Goal: Task Accomplishment & Management: Complete application form

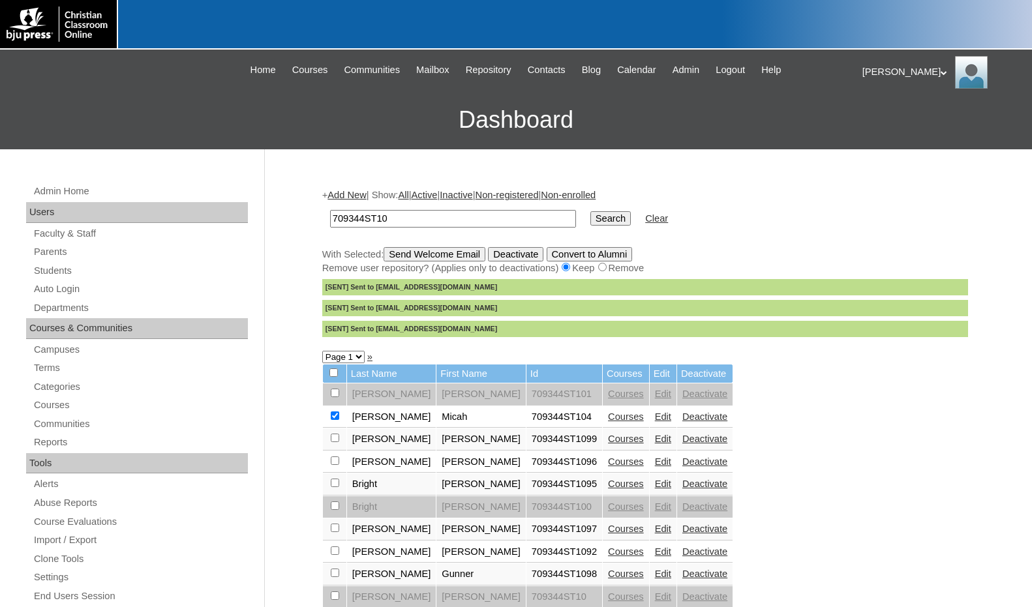
scroll to position [130, 0]
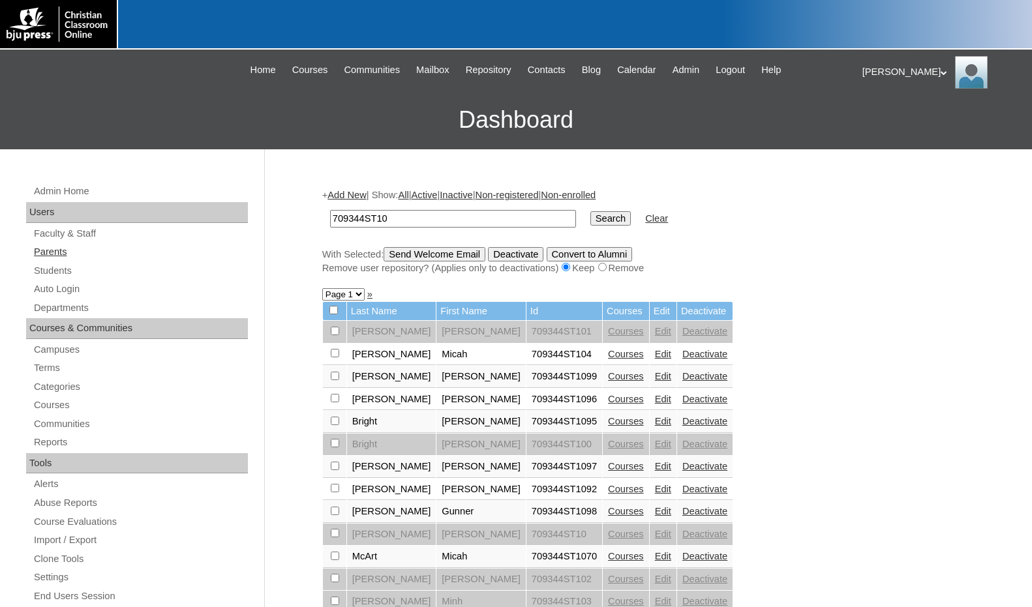
click at [78, 249] on link "Parents" at bounding box center [140, 252] width 215 height 16
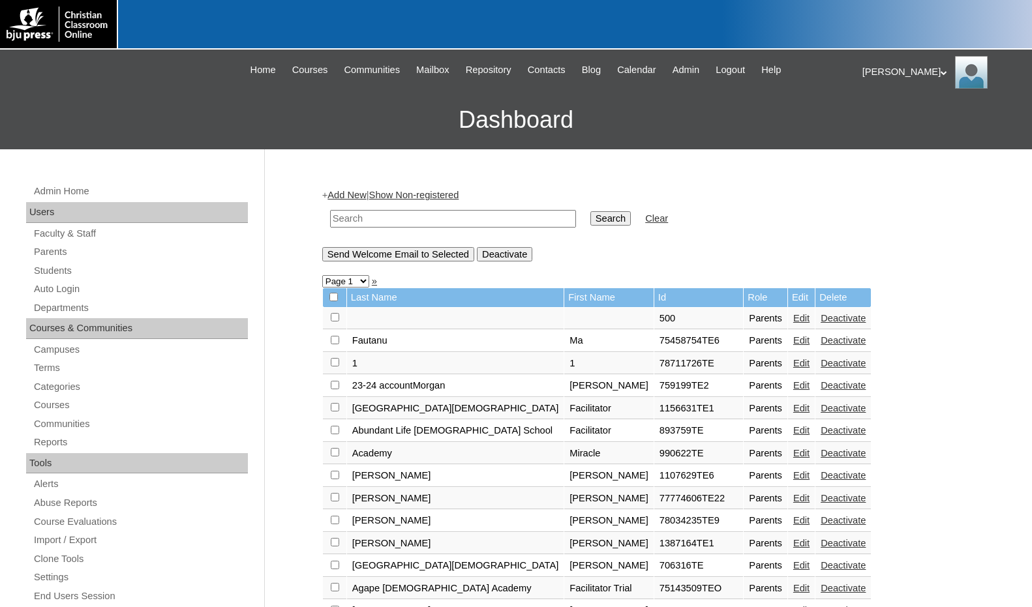
drag, startPoint x: 0, startPoint y: 0, endPoint x: 424, endPoint y: 211, distance: 473.5
click at [424, 211] on input "text" at bounding box center [453, 219] width 246 height 18
type input "1135751"
click at [590, 211] on input "Search" at bounding box center [610, 218] width 40 height 14
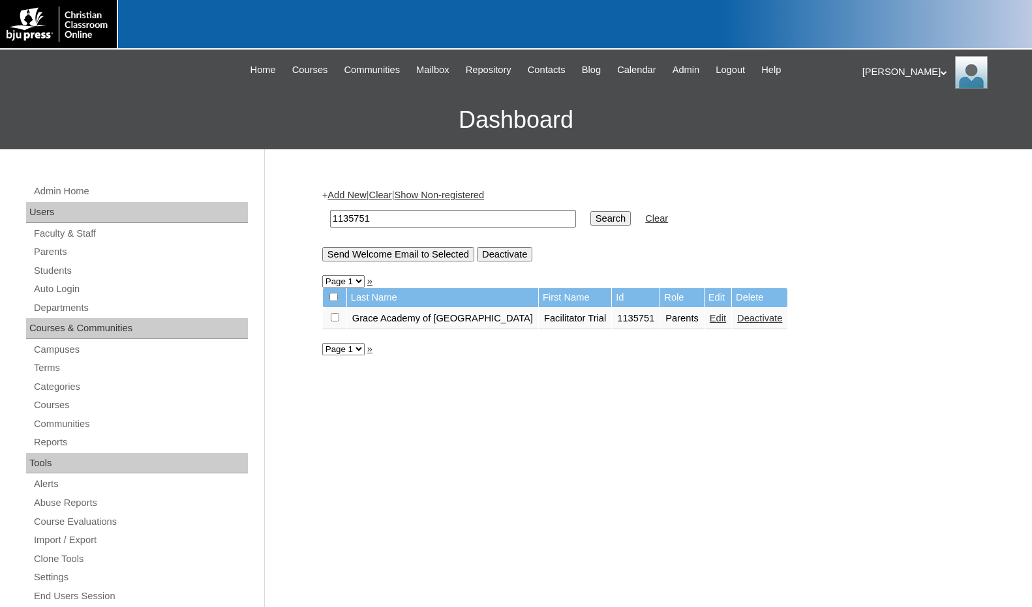
drag, startPoint x: 420, startPoint y: 210, endPoint x: 275, endPoint y: 206, distance: 144.9
click at [275, 206] on div "Admin Home Users Faculty & Staff Parents Students Auto Login Departments Course…" at bounding box center [516, 599] width 1032 height 900
click at [401, 226] on input "1135751" at bounding box center [453, 219] width 246 height 18
drag, startPoint x: 391, startPoint y: 222, endPoint x: 282, endPoint y: 218, distance: 109.7
click at [282, 218] on div "Admin Home Users Faculty & Staff Parents Students Auto Login Departments Course…" at bounding box center [516, 599] width 1032 height 900
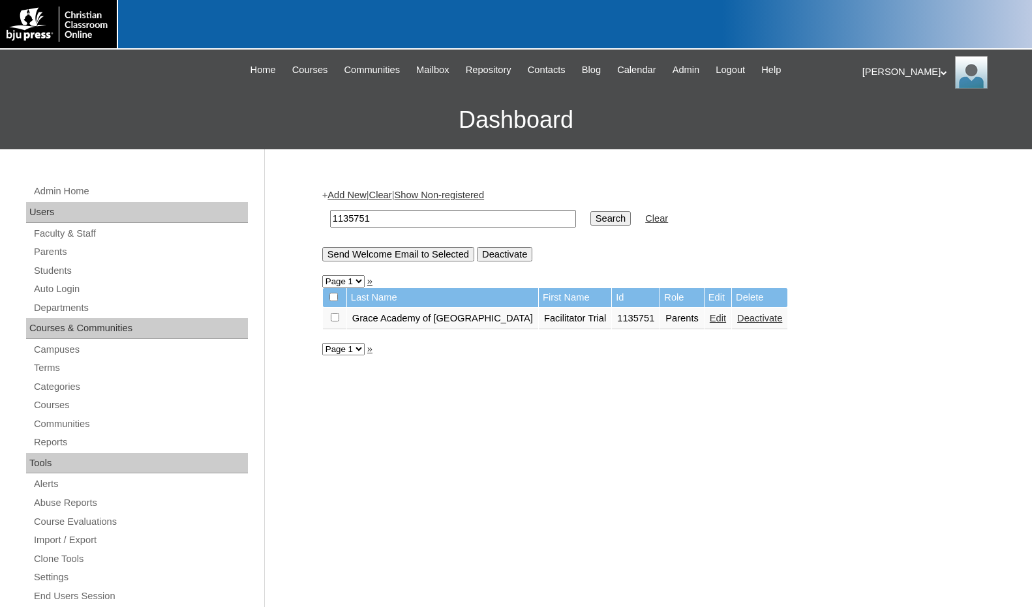
click at [710, 321] on link "Edit" at bounding box center [718, 318] width 16 height 10
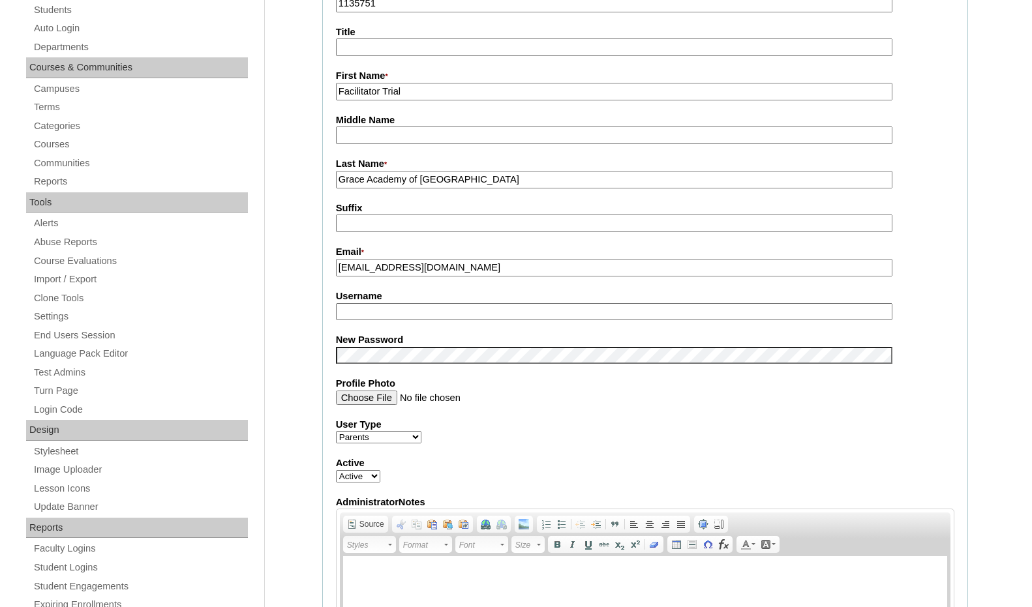
scroll to position [130, 0]
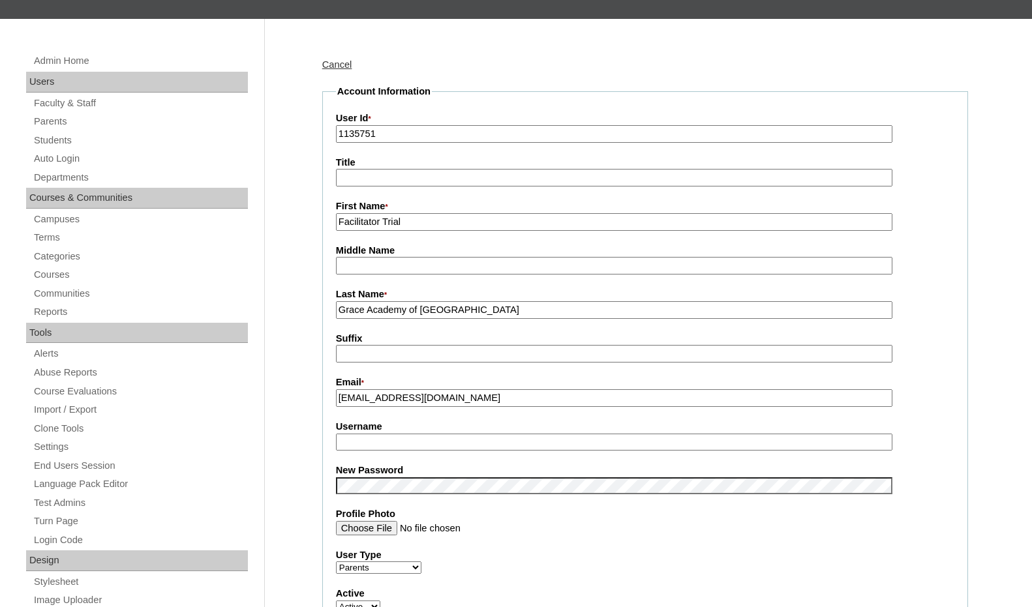
drag, startPoint x: 496, startPoint y: 404, endPoint x: 309, endPoint y: 390, distance: 187.7
type input "bwkline234@hotmail.com"
drag, startPoint x: 462, startPoint y: 314, endPoint x: 312, endPoint y: 307, distance: 150.2
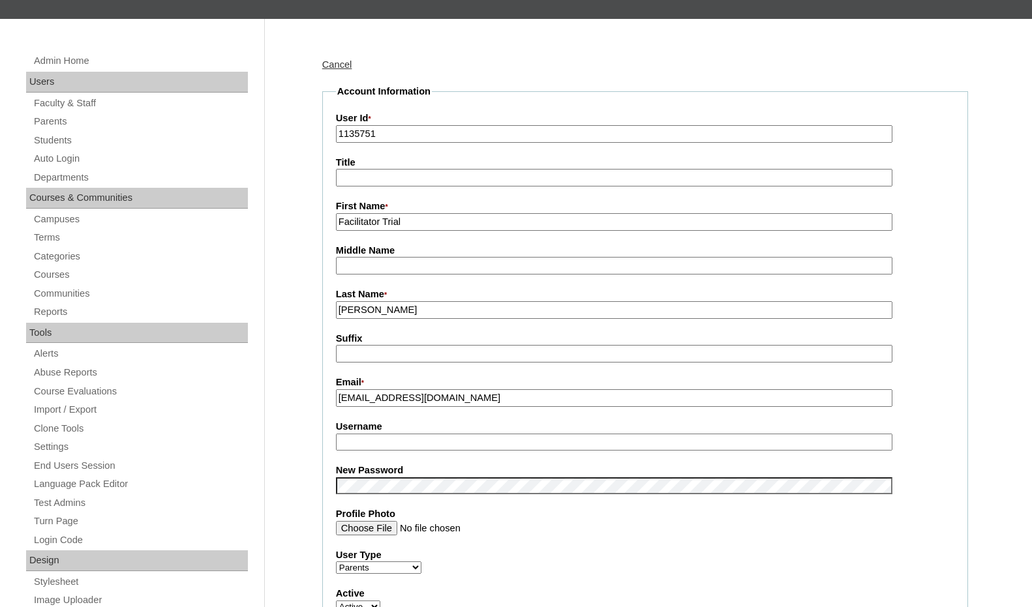
type input "Welsh-Kline"
drag, startPoint x: 419, startPoint y: 221, endPoint x: 307, endPoint y: 220, distance: 112.2
type input "Beth"
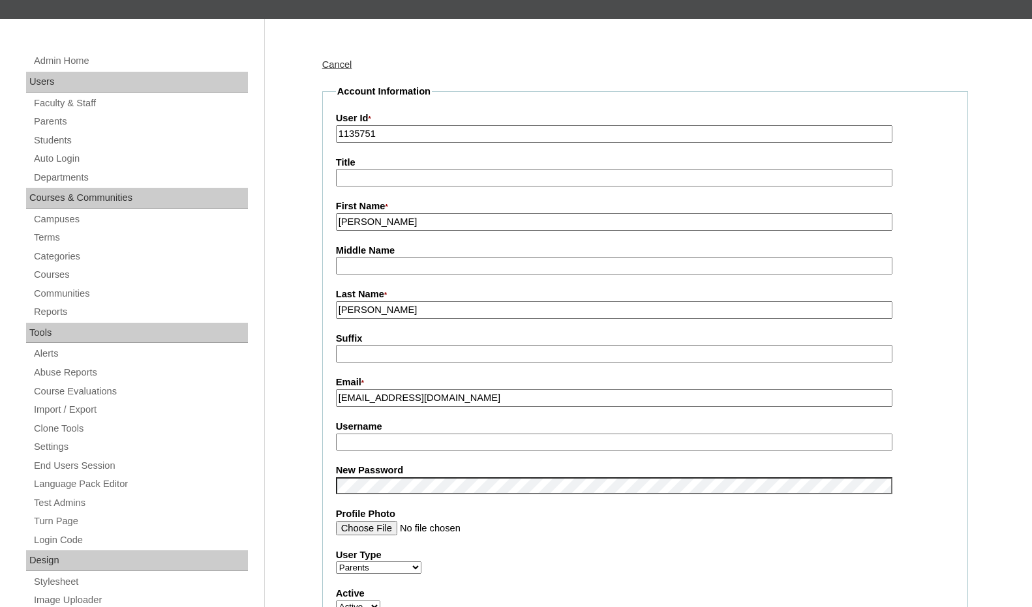
click at [427, 137] on input "1135751" at bounding box center [614, 134] width 556 height 18
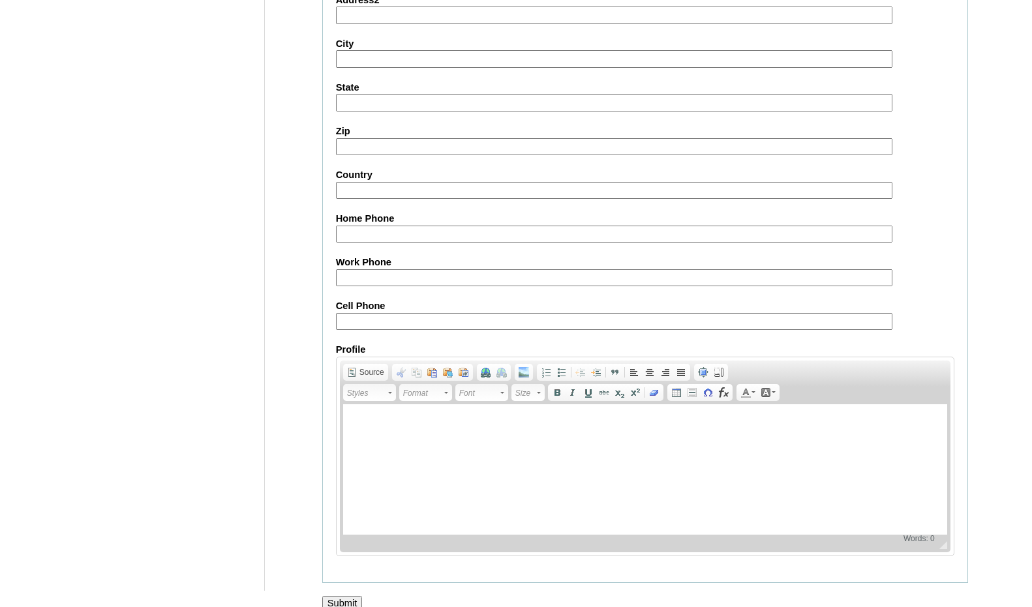
scroll to position [1106, 0]
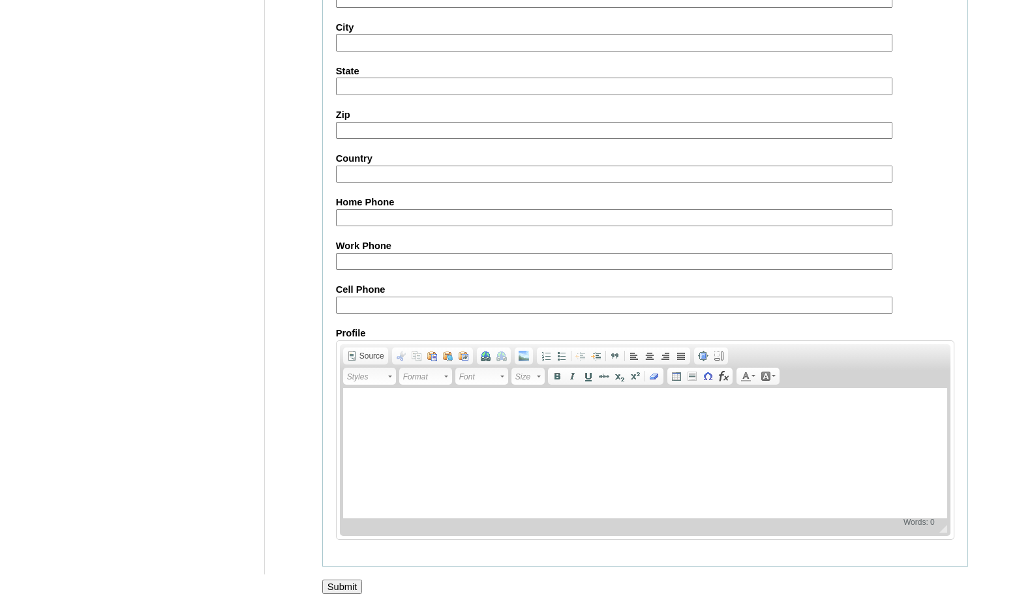
type input "1135751TE"
click at [352, 590] on input "Submit" at bounding box center [342, 587] width 40 height 14
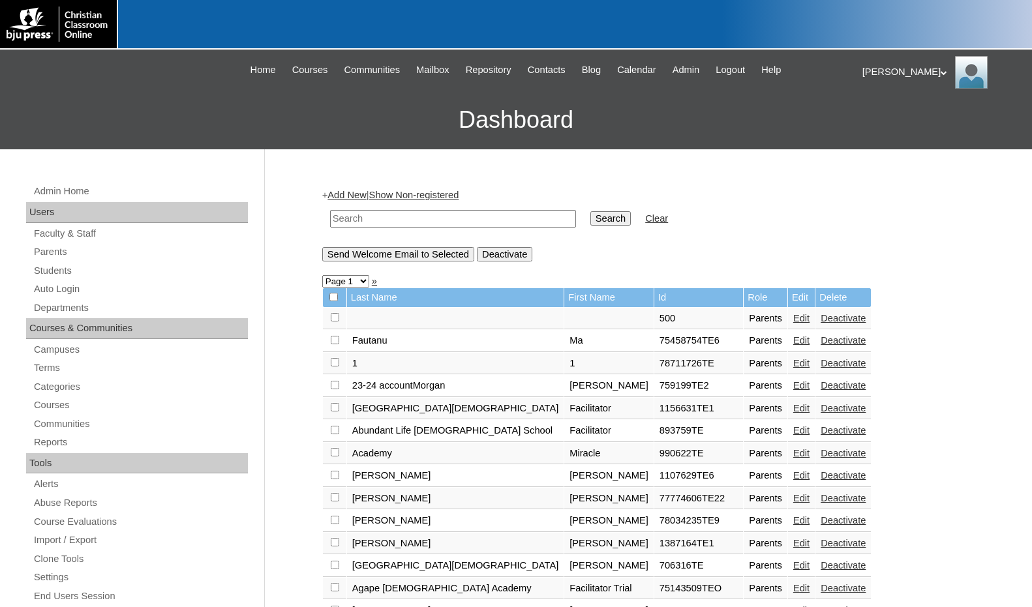
click at [432, 223] on input "text" at bounding box center [453, 219] width 246 height 18
paste input "1135751"
type input "1135751"
click at [590, 222] on input "Search" at bounding box center [610, 218] width 40 height 14
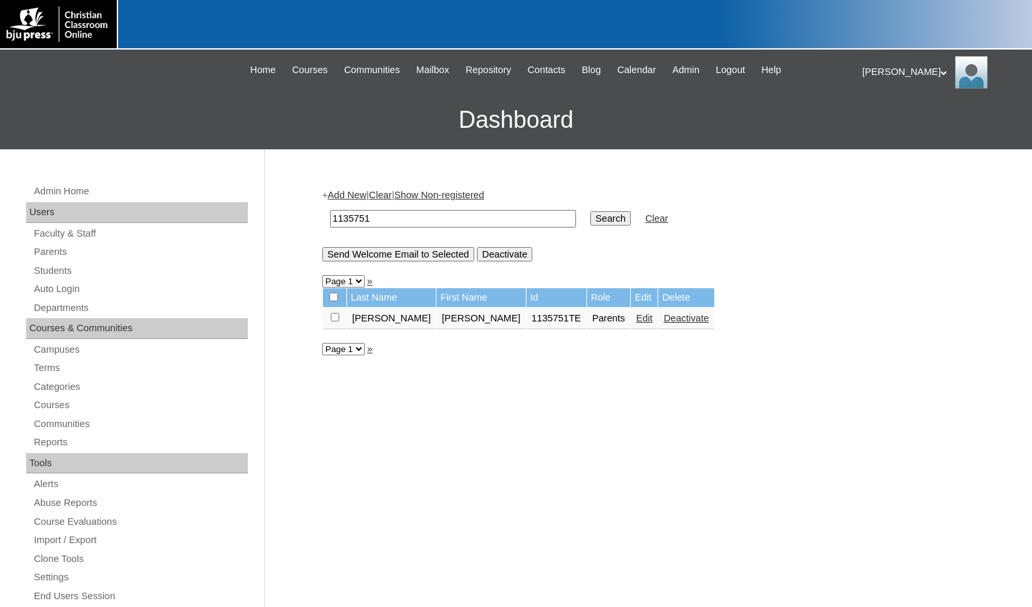
click at [333, 317] on input "checkbox" at bounding box center [335, 317] width 8 height 8
checkbox input "true"
click at [379, 260] on input "Send Welcome Email to Selected" at bounding box center [398, 254] width 152 height 14
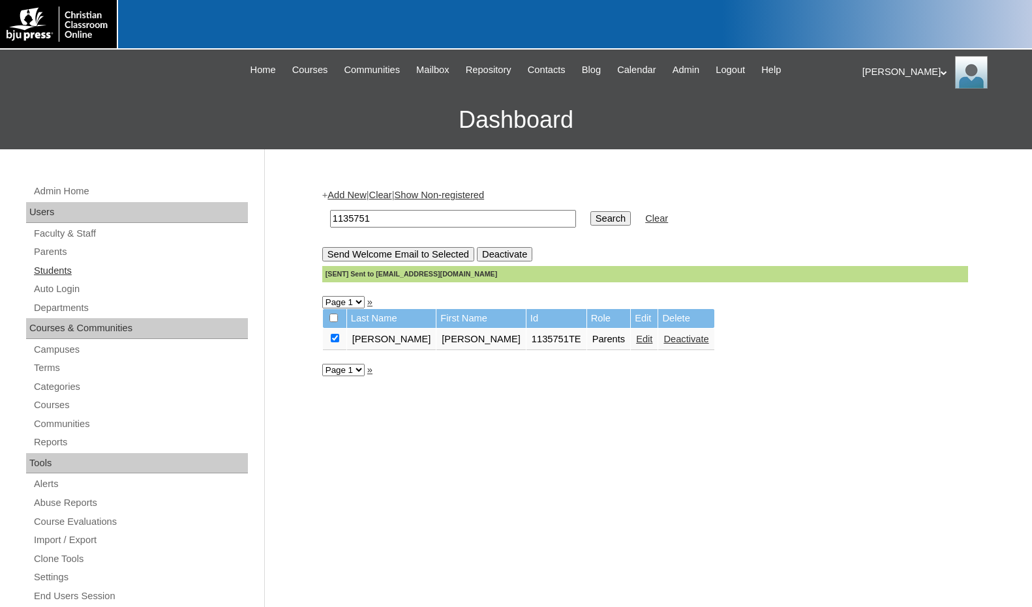
click at [44, 271] on link "Students" at bounding box center [140, 271] width 215 height 16
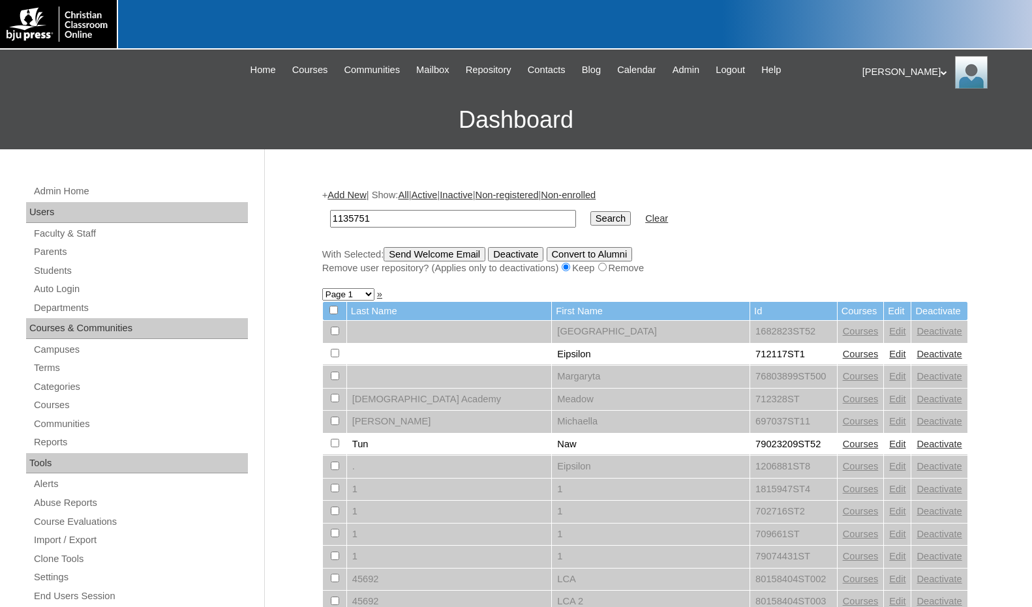
type input "1135751"
click at [590, 220] on input "Search" at bounding box center [610, 218] width 40 height 14
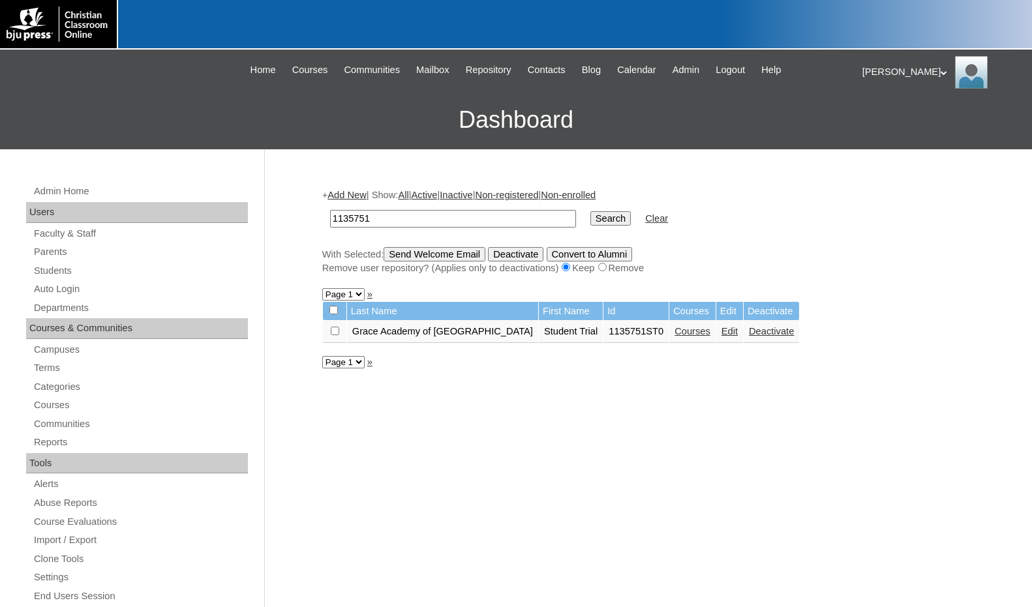
click at [721, 337] on link "Edit" at bounding box center [729, 331] width 16 height 10
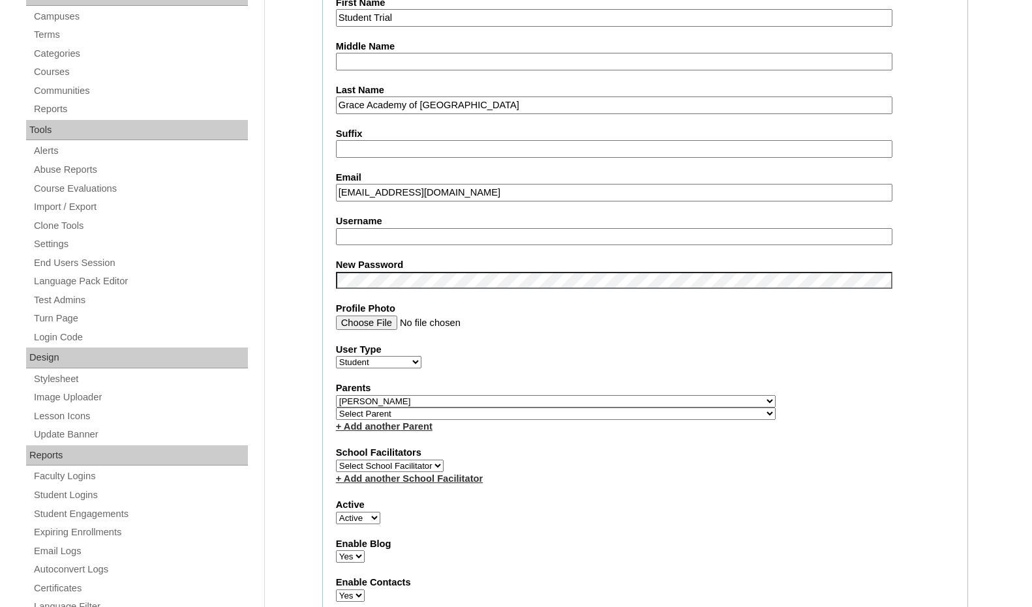
scroll to position [391, 0]
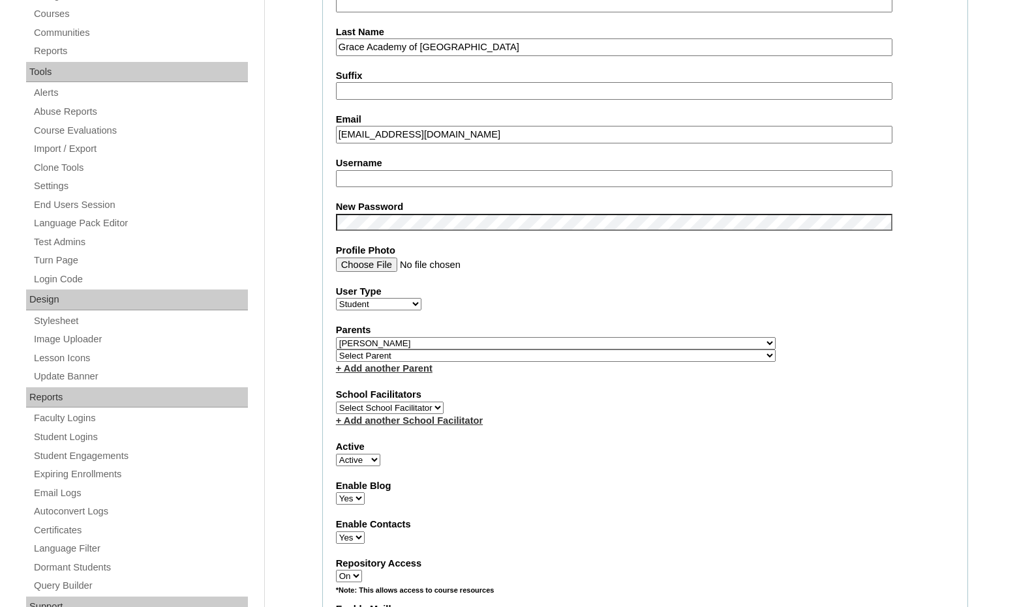
click at [624, 341] on select "Select Parent , Fautanu, Ma 1, 1 23-24 accountMorgan, Jason 6th Street Mennonit…" at bounding box center [556, 343] width 440 height 12
click at [709, 336] on label "Parents" at bounding box center [645, 331] width 618 height 14
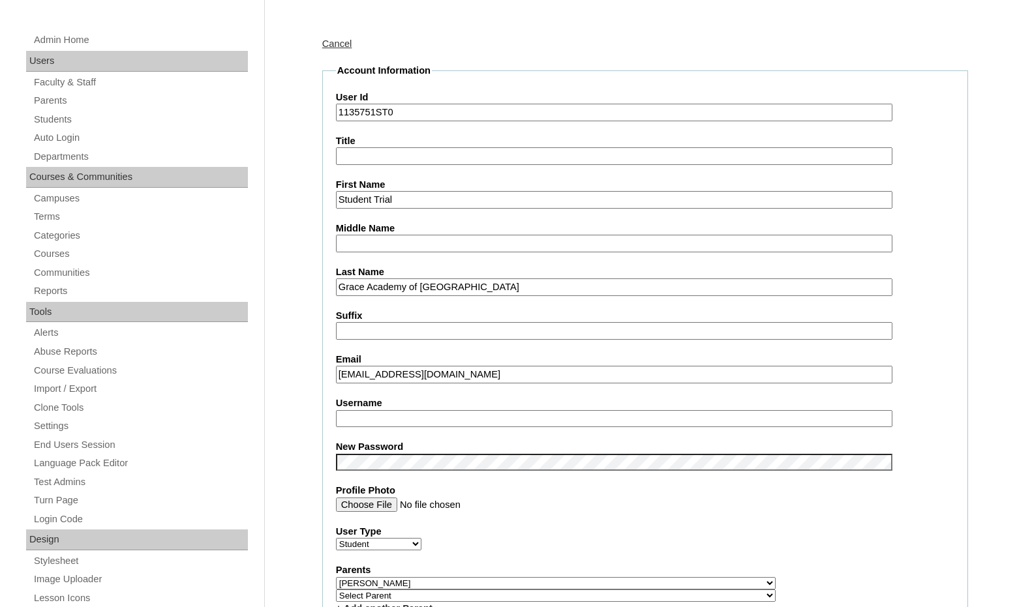
scroll to position [130, 0]
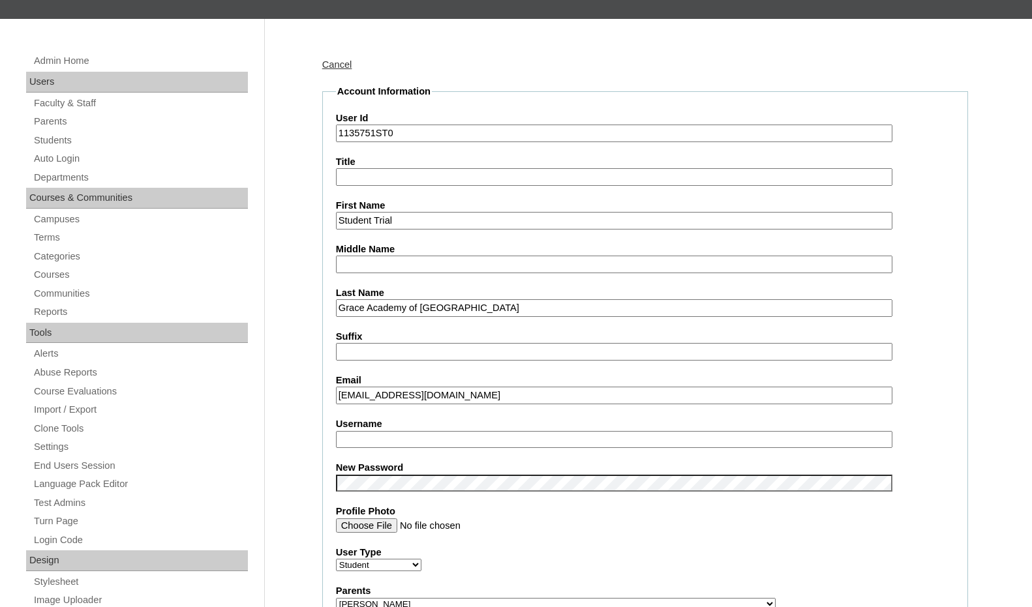
drag, startPoint x: 493, startPoint y: 396, endPoint x: 294, endPoint y: 398, distance: 199.0
type input "evanlaquay@icloud.com"
drag, startPoint x: 451, startPoint y: 304, endPoint x: 294, endPoint y: 305, distance: 157.9
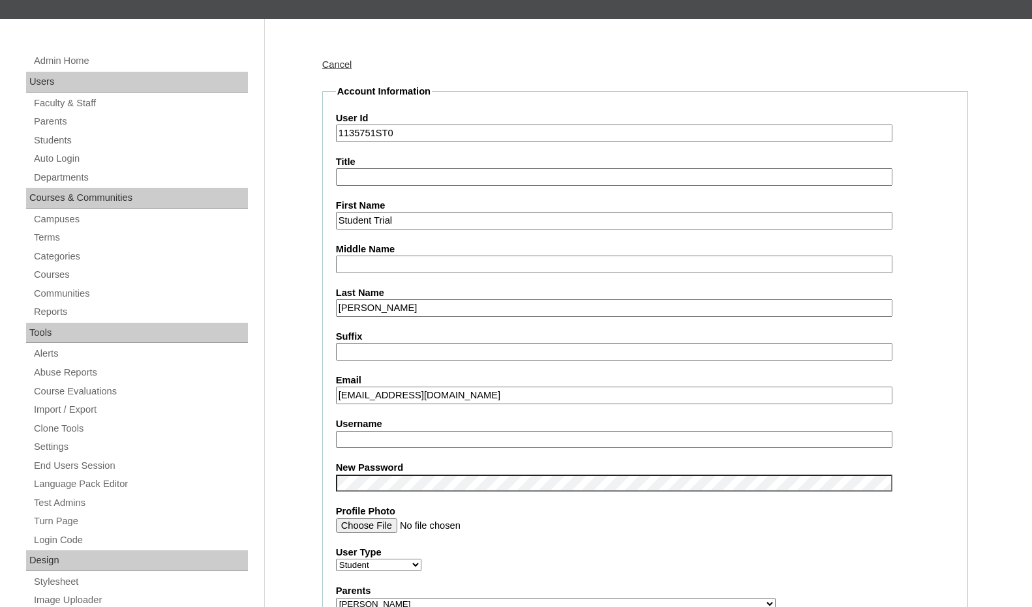
type input "LaQuay"
drag, startPoint x: 418, startPoint y: 213, endPoint x: 313, endPoint y: 204, distance: 105.4
type input "Evan"
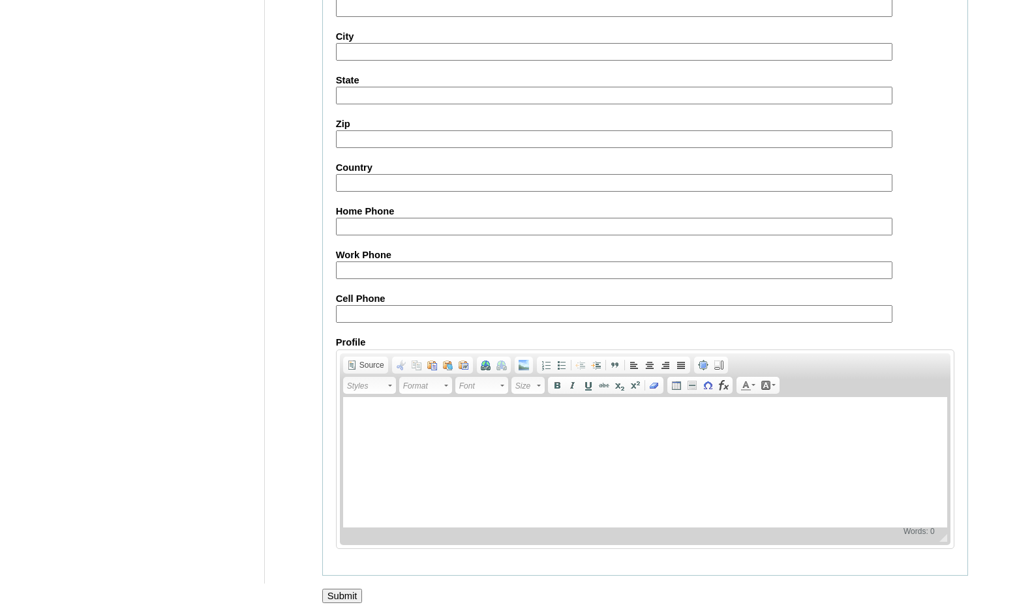
scroll to position [1380, 0]
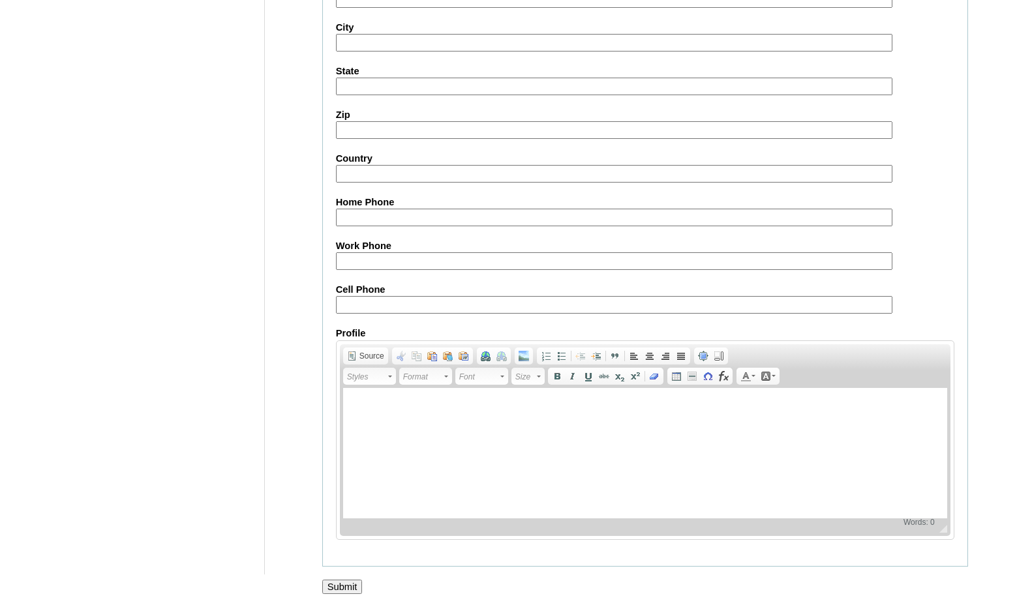
click at [344, 588] on input "Submit" at bounding box center [342, 587] width 40 height 14
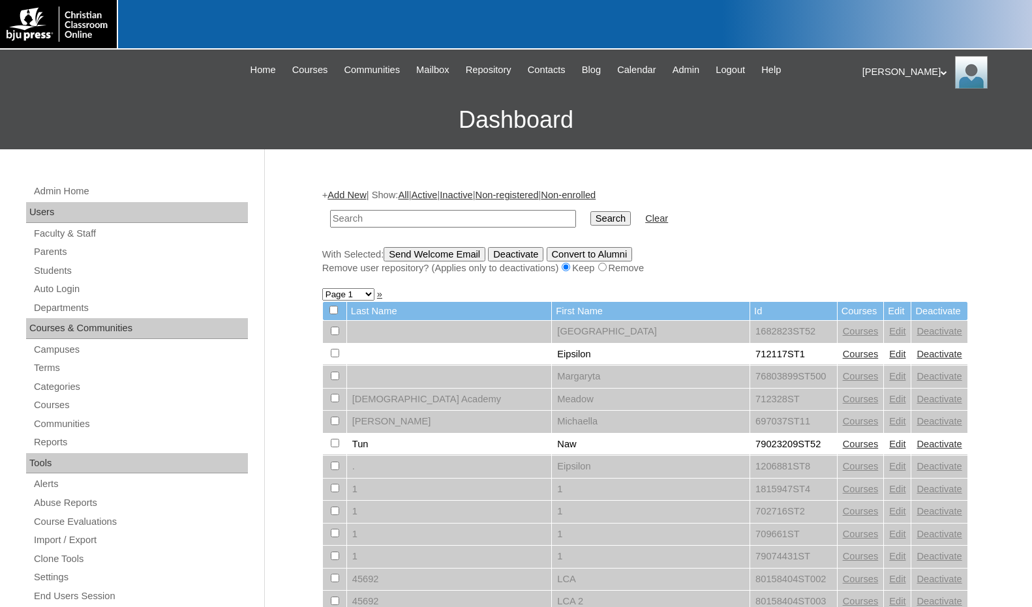
click at [729, 222] on form "Search Clear" at bounding box center [645, 218] width 646 height 33
click at [440, 221] on input "text" at bounding box center [453, 219] width 246 height 18
paste input "1135751"
type input "1135751"
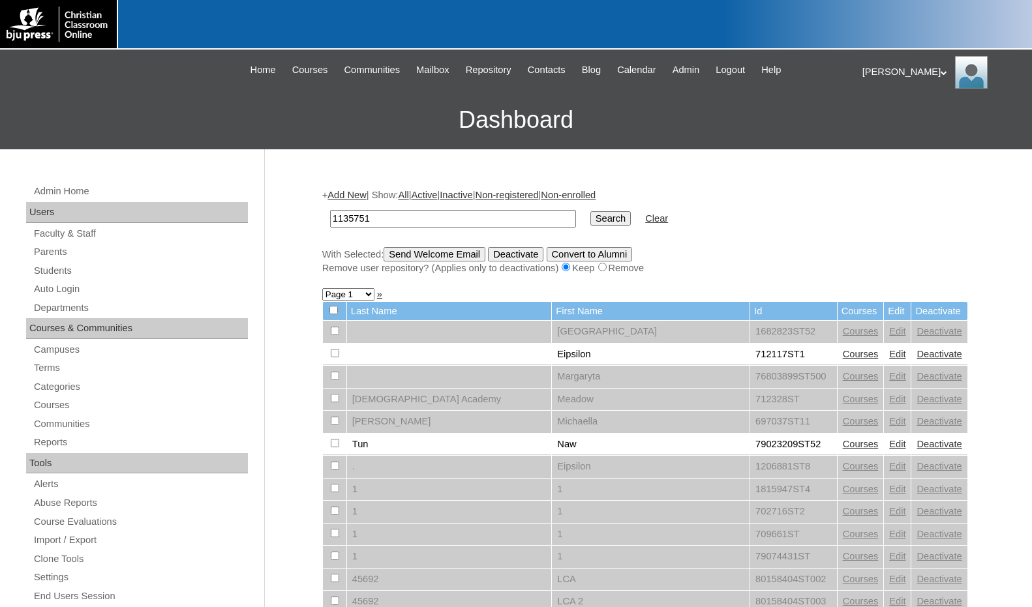
click at [590, 211] on input "Search" at bounding box center [610, 218] width 40 height 14
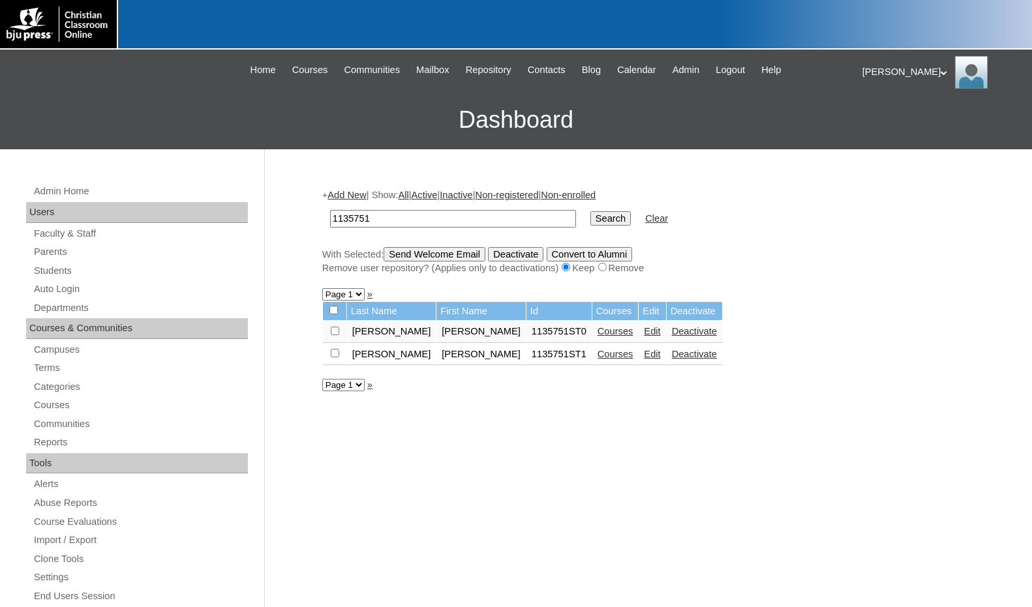
click at [598, 355] on link "Courses" at bounding box center [616, 354] width 36 height 10
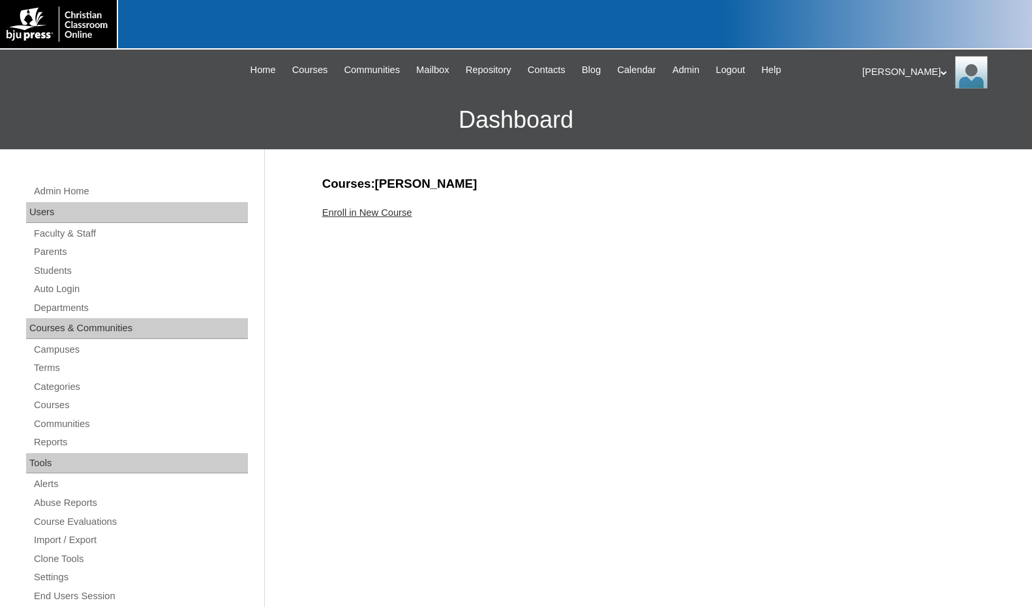
click at [386, 213] on link "Enroll in New Course" at bounding box center [367, 212] width 90 height 10
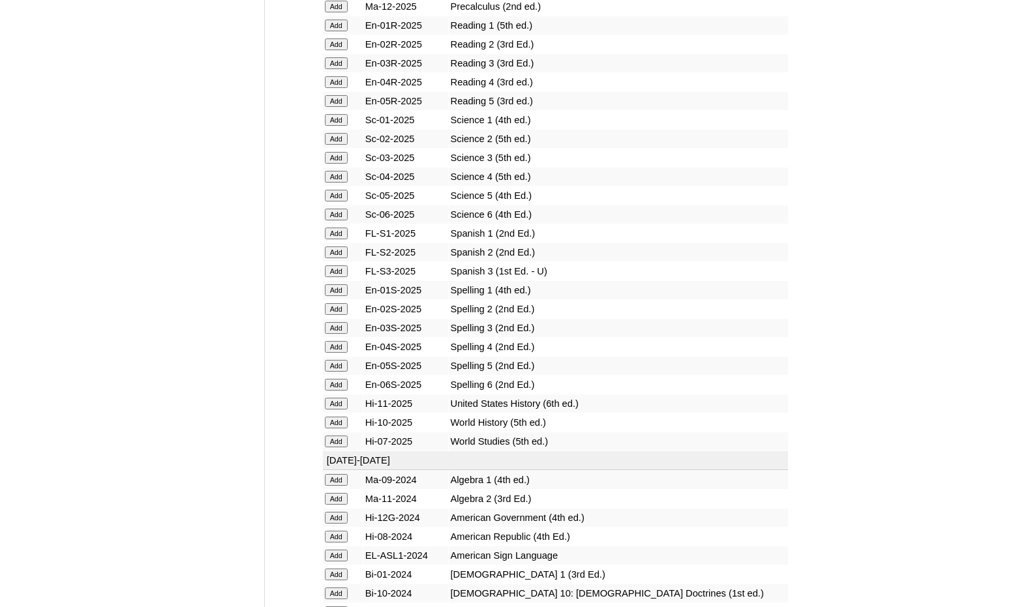
scroll to position [1566, 0]
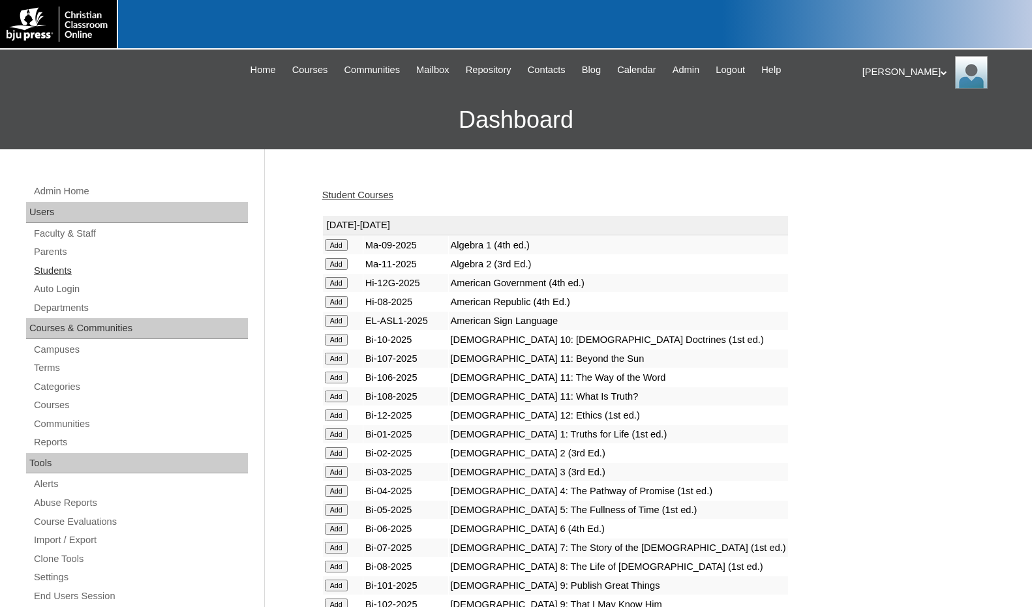
click at [83, 271] on link "Students" at bounding box center [140, 271] width 215 height 16
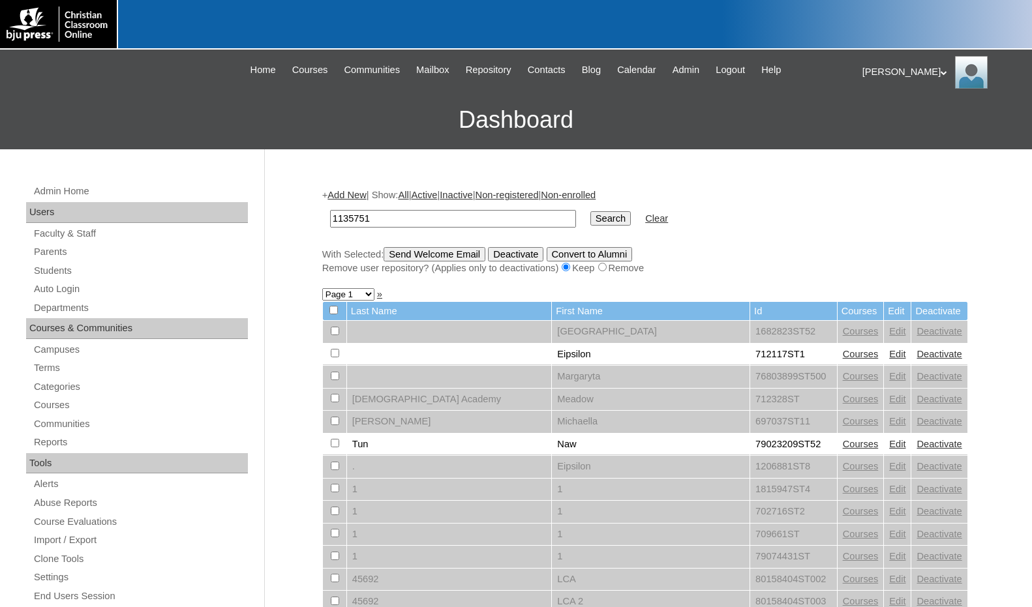
type input "1135751"
click at [590, 218] on input "Search" at bounding box center [610, 218] width 40 height 14
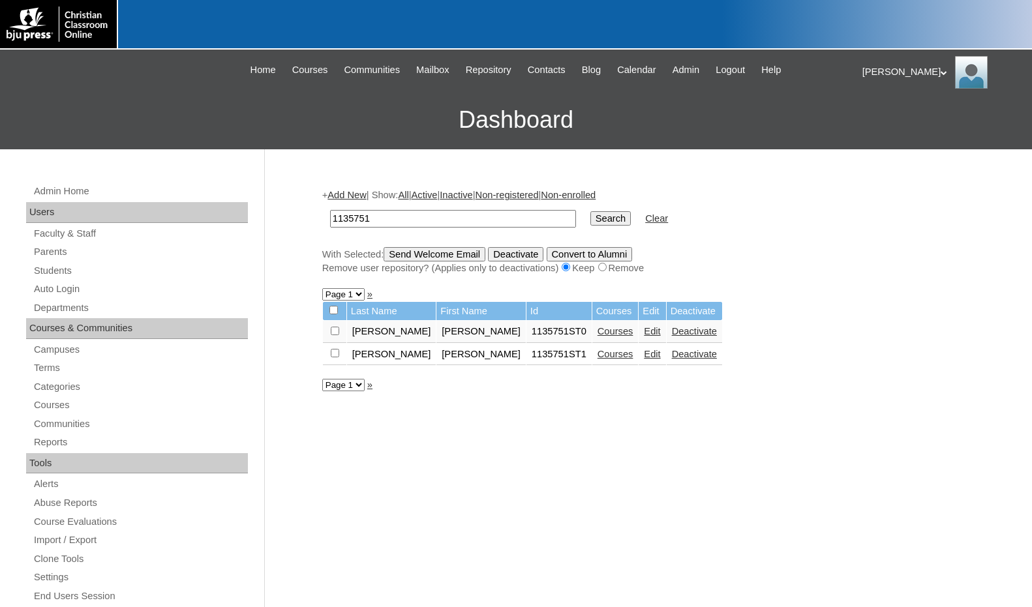
click at [359, 198] on link "Add New" at bounding box center [346, 195] width 38 height 10
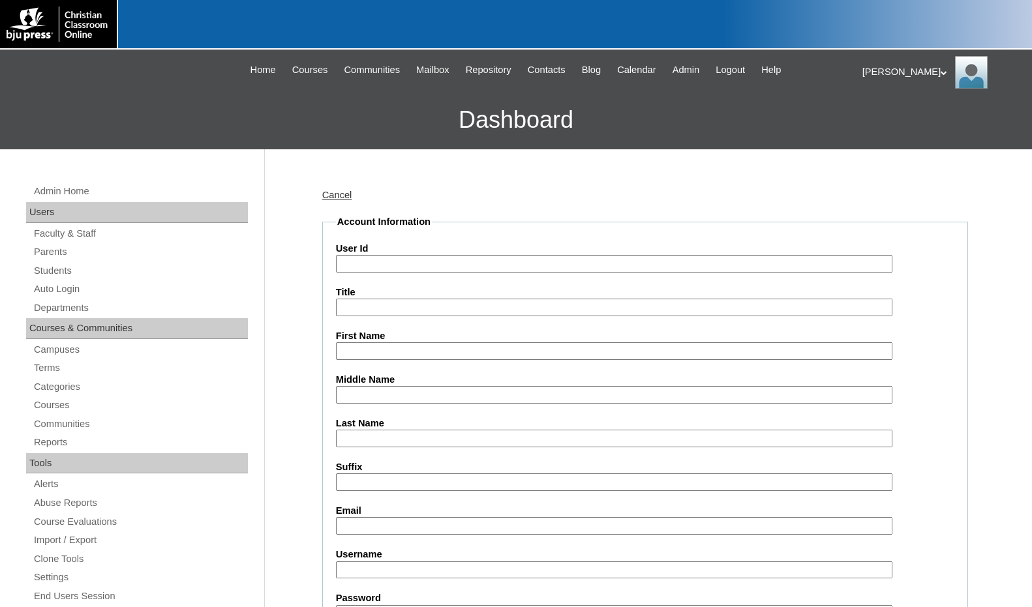
click at [384, 262] on input "User Id" at bounding box center [614, 264] width 556 height 18
paste input "1135751"
type input "1135751ST2"
type input "Zori"
type input "Bair"
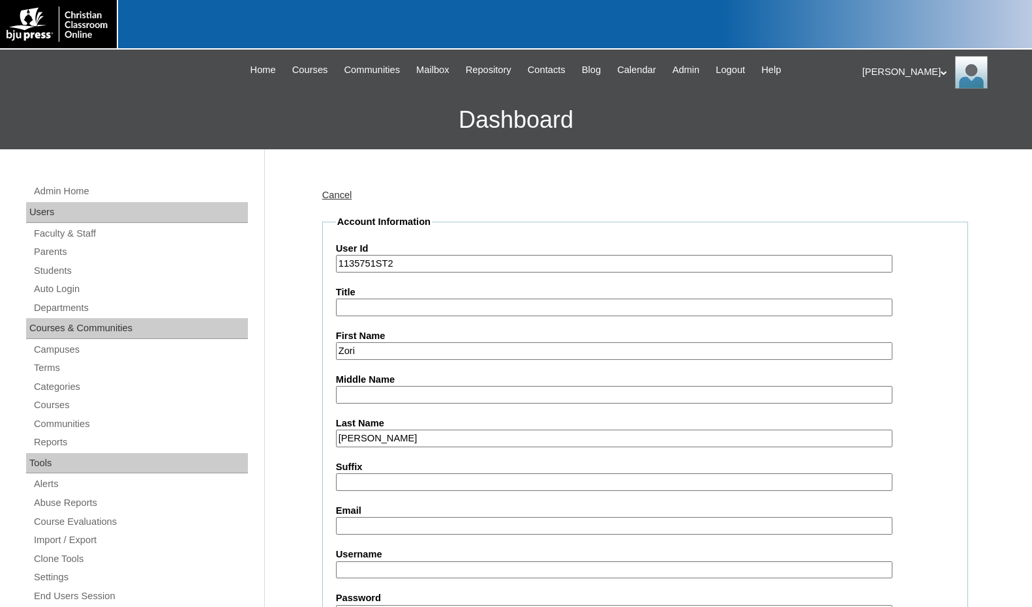
click at [423, 530] on input "Email" at bounding box center [614, 526] width 556 height 18
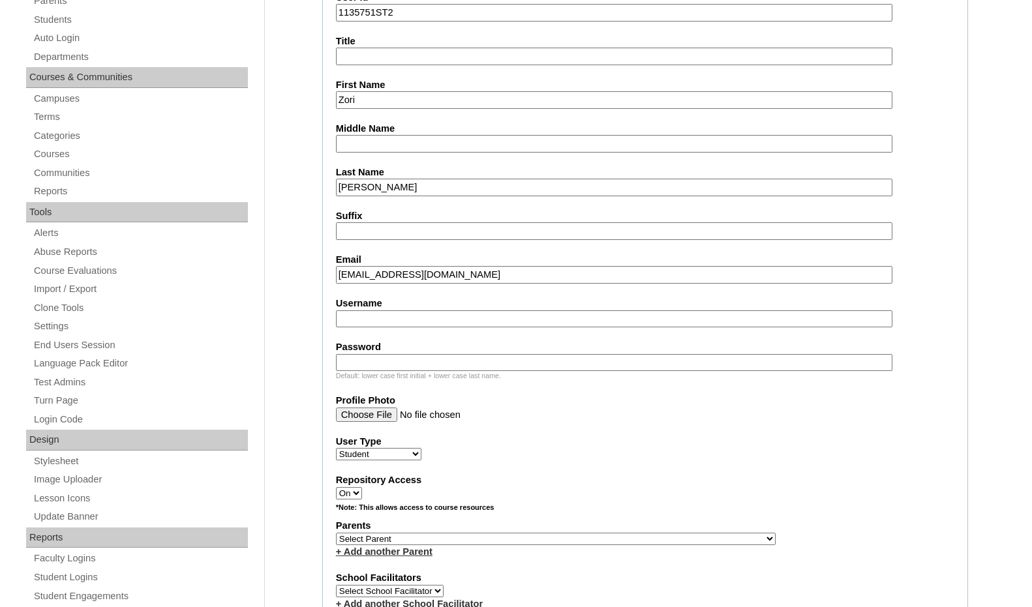
scroll to position [261, 0]
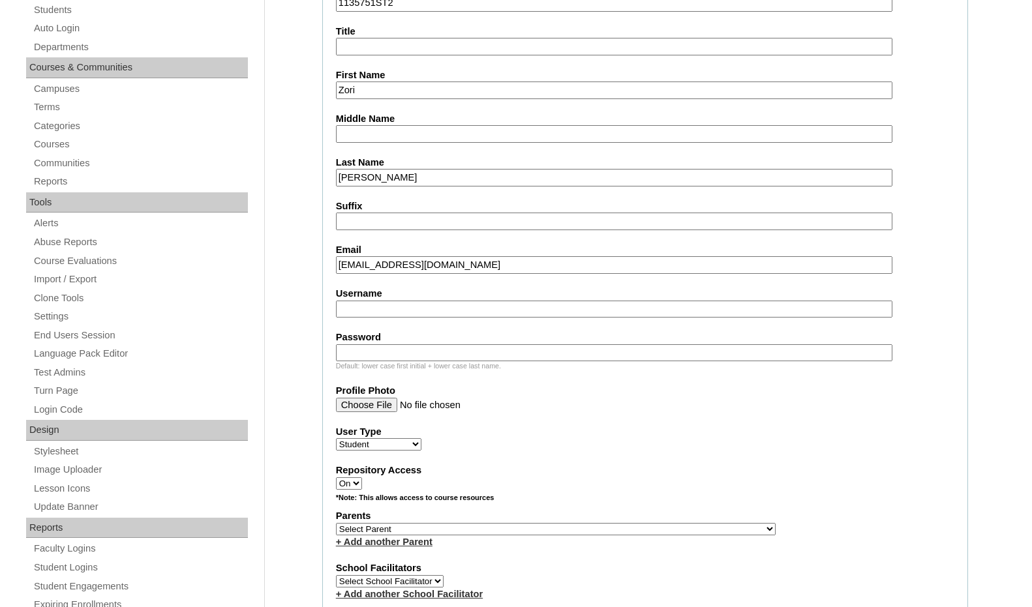
type input "zunisloth@gmail.com"
click at [614, 533] on select "Select Parent , Fautanu, Ma 1, 1 23-24 accountMorgan, Jason 6th Street Mennonit…" at bounding box center [556, 529] width 440 height 12
select select "36540"
click at [667, 528] on div "Parents Select Parent , Fautanu, Ma 1, 1 23-24 accountMorgan, Jason 6th Street …" at bounding box center [645, 528] width 618 height 39
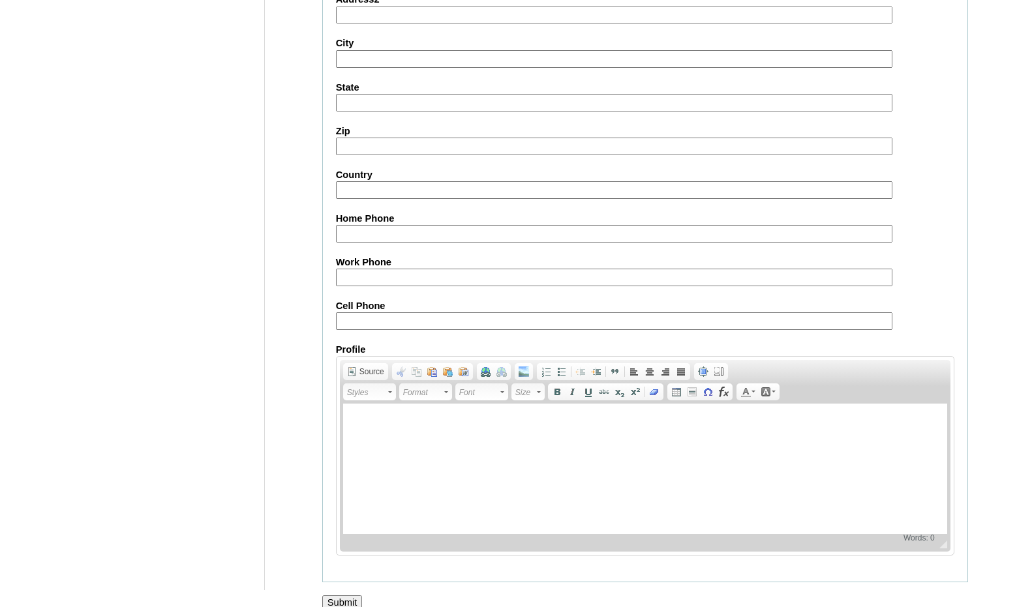
scroll to position [1378, 0]
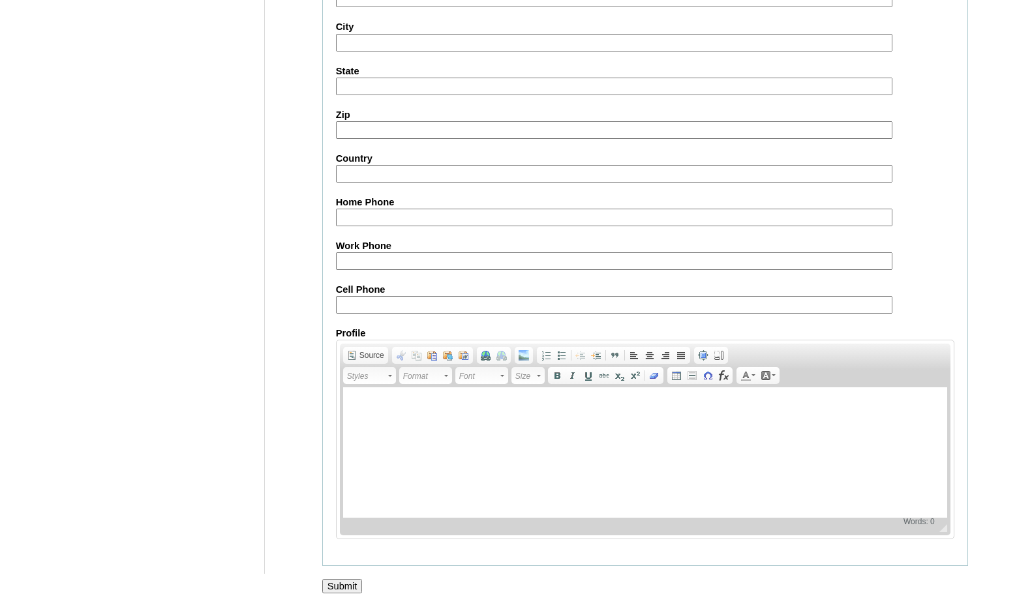
click at [332, 584] on input "Submit" at bounding box center [342, 586] width 40 height 14
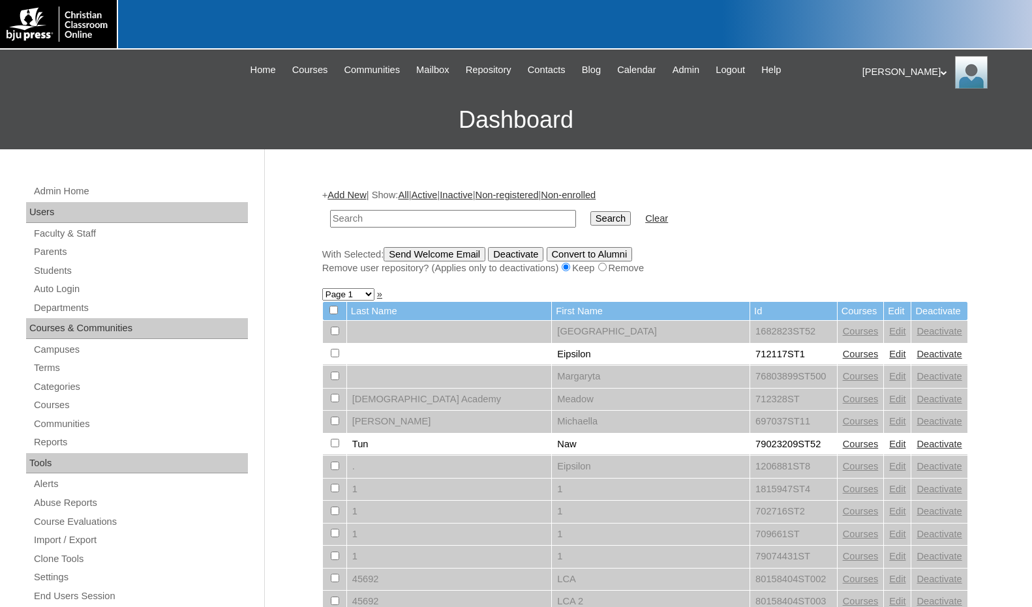
drag, startPoint x: 952, startPoint y: 179, endPoint x: 907, endPoint y: 183, distance: 44.5
click at [517, 220] on input "text" at bounding box center [453, 219] width 246 height 18
paste input "716573"
type input "716573"
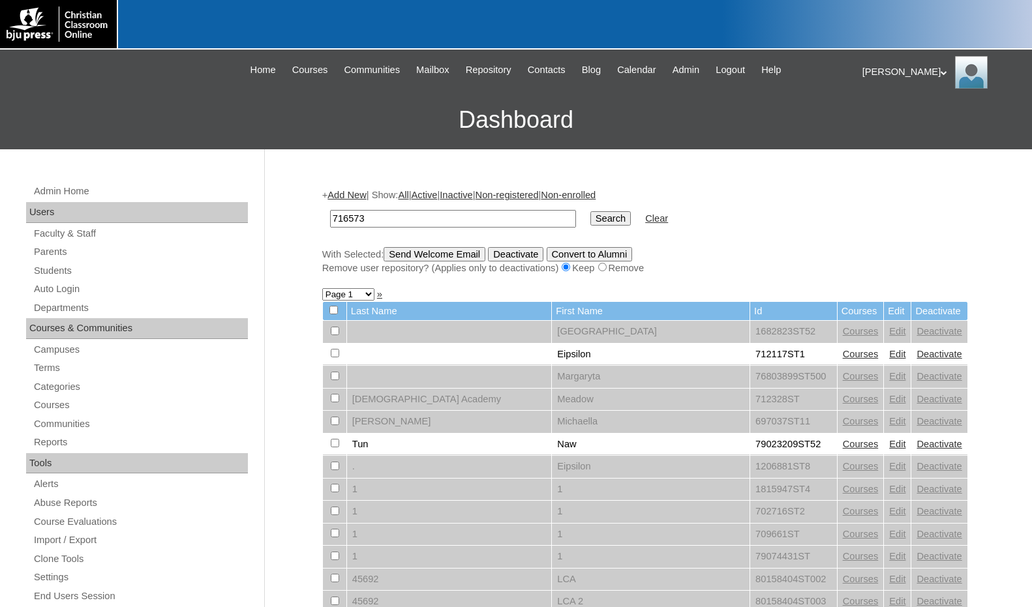
click at [590, 218] on input "Search" at bounding box center [610, 218] width 40 height 14
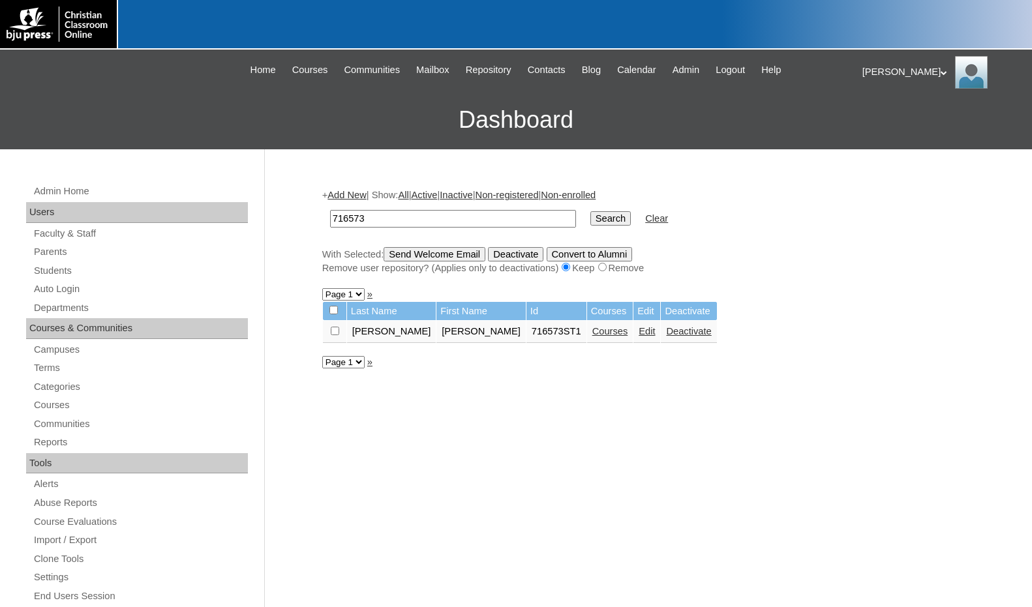
click at [592, 331] on link "Courses" at bounding box center [610, 331] width 36 height 10
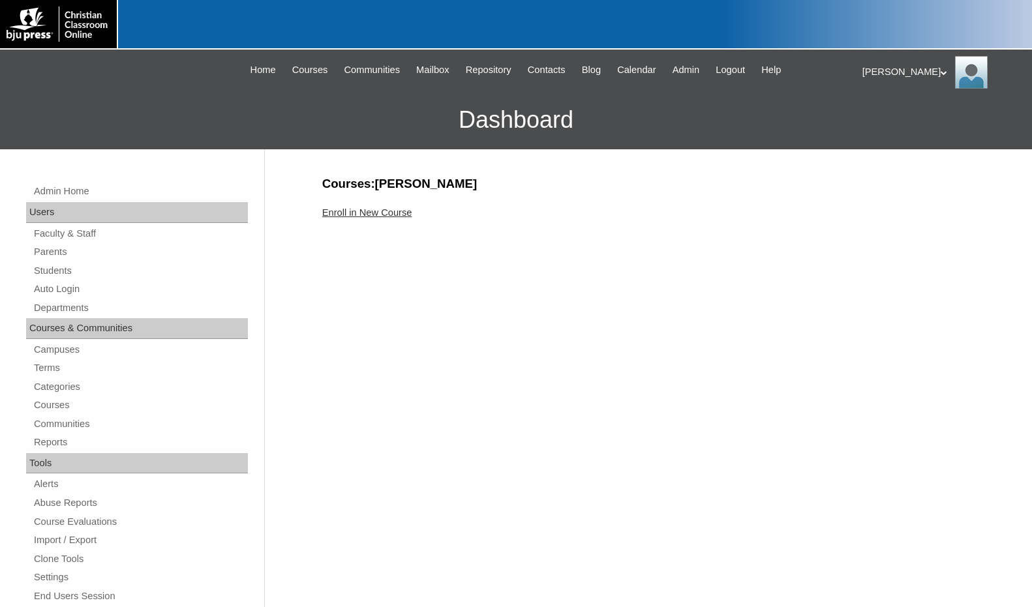
click at [363, 208] on link "Enroll in New Course" at bounding box center [367, 212] width 90 height 10
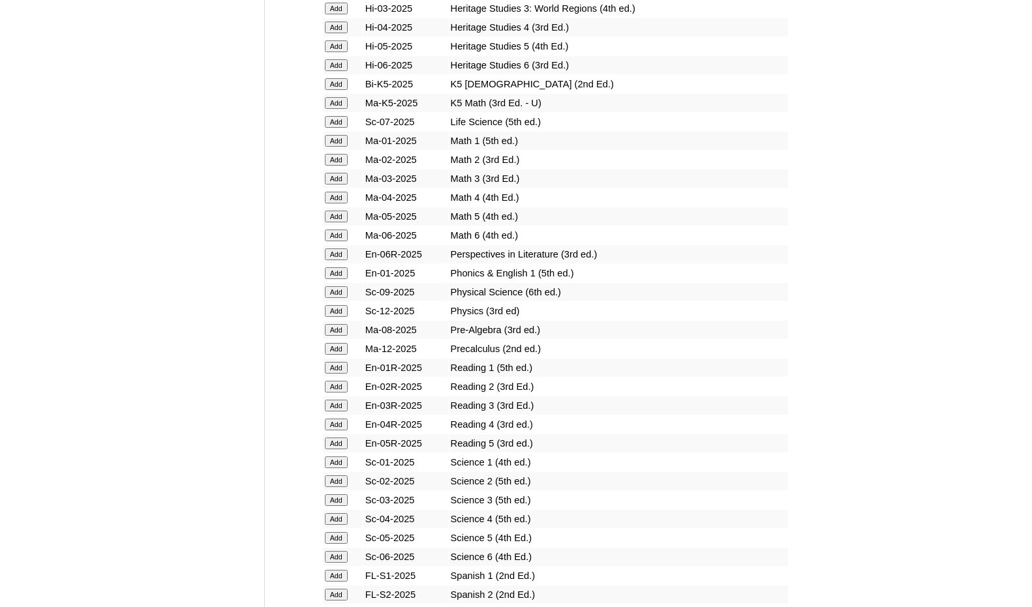
scroll to position [1305, 0]
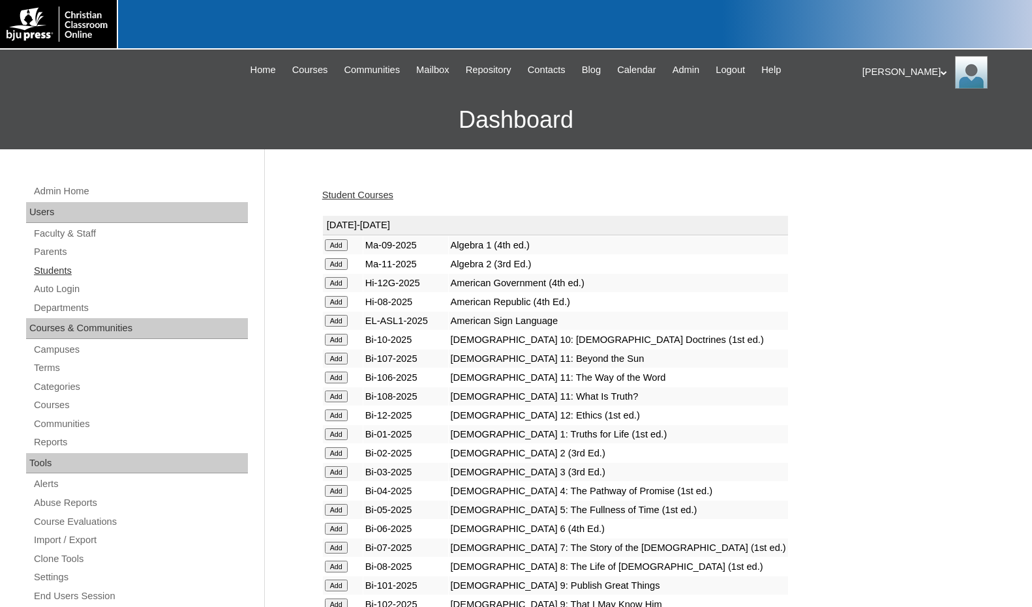
click at [70, 269] on link "Students" at bounding box center [140, 271] width 215 height 16
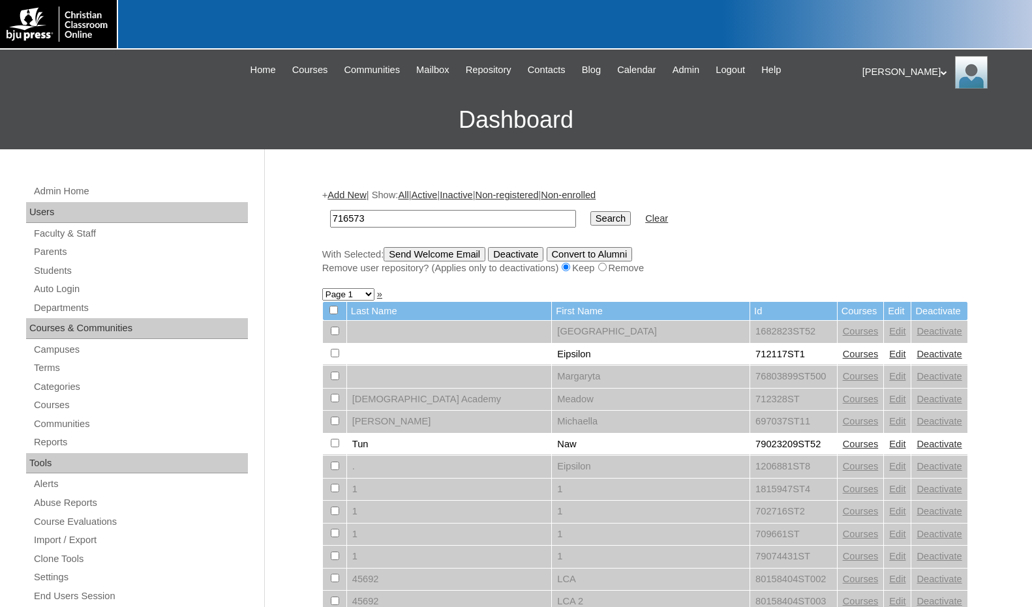
type input "716573"
click at [590, 221] on input "Search" at bounding box center [610, 218] width 40 height 14
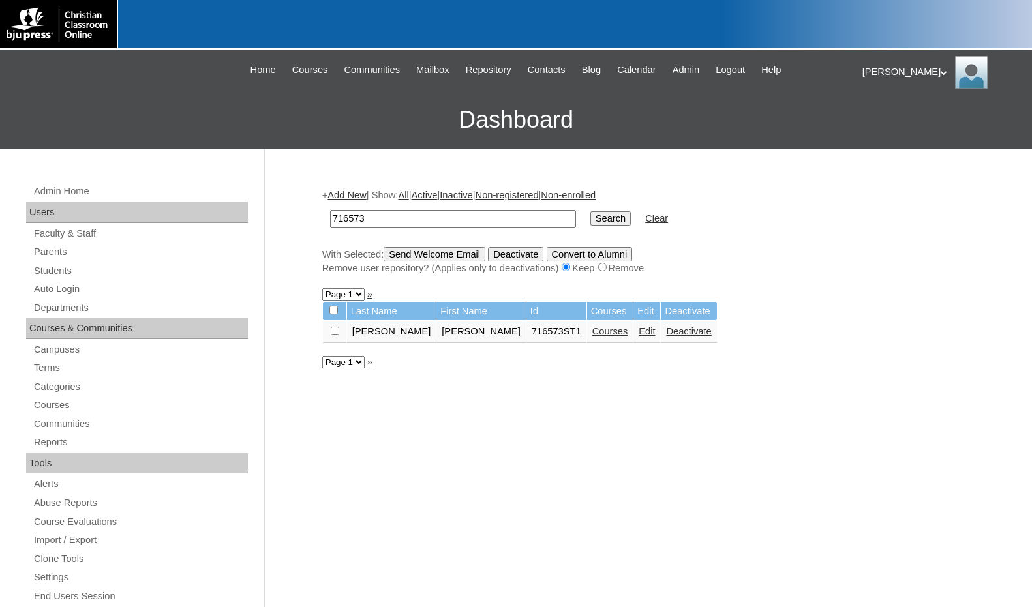
click at [354, 197] on link "Add New" at bounding box center [346, 195] width 38 height 10
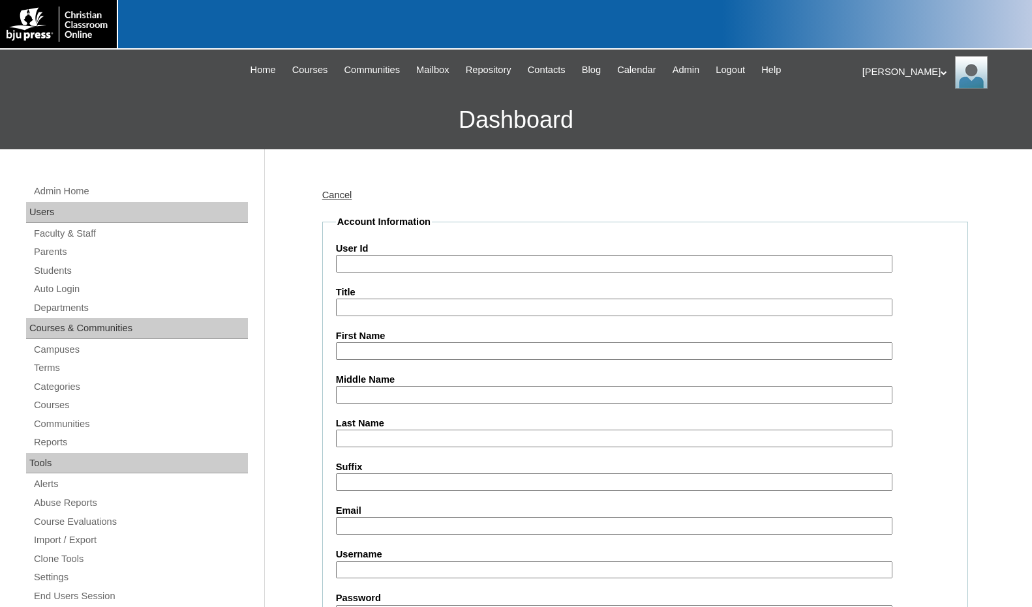
click at [374, 261] on input "User Id" at bounding box center [614, 264] width 556 height 18
paste input "716573"
click at [454, 268] on input "716573ST3" at bounding box center [614, 264] width 556 height 18
type input "716573ST2"
type input "[PERSON_NAME]"
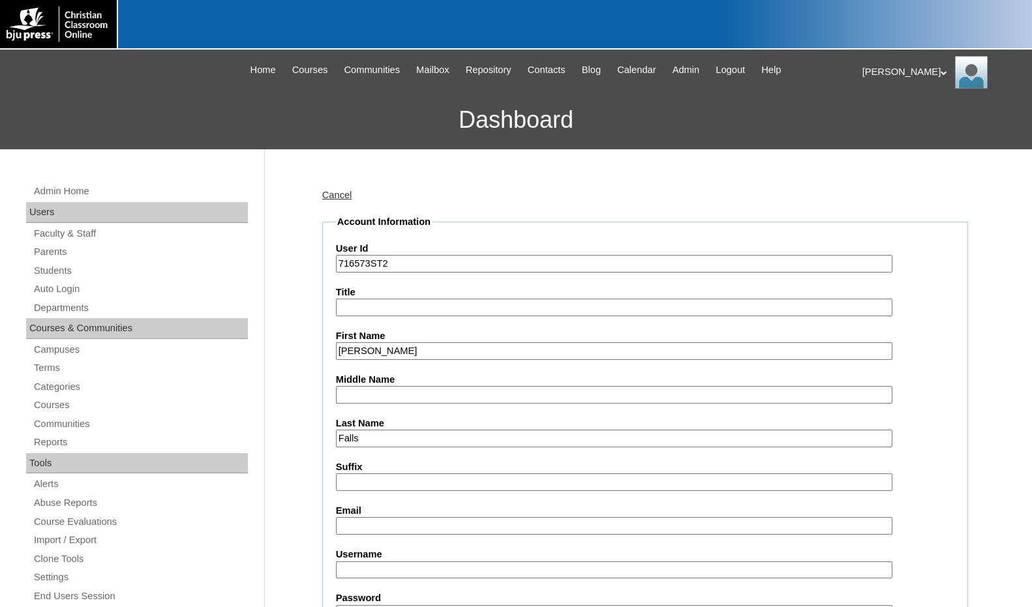
type input "Falls"
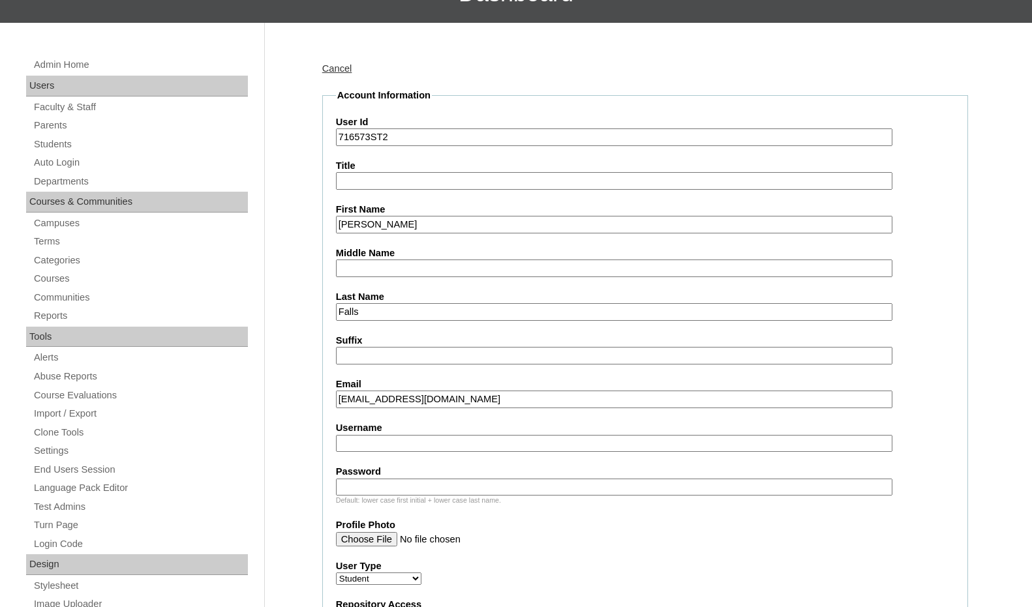
scroll to position [261, 0]
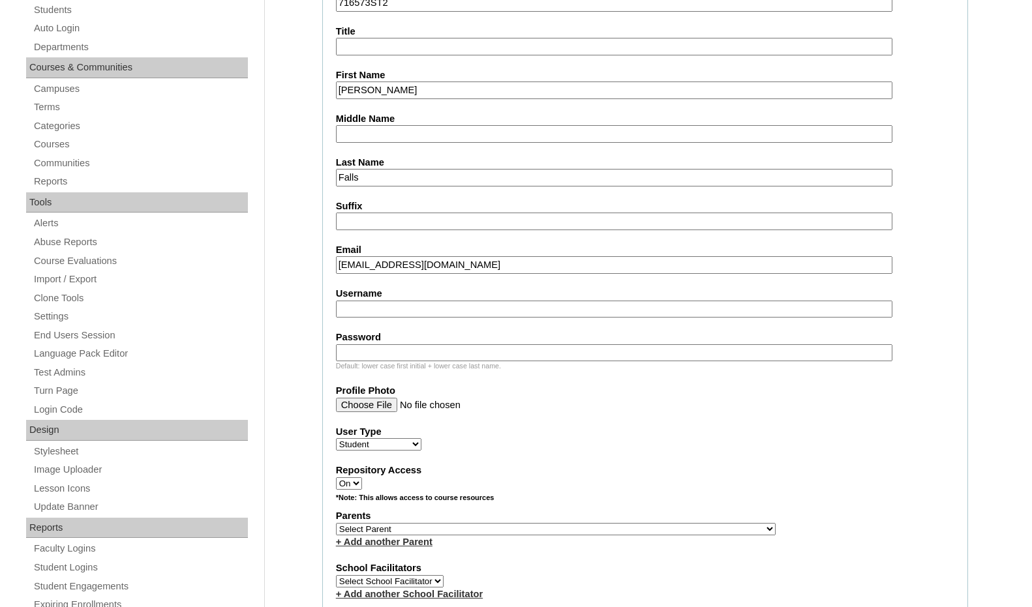
type input "mfalls@vcagastonia.org"
click at [622, 535] on select "Select Parent , Fautanu, Ma 1, 1 23-24 accountMorgan, Jason 6th Street Mennonit…" at bounding box center [556, 529] width 440 height 12
select select "37131"
click at [677, 536] on div "+ Add another Parent" at bounding box center [645, 543] width 618 height 14
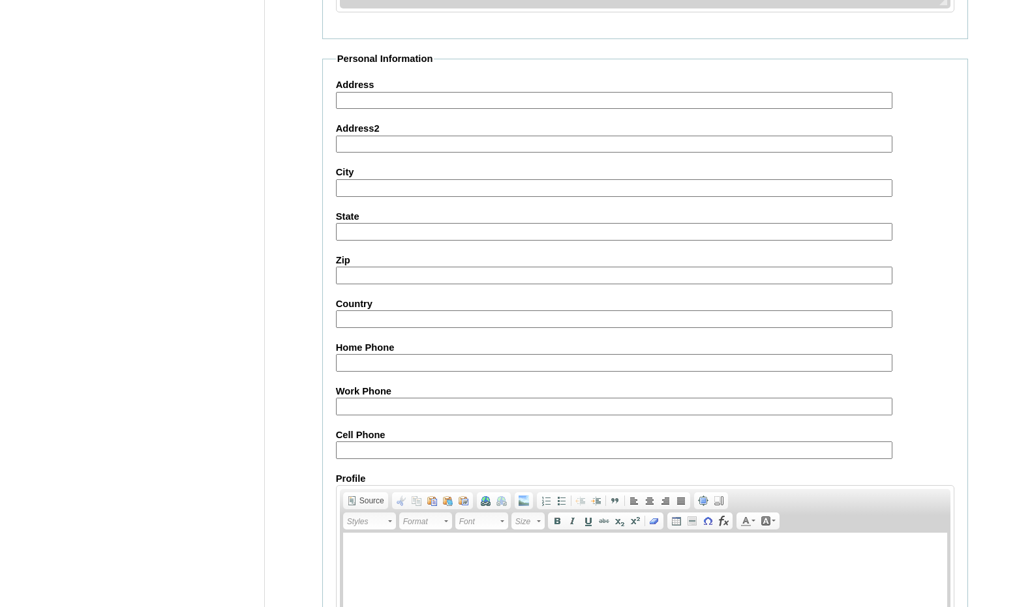
scroll to position [1390, 0]
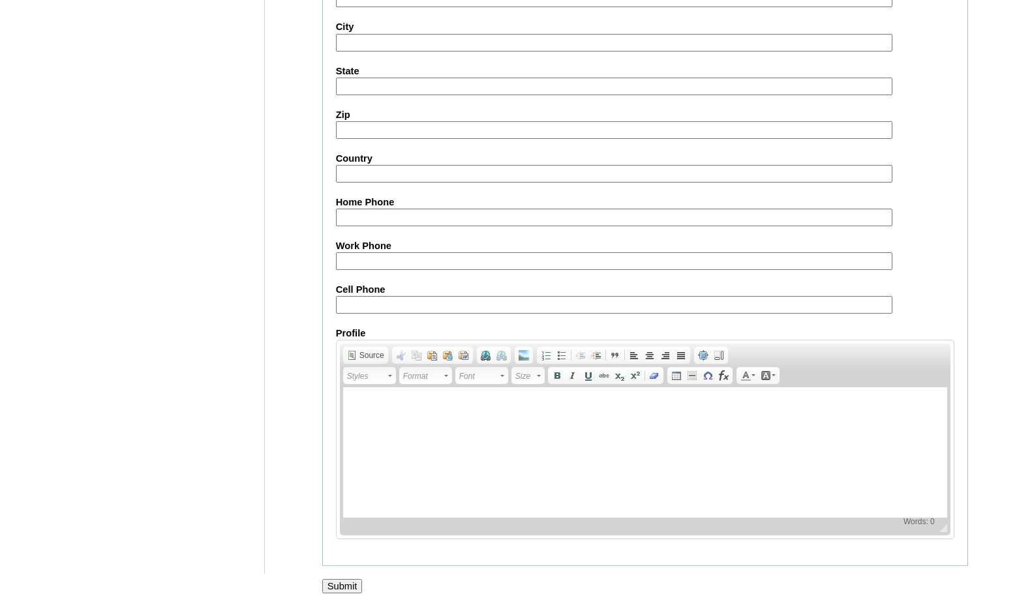
click at [354, 583] on input "Submit" at bounding box center [342, 586] width 40 height 14
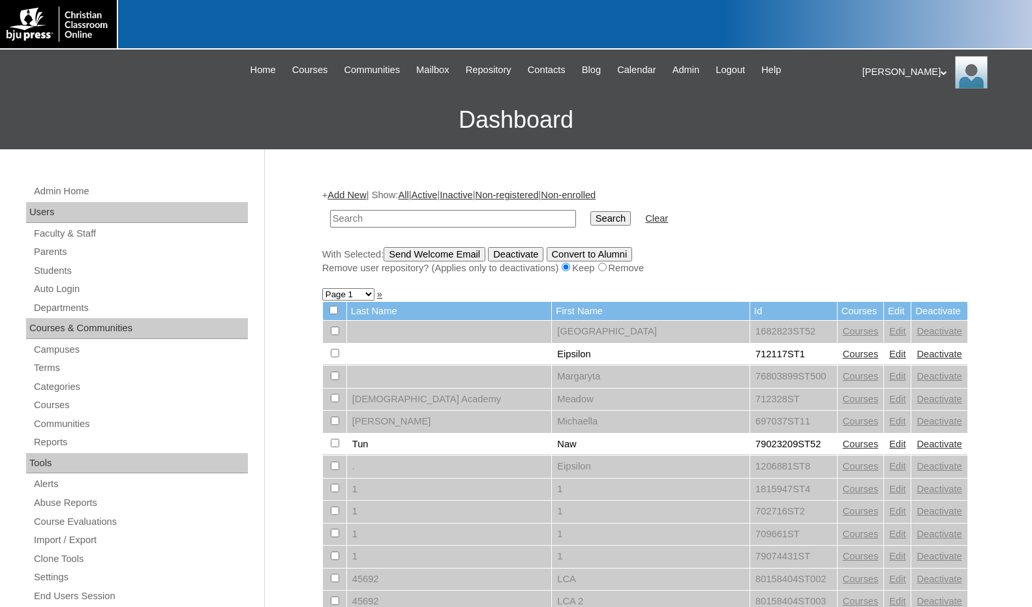
drag, startPoint x: 503, startPoint y: 212, endPoint x: 520, endPoint y: 217, distance: 17.6
click at [503, 212] on input "text" at bounding box center [453, 219] width 246 height 18
paste input "716573"
type input "716573"
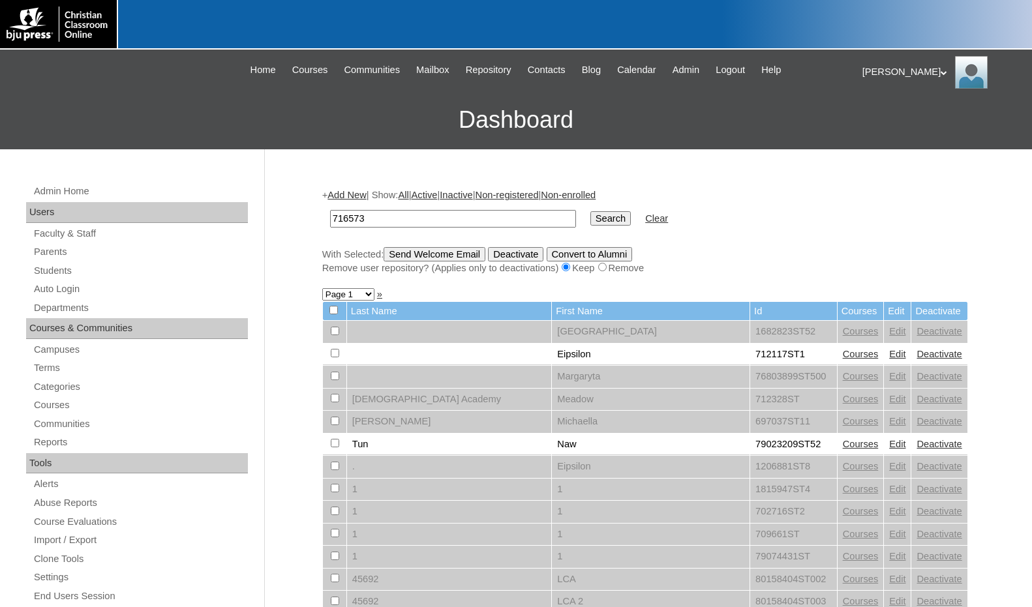
click at [590, 218] on input "Search" at bounding box center [610, 218] width 40 height 14
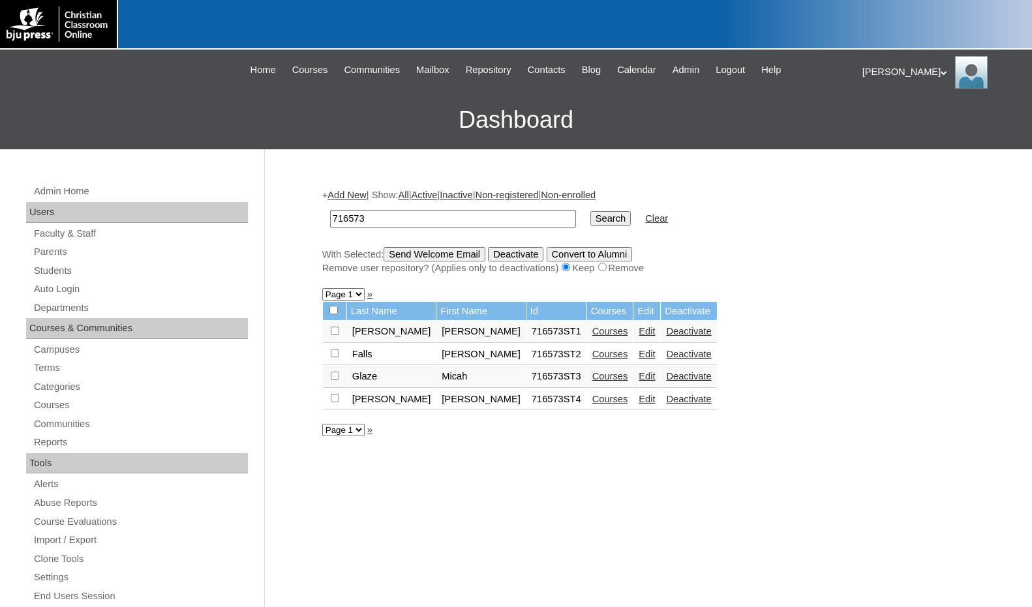
click at [592, 399] on link "Courses" at bounding box center [610, 399] width 36 height 10
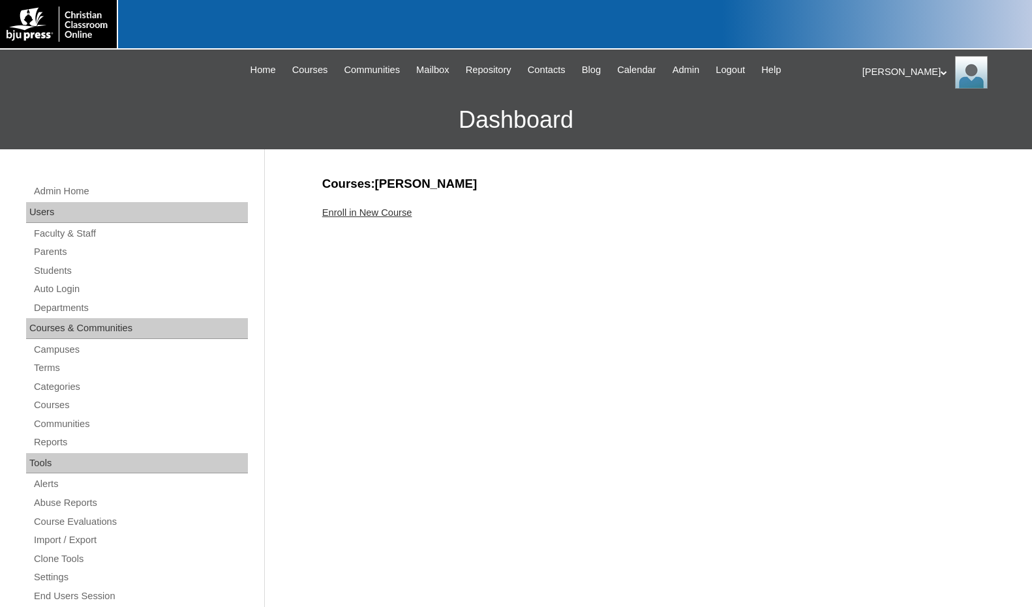
click at [369, 212] on link "Enroll in New Course" at bounding box center [367, 212] width 90 height 10
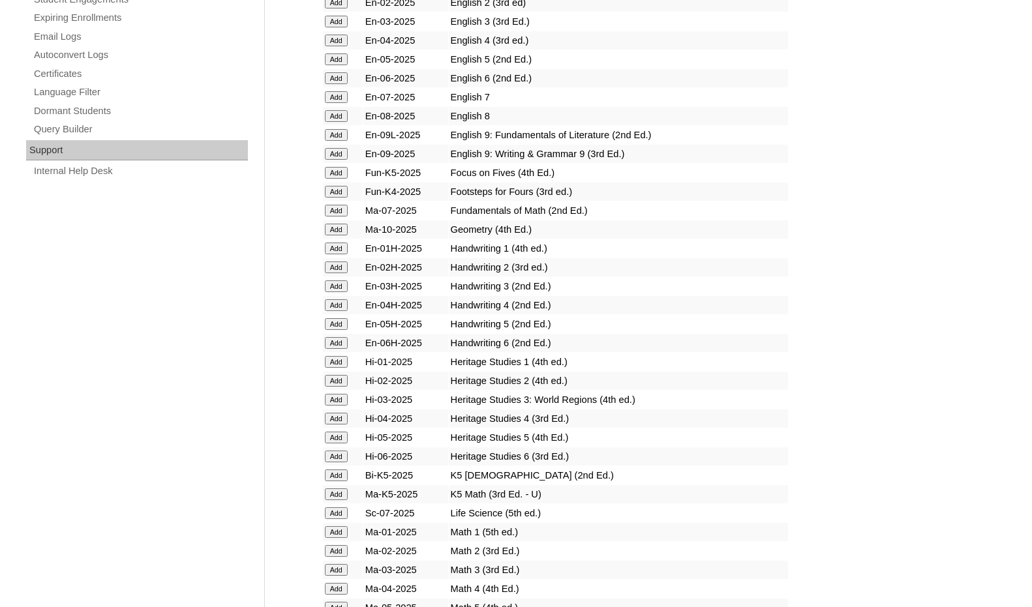
scroll to position [1239, 0]
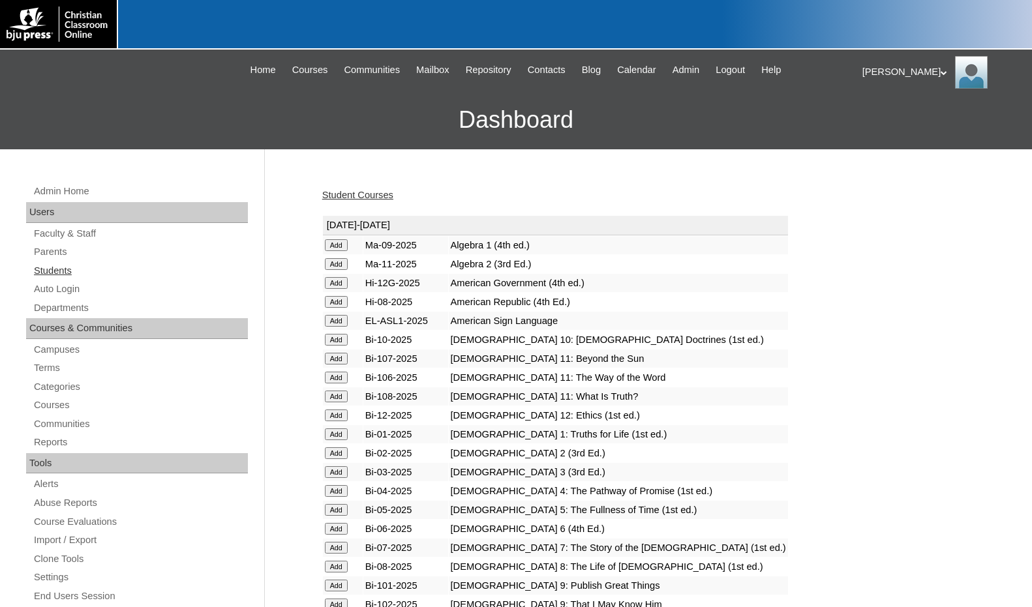
click at [72, 278] on link "Students" at bounding box center [140, 271] width 215 height 16
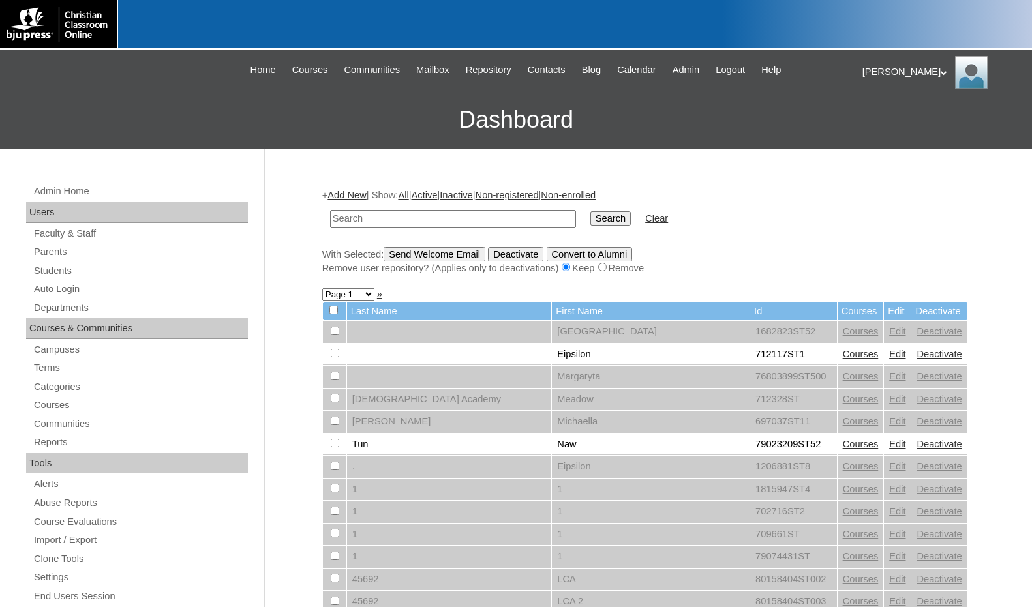
click at [352, 195] on link "Add New" at bounding box center [346, 195] width 38 height 10
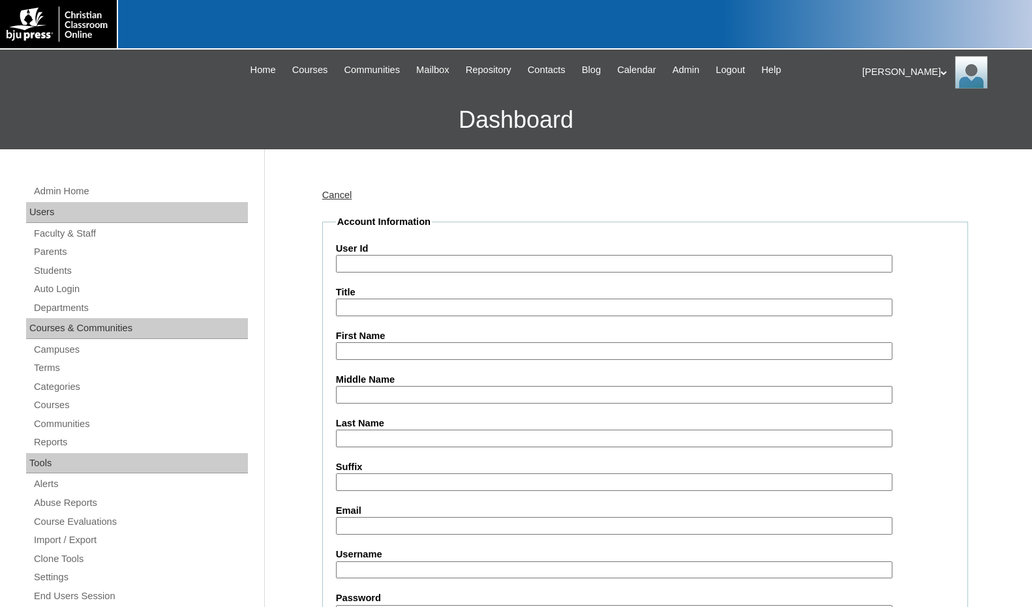
click at [381, 269] on input "User Id" at bounding box center [614, 264] width 556 height 18
paste input "716573"
type input "716573ST5"
type input "Avaya"
type input "Montoya"
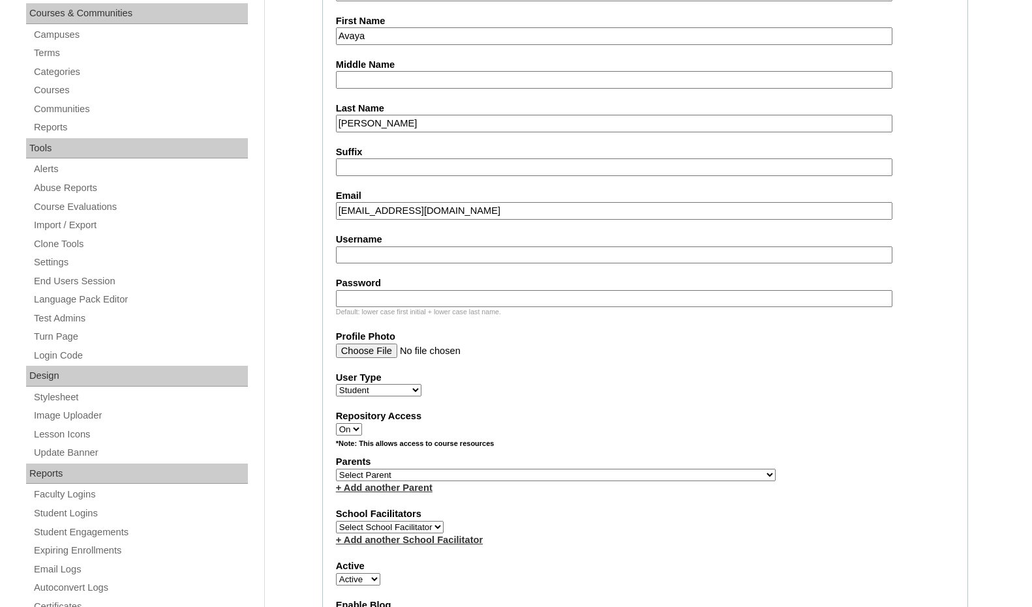
scroll to position [326, 0]
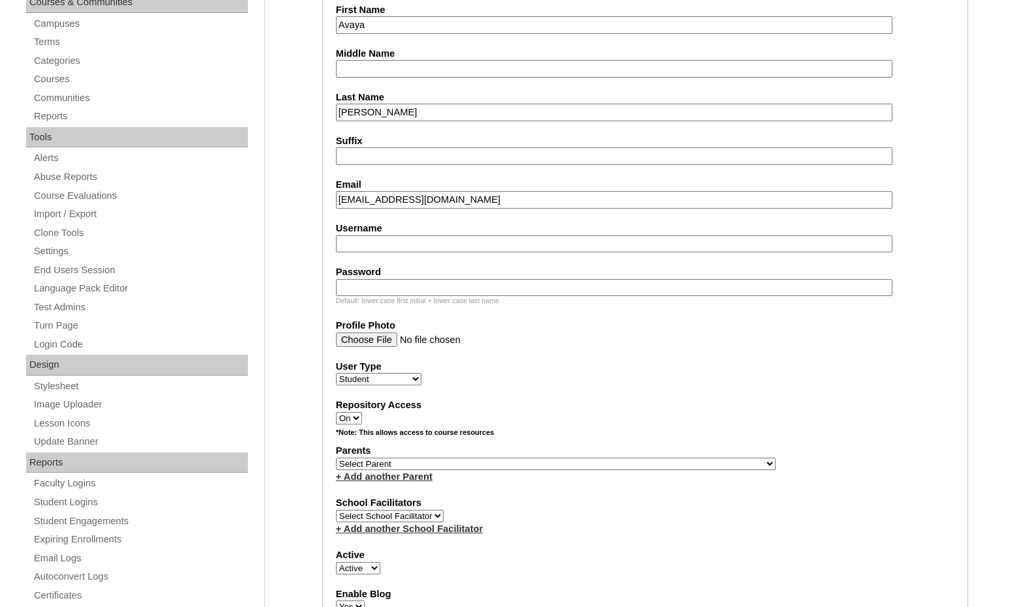
type input "amontoya@vcagastonia.org"
click at [620, 469] on select "Select Parent , Fautanu, Ma 1, 1 23-24 accountMorgan, Jason 6th Street Mennonit…" at bounding box center [556, 464] width 440 height 12
select select "37131"
click at [645, 464] on div "Parents Select Parent , [GEOGRAPHIC_DATA], Ma 1, 1 23-24 accountMorgan, [PERSON…" at bounding box center [645, 463] width 618 height 39
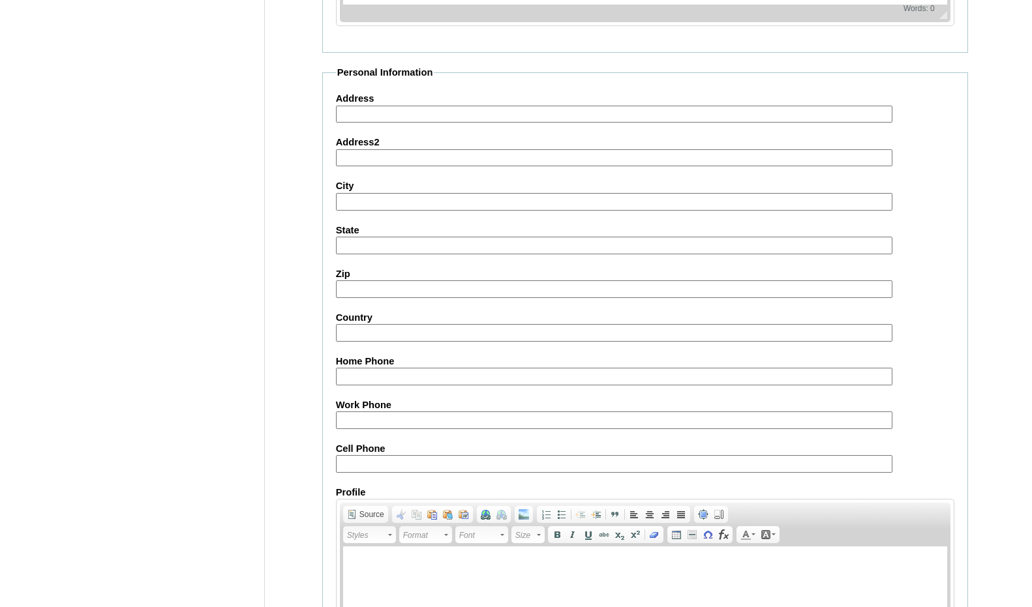
scroll to position [1378, 0]
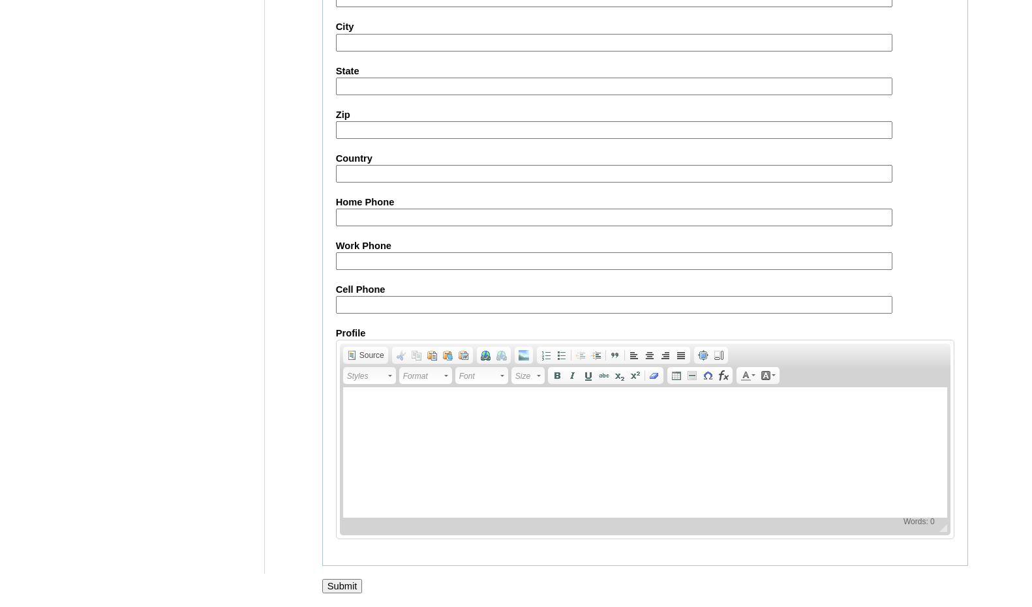
click at [337, 586] on input "Submit" at bounding box center [342, 586] width 40 height 14
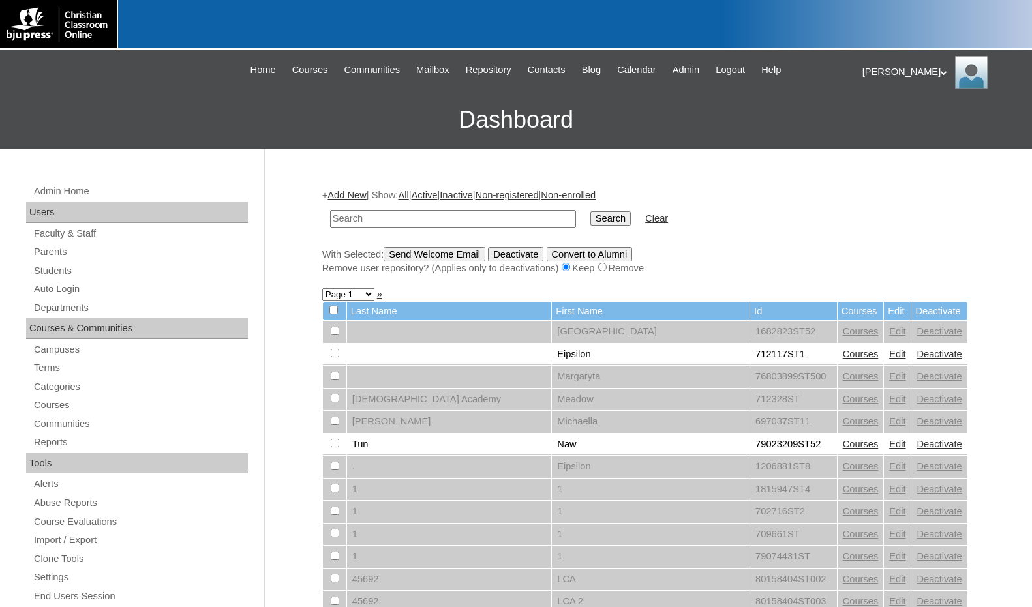
click at [438, 219] on input "text" at bounding box center [453, 219] width 246 height 18
paste input "716573"
type input "716573"
click at [590, 220] on input "Search" at bounding box center [610, 218] width 40 height 14
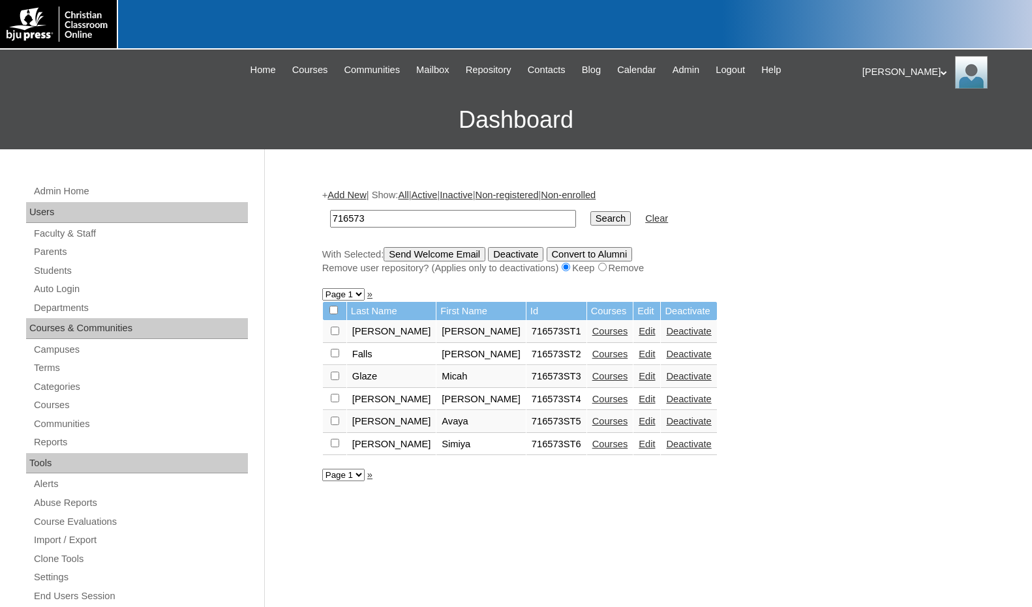
click at [592, 444] on link "Courses" at bounding box center [610, 444] width 36 height 10
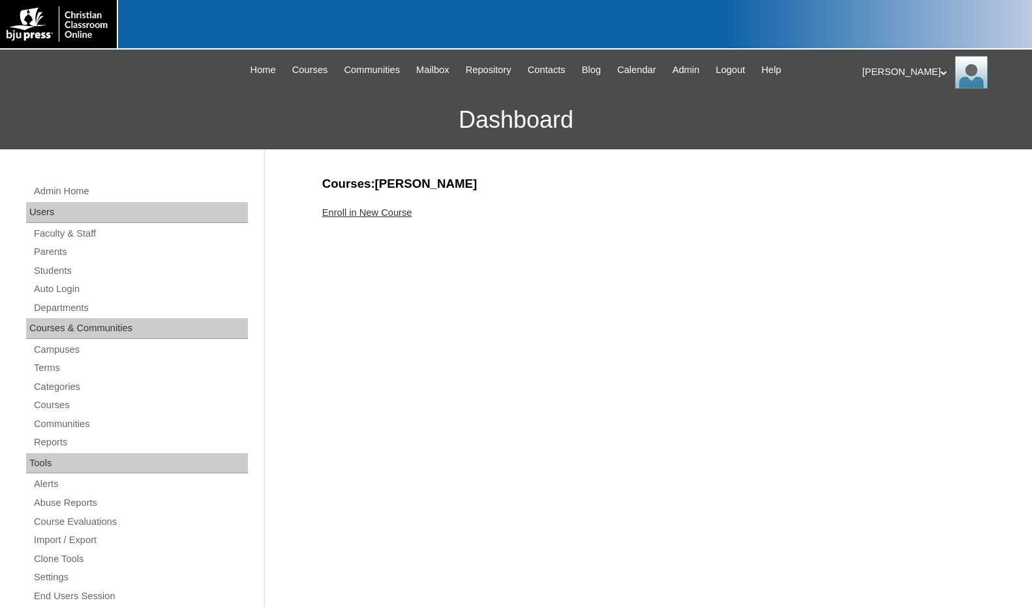
click at [362, 216] on link "Enroll in New Course" at bounding box center [367, 212] width 90 height 10
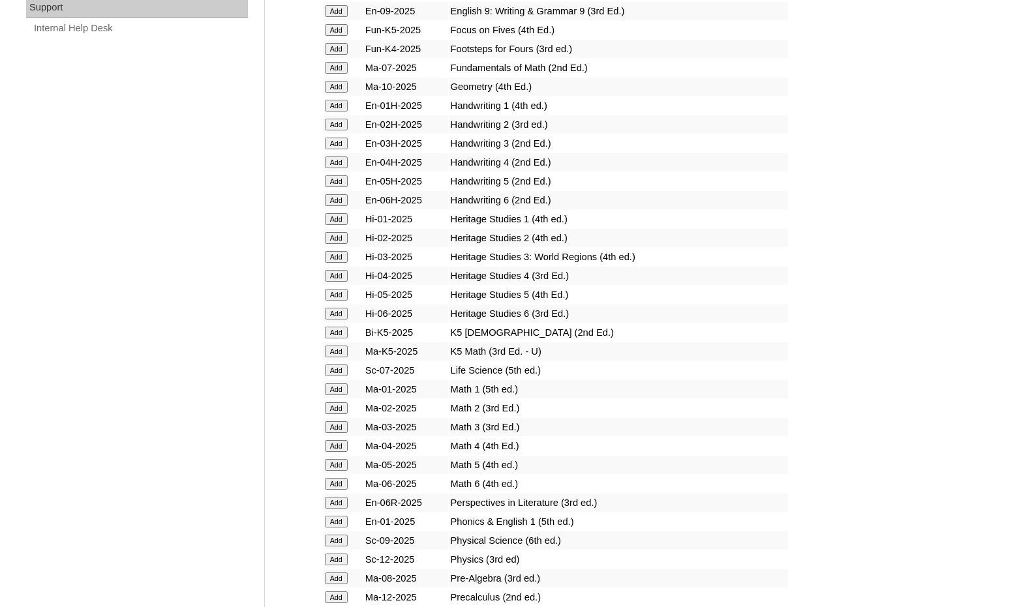
scroll to position [1305, 0]
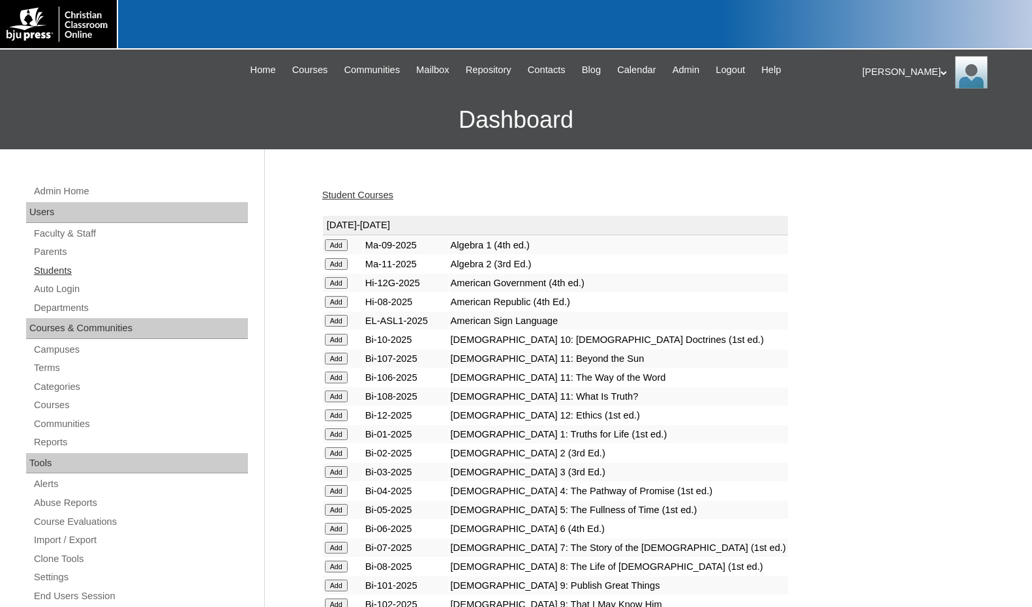
click at [68, 265] on link "Students" at bounding box center [140, 271] width 215 height 16
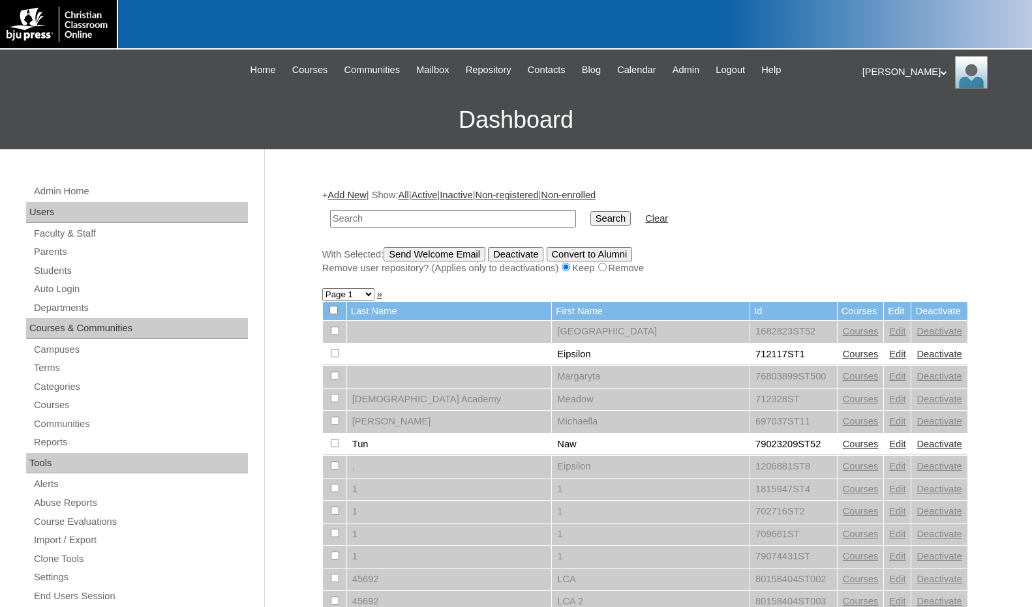
click at [341, 196] on link "Add New" at bounding box center [346, 195] width 38 height 10
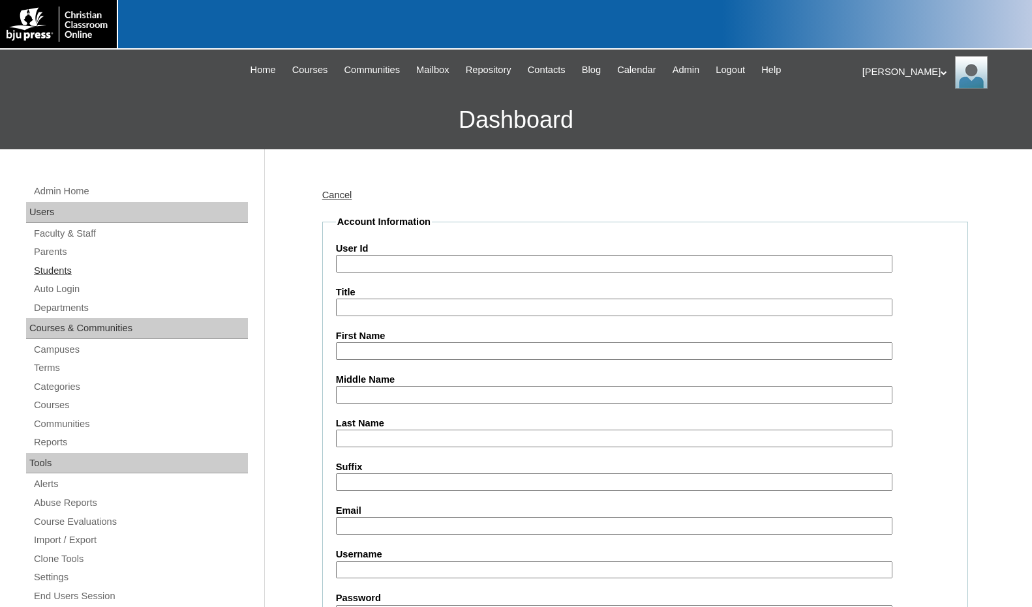
click at [59, 271] on link "Students" at bounding box center [140, 271] width 215 height 16
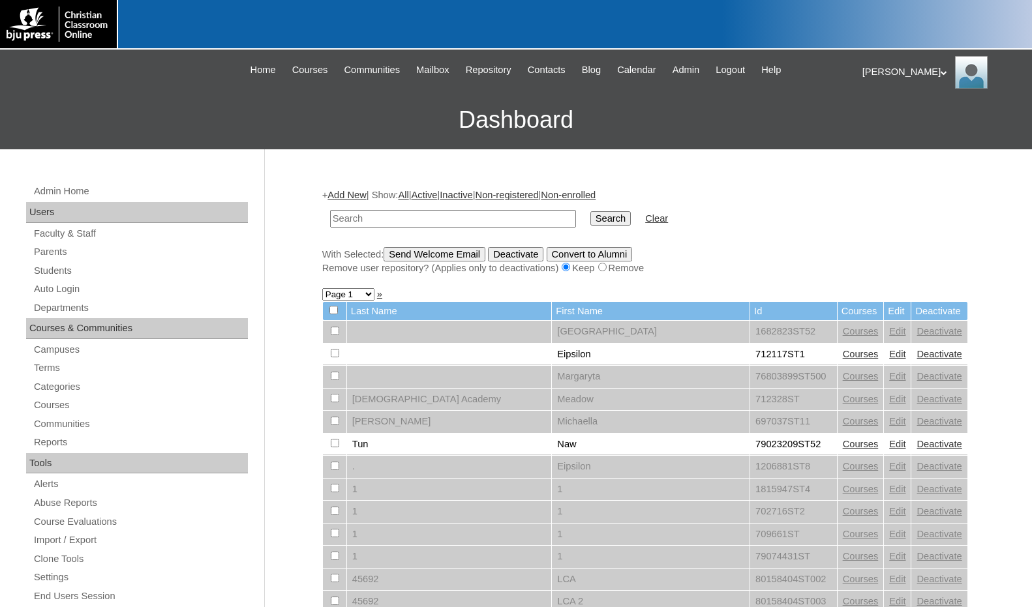
click at [348, 190] on link "Add New" at bounding box center [346, 195] width 38 height 10
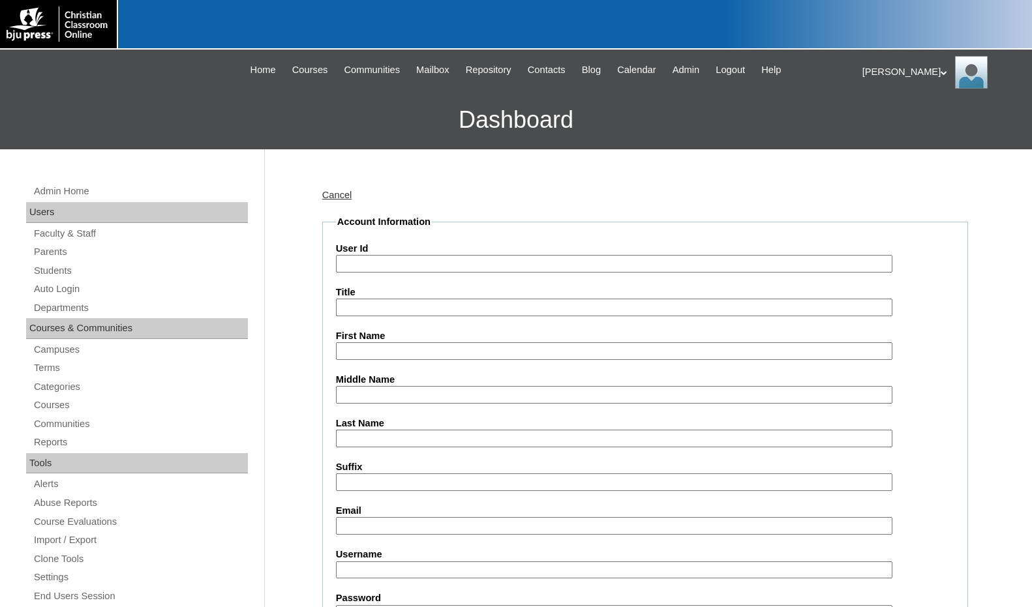
click at [379, 256] on input "User Id" at bounding box center [614, 264] width 556 height 18
paste input "716573"
type input "716573ST7"
type input "Gavin"
type input "Stafford"
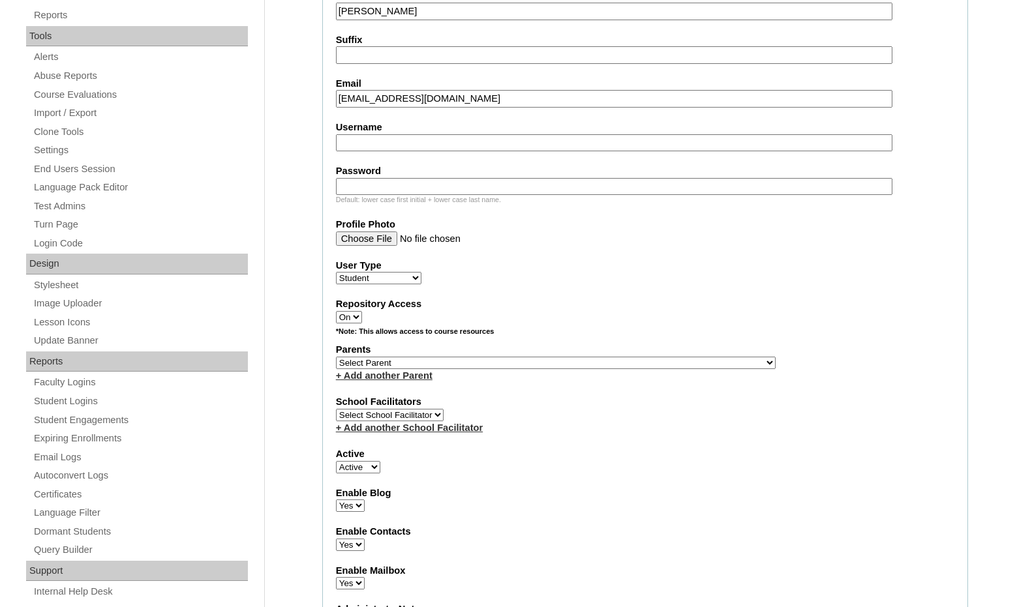
scroll to position [457, 0]
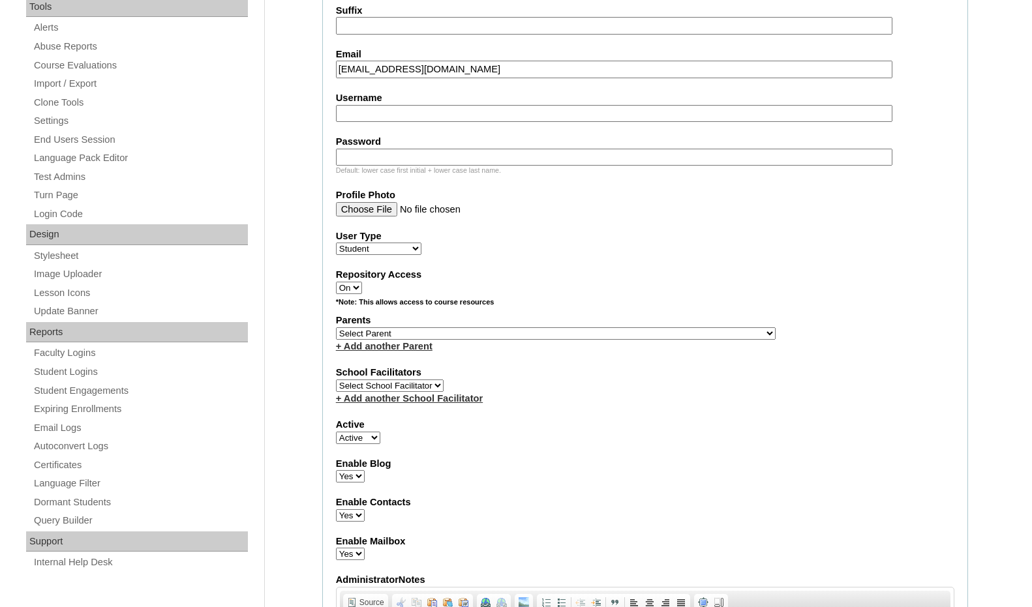
type input "gstafford@vcagastonia.org"
click at [610, 337] on select "Select Parent , [GEOGRAPHIC_DATA], Ma 1, 1 23-24 accountMorgan, [PERSON_NAME] 6…" at bounding box center [556, 333] width 440 height 12
select select "37131"
click at [665, 338] on div "Parents Select Parent , [GEOGRAPHIC_DATA], Ma 1, 1 23-24 accountMorgan, [PERSON…" at bounding box center [645, 333] width 618 height 39
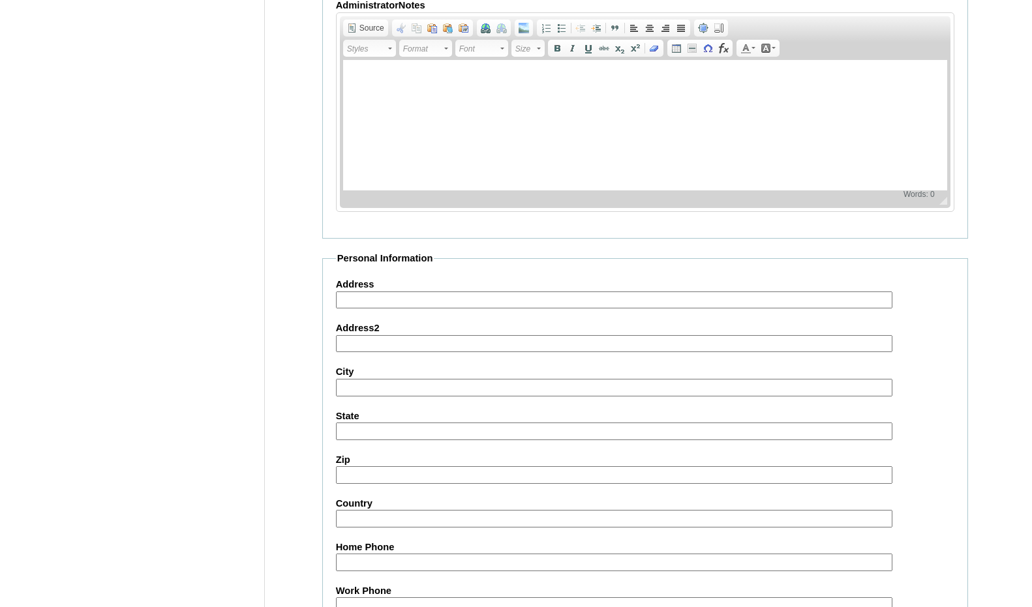
scroll to position [1378, 0]
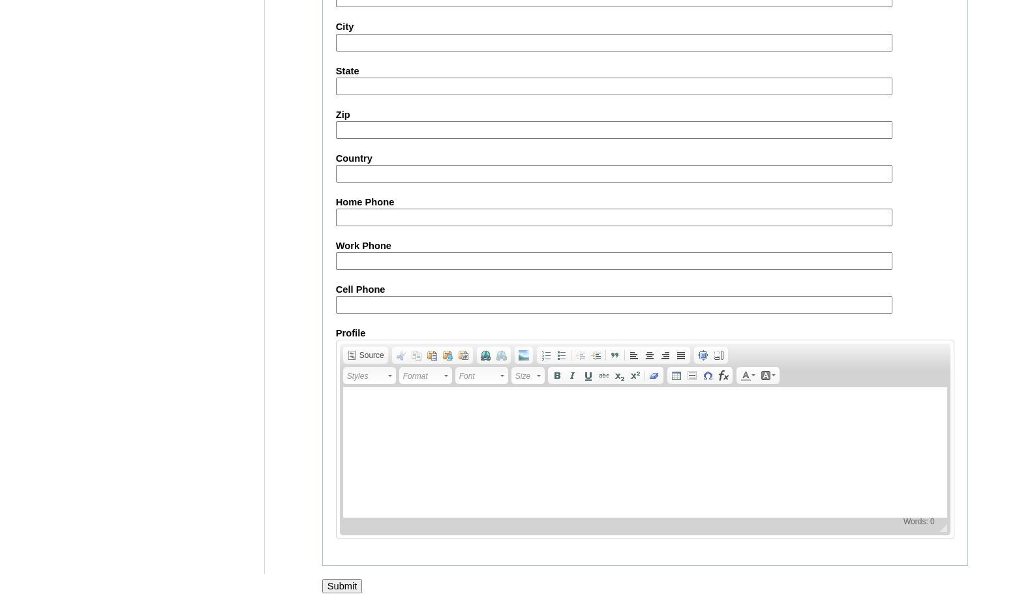
click at [341, 582] on input "Submit" at bounding box center [342, 586] width 40 height 14
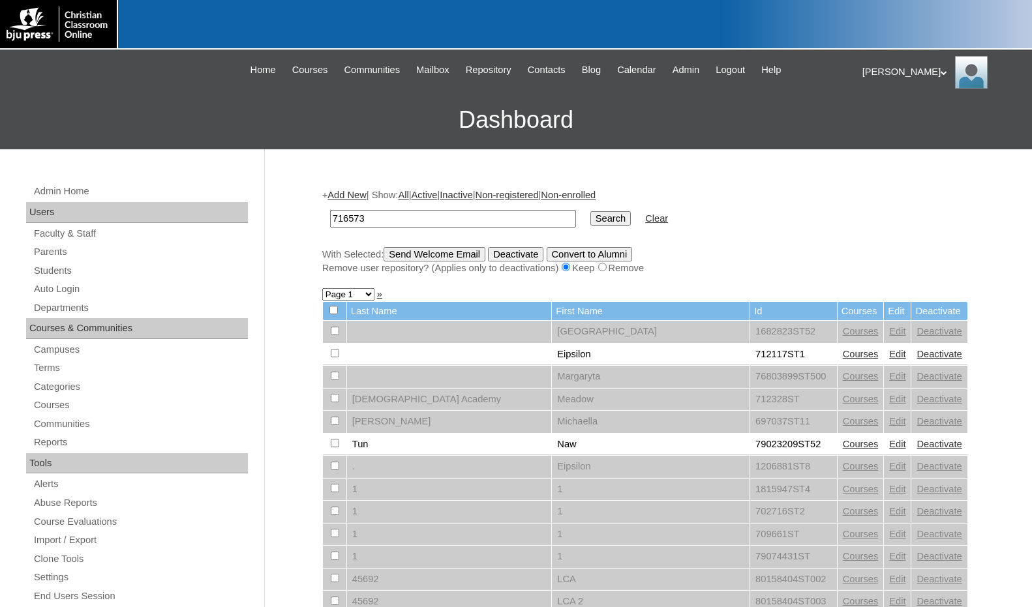
type input "716573"
click at [590, 217] on input "Search" at bounding box center [610, 218] width 40 height 14
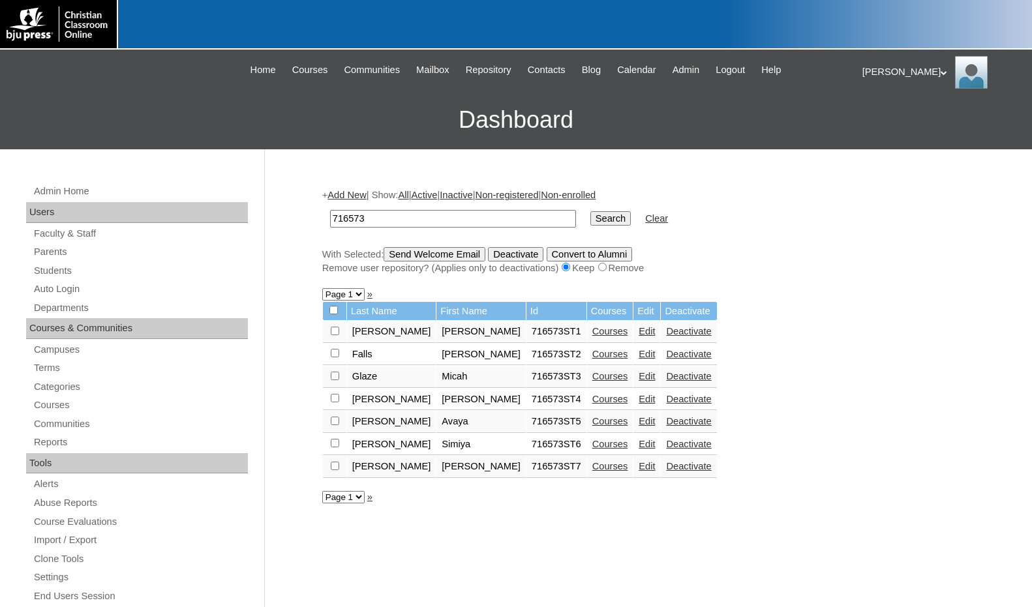
click at [592, 470] on link "Courses" at bounding box center [610, 466] width 36 height 10
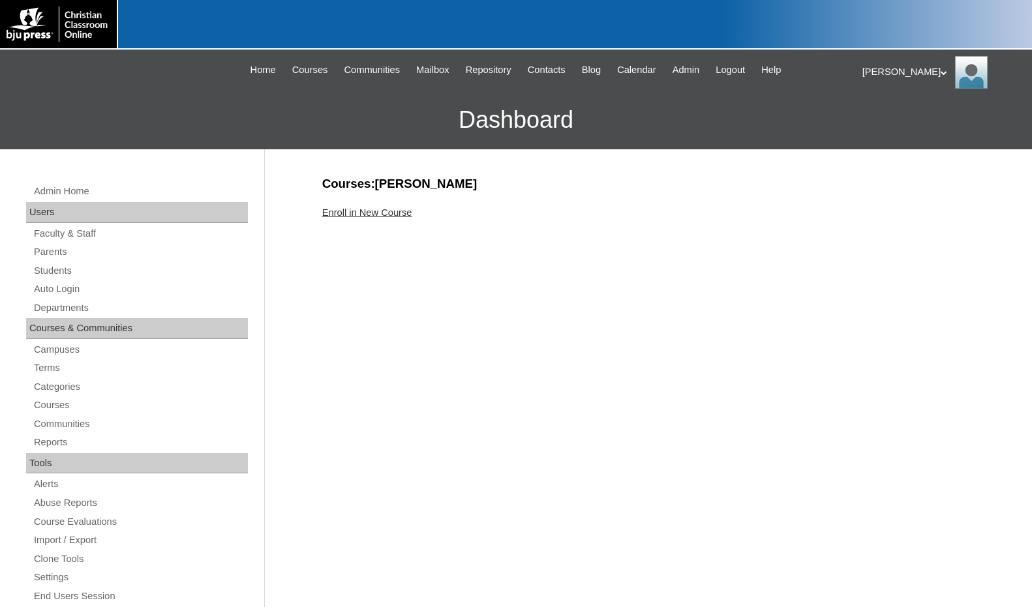
click at [387, 213] on link "Enroll in New Course" at bounding box center [367, 212] width 90 height 10
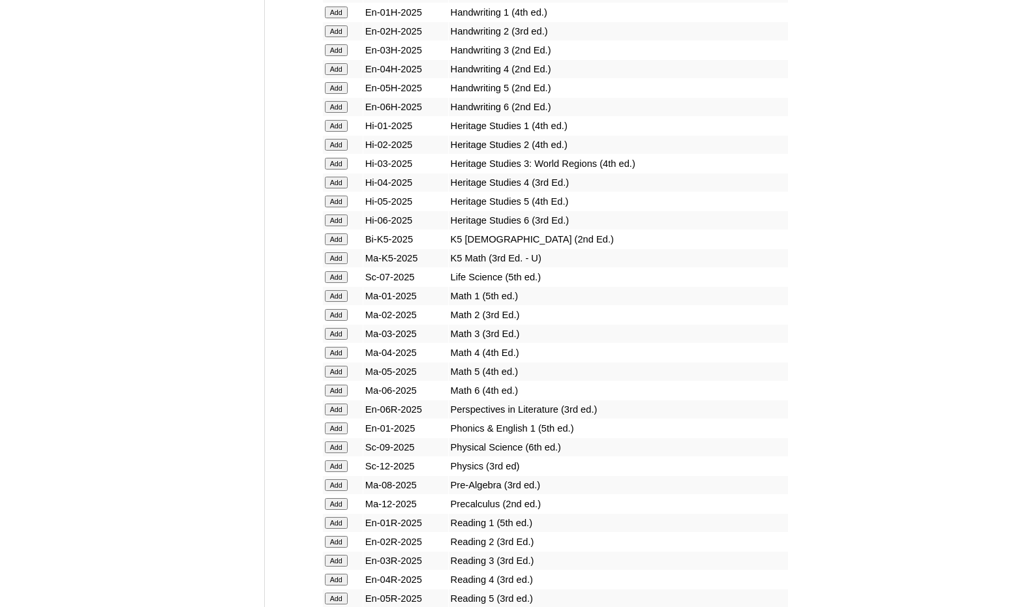
scroll to position [1370, 0]
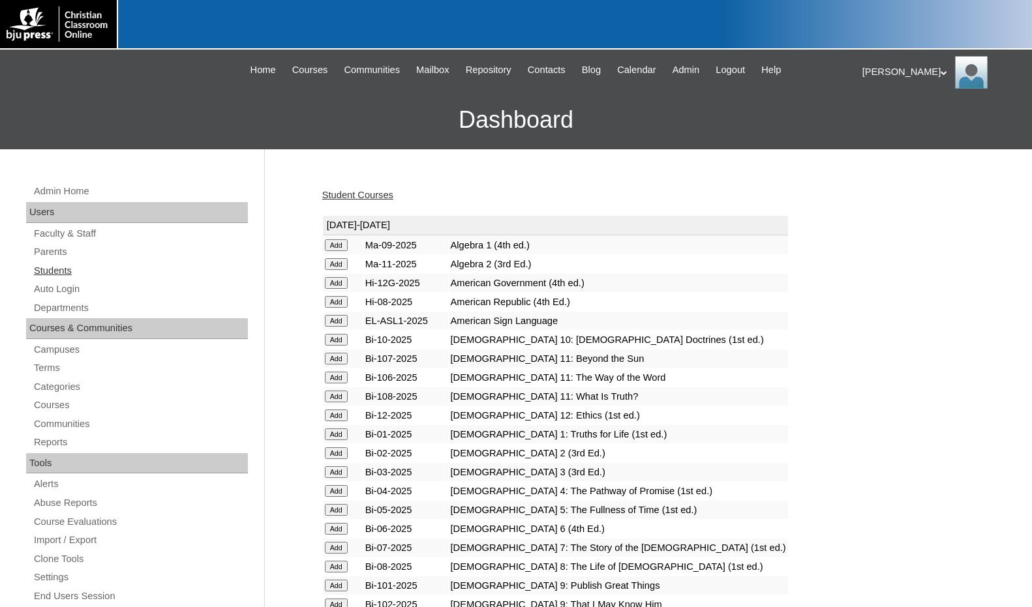
click at [59, 272] on link "Students" at bounding box center [140, 271] width 215 height 16
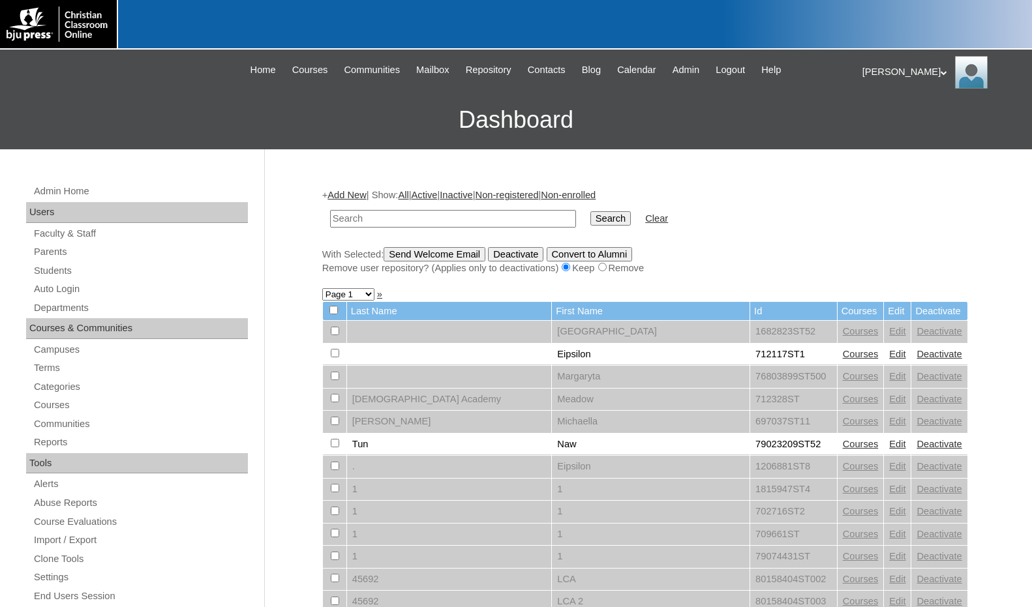
click at [354, 200] on link "Add New" at bounding box center [346, 195] width 38 height 10
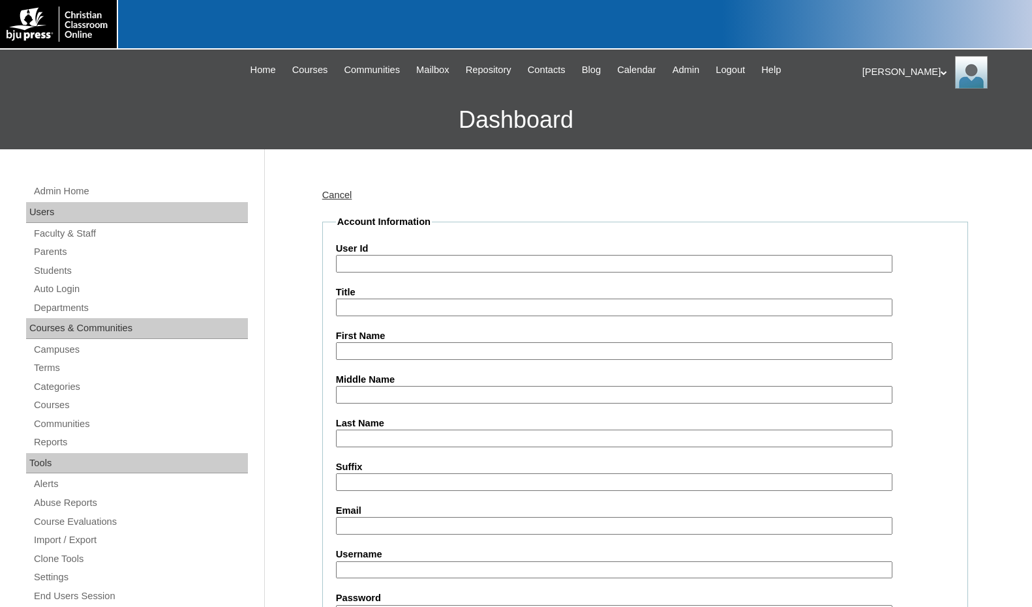
click at [380, 262] on input "User Id" at bounding box center [614, 264] width 556 height 18
paste input "716573"
type input "716573ST8"
type input "Ashton"
type input "Walker"
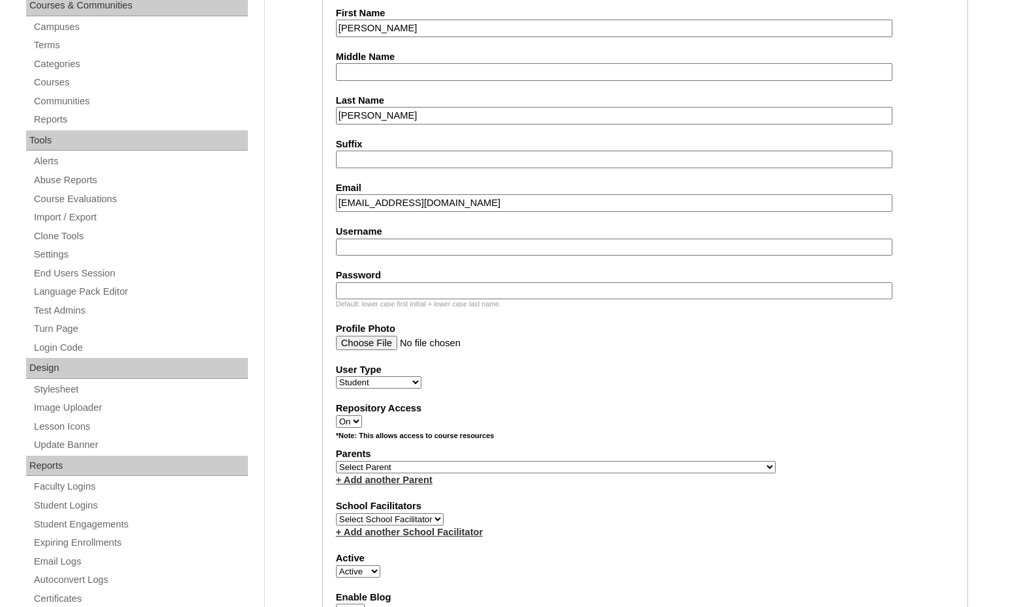
scroll to position [326, 0]
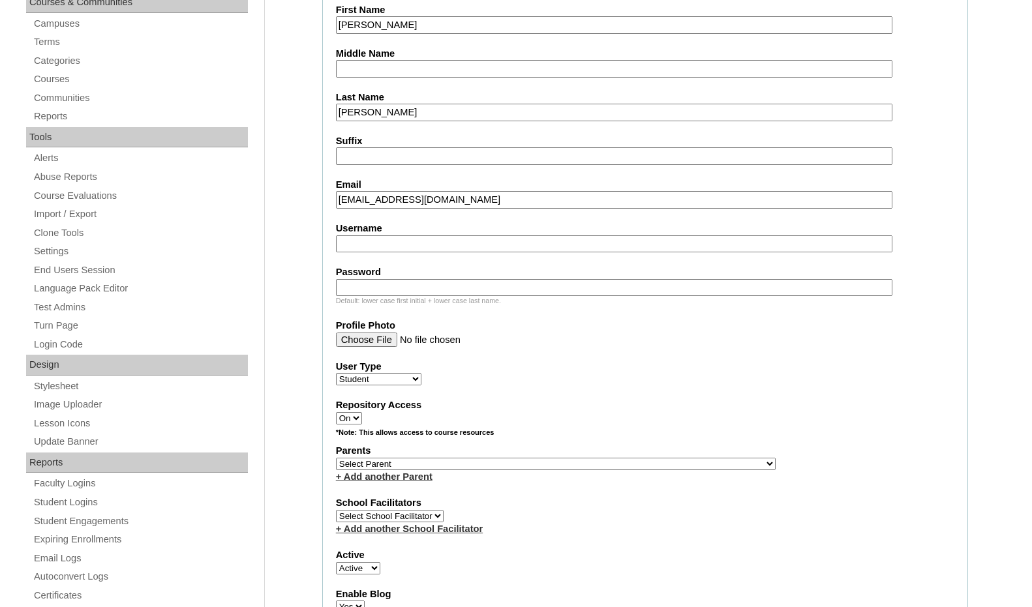
type input "awalker@vcagastonia.org"
click at [622, 465] on select "Select Parent , Fautanu, Ma 1, 1 23-24 accountMorgan, Jason 6th Street Mennonit…" at bounding box center [556, 464] width 440 height 12
select select "37131"
click at [655, 469] on div "Parents Select Parent , Fautanu, Ma 1, 1 23-24 accountMorgan, Jason 6th Street …" at bounding box center [645, 463] width 618 height 39
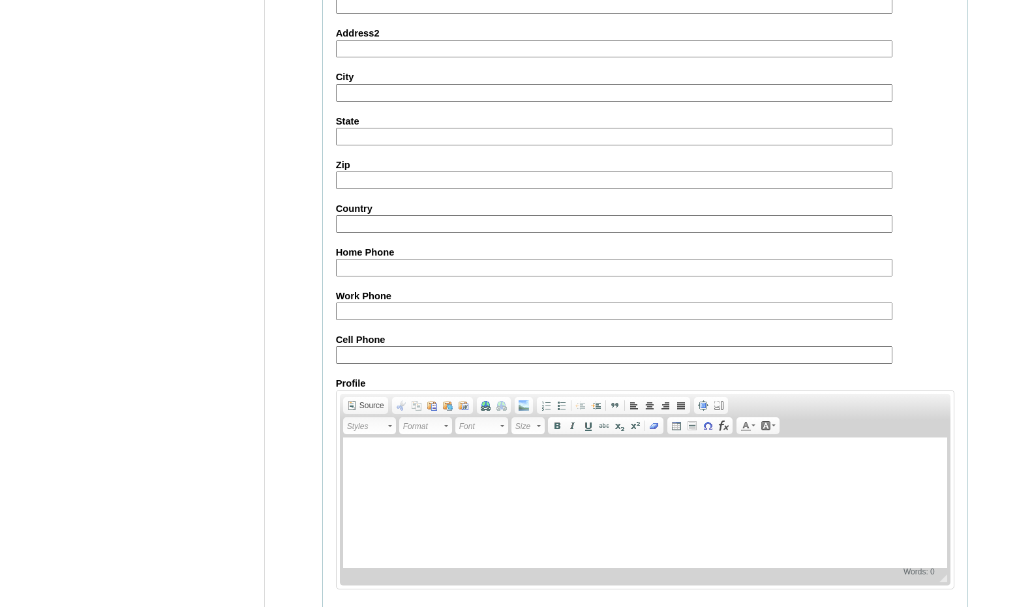
scroll to position [1378, 0]
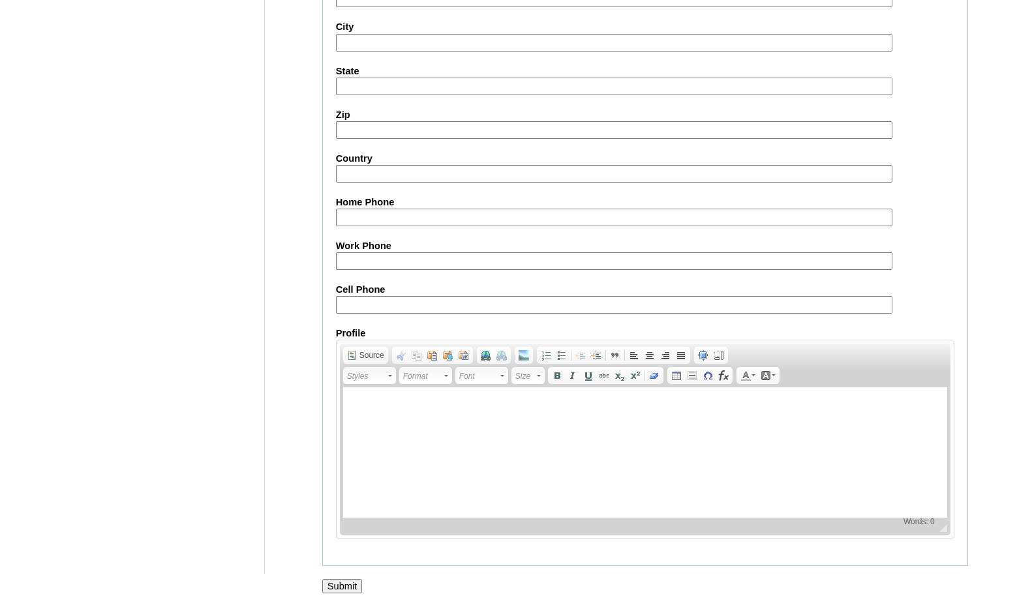
click at [341, 581] on input "Submit" at bounding box center [342, 586] width 40 height 14
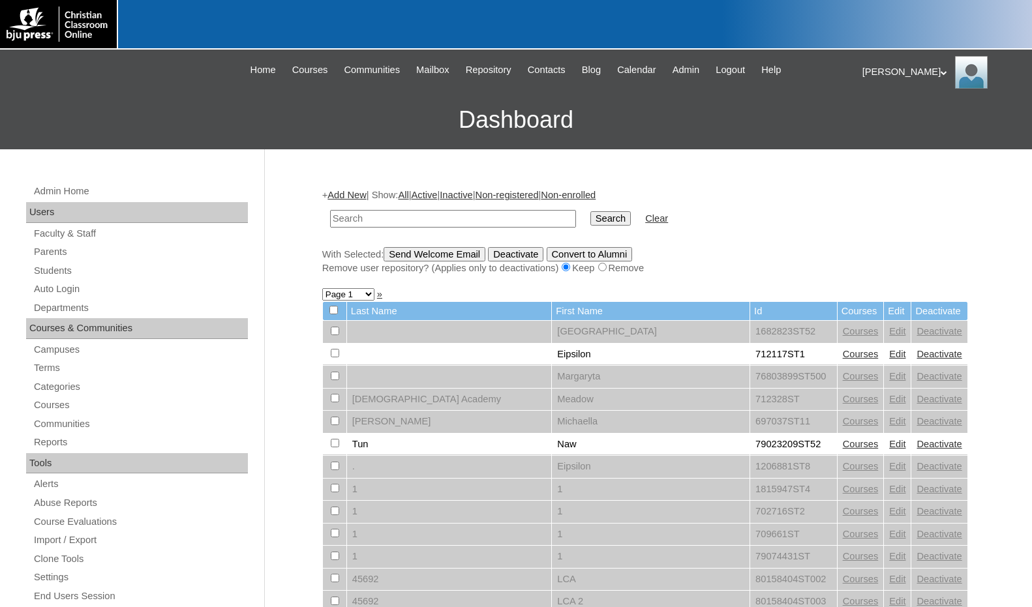
drag, startPoint x: 530, startPoint y: 219, endPoint x: 539, endPoint y: 219, distance: 9.8
click at [530, 219] on input "text" at bounding box center [453, 219] width 246 height 18
paste input "716573"
type input "716573"
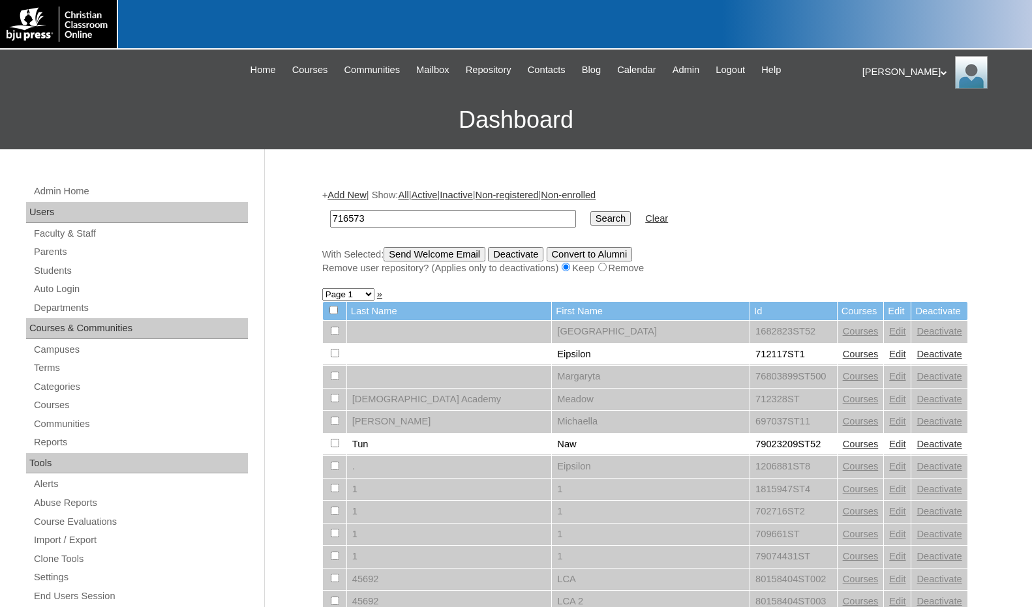
click at [590, 217] on input "Search" at bounding box center [610, 218] width 40 height 14
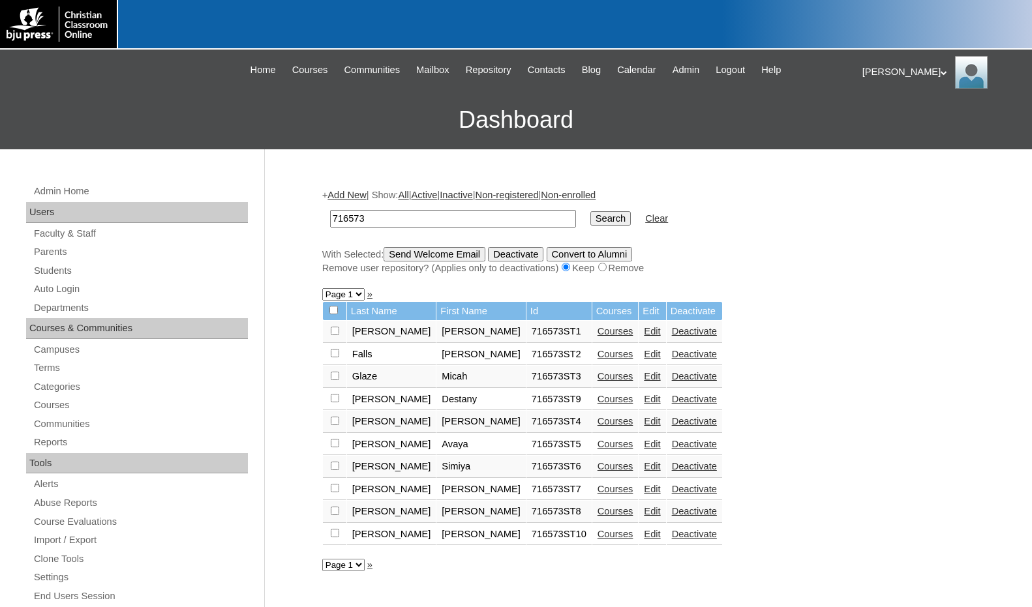
click at [336, 313] on input "checkbox" at bounding box center [333, 310] width 8 height 8
checkbox input "true"
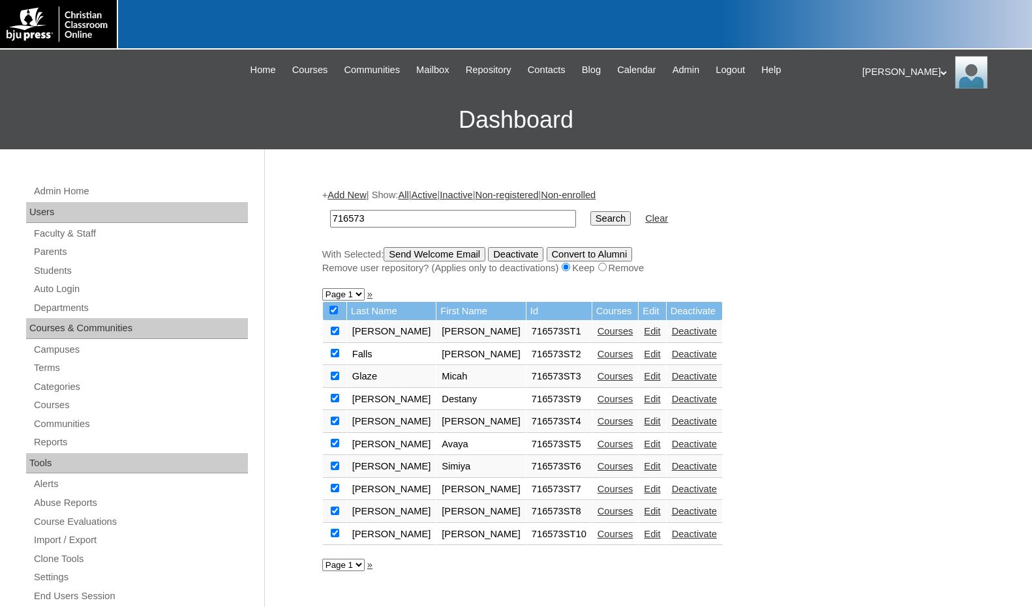
checkbox input "true"
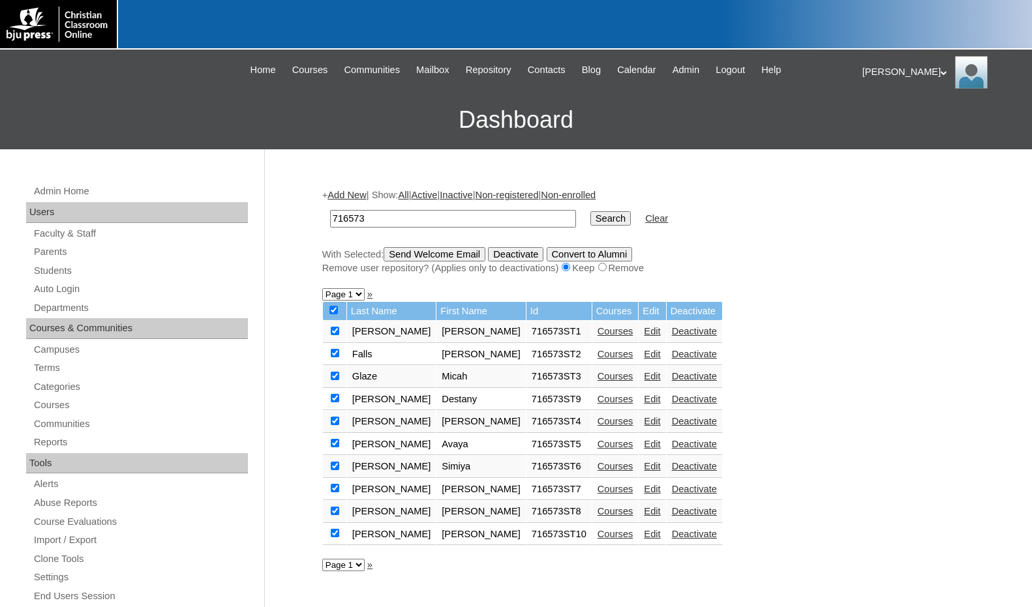
checkbox input "true"
click at [423, 253] on input "Send Welcome Email" at bounding box center [435, 254] width 102 height 14
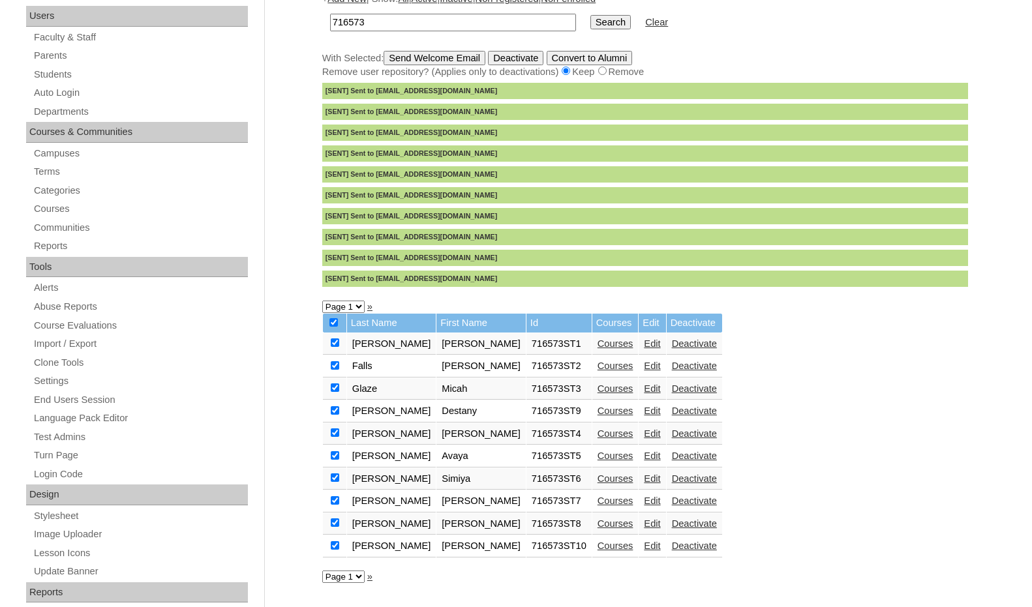
scroll to position [326, 0]
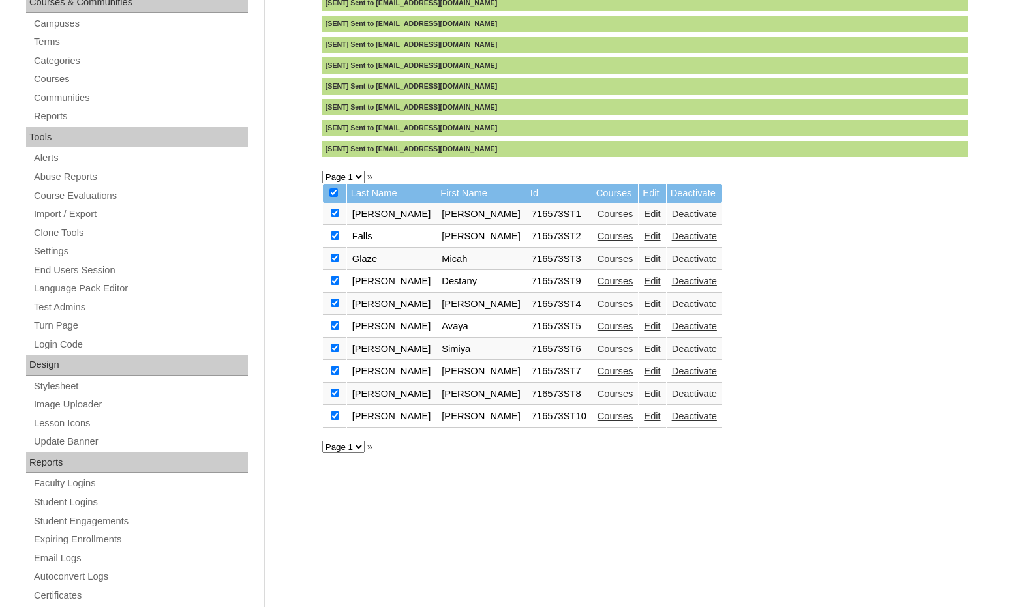
click at [598, 416] on link "Courses" at bounding box center [616, 416] width 36 height 10
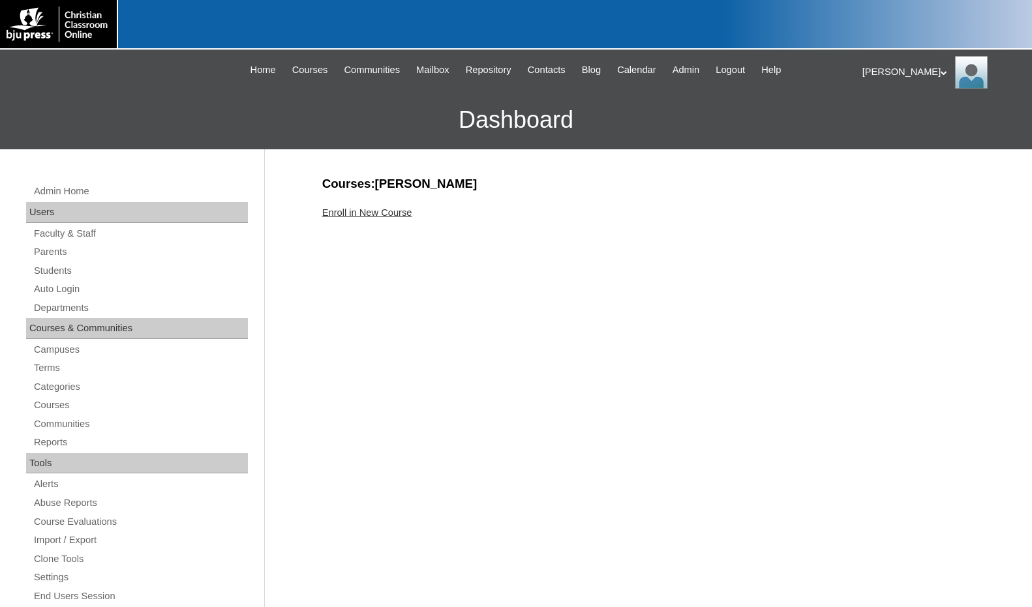
click at [371, 214] on link "Enroll in New Course" at bounding box center [367, 212] width 90 height 10
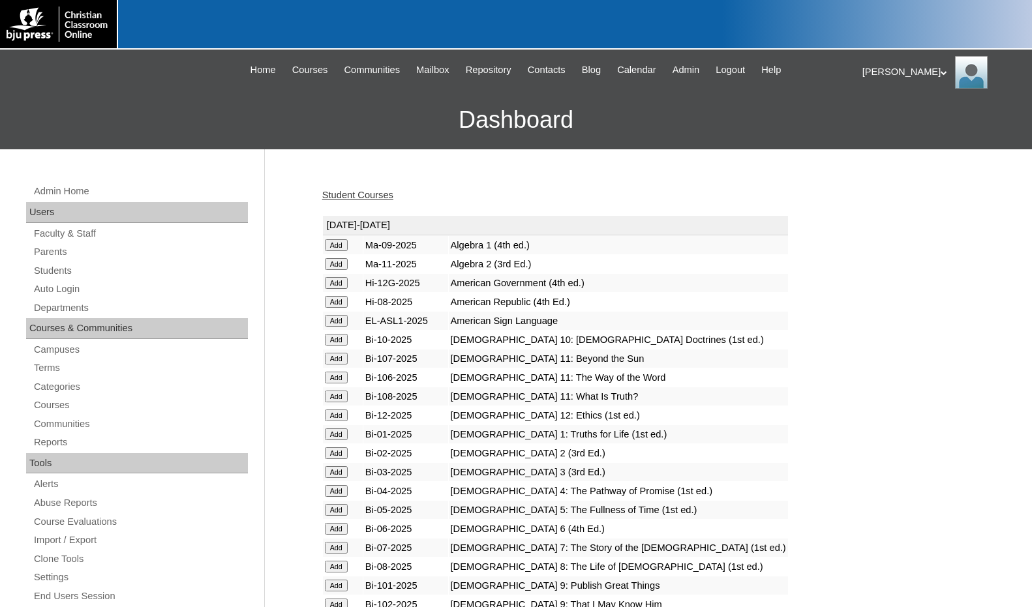
click at [337, 251] on input "Add" at bounding box center [336, 245] width 23 height 12
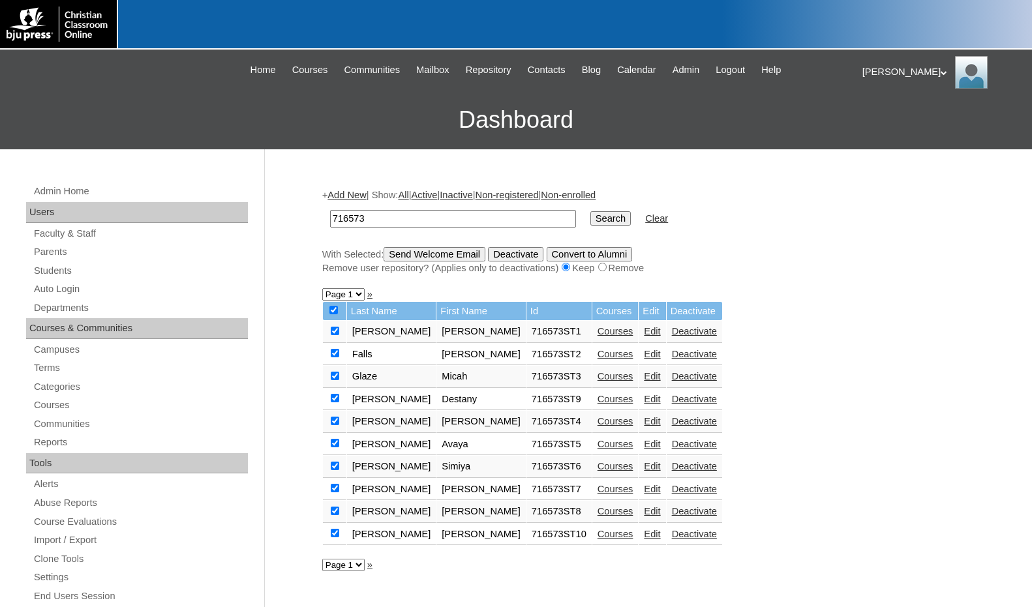
click at [331, 311] on input "checkbox" at bounding box center [333, 310] width 8 height 8
checkbox input "false"
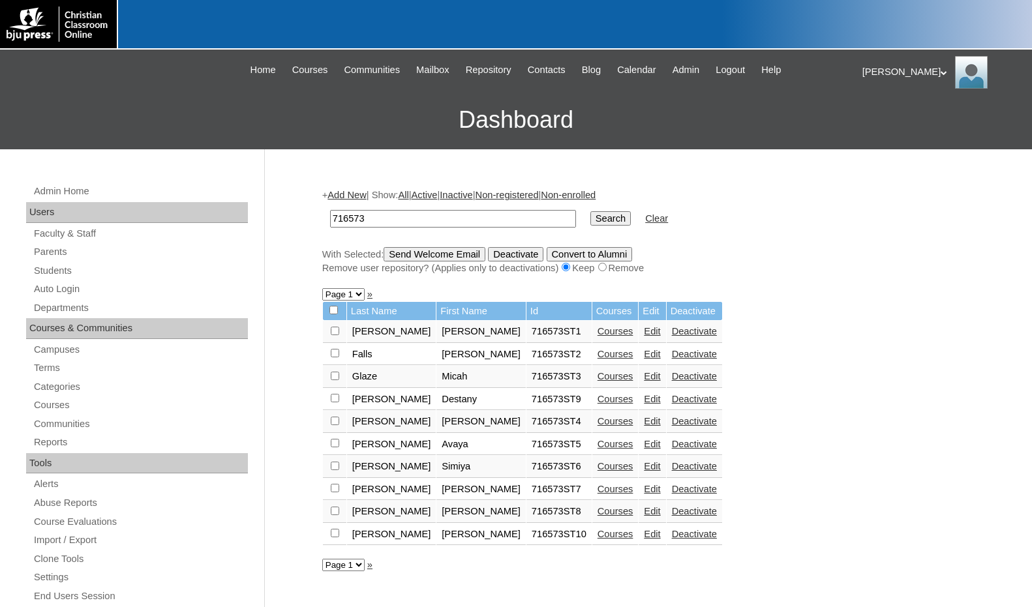
checkbox input "false"
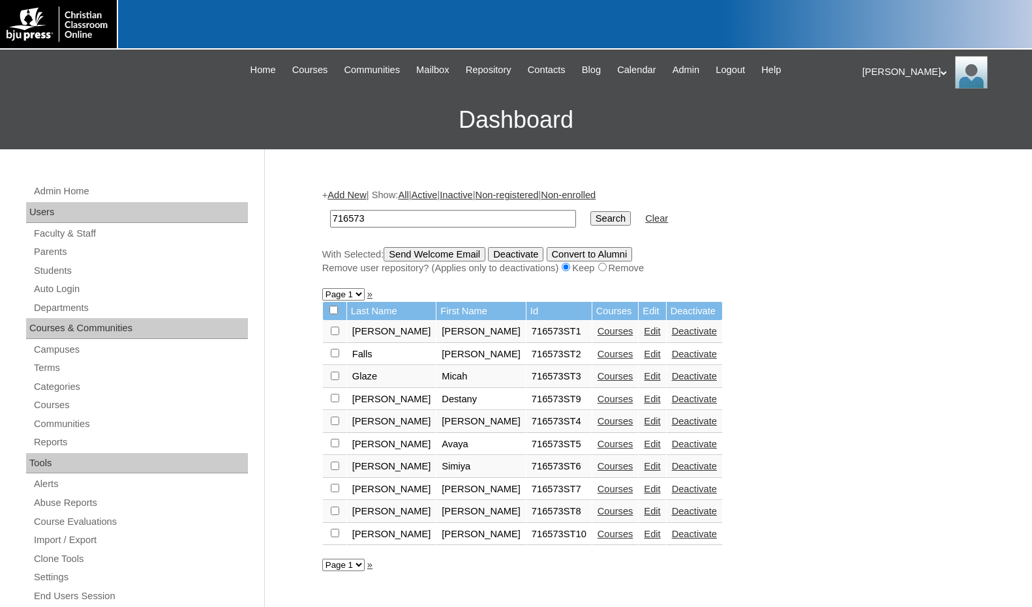
checkbox input "false"
click at [889, 255] on div "With Selected: Send Welcome Email Deactivate Convert to Alumni Remove user repo…" at bounding box center [645, 261] width 646 height 28
click at [87, 251] on link "Parents" at bounding box center [140, 252] width 215 height 16
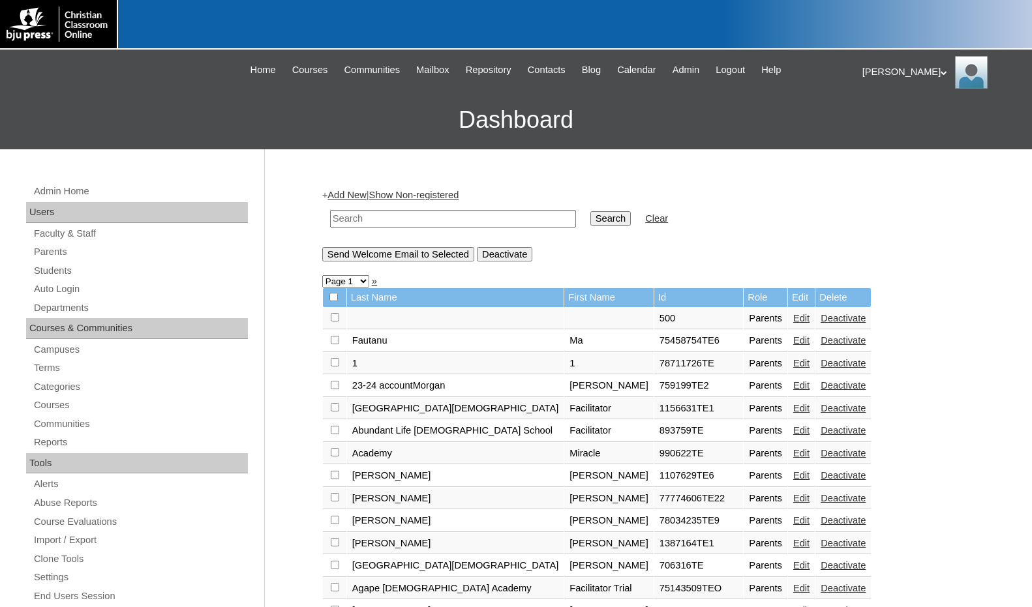
click at [472, 226] on input "text" at bounding box center [453, 219] width 246 height 18
paste input "707676"
type input "707676"
click at [590, 213] on input "Search" at bounding box center [610, 218] width 40 height 14
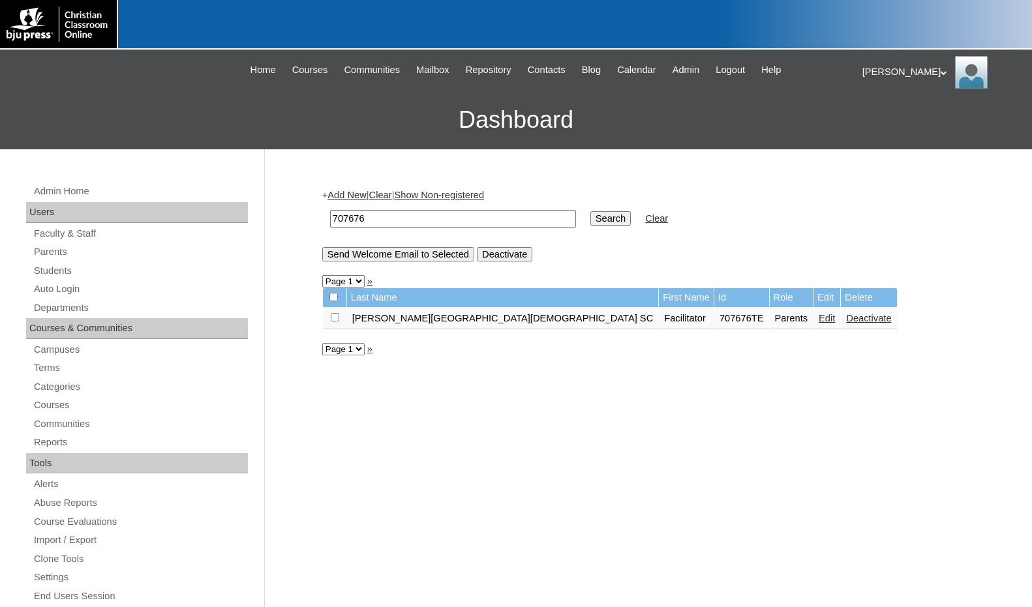
click at [819, 324] on link "Edit" at bounding box center [827, 318] width 16 height 10
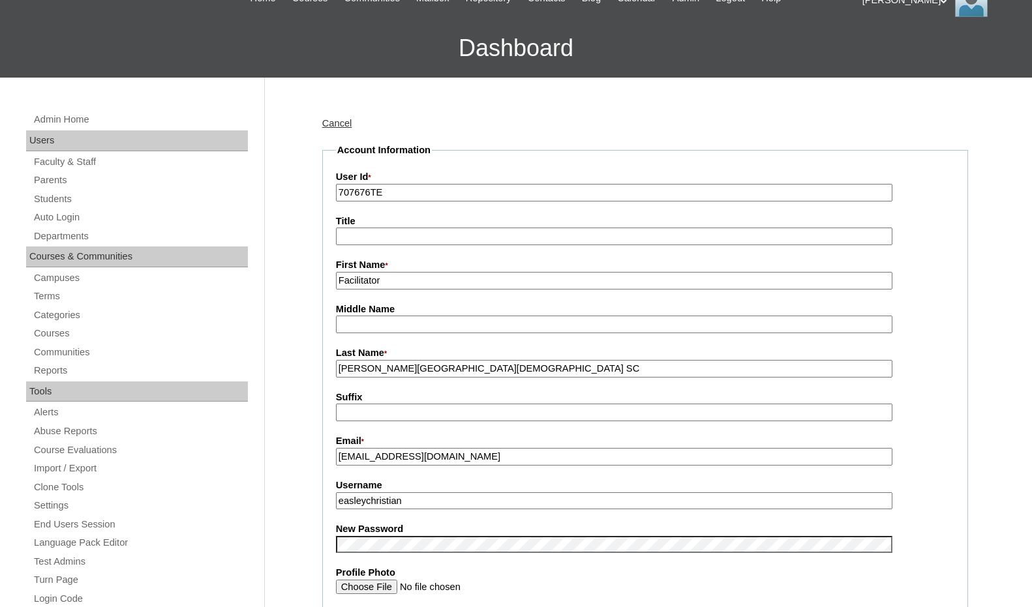
scroll to position [65, 0]
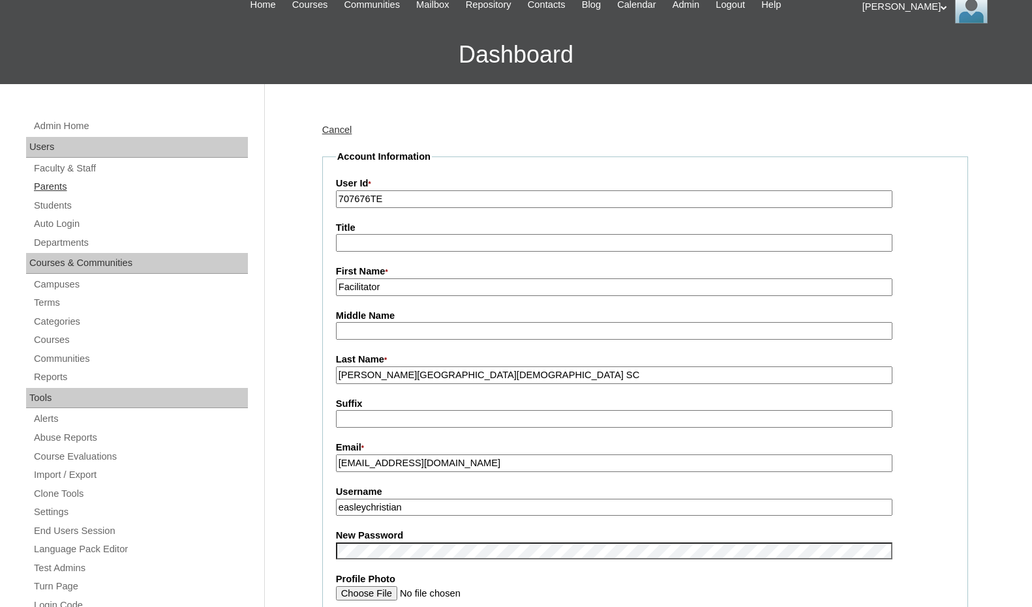
click at [61, 189] on link "Parents" at bounding box center [140, 187] width 215 height 16
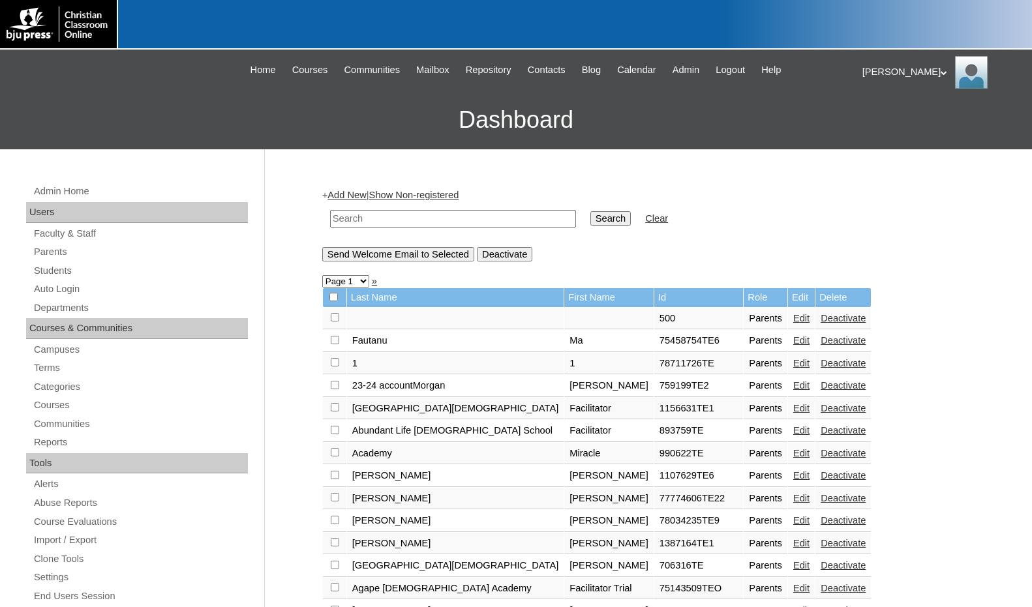
click at [357, 194] on link "Add New" at bounding box center [346, 195] width 38 height 10
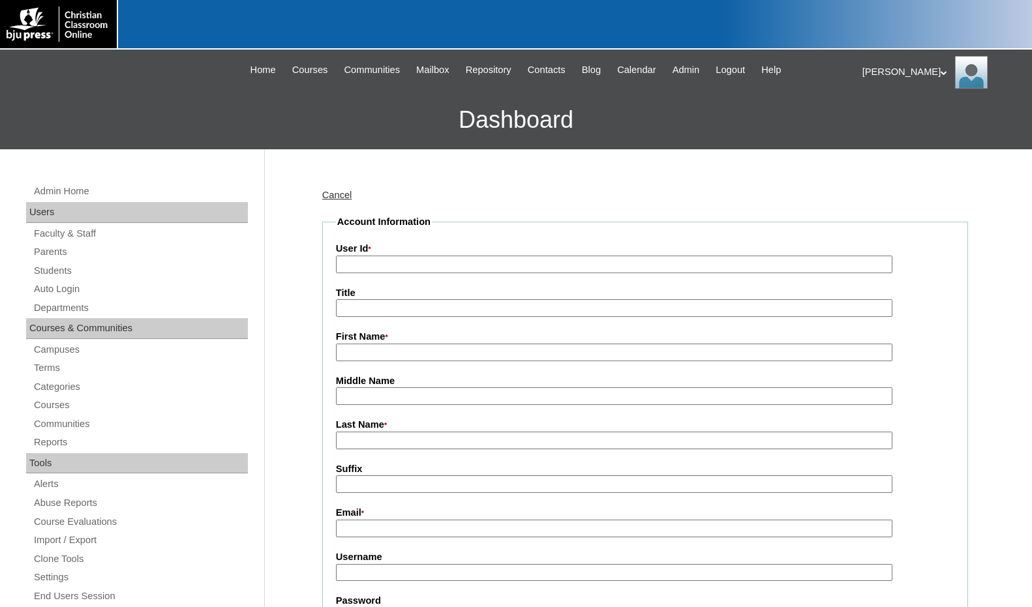
click at [393, 265] on input "User Id *" at bounding box center [614, 265] width 556 height 18
paste input "707676"
type input "707676TE2"
type input "[PERSON_NAME]"
type input "Rose"
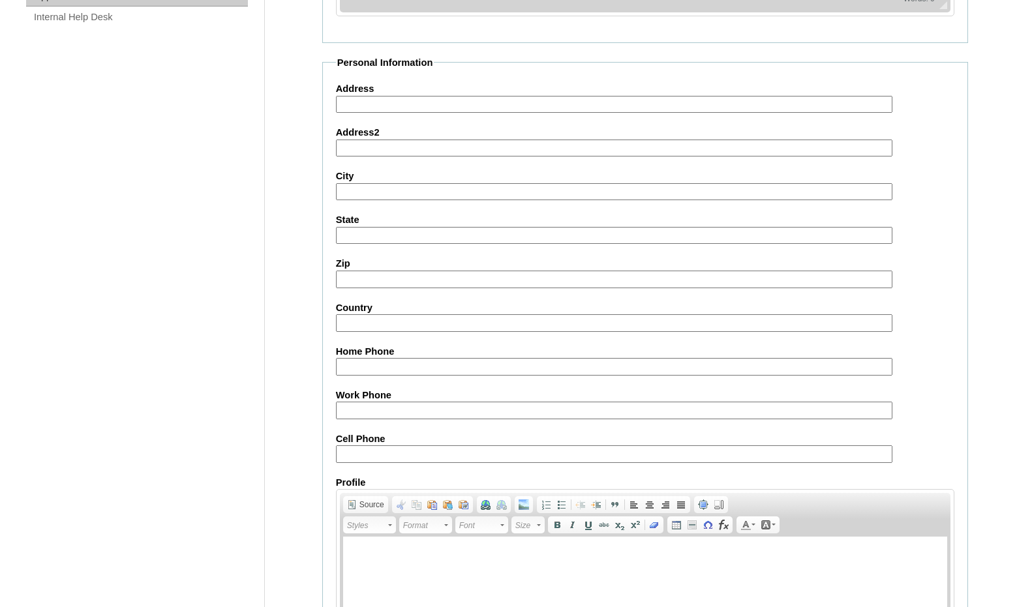
scroll to position [1155, 0]
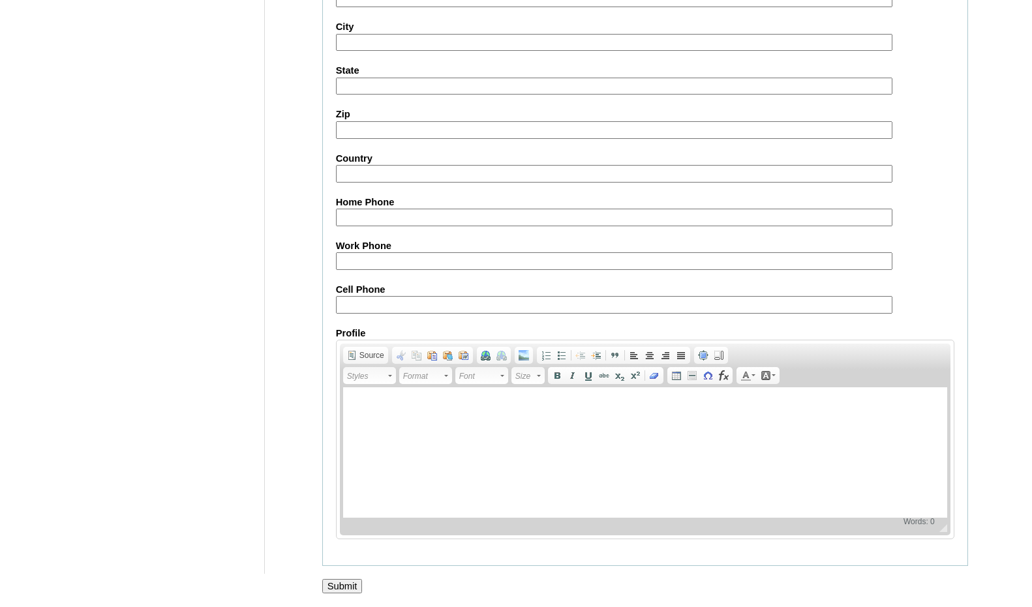
type input "hrose@easleychristianschool.org"
click at [347, 583] on input "Submit" at bounding box center [342, 586] width 40 height 14
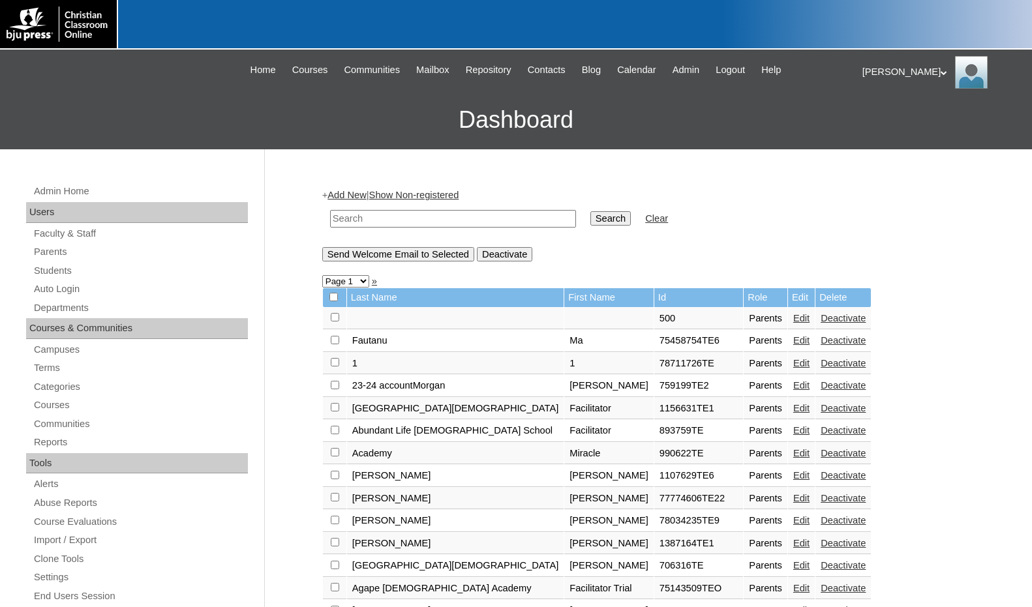
click at [438, 221] on input "text" at bounding box center [453, 219] width 246 height 18
paste input "707676"
type input "707676"
click at [590, 216] on input "Search" at bounding box center [610, 218] width 40 height 14
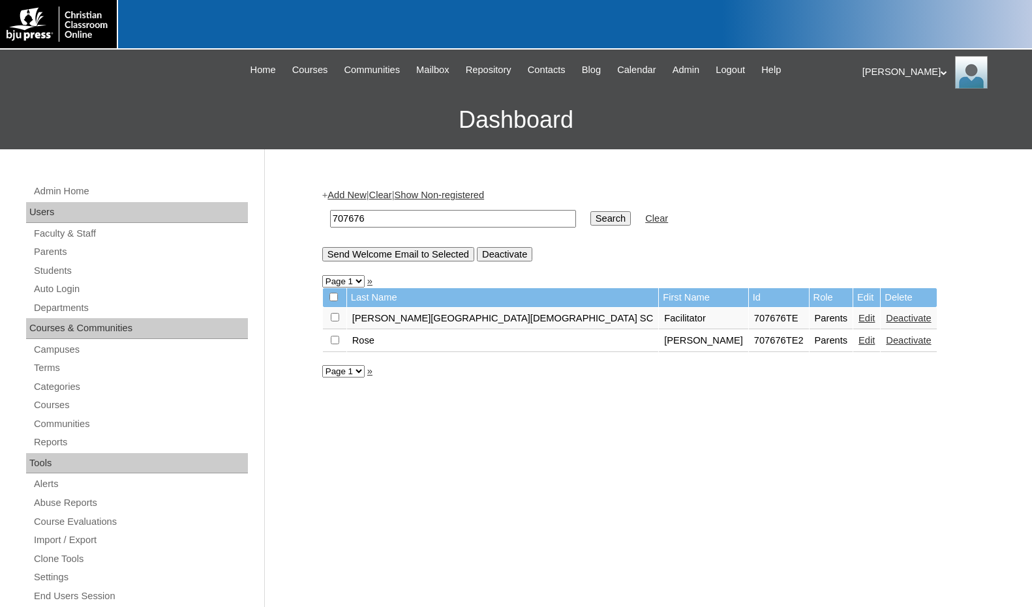
click at [337, 322] on input "checkbox" at bounding box center [335, 317] width 8 height 8
checkbox input "true"
click at [391, 255] on input "Send Welcome Email to Selected" at bounding box center [398, 254] width 152 height 14
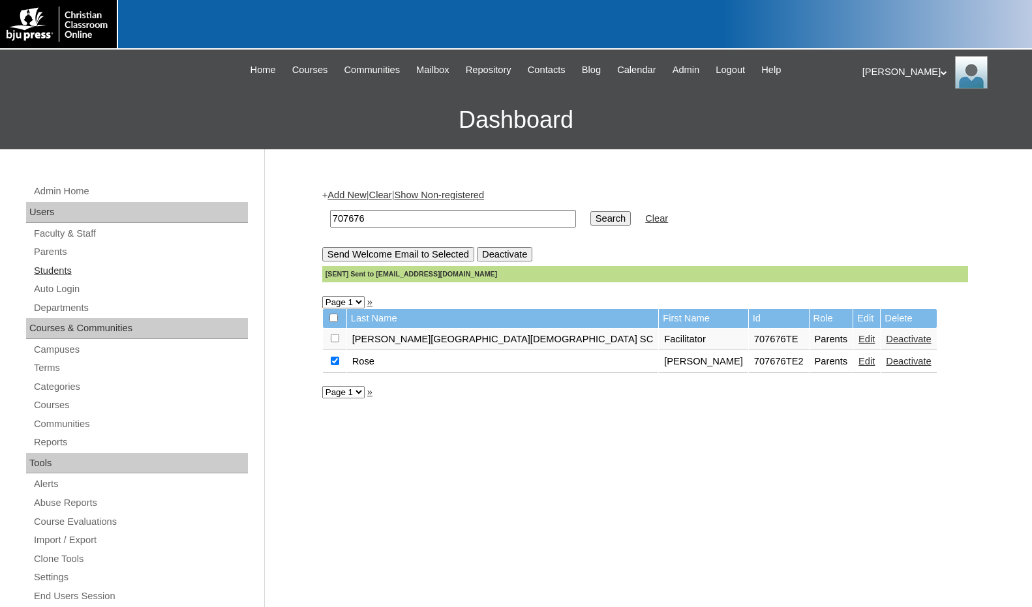
click at [71, 271] on link "Students" at bounding box center [140, 271] width 215 height 16
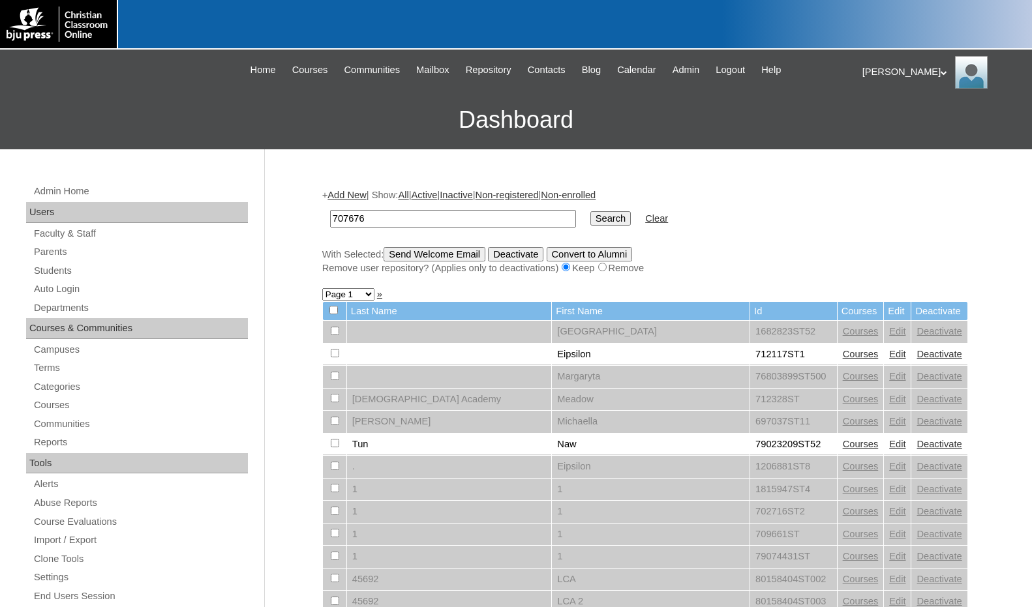
type input "707676"
click at [590, 222] on input "Search" at bounding box center [610, 218] width 40 height 14
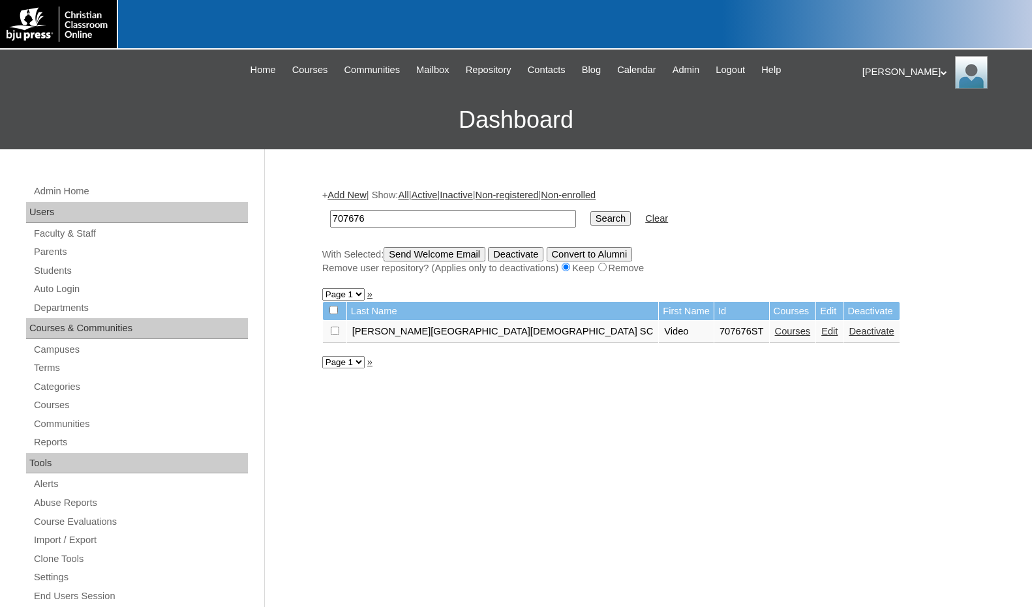
click at [349, 197] on link "Add New" at bounding box center [346, 195] width 38 height 10
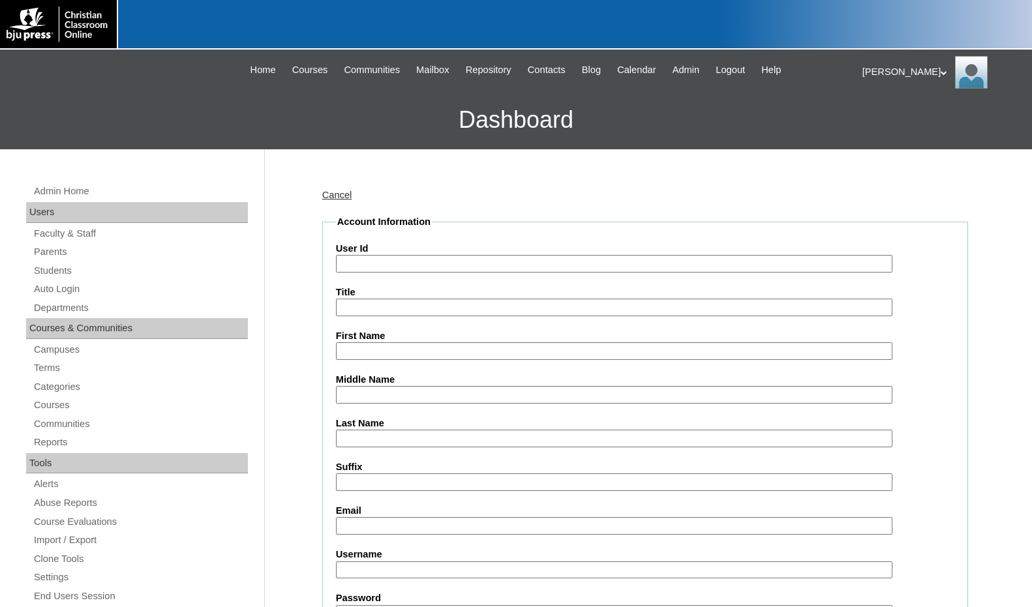
click at [389, 265] on input "User Id" at bounding box center [614, 264] width 556 height 18
paste input "707676"
type input "707676ST2"
type input "Nevaeh"
type input "Lavender"
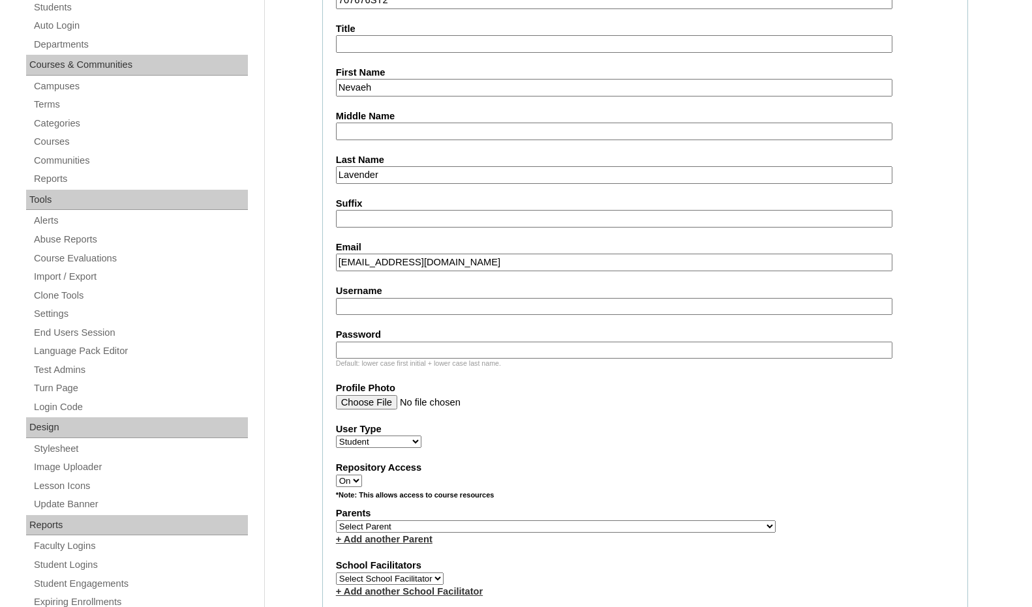
scroll to position [326, 0]
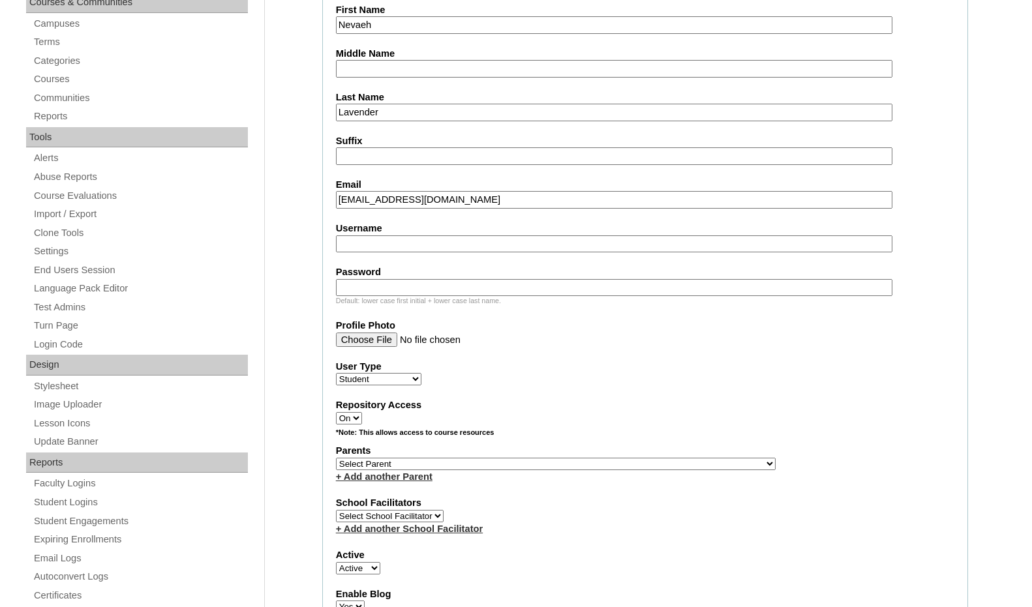
type input "nlavender@easleychristianschool.org"
click at [623, 466] on select "Select Parent , Fautanu, Ma 1, 1 23-24 accountMorgan, Jason 6th Street Mennonit…" at bounding box center [556, 464] width 440 height 12
select select "37142"
click at [651, 461] on div "Parents Select Parent , Fautanu, Ma 1, 1 23-24 accountMorgan, Jason 6th Street …" at bounding box center [645, 463] width 618 height 39
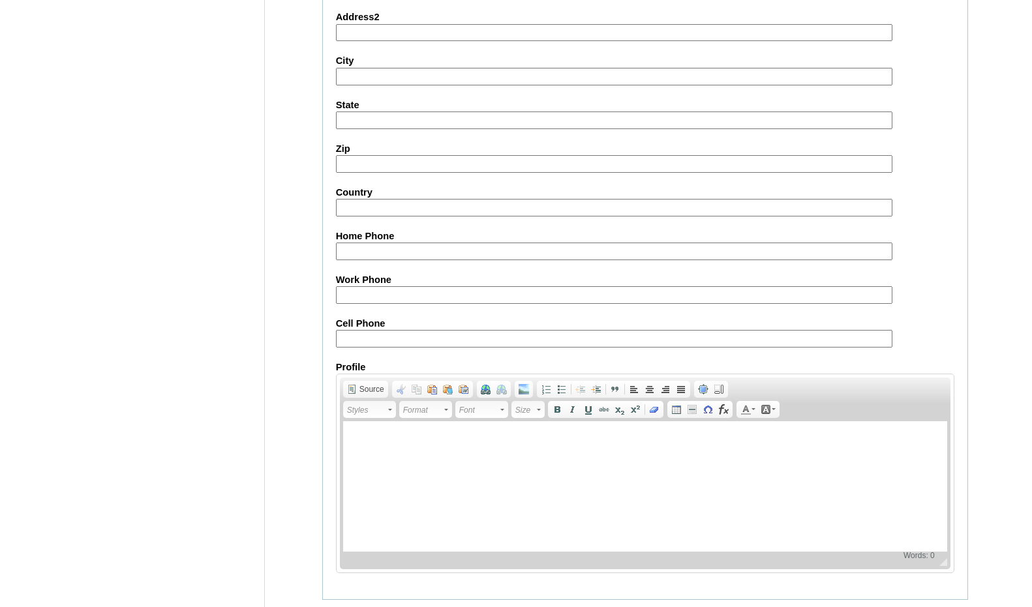
scroll to position [1378, 0]
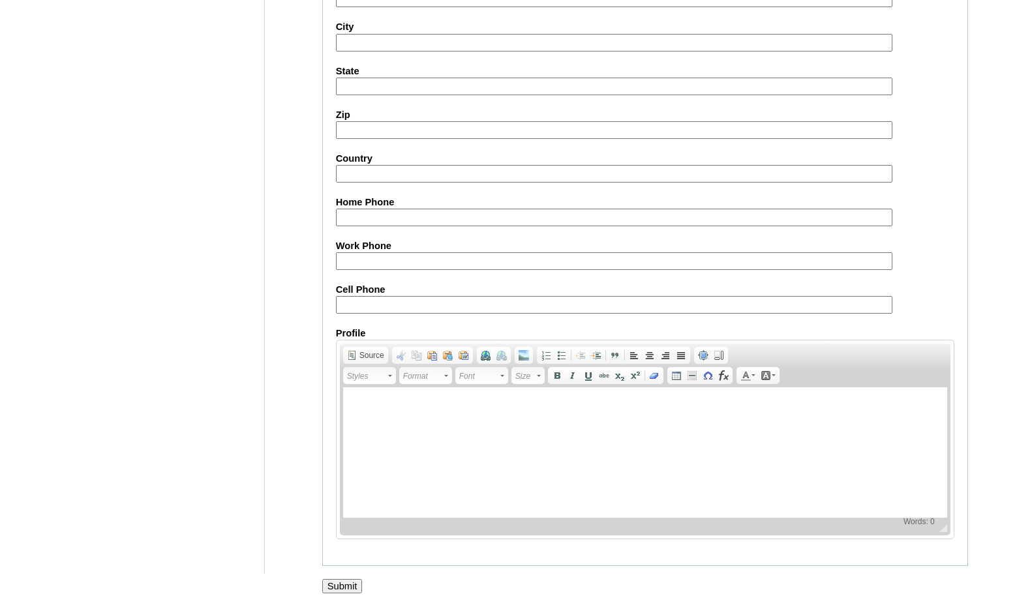
click at [350, 585] on input "Submit" at bounding box center [342, 586] width 40 height 14
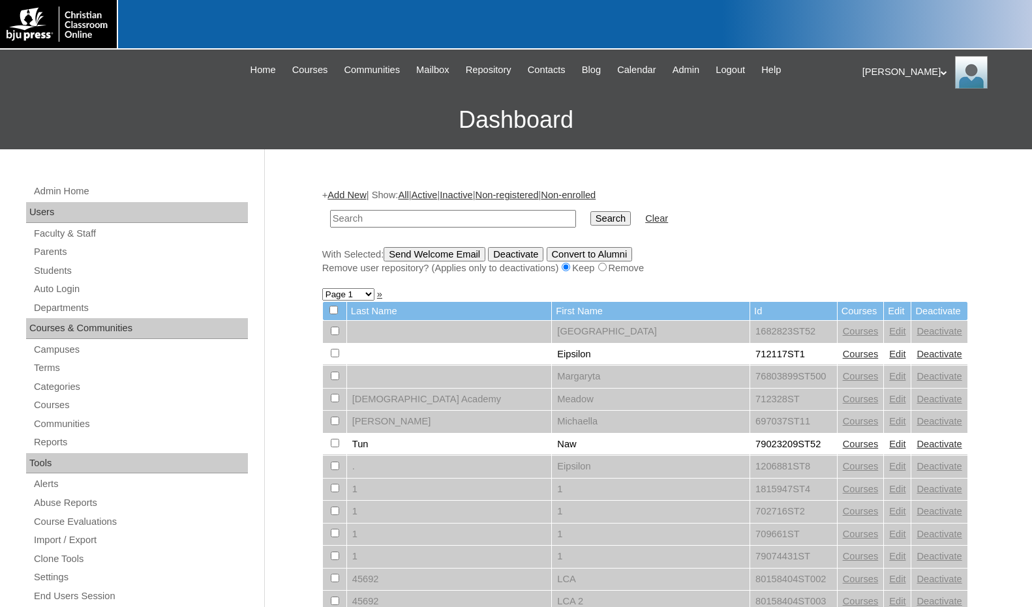
click at [103, 271] on link "Students" at bounding box center [140, 271] width 215 height 16
click at [419, 222] on input "text" at bounding box center [453, 219] width 246 height 18
type input "716573"
click at [590, 213] on input "Search" at bounding box center [610, 218] width 40 height 14
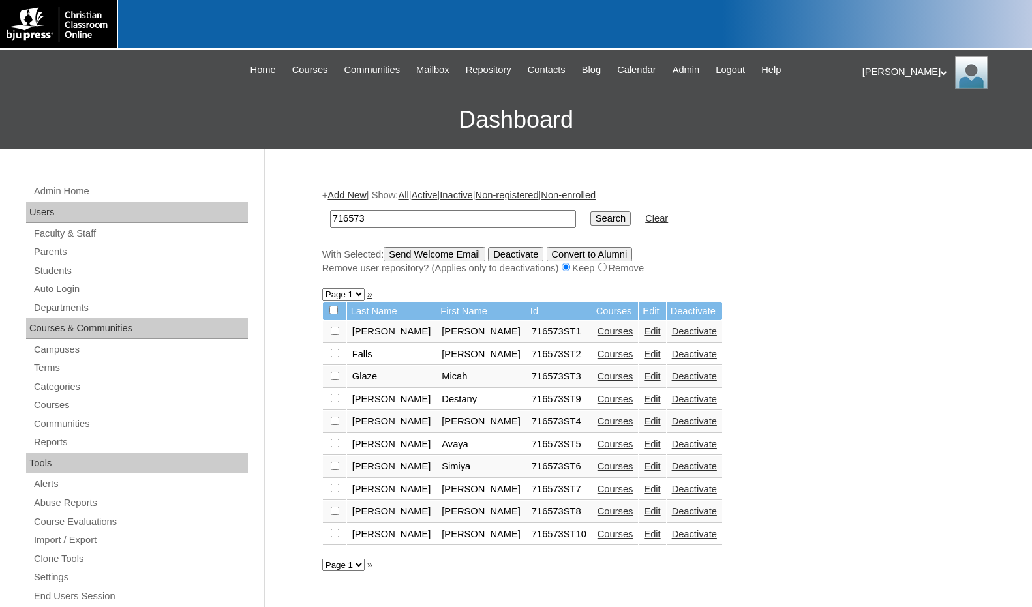
click at [336, 335] on input "checkbox" at bounding box center [335, 331] width 8 height 8
checkbox input "true"
click at [598, 512] on link "Courses" at bounding box center [616, 511] width 36 height 10
click at [598, 531] on link "Courses" at bounding box center [616, 534] width 36 height 10
click at [333, 335] on input "checkbox" at bounding box center [335, 331] width 8 height 8
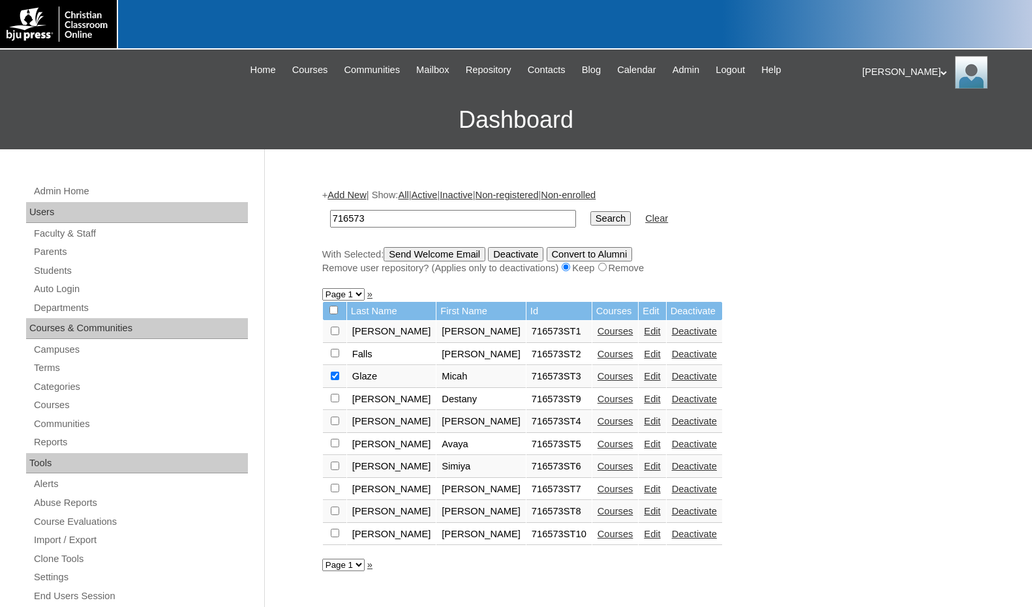
checkbox input "true"
click at [333, 335] on input "checkbox" at bounding box center [335, 331] width 8 height 8
checkbox input "true"
click at [336, 335] on input "checkbox" at bounding box center [335, 331] width 8 height 8
checkbox input "true"
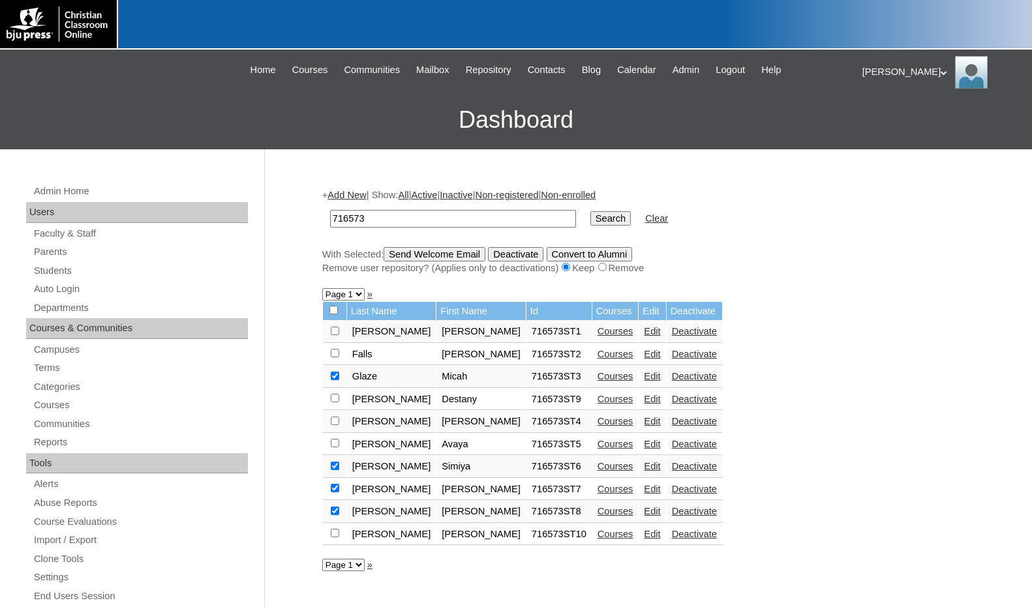
click at [334, 335] on input "checkbox" at bounding box center [335, 331] width 8 height 8
checkbox input "true"
click at [335, 335] on input "checkbox" at bounding box center [335, 331] width 8 height 8
checkbox input "true"
click at [338, 335] on input "checkbox" at bounding box center [335, 331] width 8 height 8
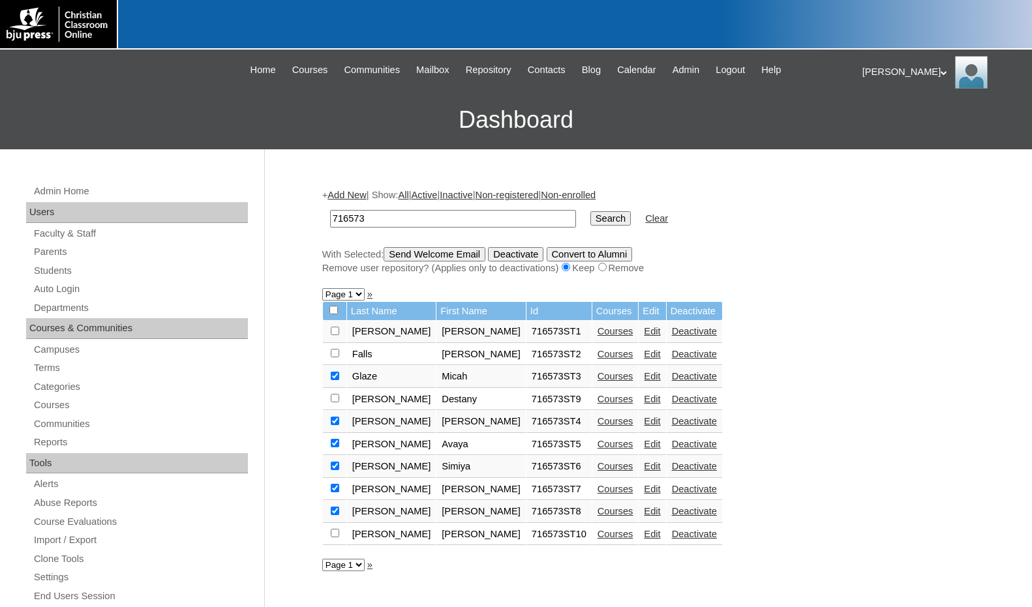
checkbox input "true"
click at [335, 332] on input "checkbox" at bounding box center [335, 331] width 8 height 8
checkbox input "true"
click at [522, 258] on input "Deactivate" at bounding box center [515, 254] width 55 height 14
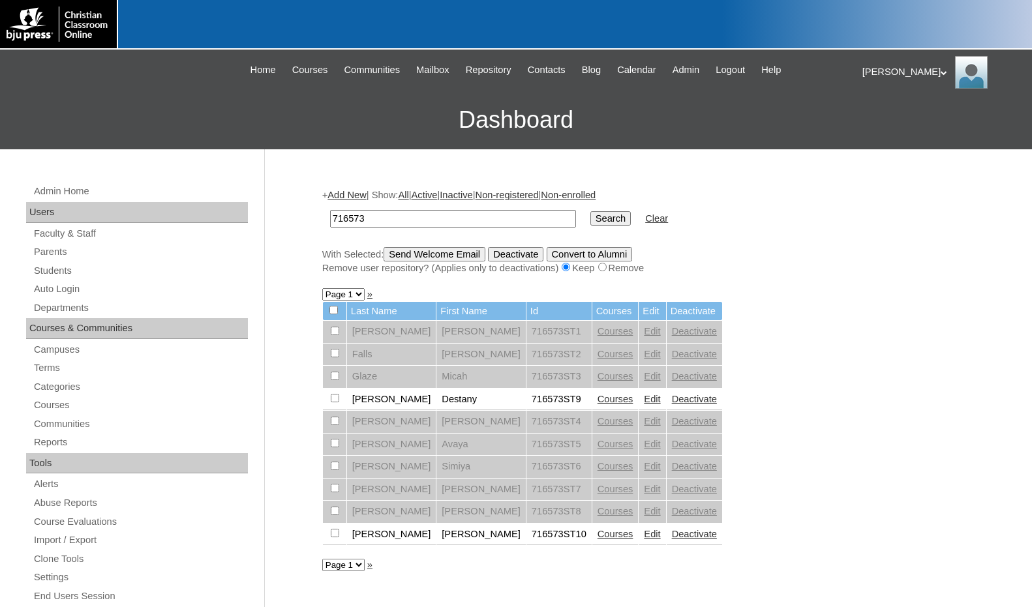
click at [644, 335] on link "Edit" at bounding box center [652, 331] width 16 height 10
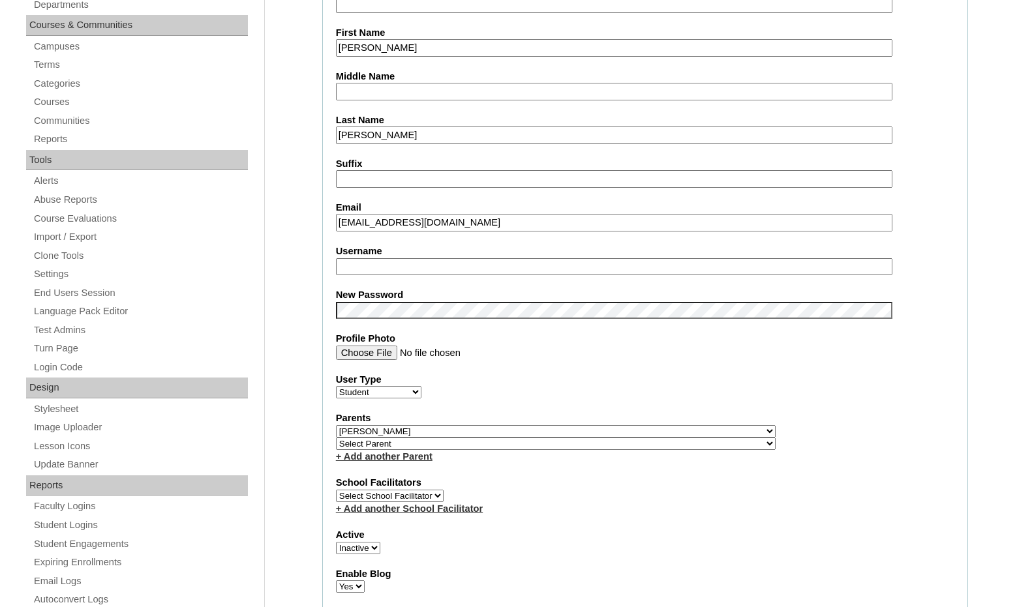
scroll to position [326, 0]
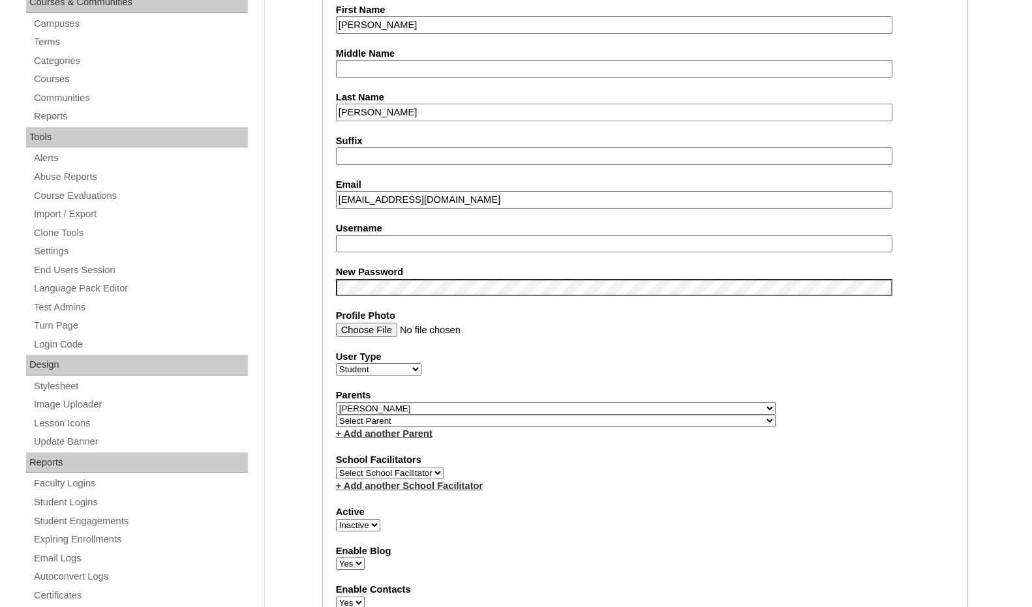
click at [622, 410] on select "Select Parent , Fautanu, Ma 1, 1 23-24 accountMorgan, Jason 6th Street Mennonit…" at bounding box center [556, 408] width 440 height 12
select select
click at [336, 402] on select "Select Parent , Fautanu, Ma 1, 1 23-24 accountMorgan, Jason 6th Street Mennonit…" at bounding box center [556, 408] width 440 height 12
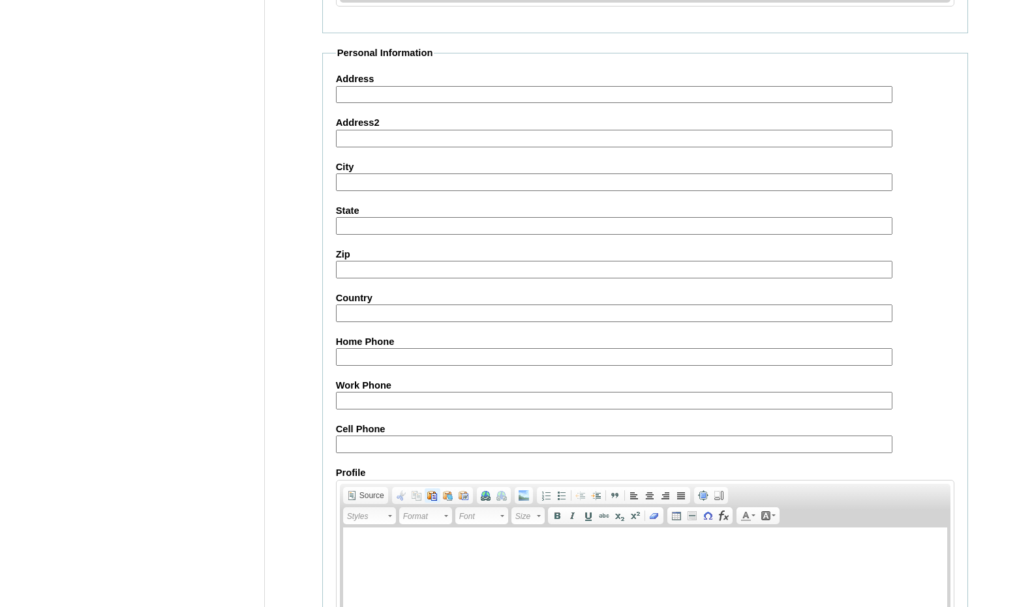
scroll to position [1380, 0]
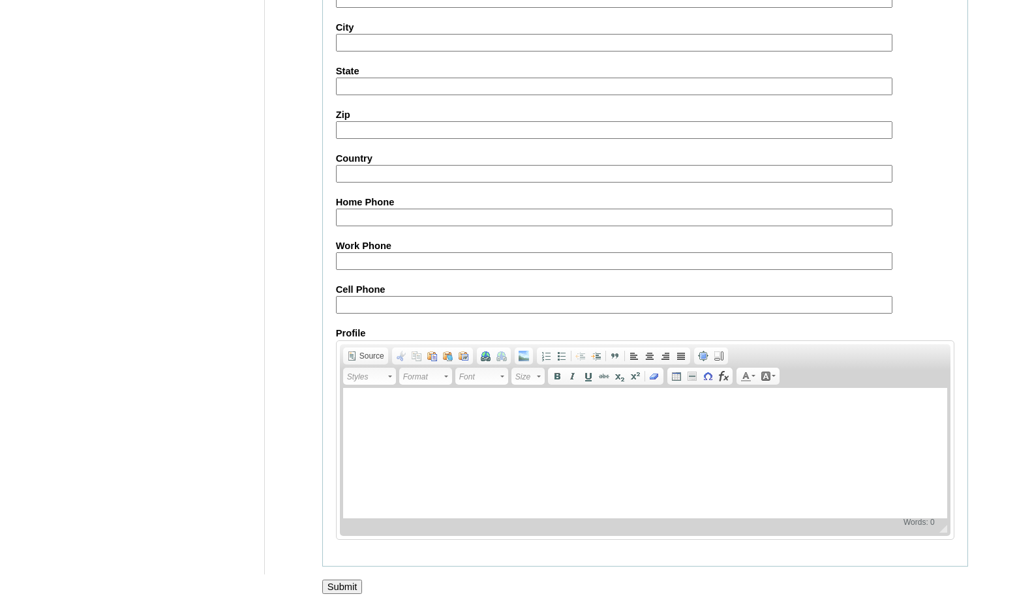
click at [347, 582] on input "Submit" at bounding box center [342, 587] width 40 height 14
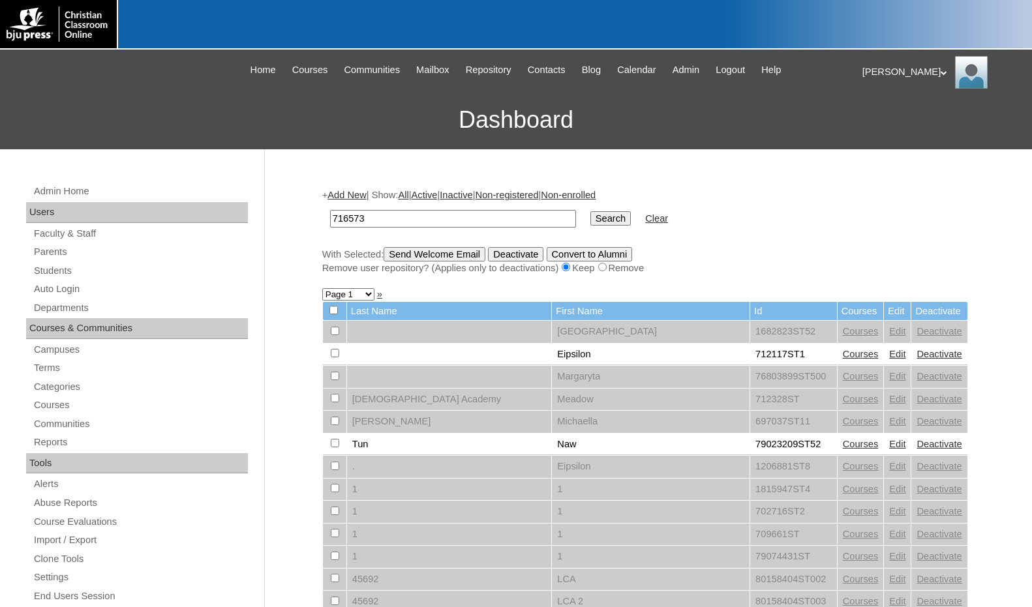
type input "716573"
click at [590, 211] on input "Search" at bounding box center [610, 218] width 40 height 14
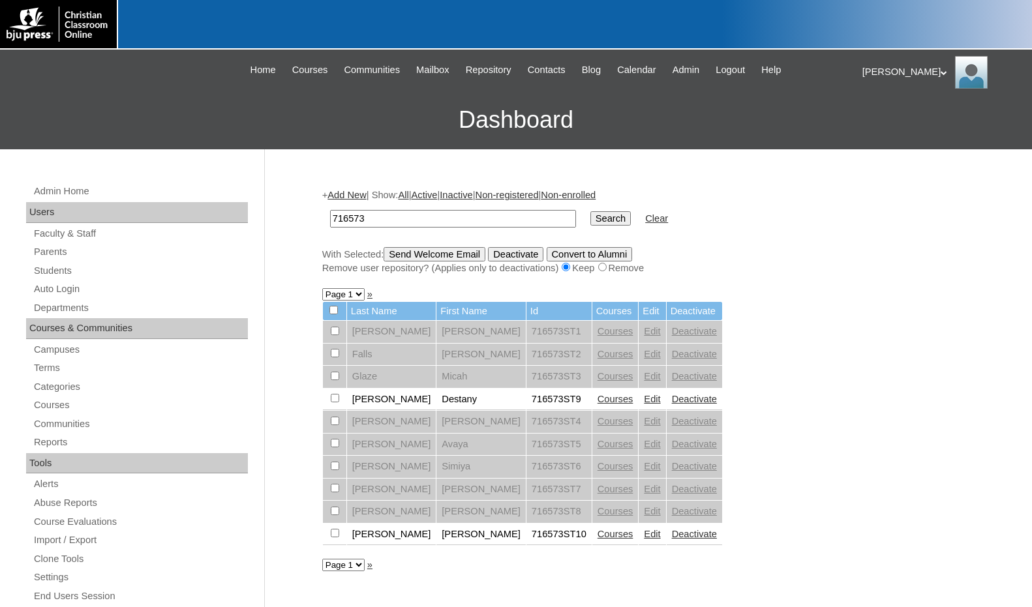
click at [644, 349] on link "Edit" at bounding box center [652, 354] width 16 height 10
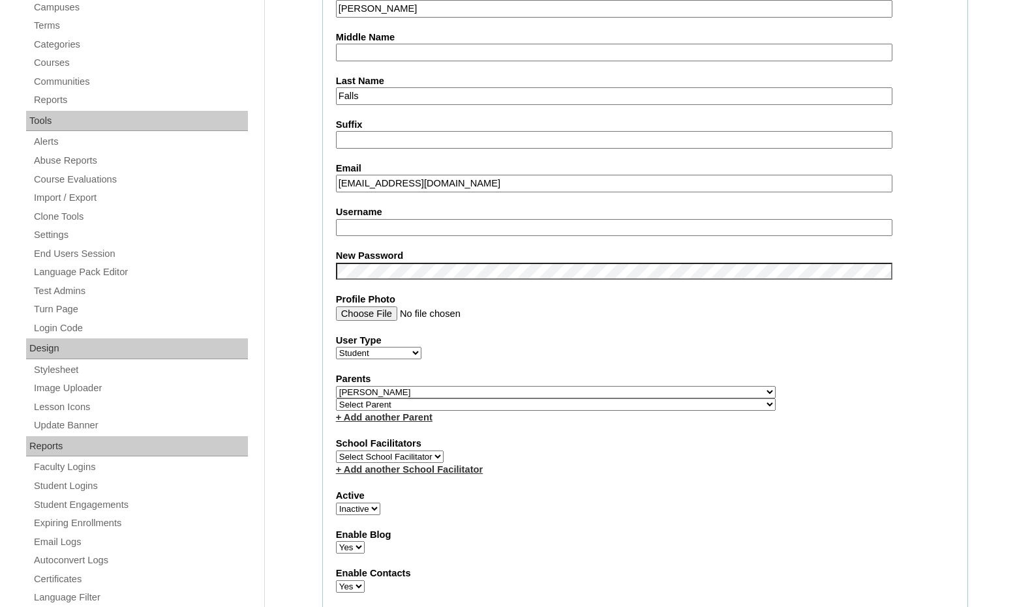
scroll to position [391, 0]
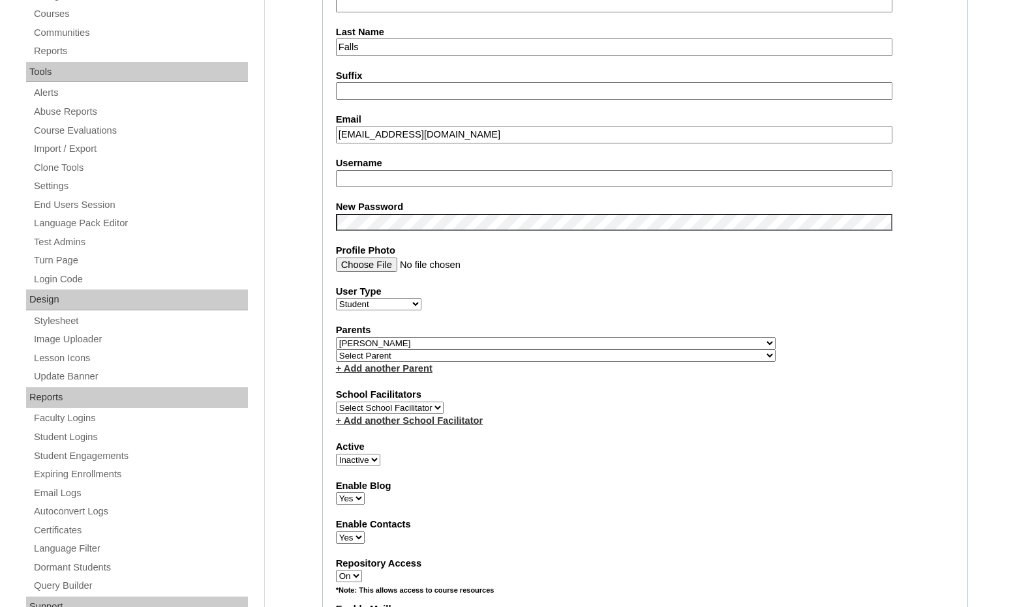
click at [624, 343] on select "Select Parent , Fautanu, Ma 1, 1 23-24 accountMorgan, Jason 6th Street Mennonit…" at bounding box center [556, 343] width 440 height 12
select select
click at [336, 337] on select "Select Parent , Fautanu, Ma 1, 1 23-24 accountMorgan, Jason 6th Street Mennonit…" at bounding box center [556, 343] width 440 height 12
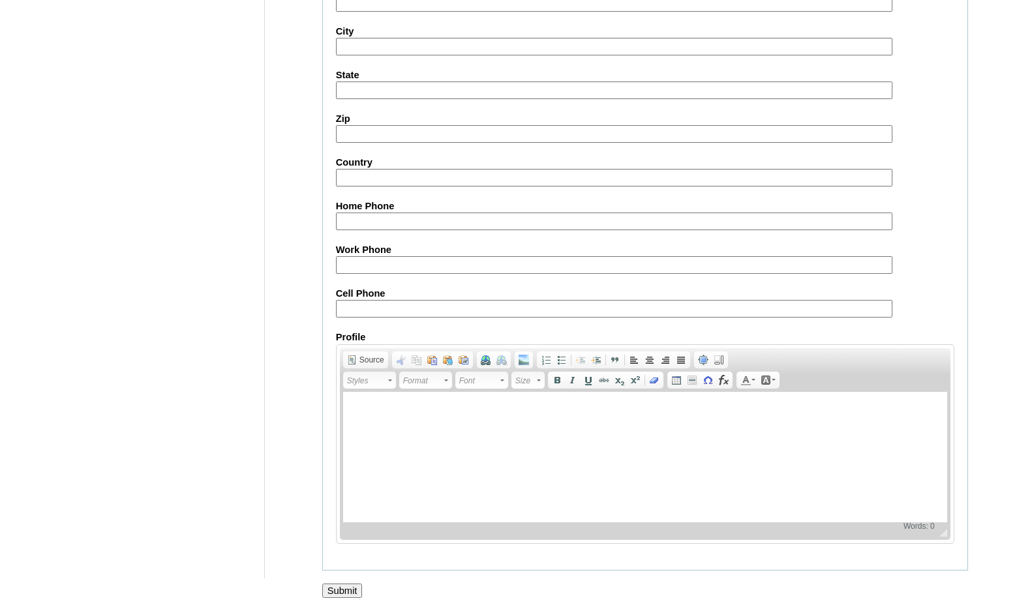
scroll to position [1380, 0]
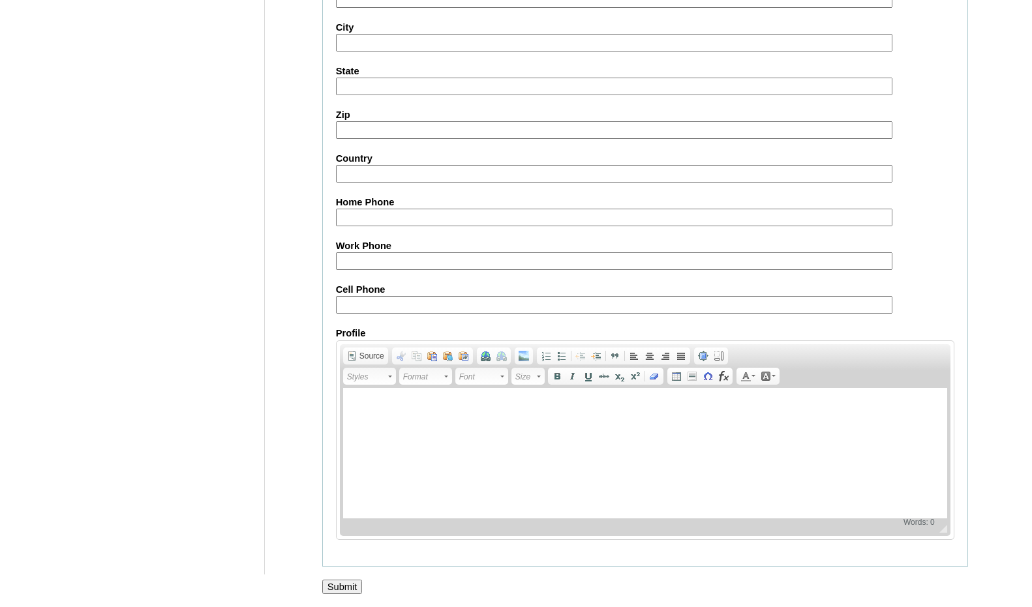
click at [349, 584] on input "Submit" at bounding box center [342, 587] width 40 height 14
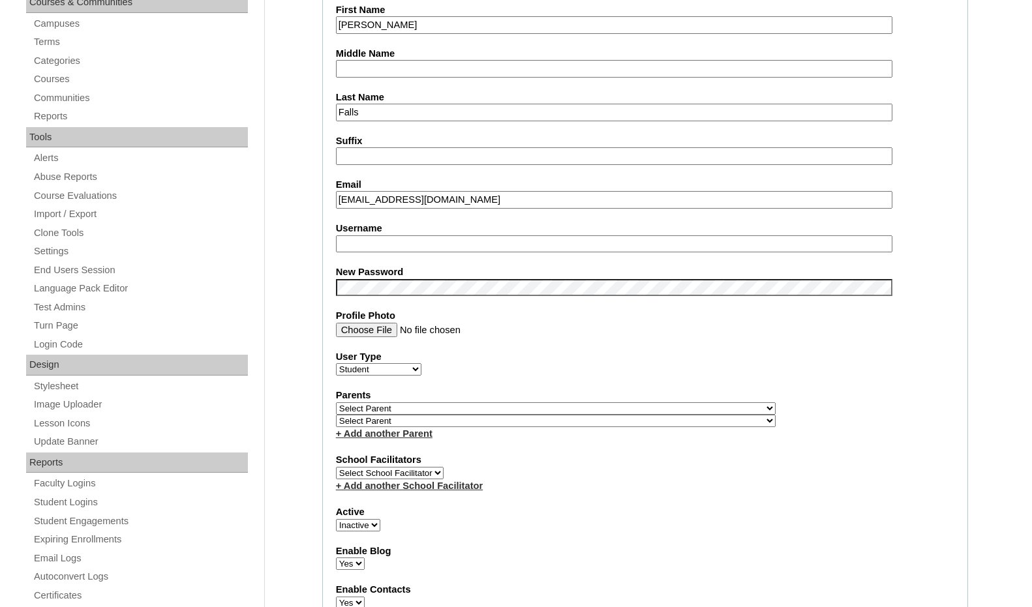
scroll to position [76, 0]
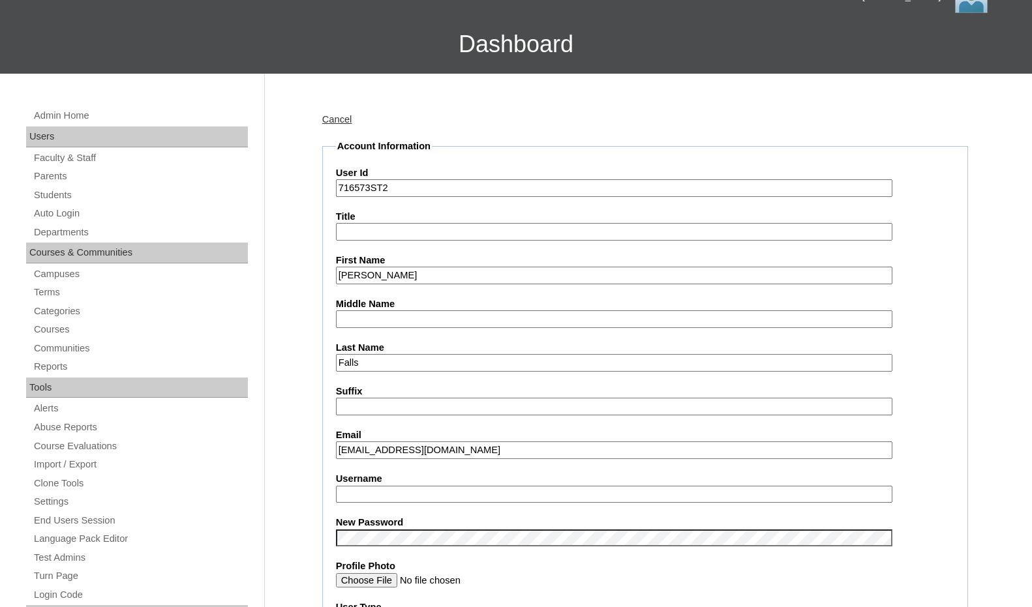
drag, startPoint x: 369, startPoint y: 189, endPoint x: 318, endPoint y: 185, distance: 51.0
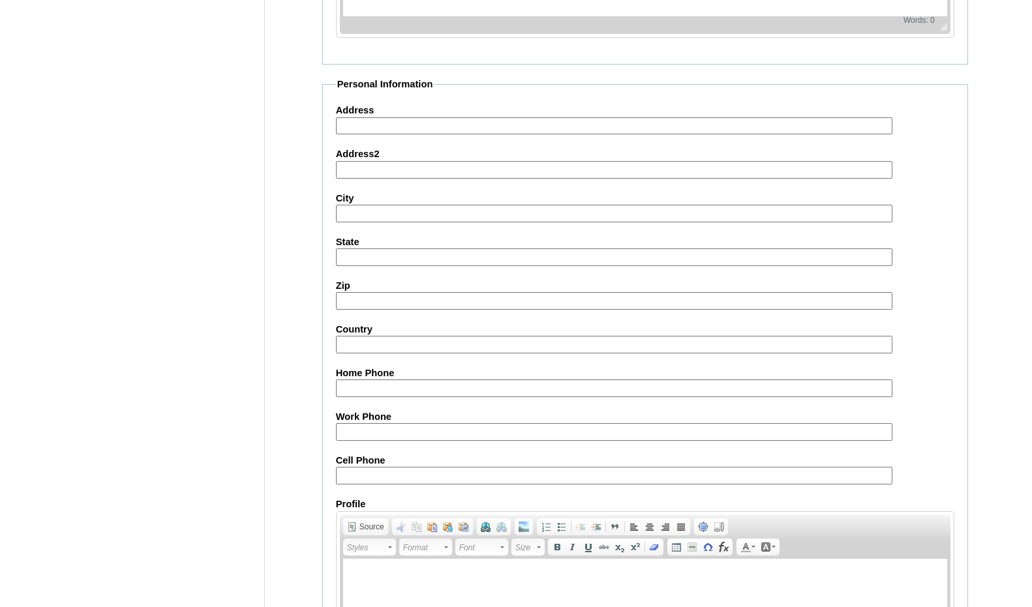
scroll to position [1380, 0]
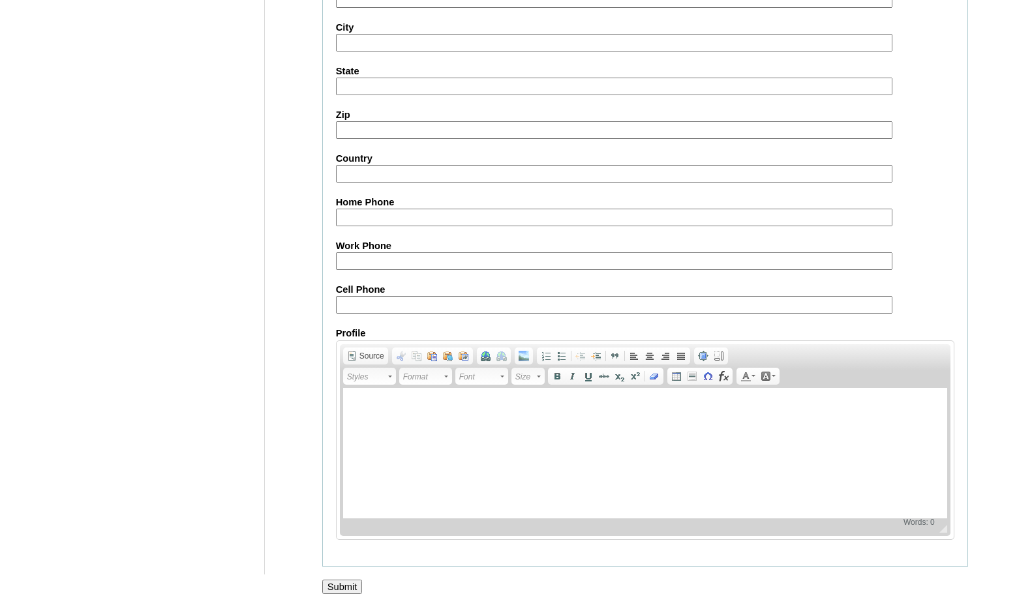
drag, startPoint x: 995, startPoint y: 361, endPoint x: 1000, endPoint y: 371, distance: 10.2
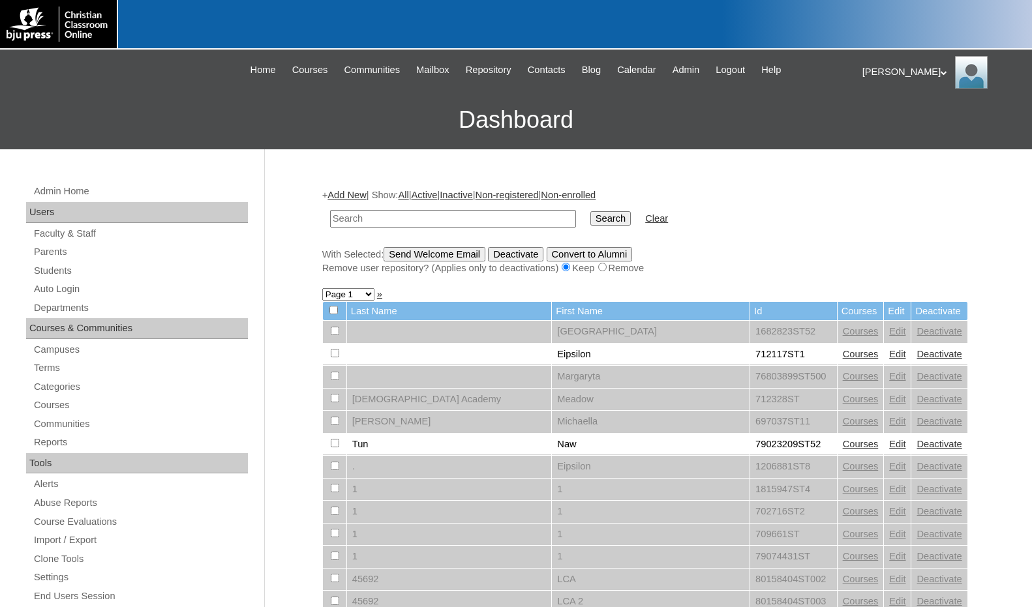
click at [406, 220] on input "text" at bounding box center [453, 219] width 246 height 18
paste input "716573"
type input "716573"
click at [590, 218] on input "Search" at bounding box center [610, 218] width 40 height 14
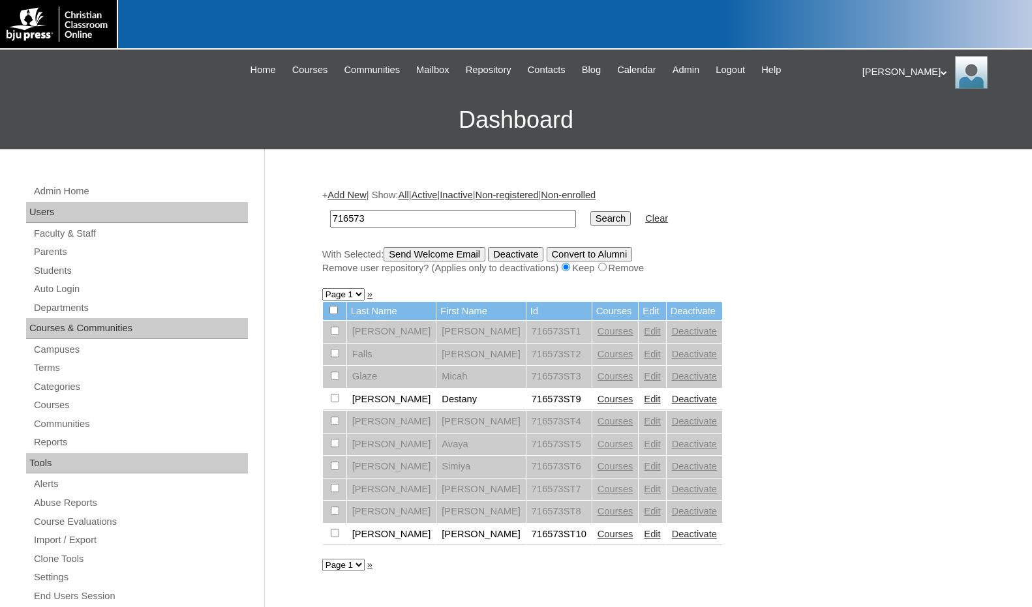
click at [644, 446] on link "Edit" at bounding box center [652, 444] width 16 height 10
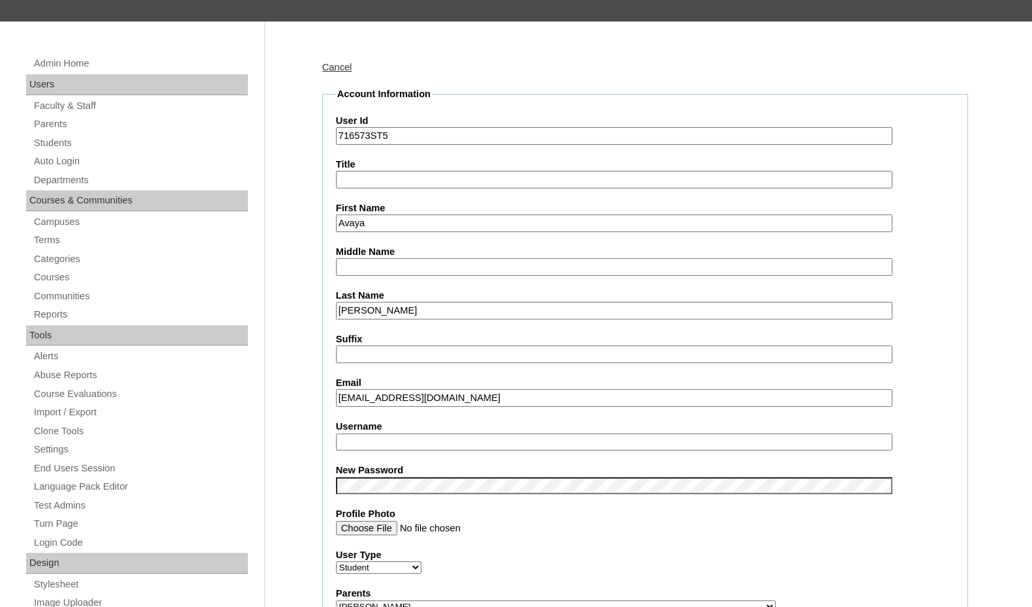
scroll to position [261, 0]
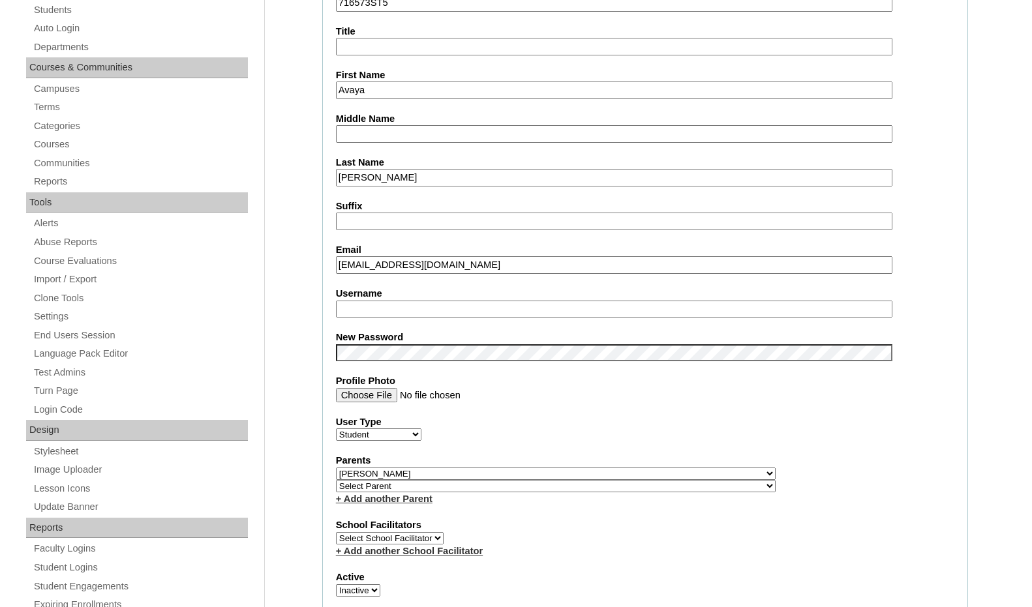
click at [623, 472] on select "Select Parent , [GEOGRAPHIC_DATA], Ma 1, 1 23-24 accountMorgan, [PERSON_NAME] 6…" at bounding box center [556, 474] width 440 height 12
select select
click at [336, 468] on select "Select Parent , Fautanu, Ma 1, 1 23-24 accountMorgan, Jason 6th Street Mennonit…" at bounding box center [556, 474] width 440 height 12
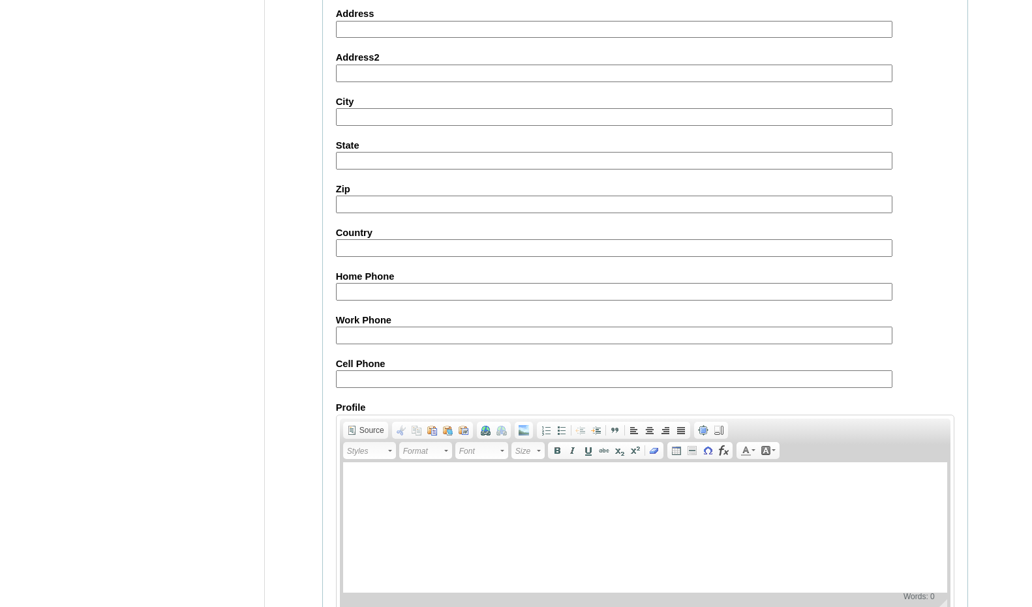
scroll to position [1380, 0]
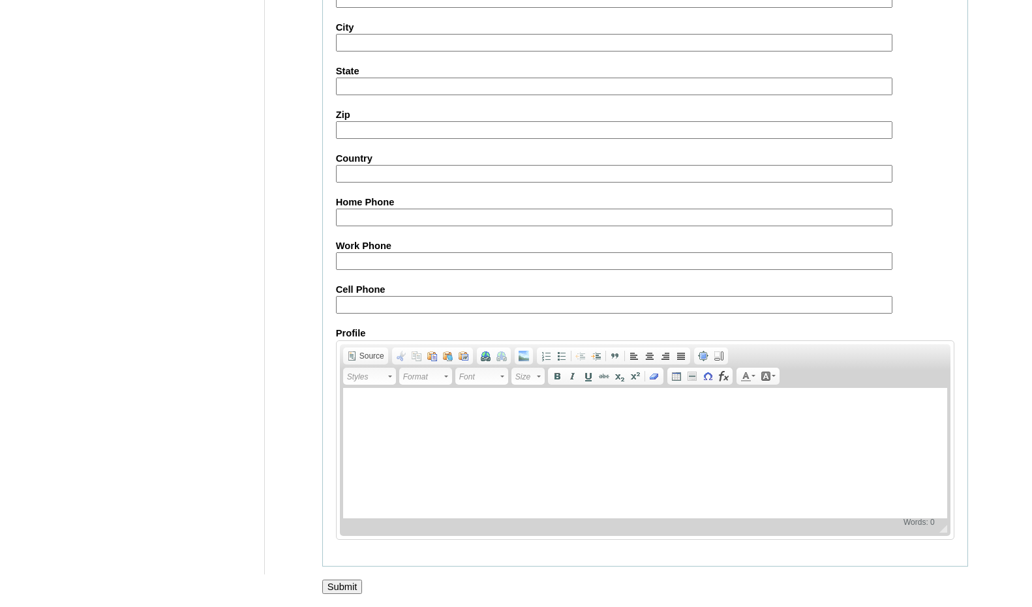
click at [344, 589] on input "Submit" at bounding box center [342, 587] width 40 height 14
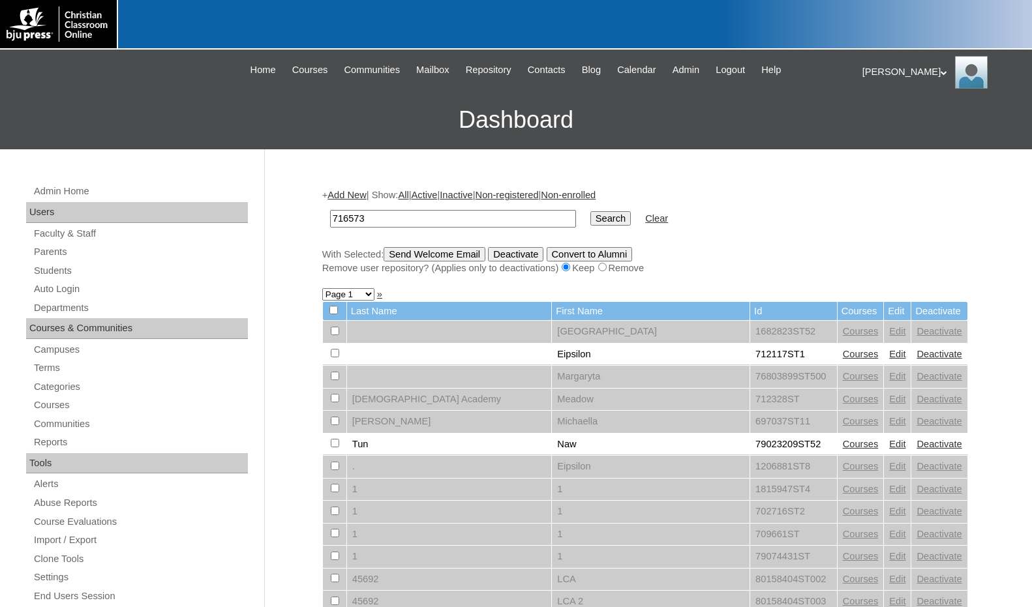
type input "716573"
click at [590, 211] on input "Search" at bounding box center [610, 218] width 40 height 14
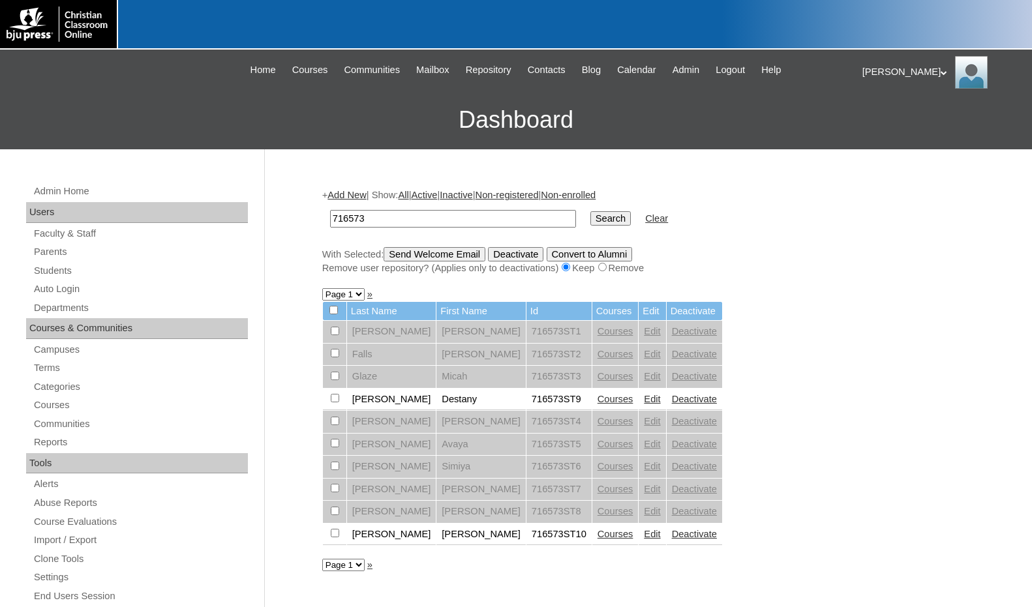
click at [644, 491] on link "Edit" at bounding box center [652, 489] width 16 height 10
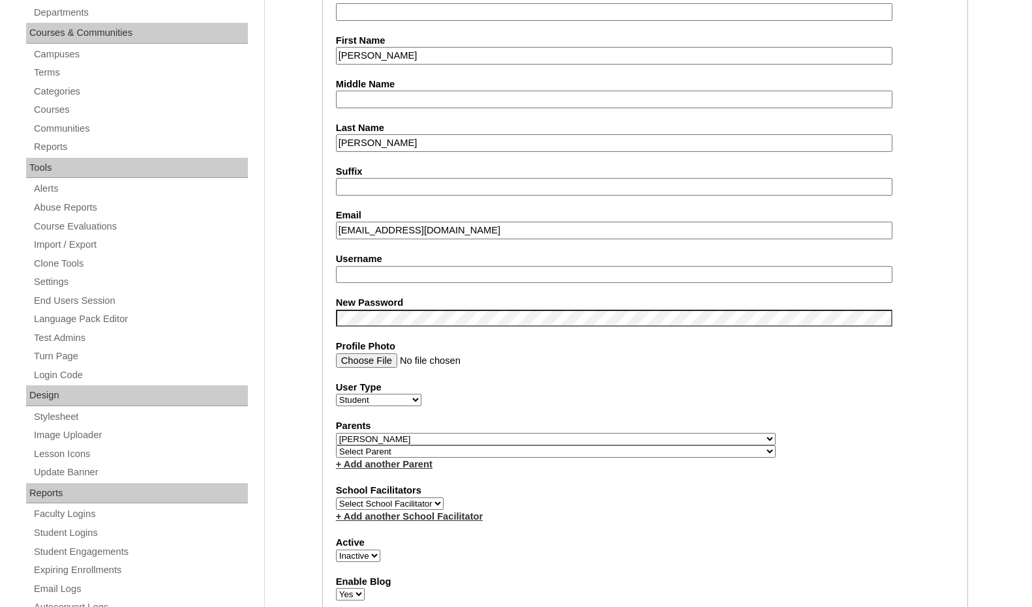
scroll to position [326, 0]
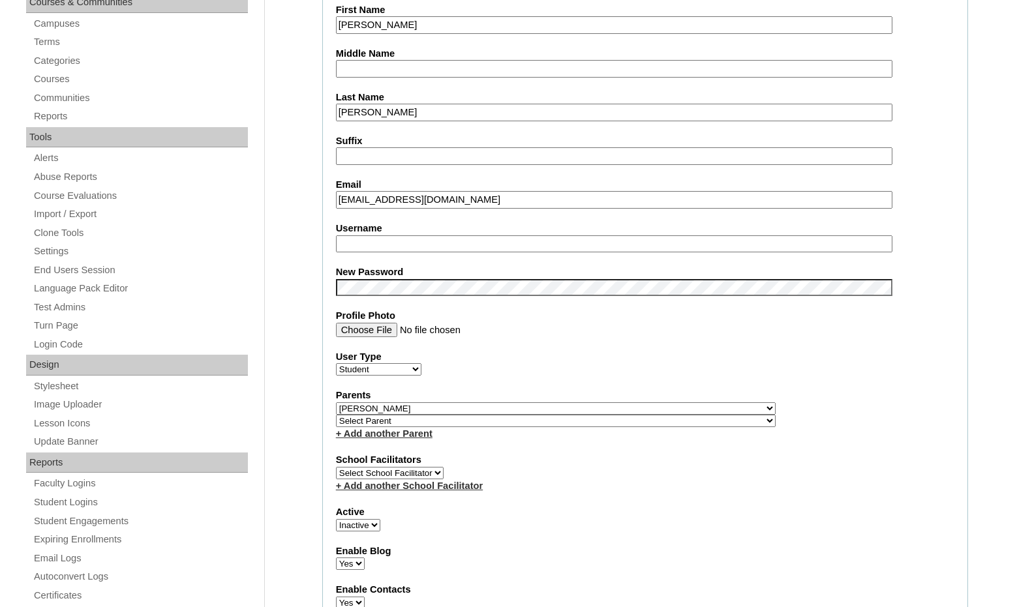
click at [624, 403] on select "Select Parent , [GEOGRAPHIC_DATA], Ma 1, 1 23-24 accountMorgan, [PERSON_NAME] 6…" at bounding box center [556, 408] width 440 height 12
select select
click at [336, 402] on select "Select Parent , Fautanu, Ma 1, 1 23-24 accountMorgan, Jason 6th Street Mennonit…" at bounding box center [556, 408] width 440 height 12
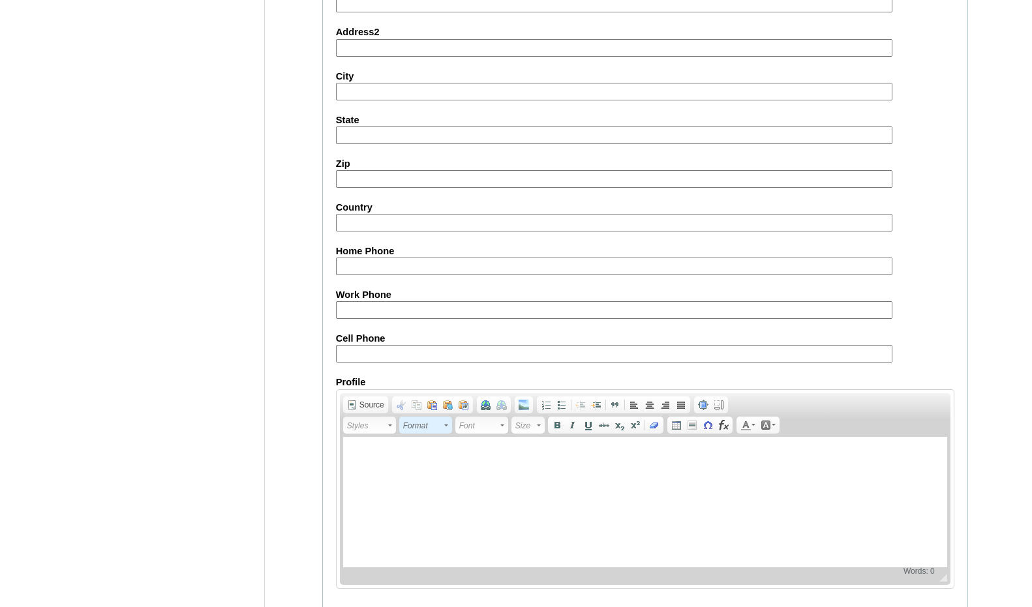
scroll to position [1380, 0]
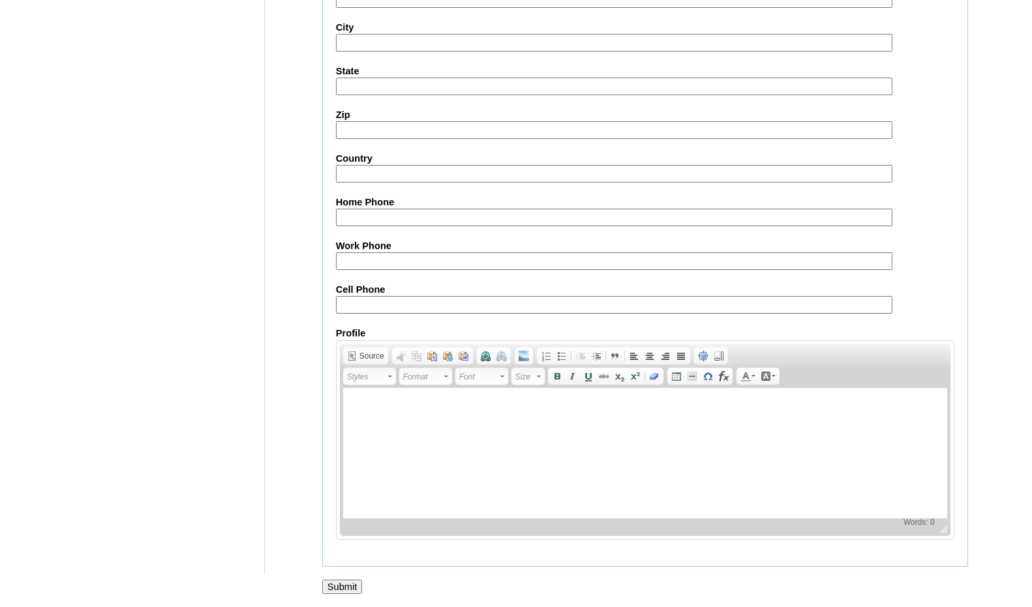
click at [339, 583] on input "Submit" at bounding box center [342, 587] width 40 height 14
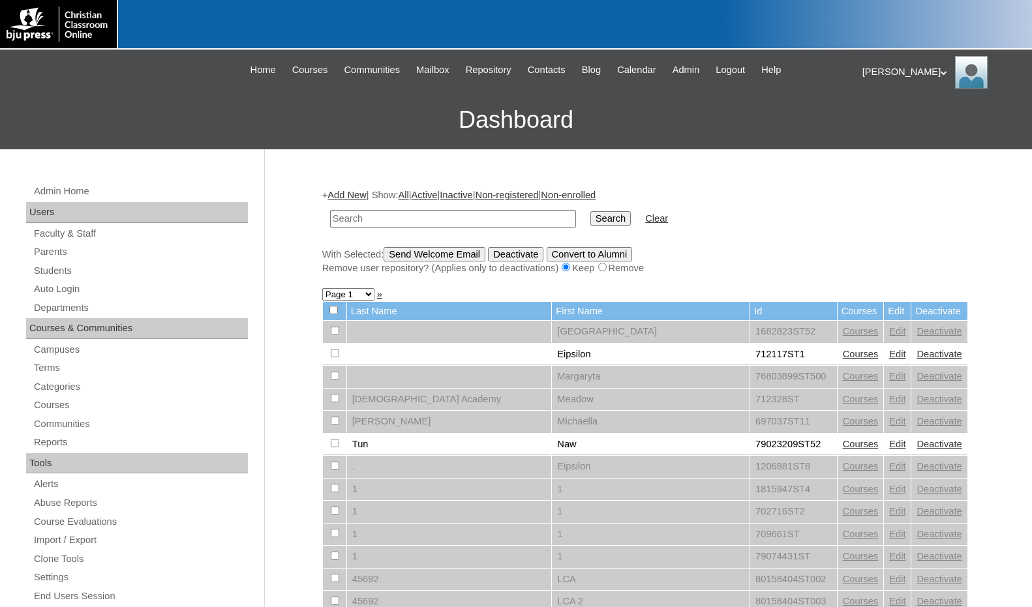
click at [444, 212] on input "text" at bounding box center [453, 219] width 246 height 18
paste input "707597"
type input "707597"
click at [590, 214] on input "Search" at bounding box center [610, 218] width 40 height 14
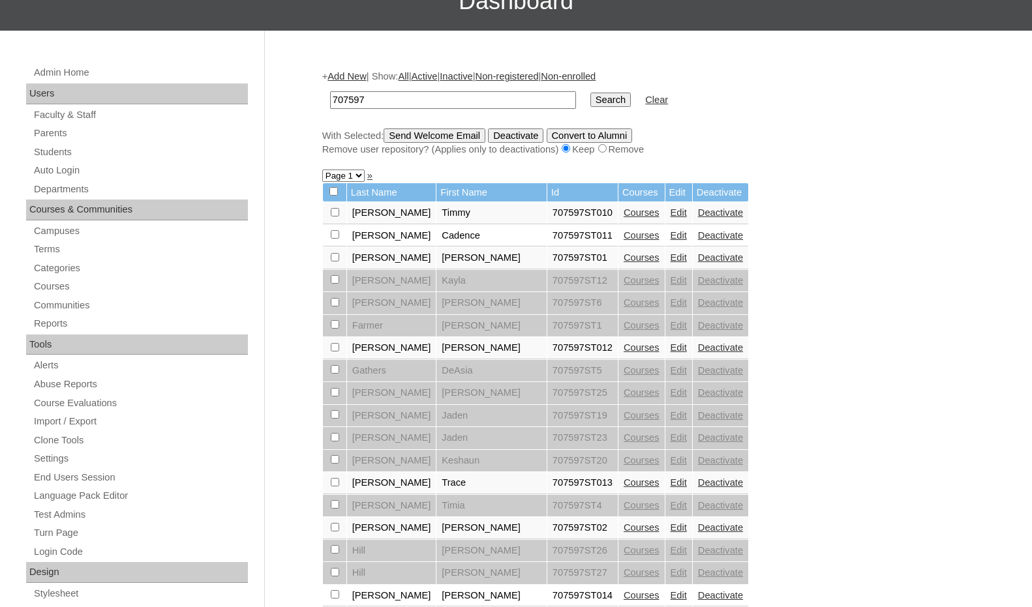
scroll to position [130, 0]
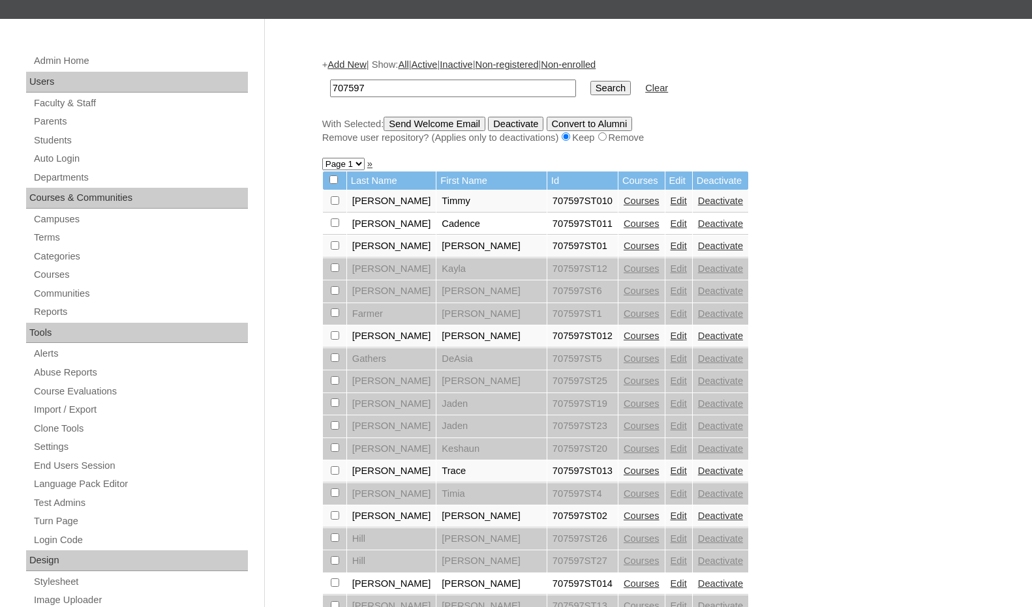
click at [671, 468] on link "Edit" at bounding box center [679, 471] width 16 height 10
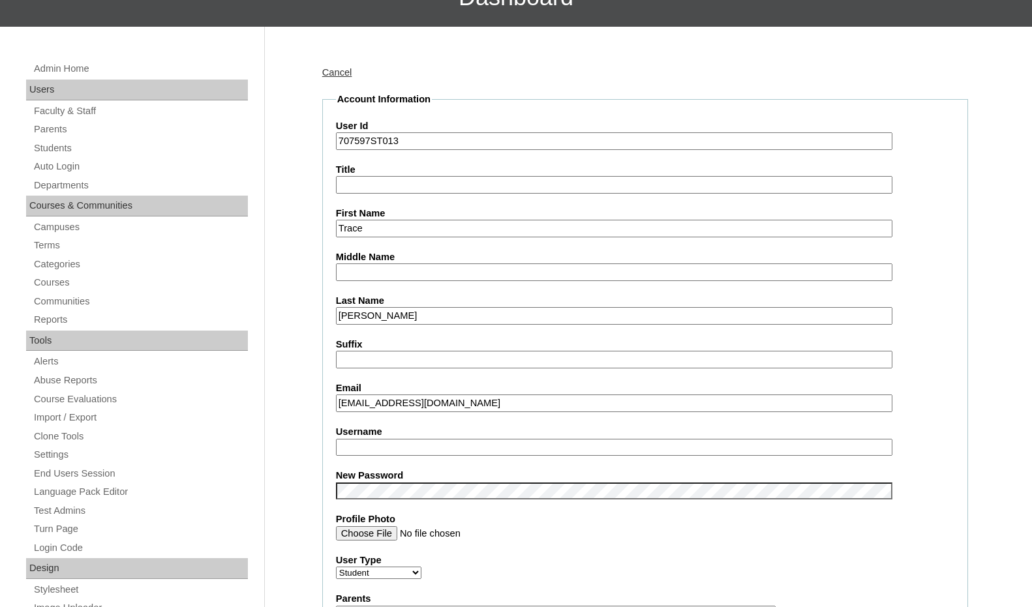
scroll to position [130, 0]
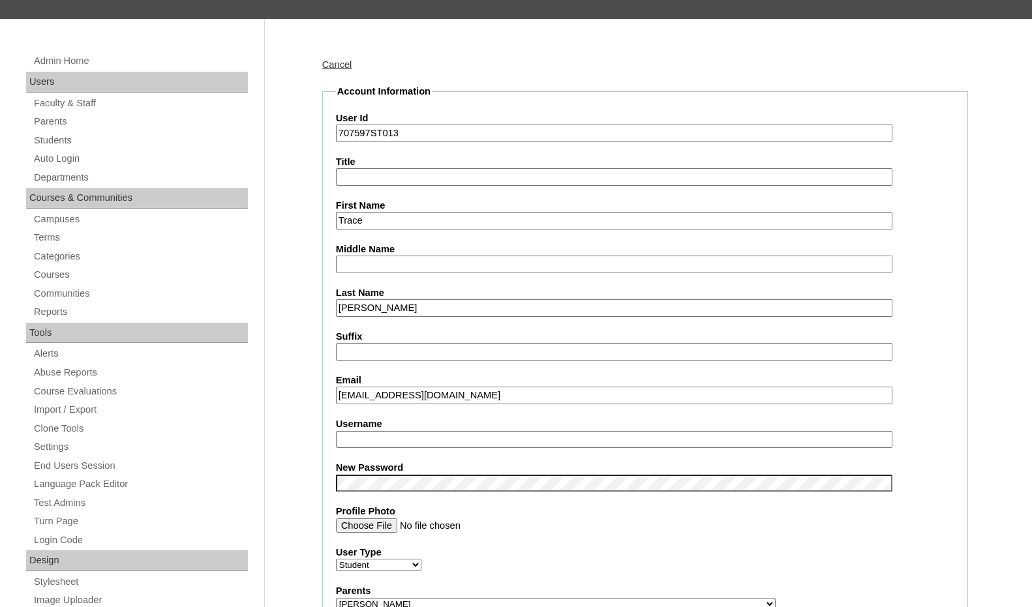
click at [402, 399] on input "tharper@southsidecharleston.com" at bounding box center [614, 396] width 556 height 18
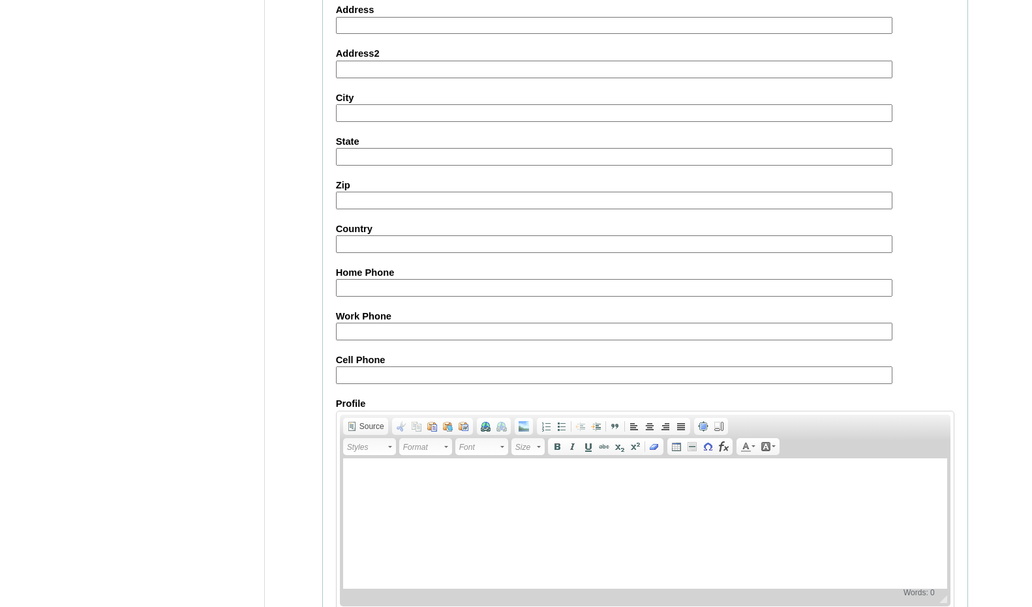
scroll to position [1380, 0]
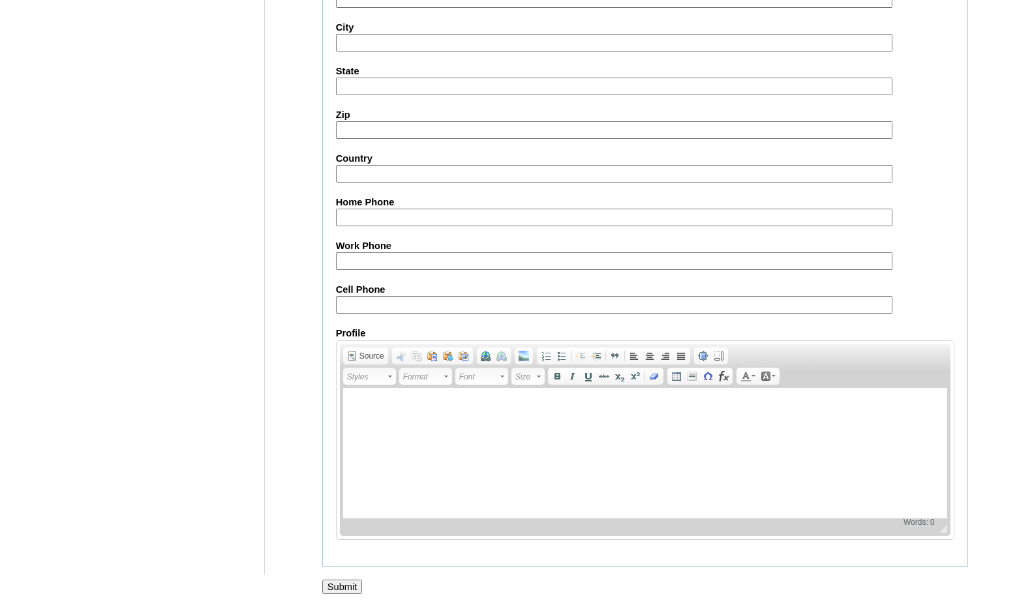
type input "tharper@northsidecharleston.com"
click at [343, 586] on input "Submit" at bounding box center [342, 587] width 40 height 14
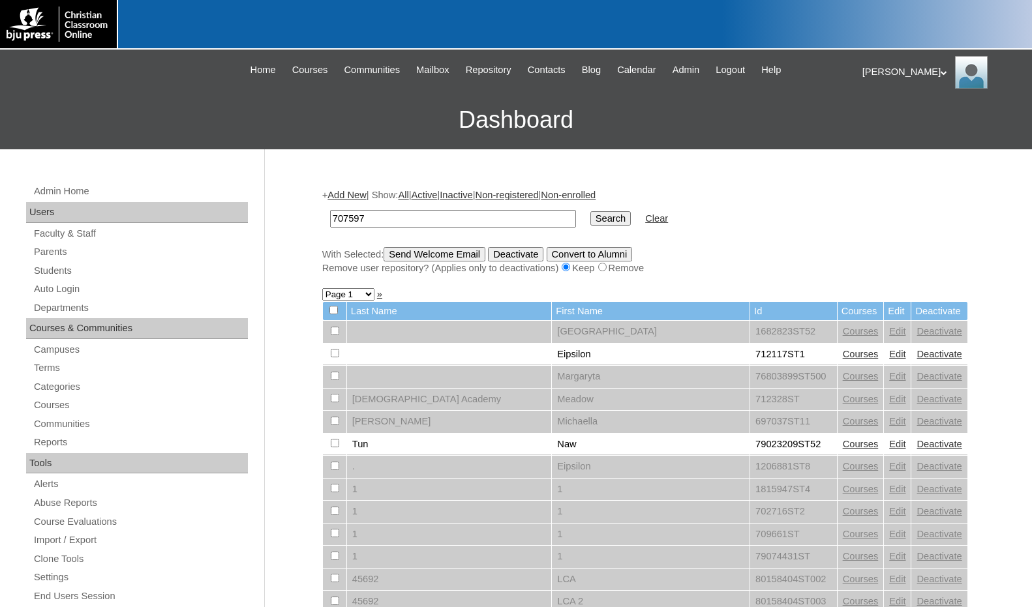
type input "707597"
click at [590, 219] on input "Search" at bounding box center [610, 218] width 40 height 14
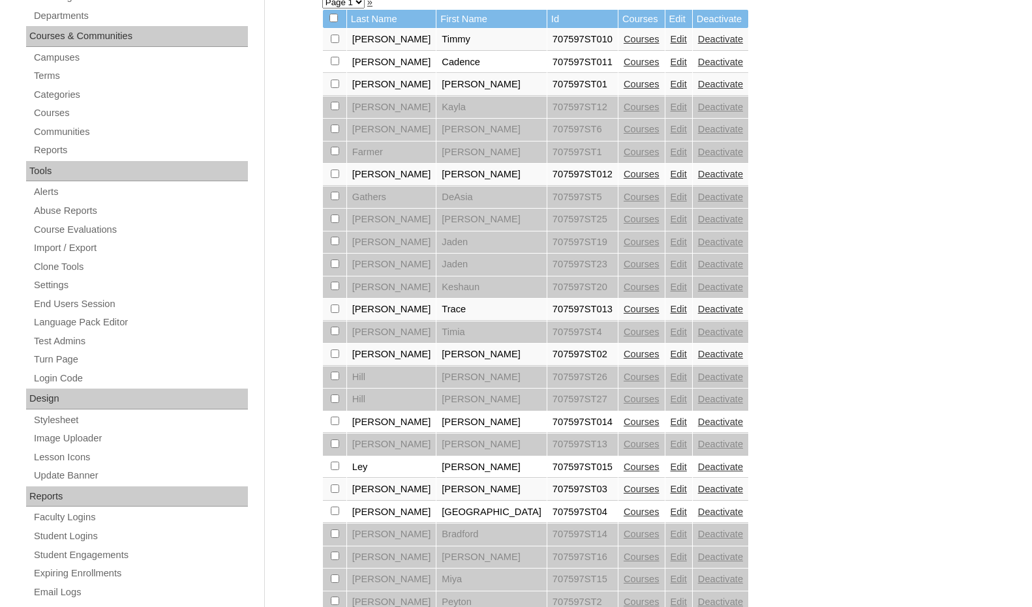
scroll to position [326, 0]
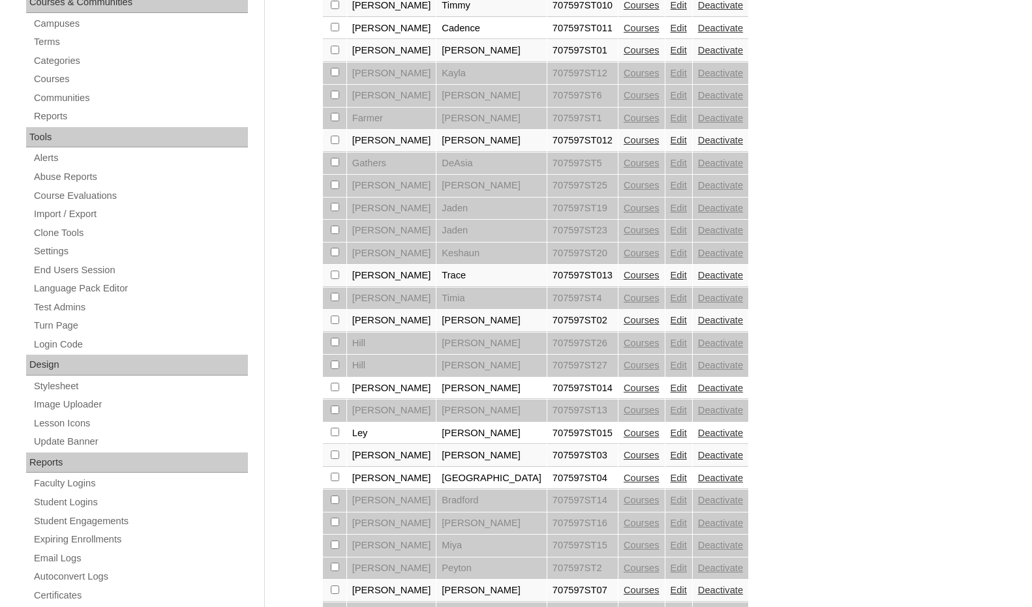
click at [671, 324] on link "Edit" at bounding box center [679, 320] width 16 height 10
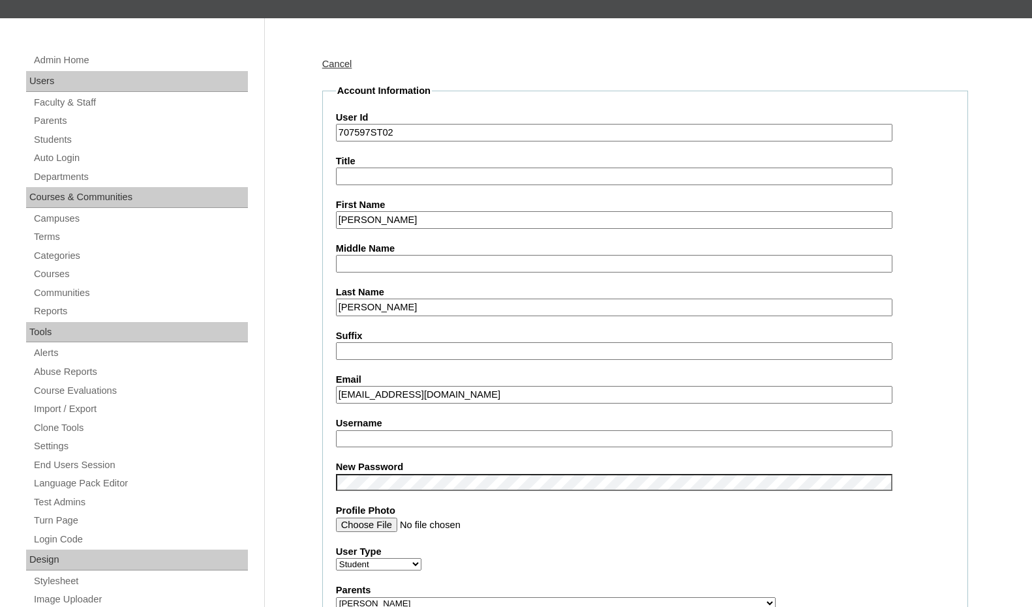
scroll to position [196, 0]
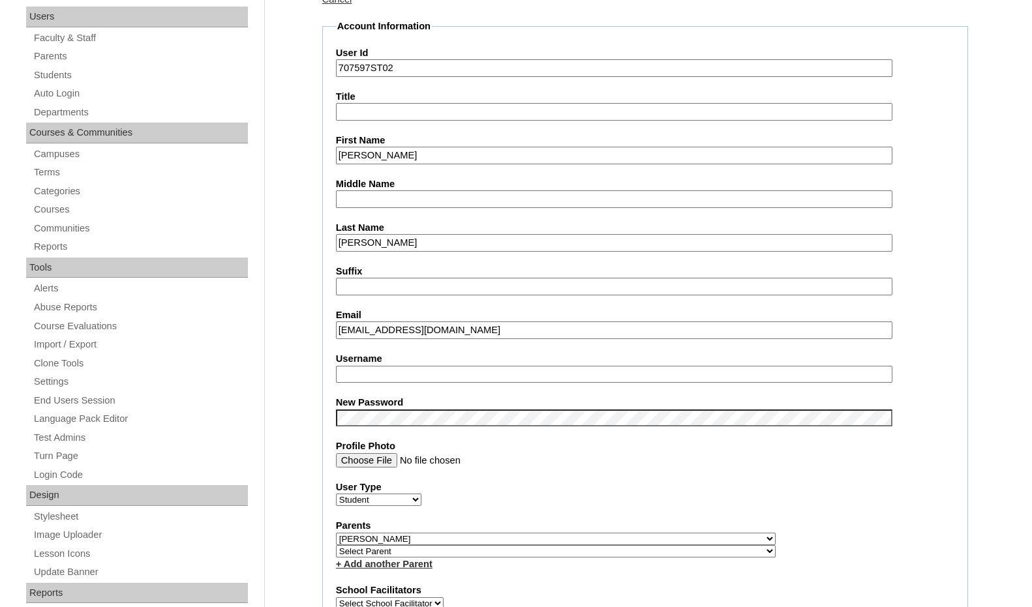
click at [405, 334] on input "mhaynes@norhtsidecharleston.com" at bounding box center [614, 331] width 556 height 18
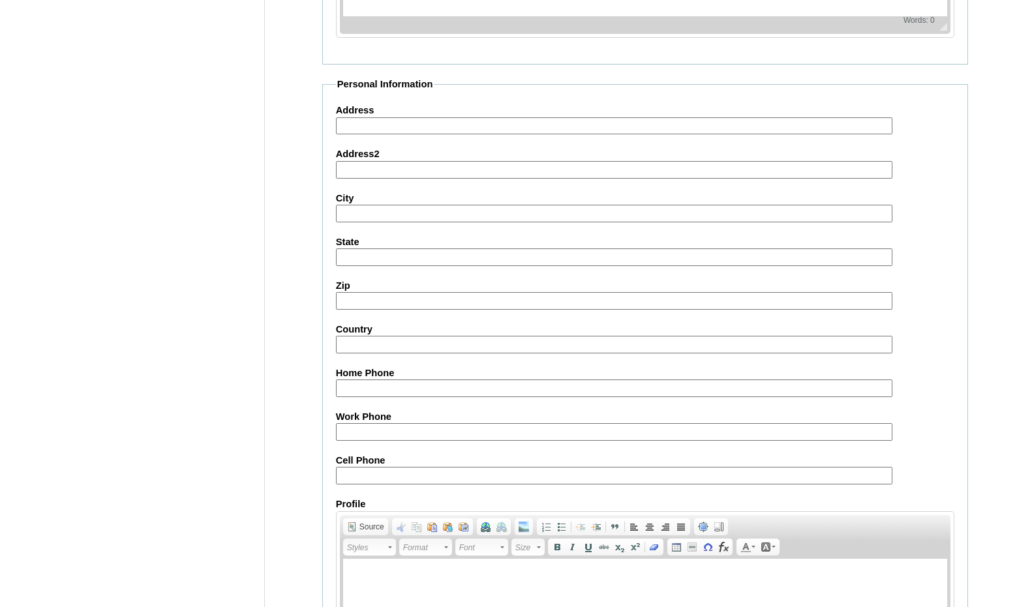
scroll to position [1380, 0]
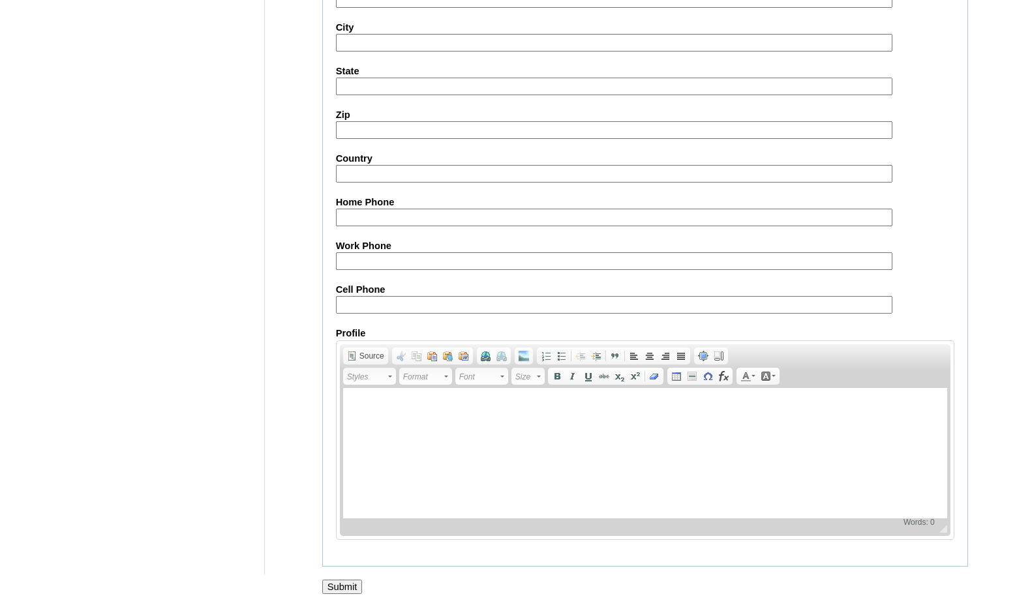
type input "mhaynes@northsidecharleston.com"
click at [353, 586] on input "Submit" at bounding box center [342, 587] width 40 height 14
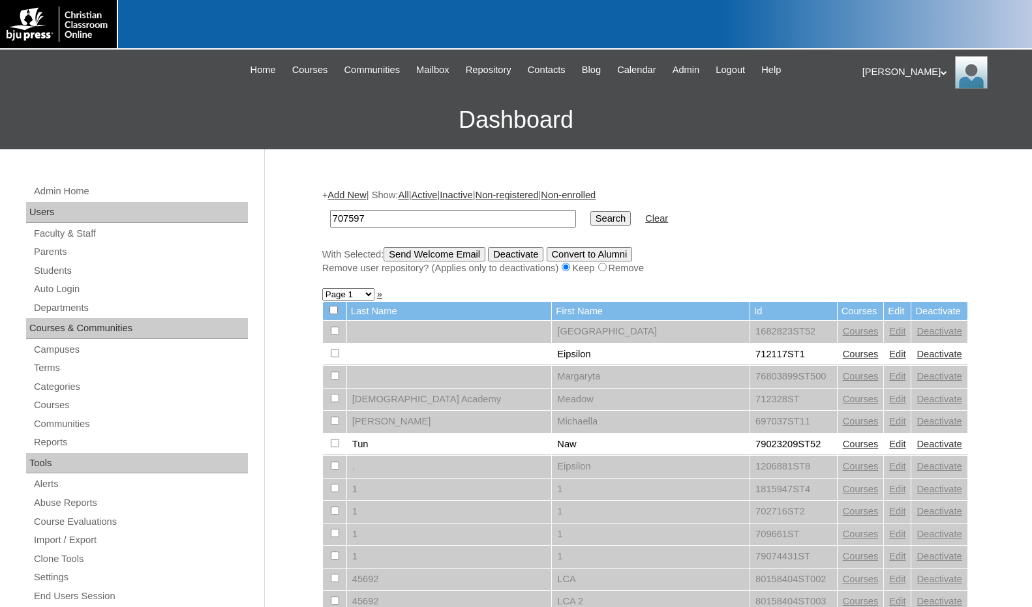
type input "707597"
click at [590, 211] on input "Search" at bounding box center [610, 218] width 40 height 14
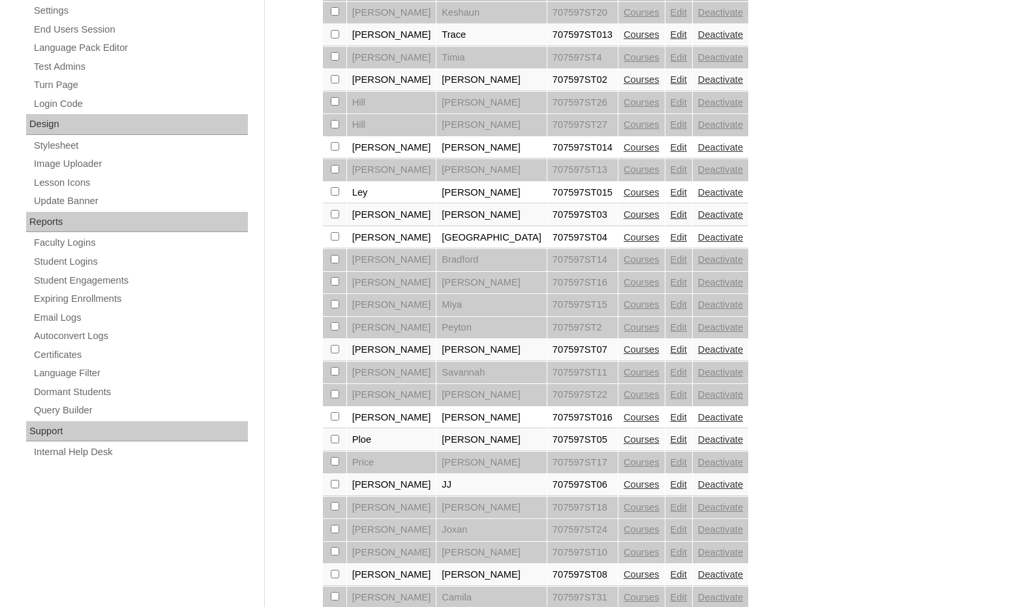
scroll to position [587, 0]
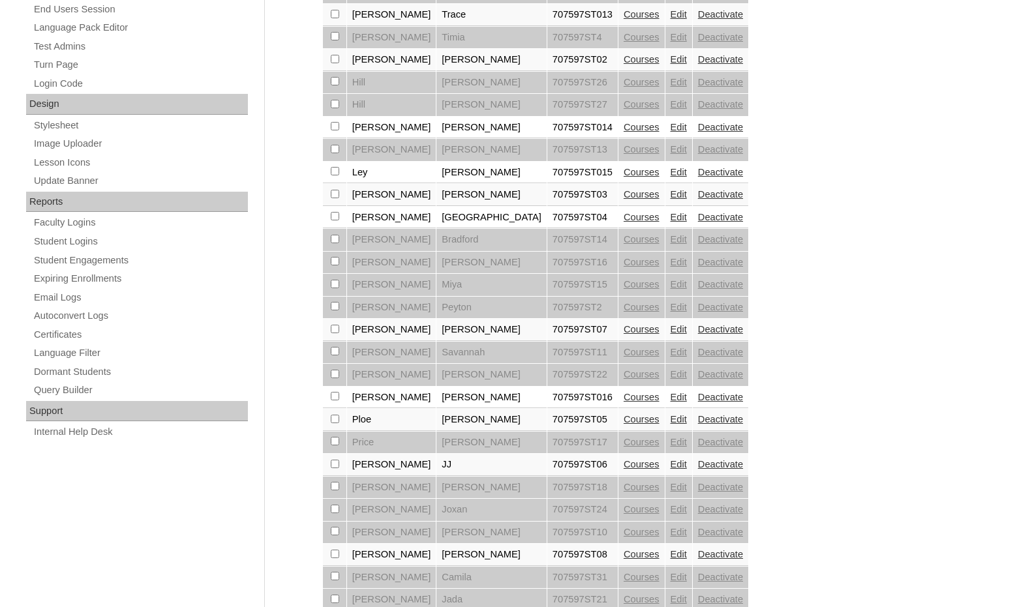
click at [671, 331] on link "Edit" at bounding box center [679, 329] width 16 height 10
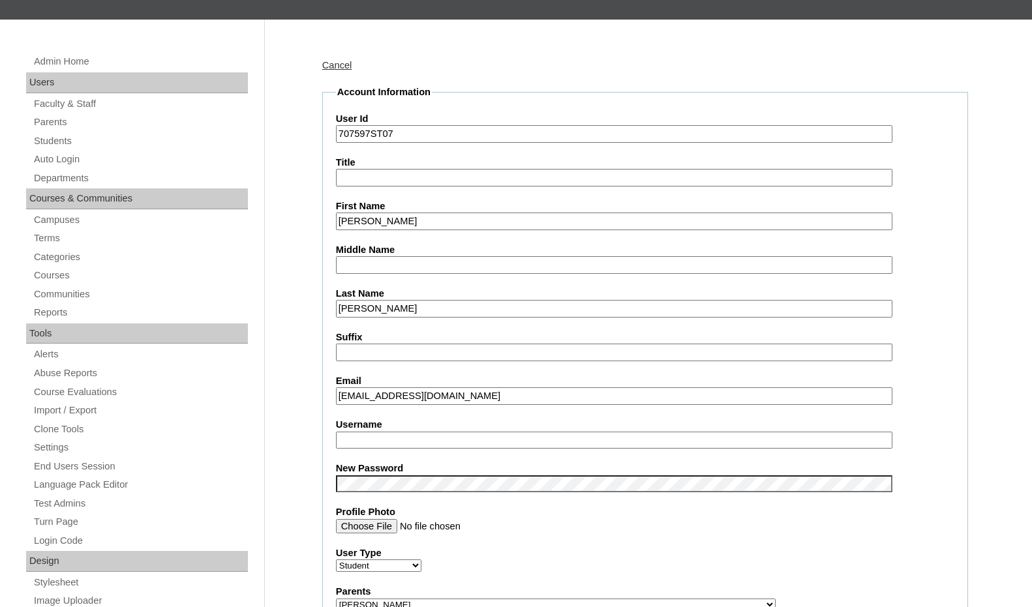
scroll to position [130, 0]
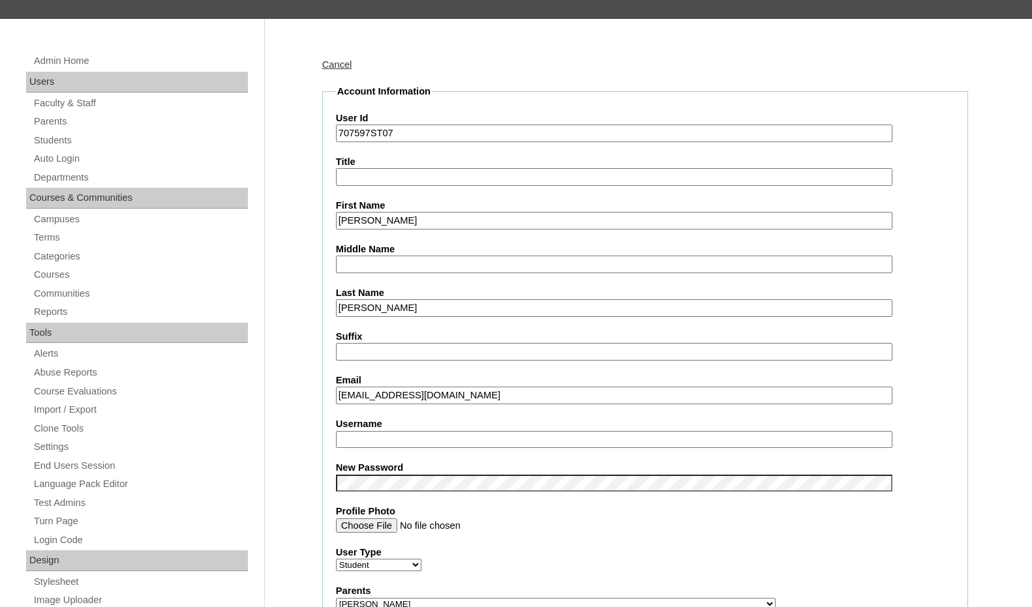
click at [404, 397] on input "imiranda@norhtsidecharleston.com" at bounding box center [614, 396] width 556 height 18
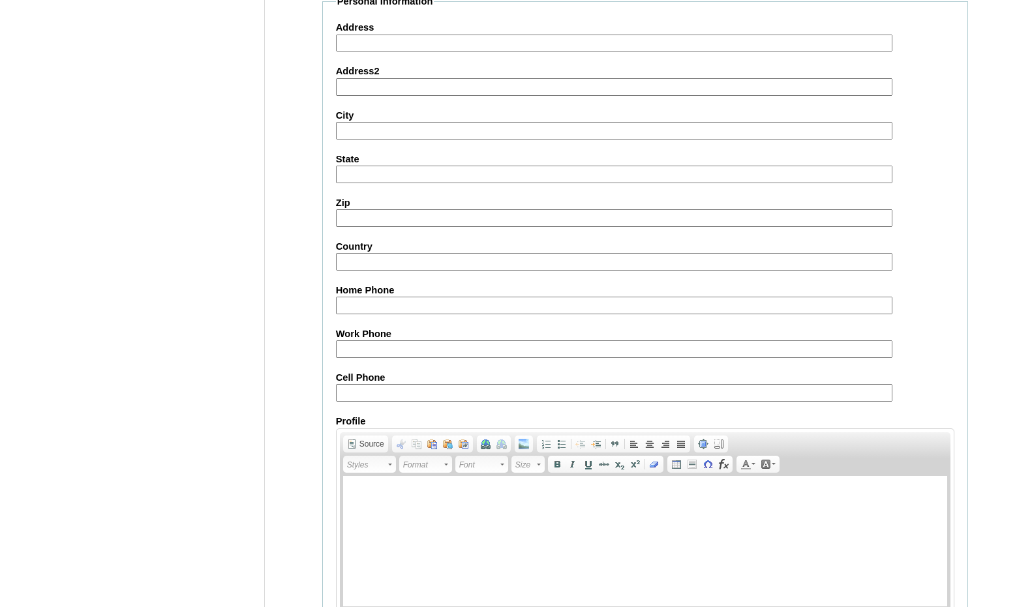
scroll to position [1380, 0]
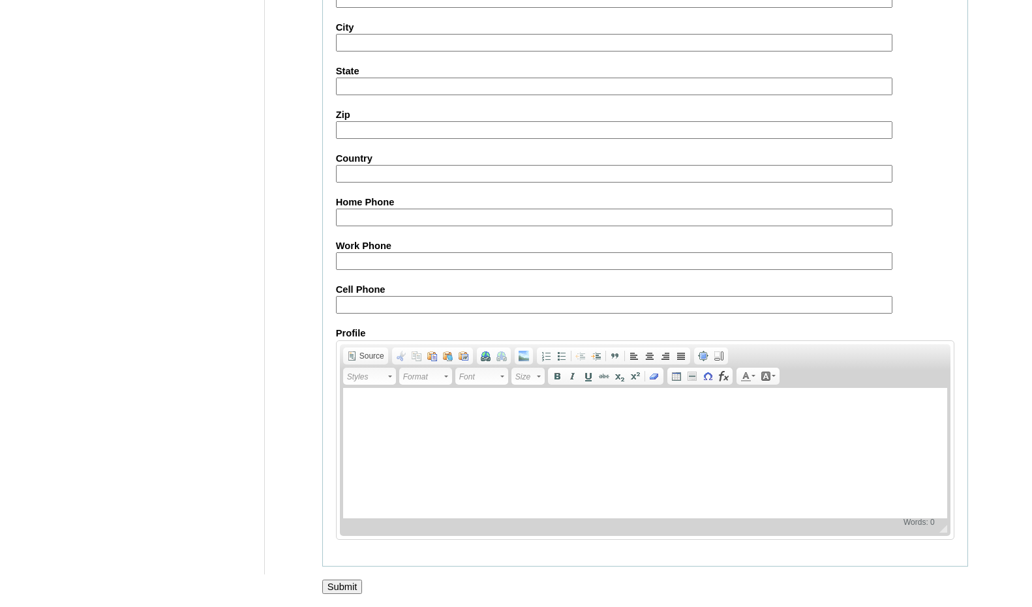
type input "imiranda@northsidecharleston.com"
click at [347, 588] on input "Submit" at bounding box center [342, 587] width 40 height 14
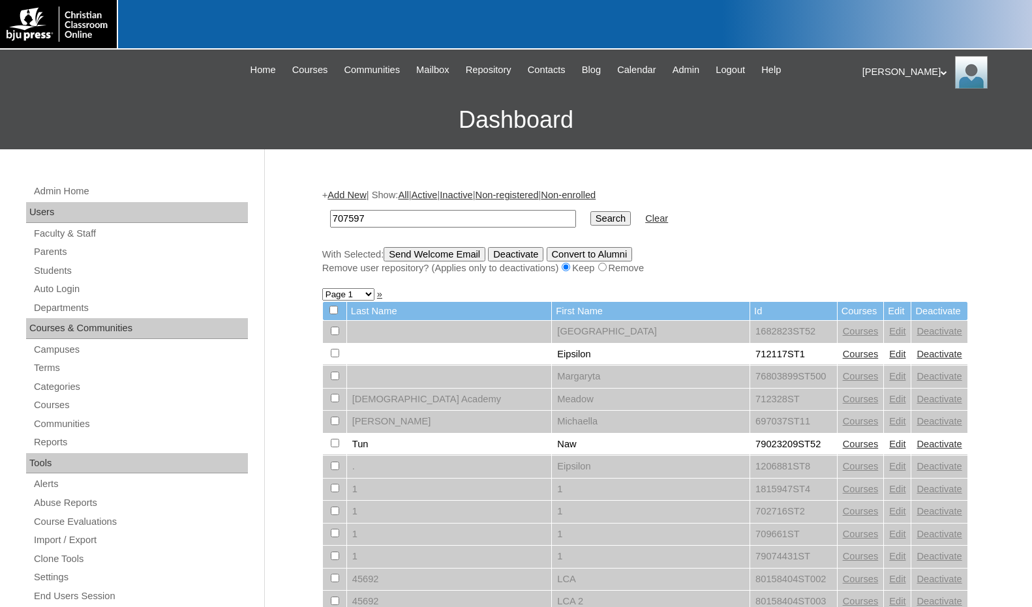
type input "707597"
click at [590, 211] on input "Search" at bounding box center [610, 218] width 40 height 14
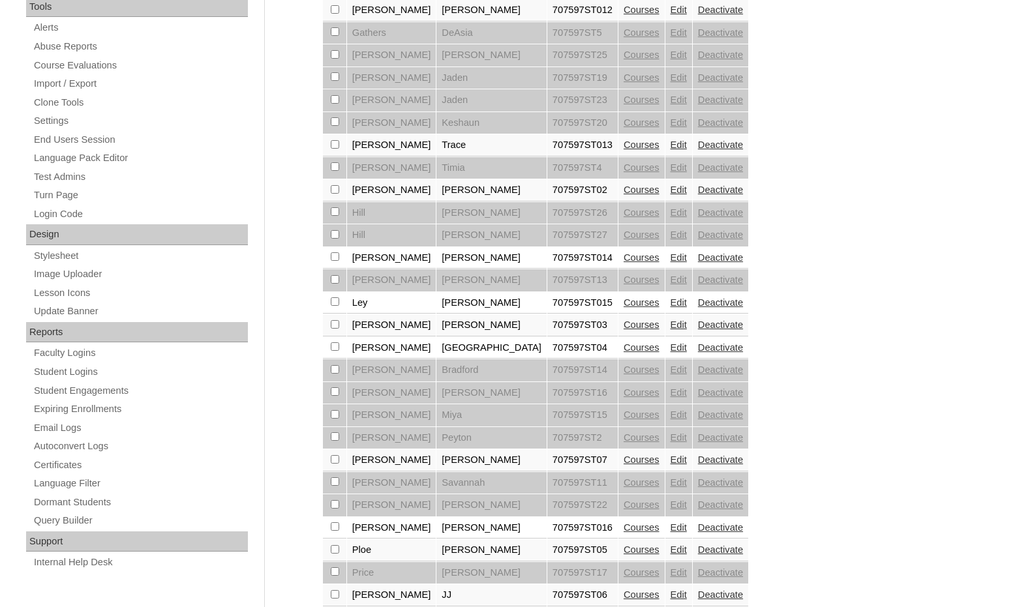
scroll to position [857, 0]
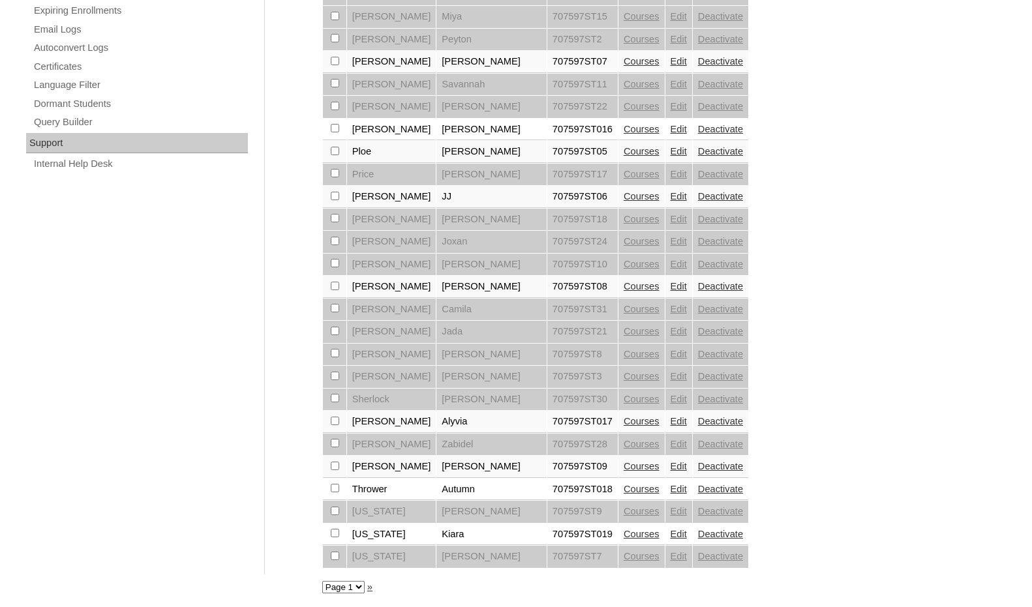
click at [671, 425] on link "Edit" at bounding box center [679, 421] width 16 height 10
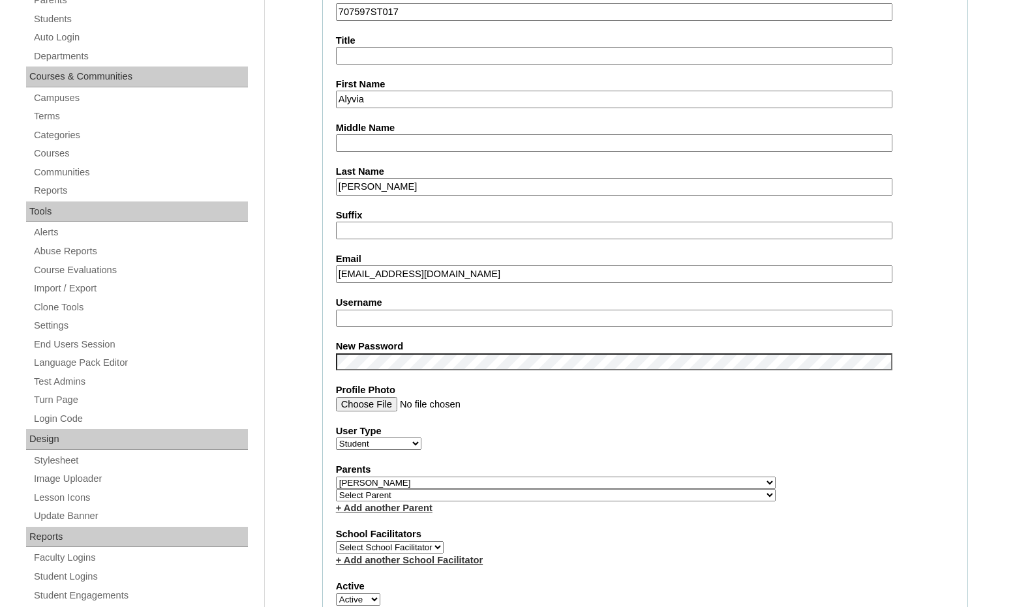
scroll to position [261, 0]
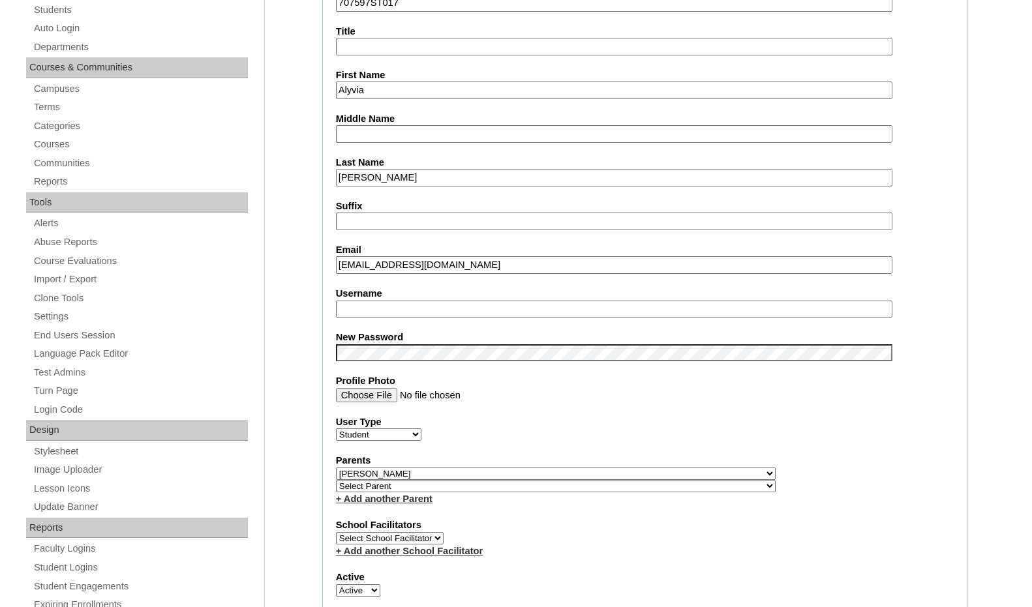
click at [455, 267] on input "asmith@northsidecharlesto.com" at bounding box center [614, 265] width 556 height 18
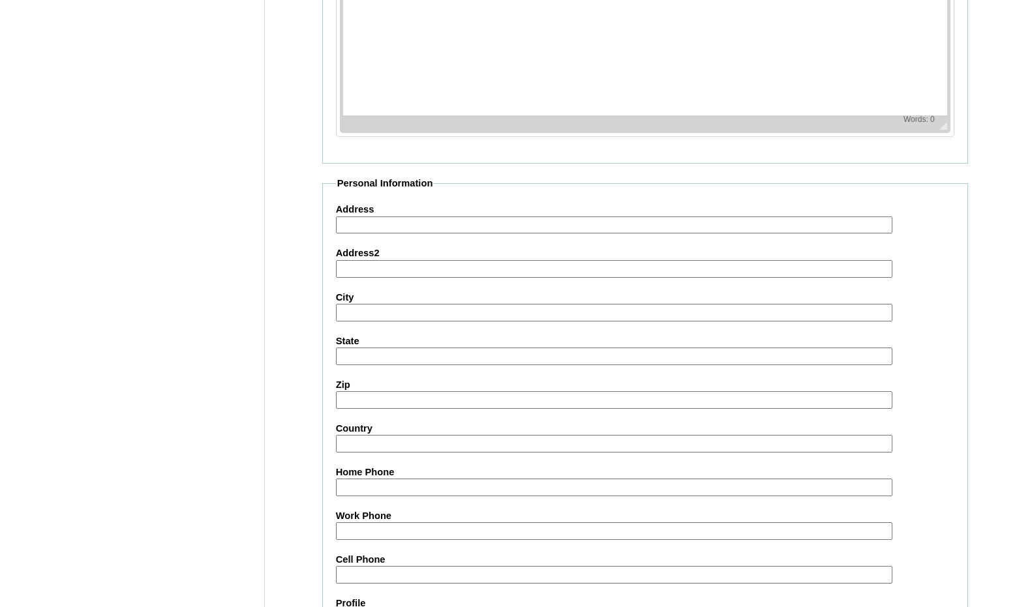
scroll to position [1380, 0]
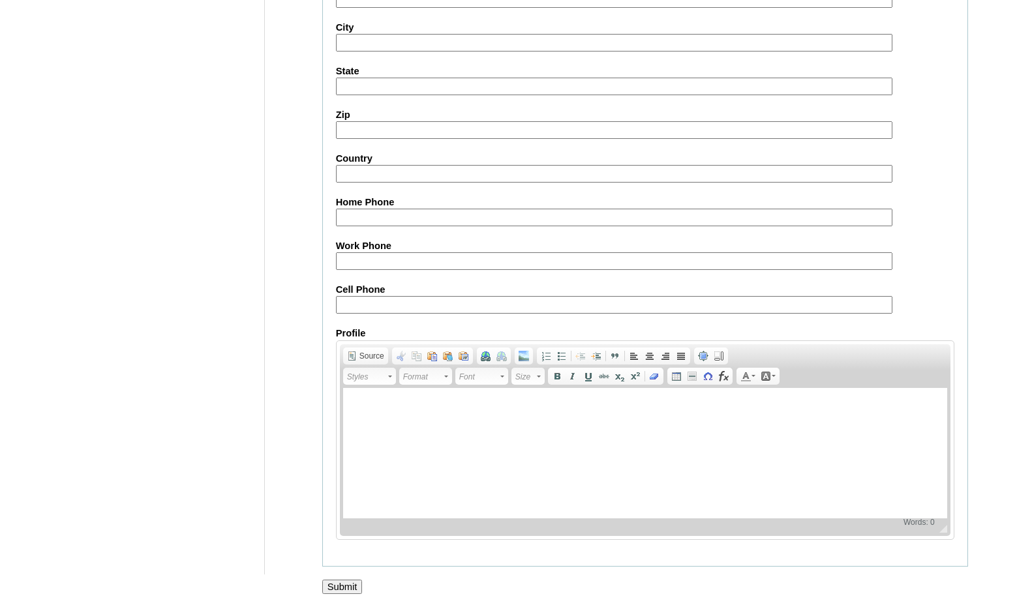
type input "asmith@northsidecharleston.com"
click at [345, 583] on input "Submit" at bounding box center [342, 587] width 40 height 14
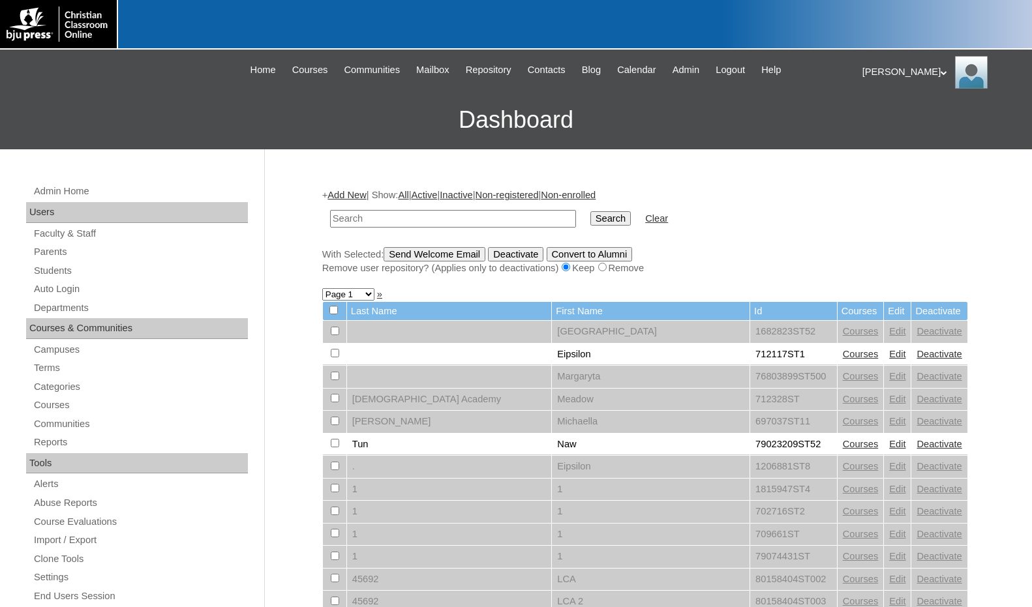
drag, startPoint x: 913, startPoint y: 375, endPoint x: 869, endPoint y: 298, distance: 88.8
click at [875, 69] on div "[PERSON_NAME] My Profile My Settings Logout" at bounding box center [940, 72] width 157 height 33
click at [893, 125] on span "Logout" at bounding box center [886, 122] width 26 height 10
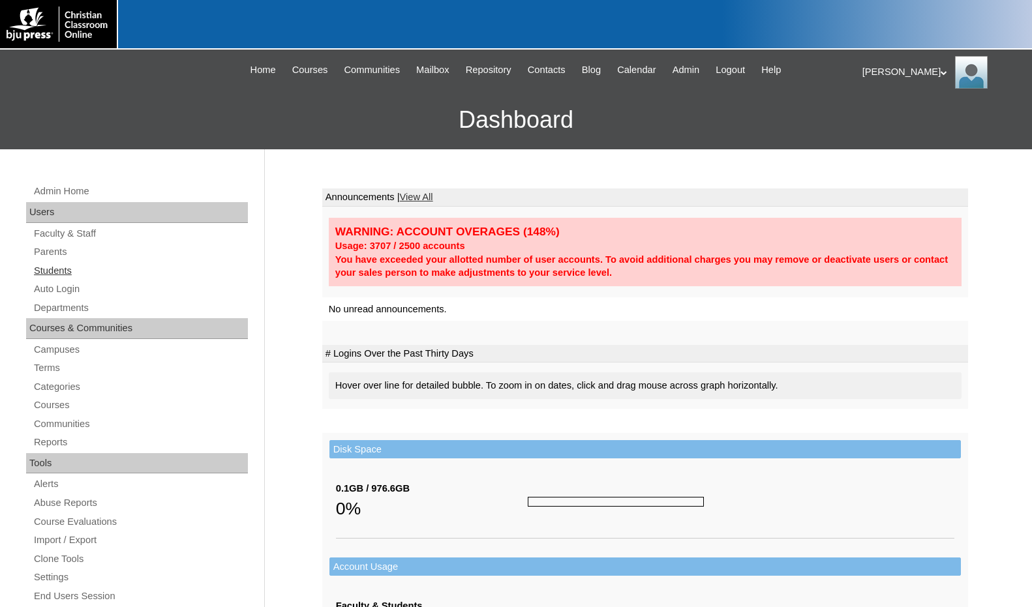
click at [53, 271] on link "Students" at bounding box center [140, 271] width 215 height 16
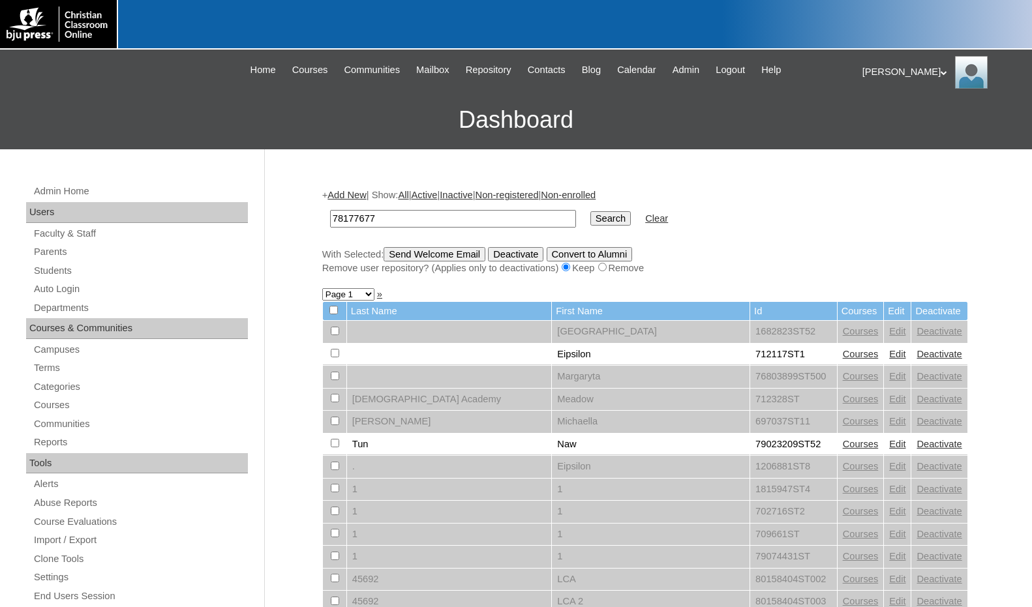
type input "78177677"
click at [590, 211] on input "Search" at bounding box center [610, 218] width 40 height 14
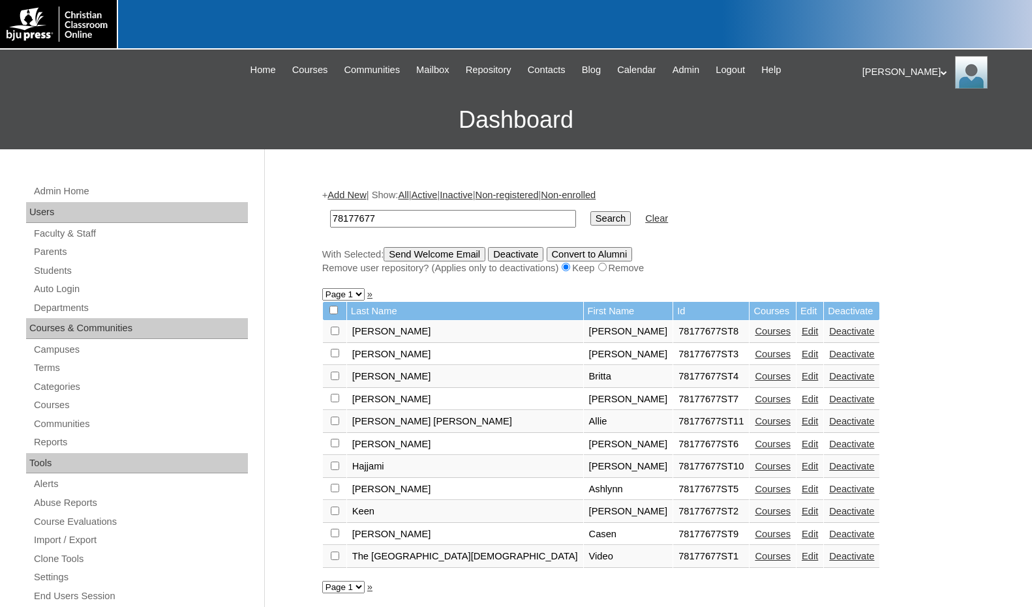
click at [755, 423] on link "Courses" at bounding box center [773, 421] width 36 height 10
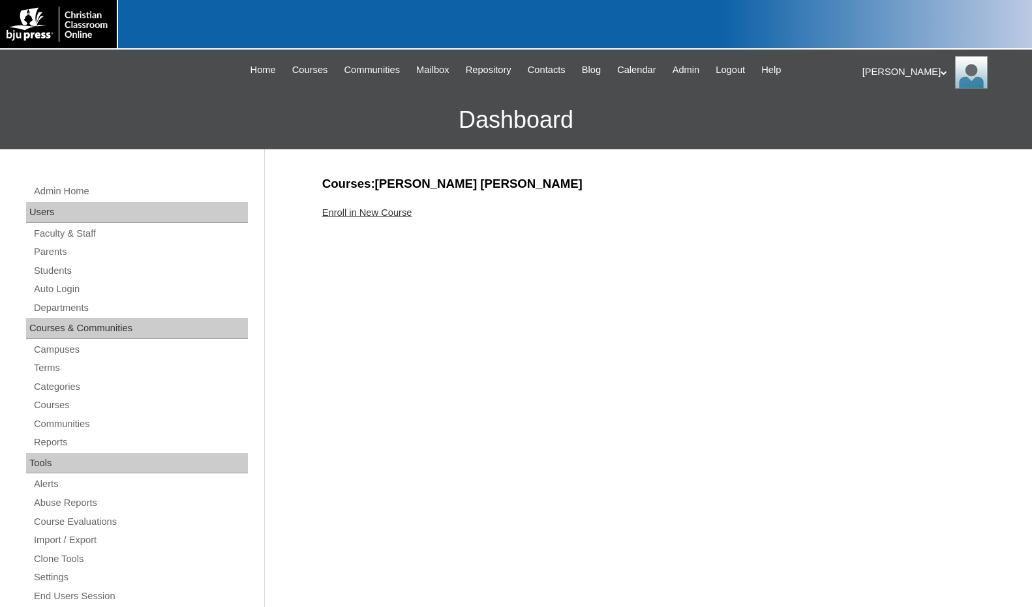
click at [383, 215] on link "Enroll in New Course" at bounding box center [367, 212] width 90 height 10
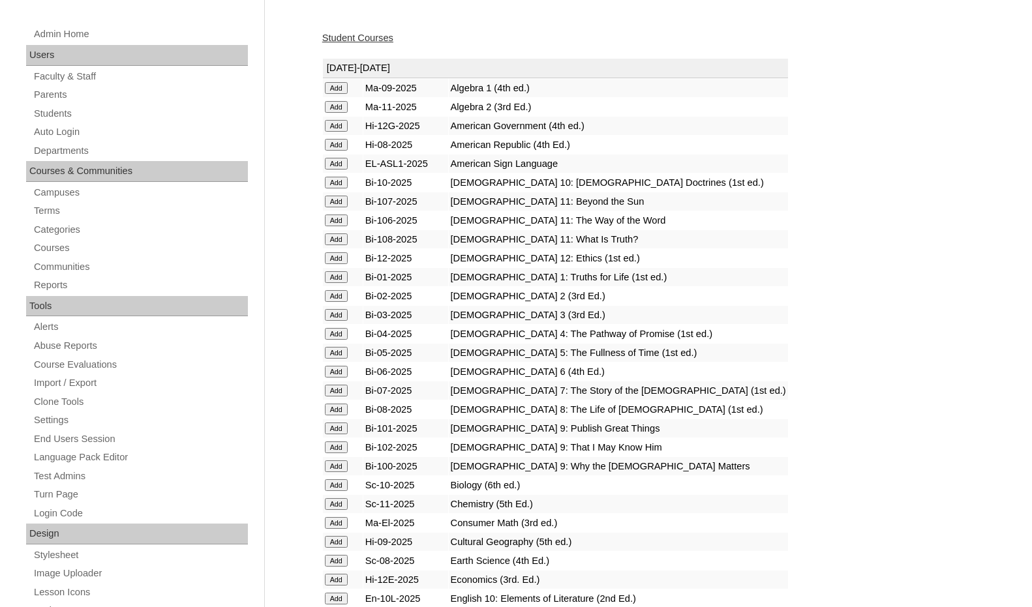
scroll to position [196, 0]
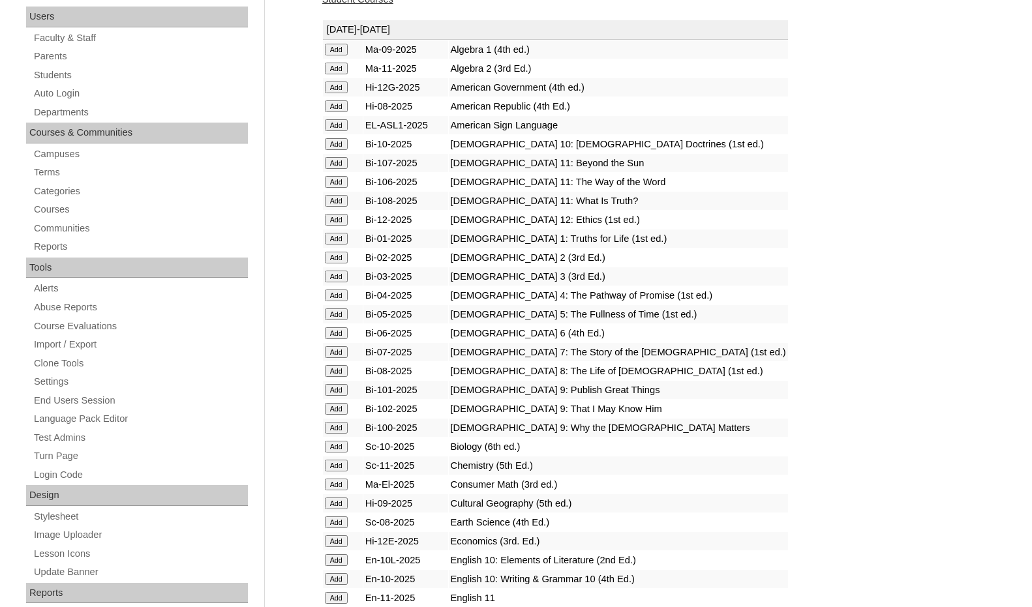
click at [338, 55] on input "Add" at bounding box center [336, 50] width 23 height 12
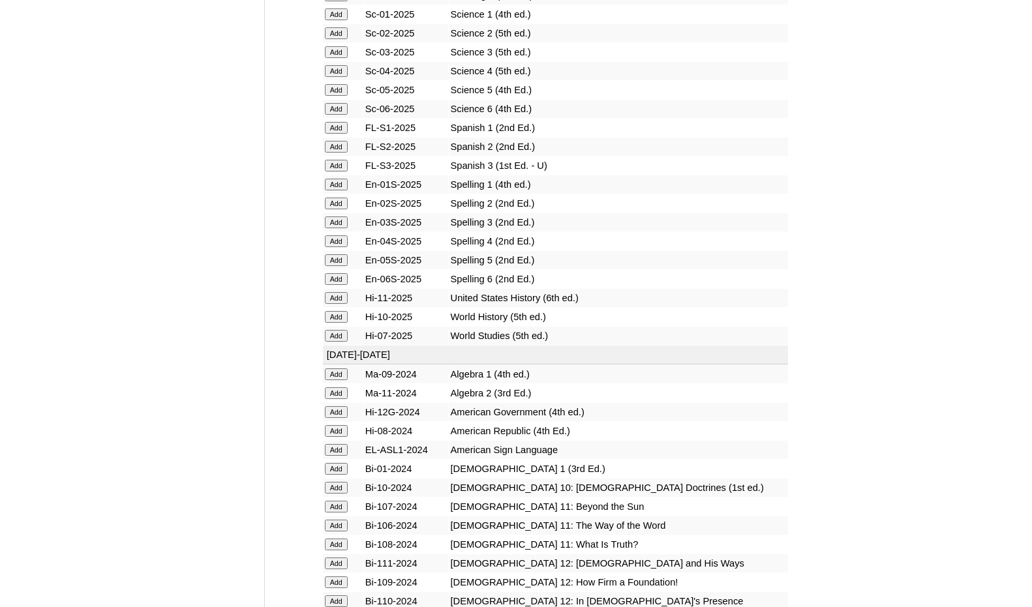
scroll to position [1696, 0]
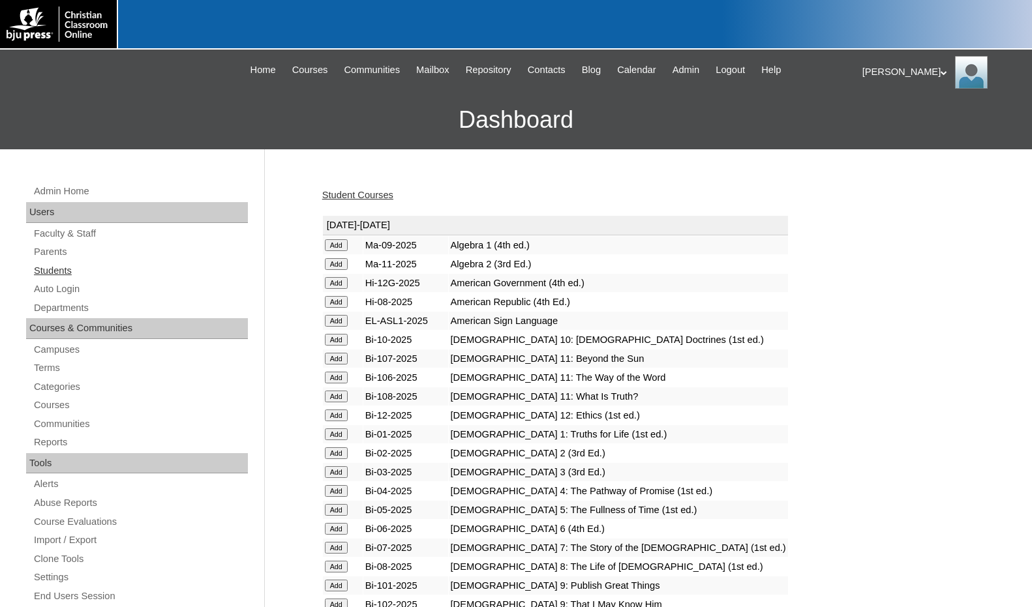
click at [74, 277] on link "Students" at bounding box center [140, 271] width 215 height 16
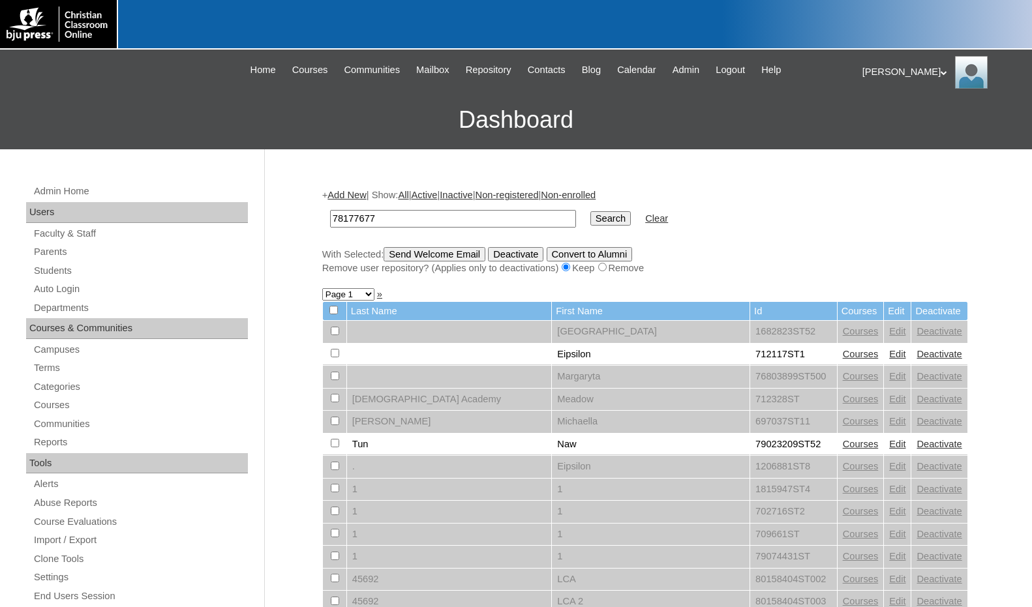
type input "78177677"
click at [590, 215] on input "Search" at bounding box center [610, 218] width 40 height 14
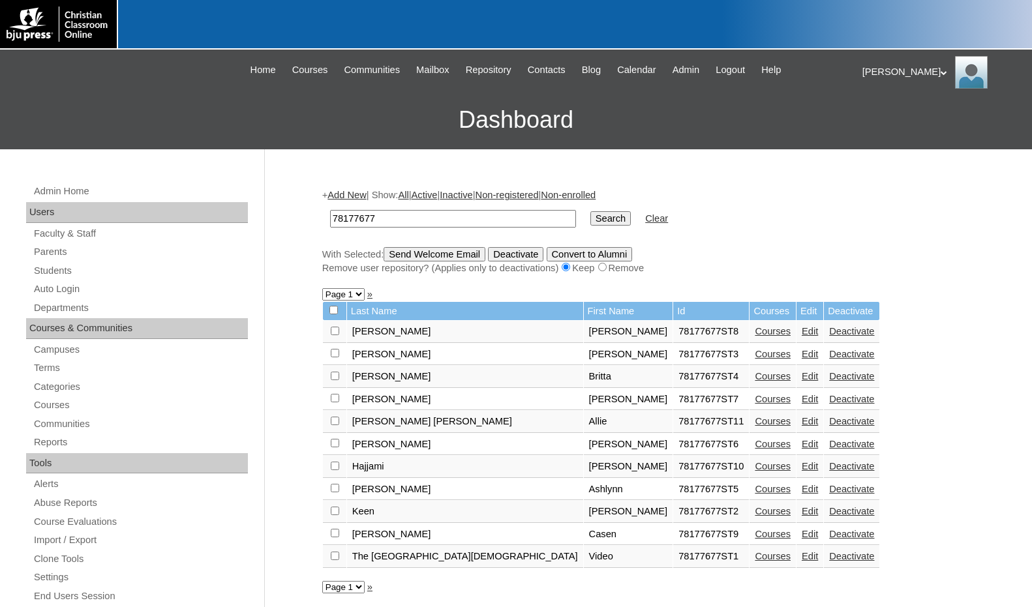
click at [336, 335] on input "checkbox" at bounding box center [335, 331] width 8 height 8
checkbox input "true"
click at [447, 260] on input "Send Welcome Email" at bounding box center [435, 254] width 102 height 14
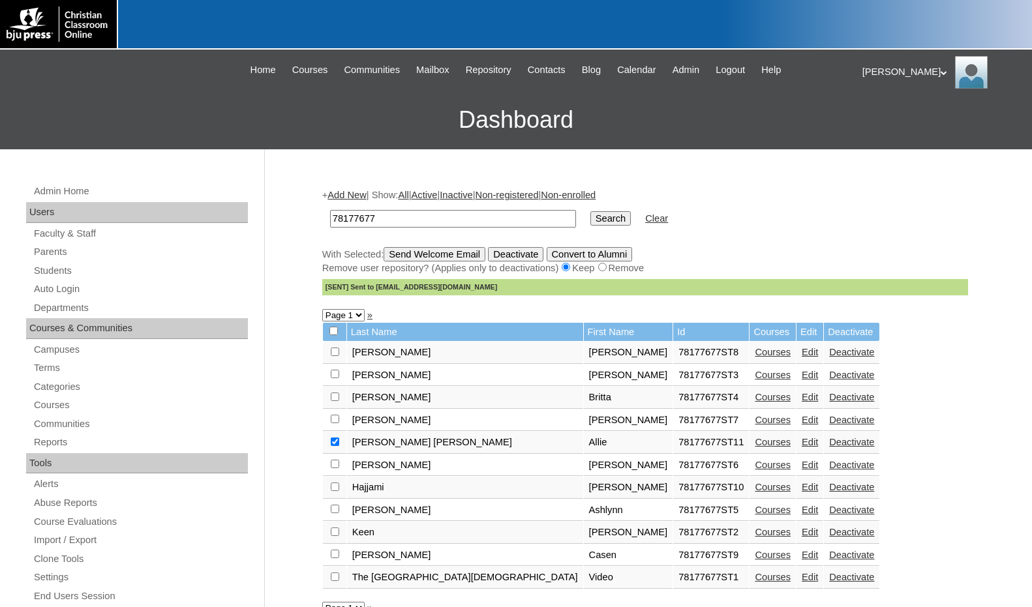
click at [970, 352] on div "Admin Home Users Faculty & Staff Parents Students Auto Login Departments Course…" at bounding box center [516, 599] width 1032 height 900
click at [55, 273] on link "Students" at bounding box center [140, 271] width 215 height 16
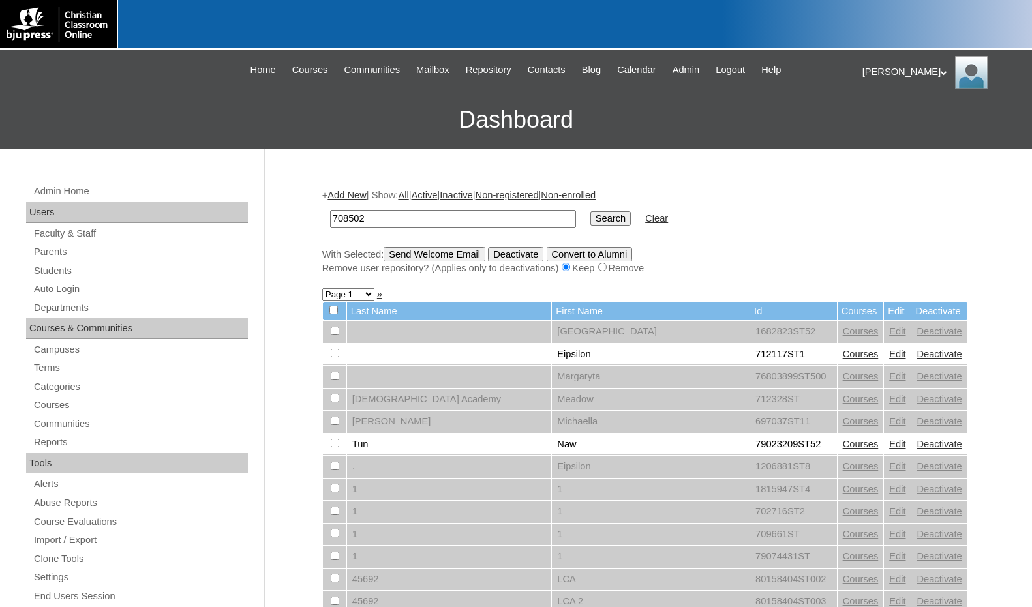
type input "708502"
click at [590, 211] on input "Search" at bounding box center [610, 218] width 40 height 14
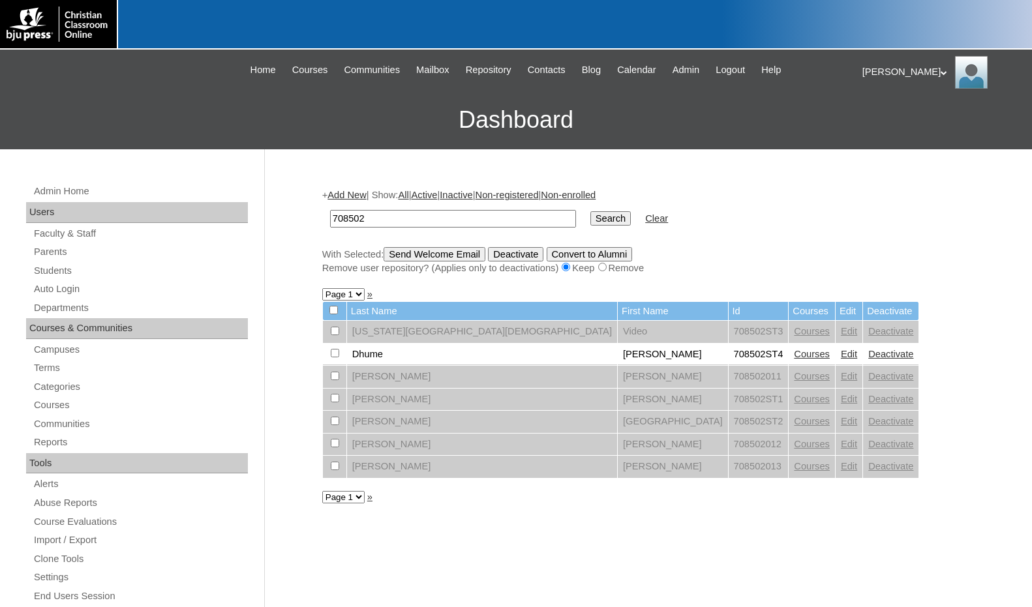
click at [794, 352] on link "Courses" at bounding box center [812, 354] width 36 height 10
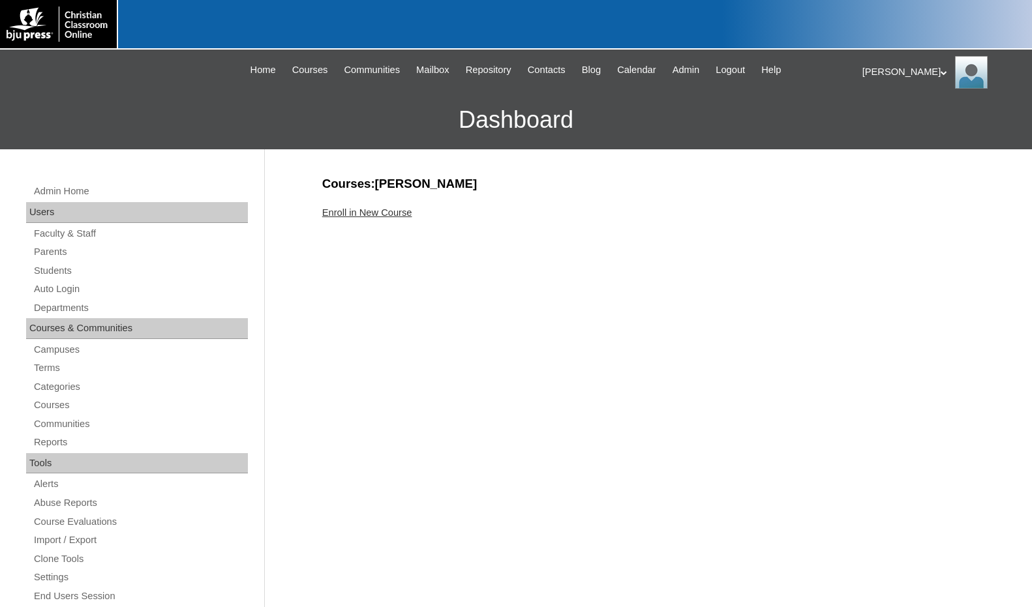
click at [392, 218] on link "Enroll in New Course" at bounding box center [367, 212] width 90 height 10
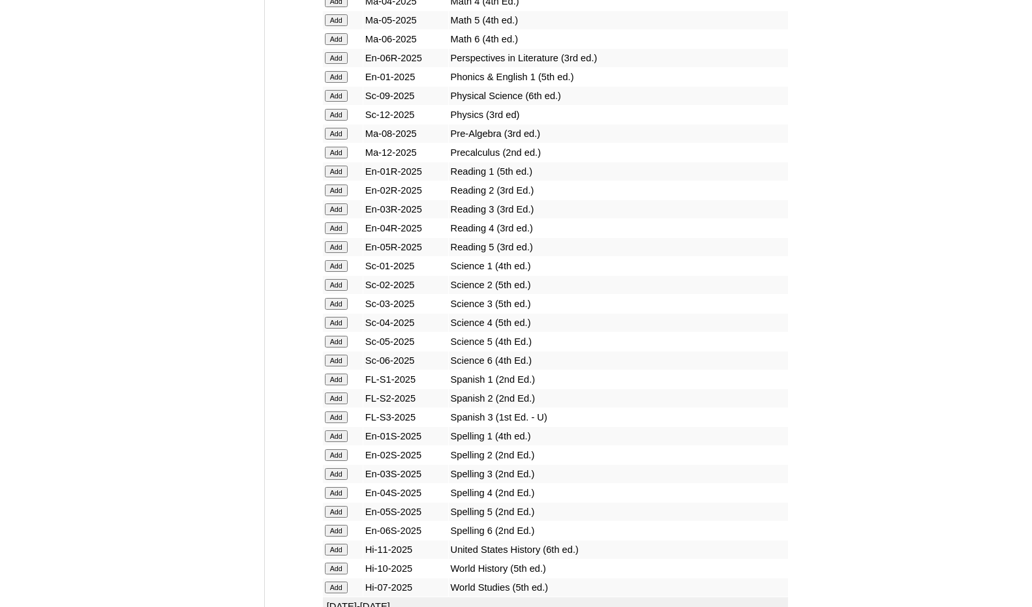
scroll to position [1435, 0]
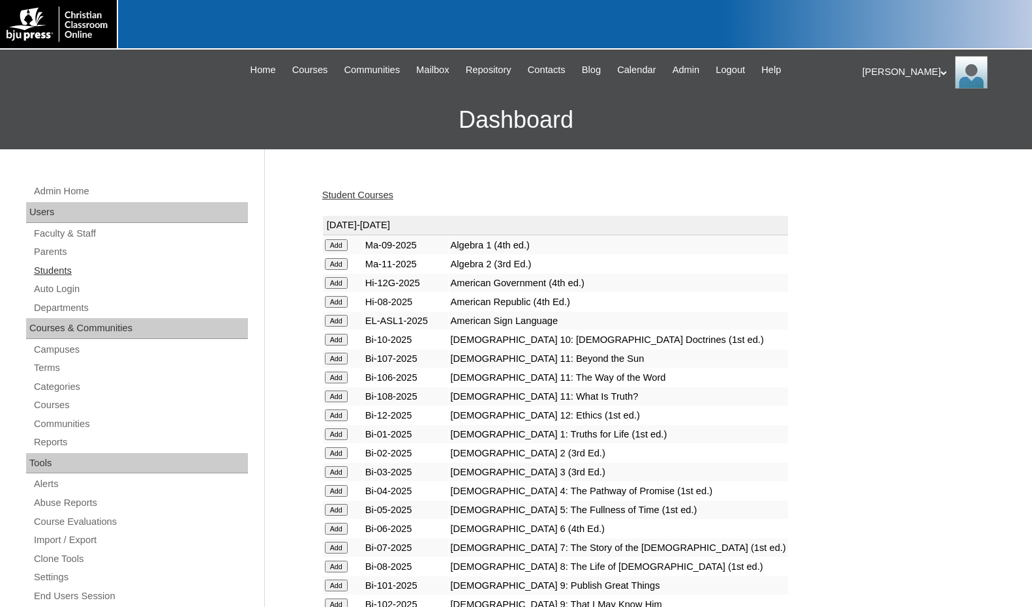
click at [54, 276] on link "Students" at bounding box center [140, 271] width 215 height 16
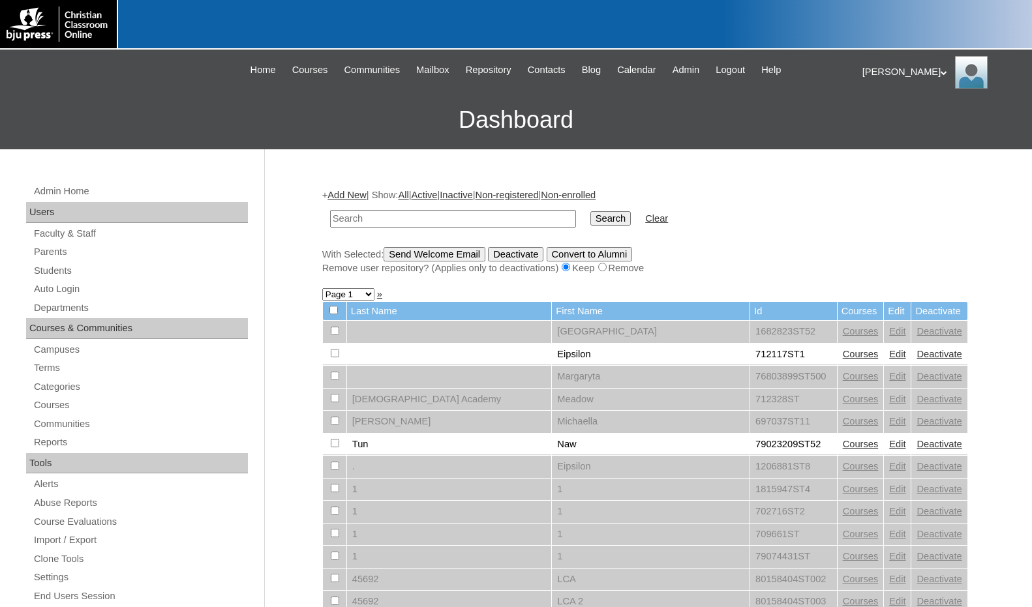
click at [345, 194] on link "Add New" at bounding box center [346, 195] width 38 height 10
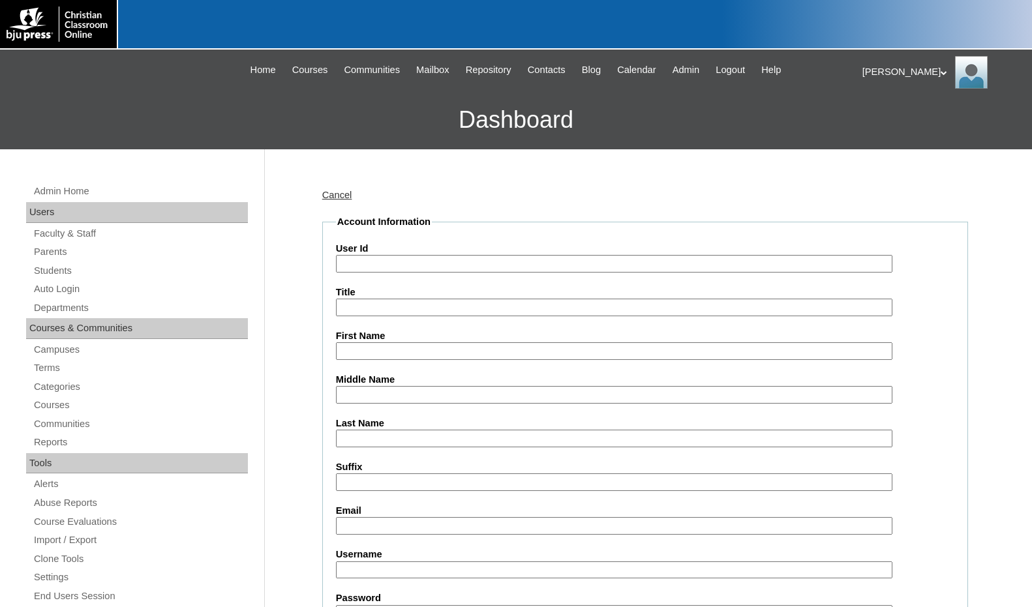
click at [358, 265] on input "User Id" at bounding box center [614, 264] width 556 height 18
paste input "708502"
type input "708502ST5"
type input "Macy"
type input "Pearch"
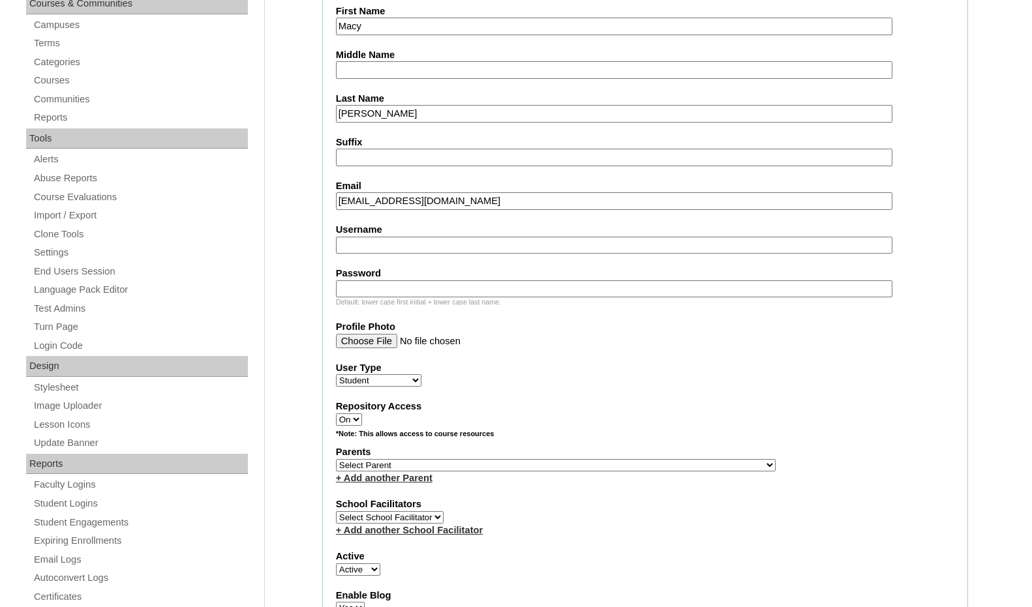
scroll to position [326, 0]
type input "27mpearch@dcschool.org"
click at [623, 463] on select "Select Parent , Fautanu, Ma 1, 1 23-24 accountMorgan, Jason 6th Street Mennonit…" at bounding box center [556, 464] width 440 height 12
select select "37145"
click at [646, 462] on div "Parents Select Parent , Fautanu, Ma 1, 1 23-24 accountMorgan, Jason 6th Street …" at bounding box center [645, 463] width 618 height 39
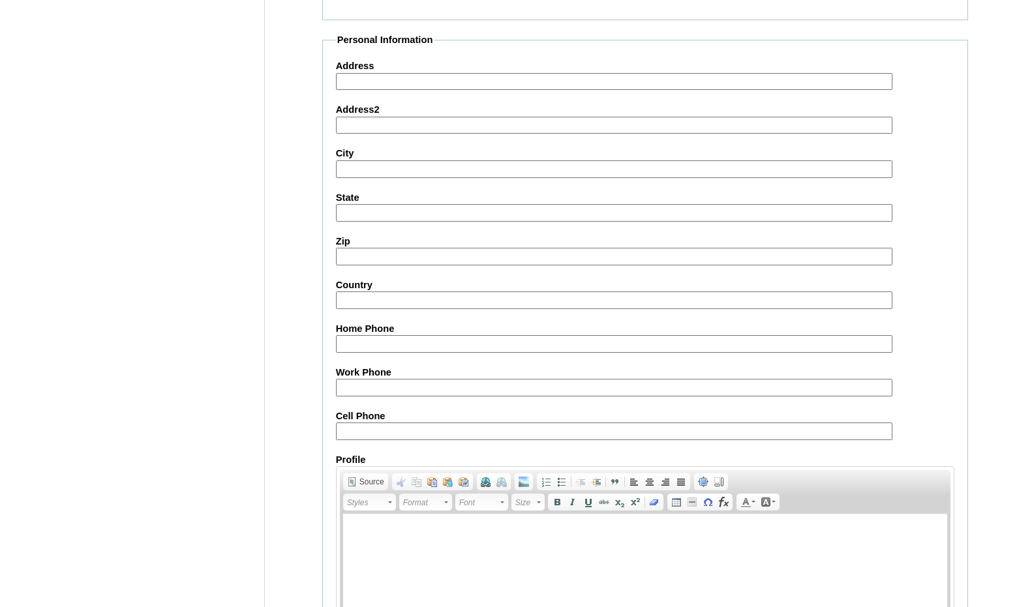
scroll to position [1378, 0]
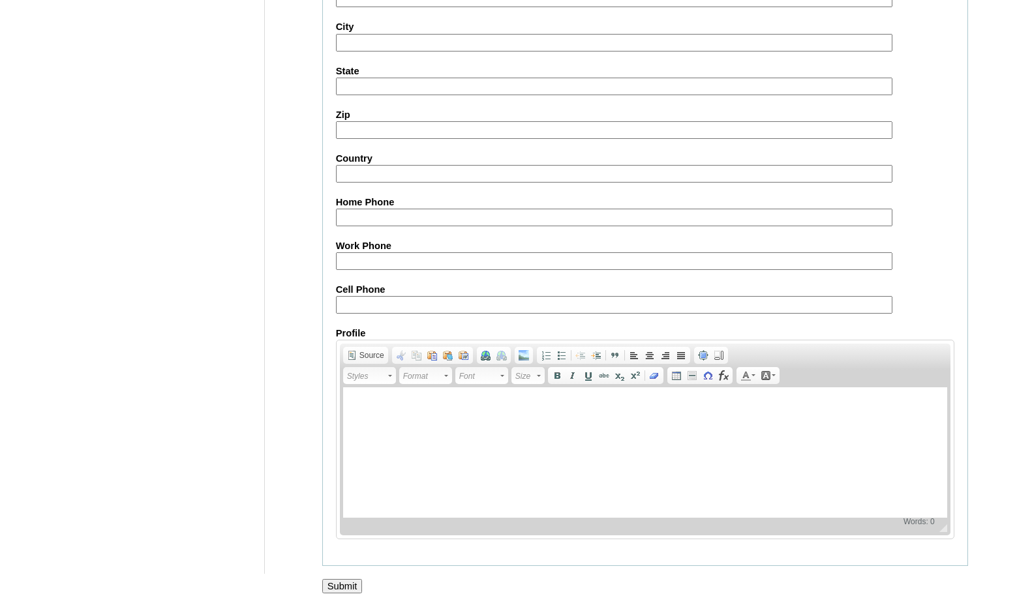
click at [350, 592] on input "Submit" at bounding box center [342, 586] width 40 height 14
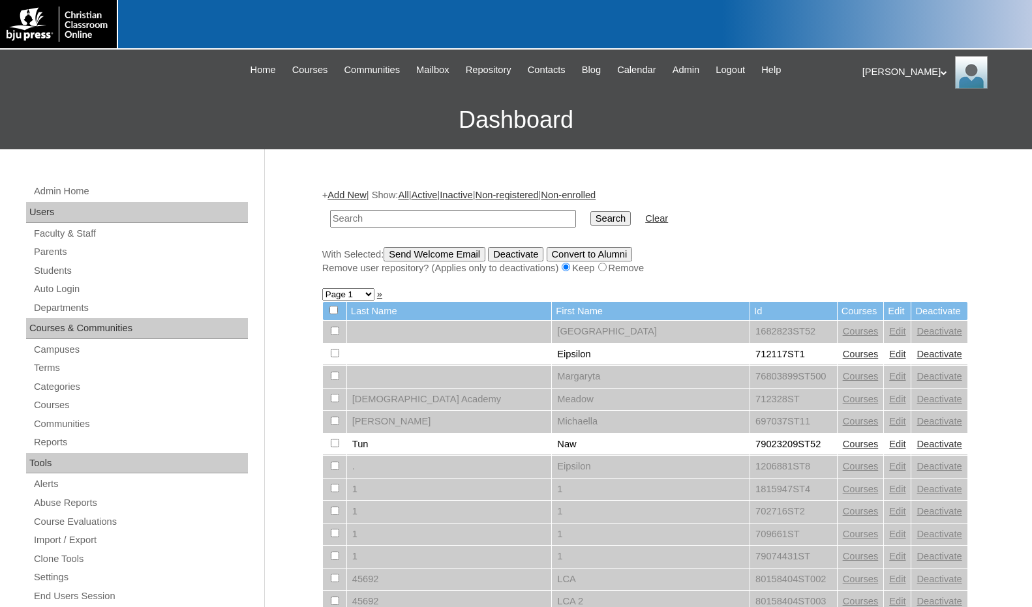
click at [461, 224] on input "text" at bounding box center [453, 219] width 246 height 18
paste input "708502"
type input "708502"
click at [590, 211] on input "Search" at bounding box center [610, 218] width 40 height 14
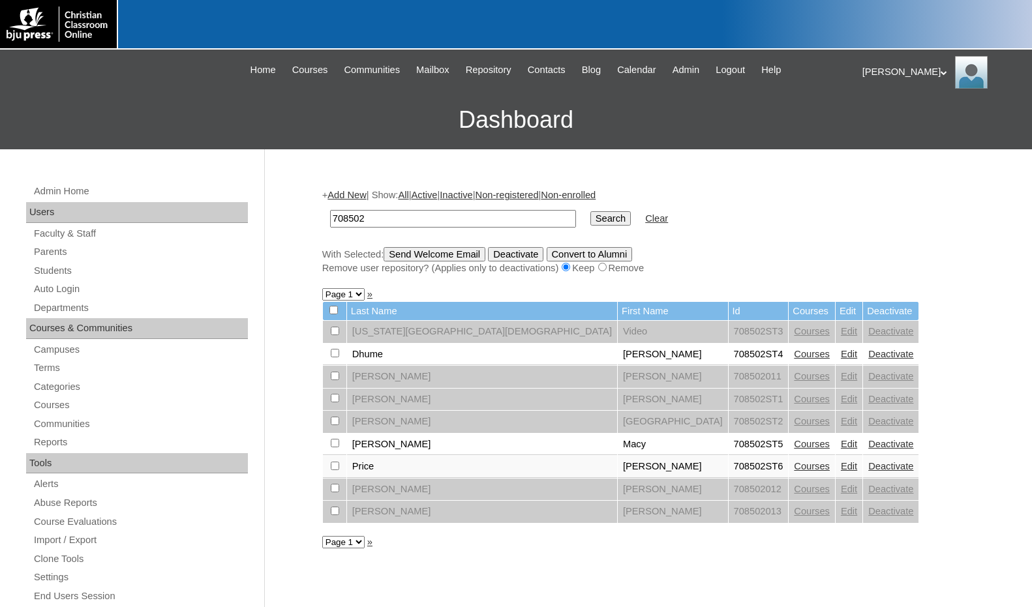
click at [794, 466] on link "Courses" at bounding box center [812, 466] width 36 height 10
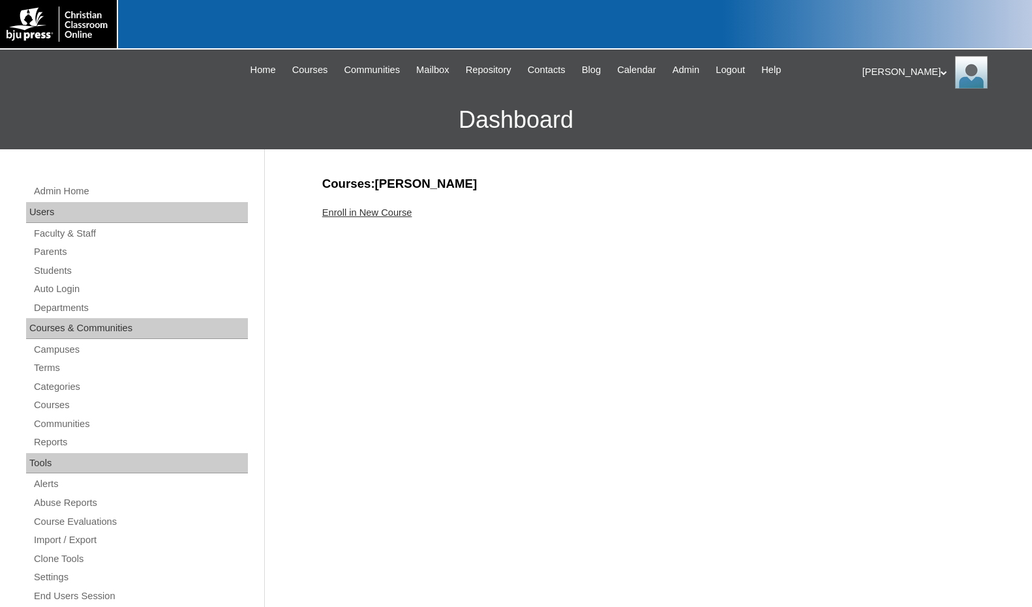
click at [386, 213] on link "Enroll in New Course" at bounding box center [367, 212] width 90 height 10
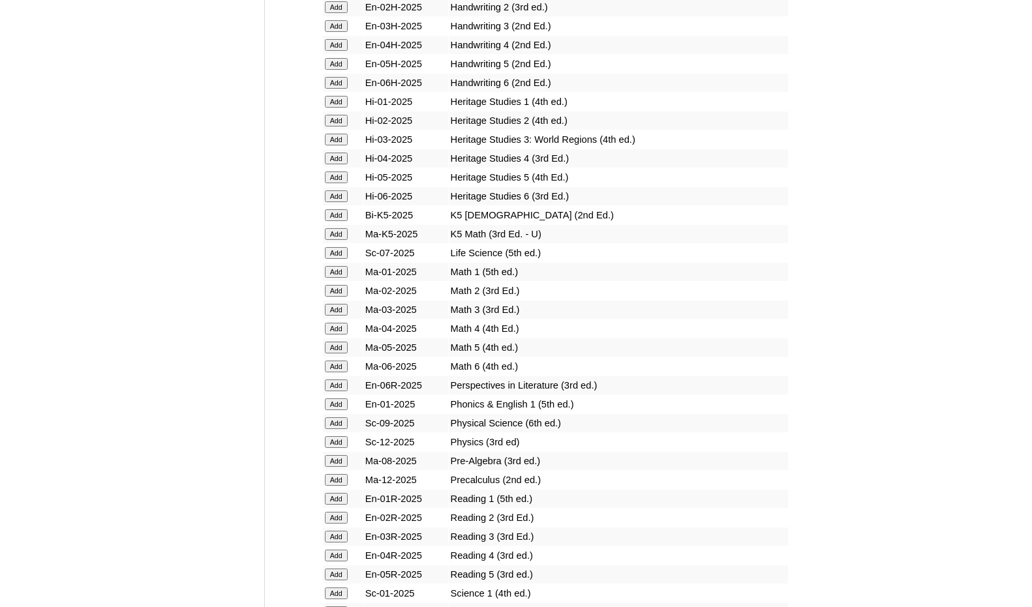
scroll to position [1109, 0]
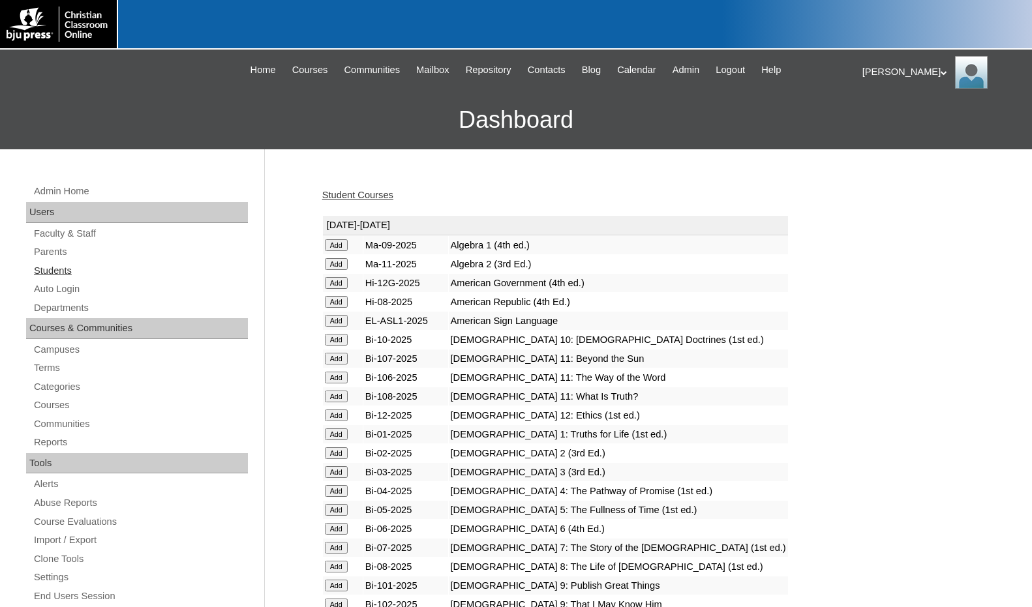
click at [67, 271] on link "Students" at bounding box center [140, 271] width 215 height 16
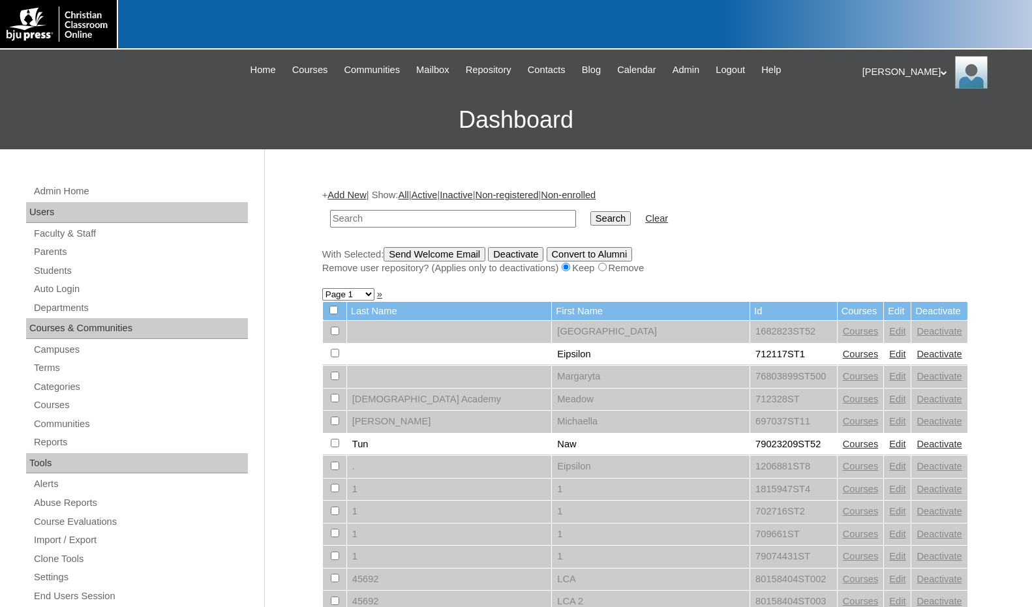
click at [344, 198] on link "Add New" at bounding box center [346, 195] width 38 height 10
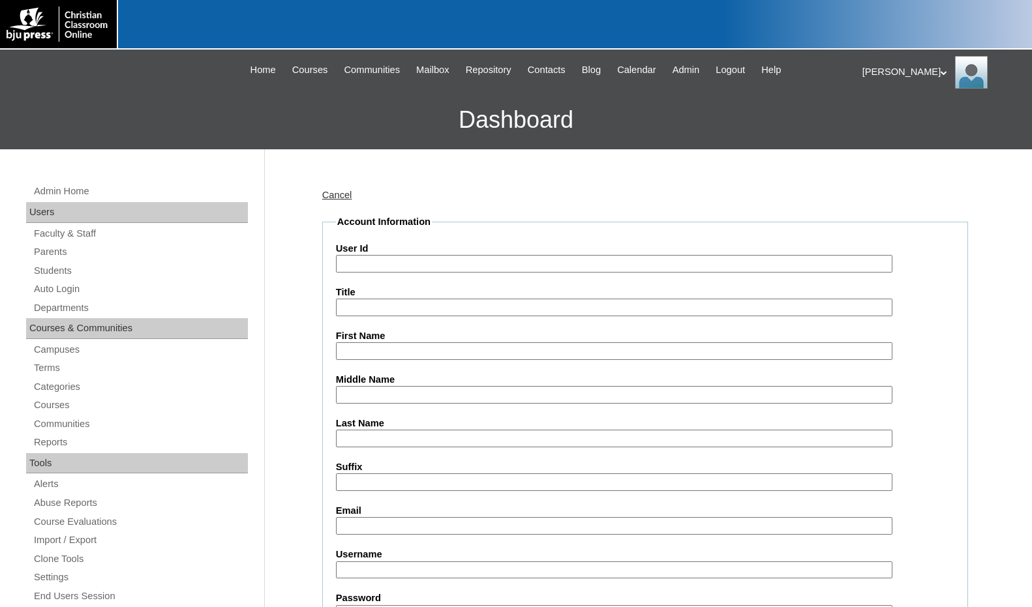
click at [373, 260] on input "User Id" at bounding box center [614, 264] width 556 height 18
paste input "708502"
type input "708502ST7"
type input "Noah"
type input "Weiser"
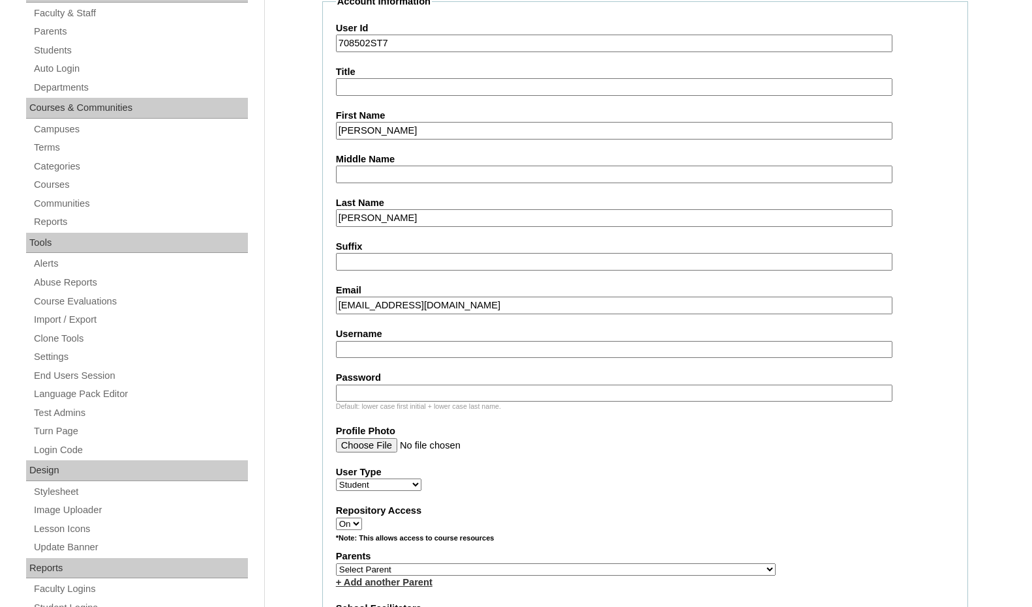
scroll to position [261, 0]
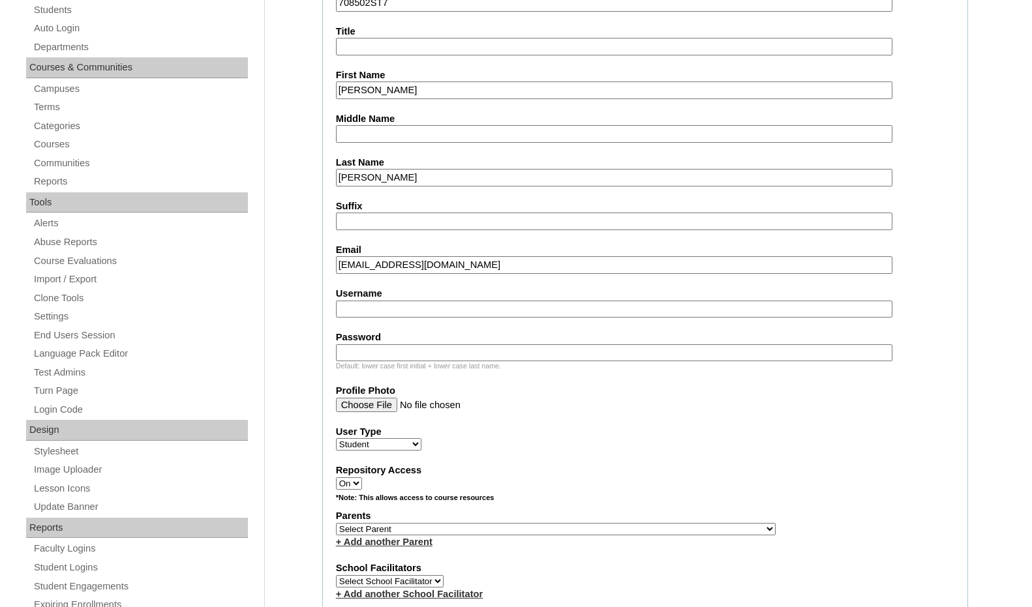
type input "27nweiser@dcschool.org"
click at [621, 529] on select "Select Parent , Fautanu, Ma 1, 1 23-24 accountMorgan, Jason 6th Street Mennonit…" at bounding box center [556, 529] width 440 height 12
select select "37145"
click at [640, 525] on div "Parents Select Parent , Fautanu, Ma 1, 1 23-24 accountMorgan, Jason 6th Street …" at bounding box center [645, 528] width 618 height 39
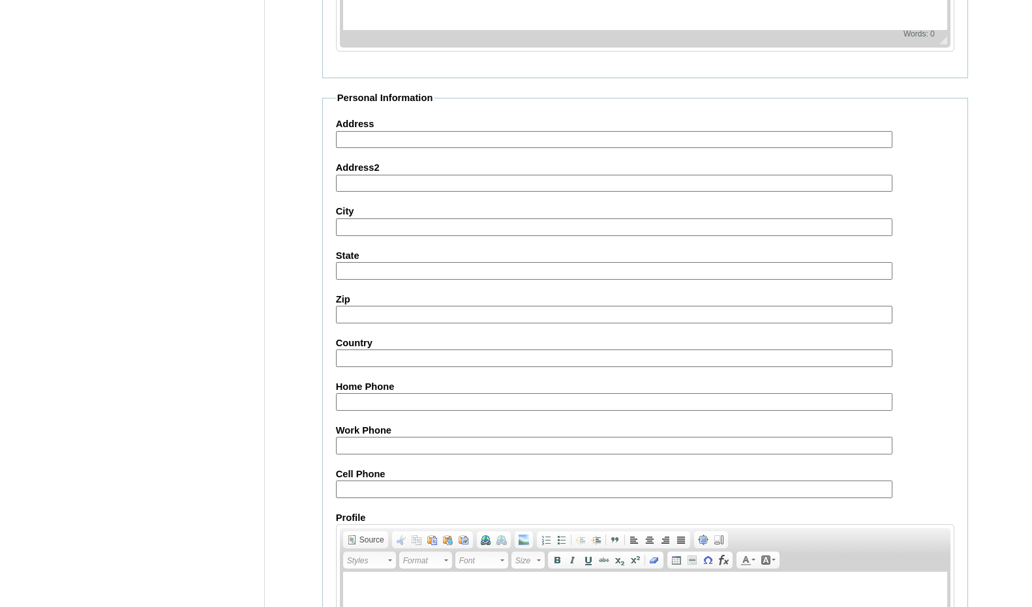
scroll to position [1378, 0]
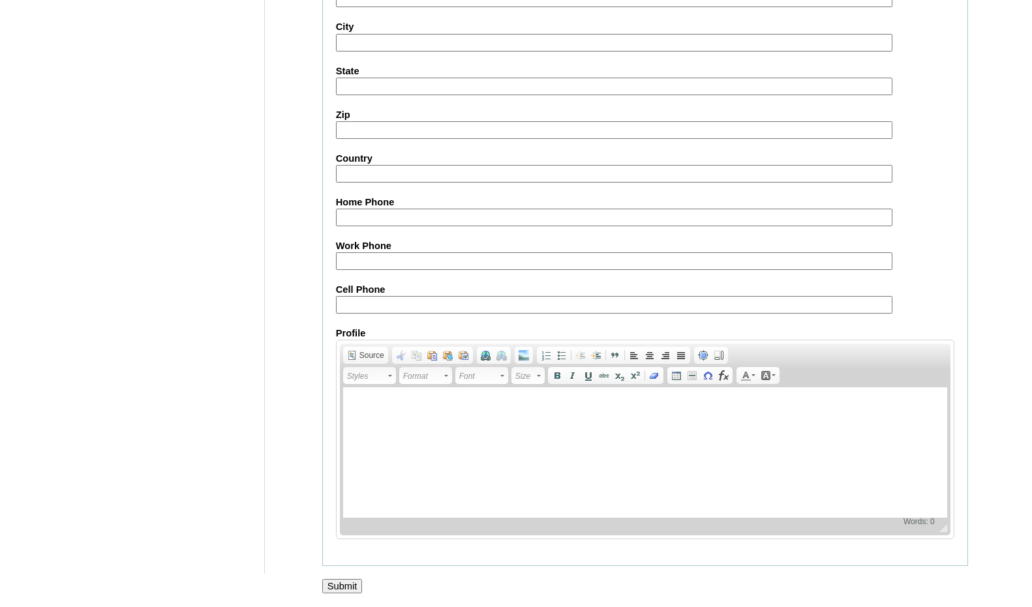
click at [350, 579] on input "Submit" at bounding box center [342, 586] width 40 height 14
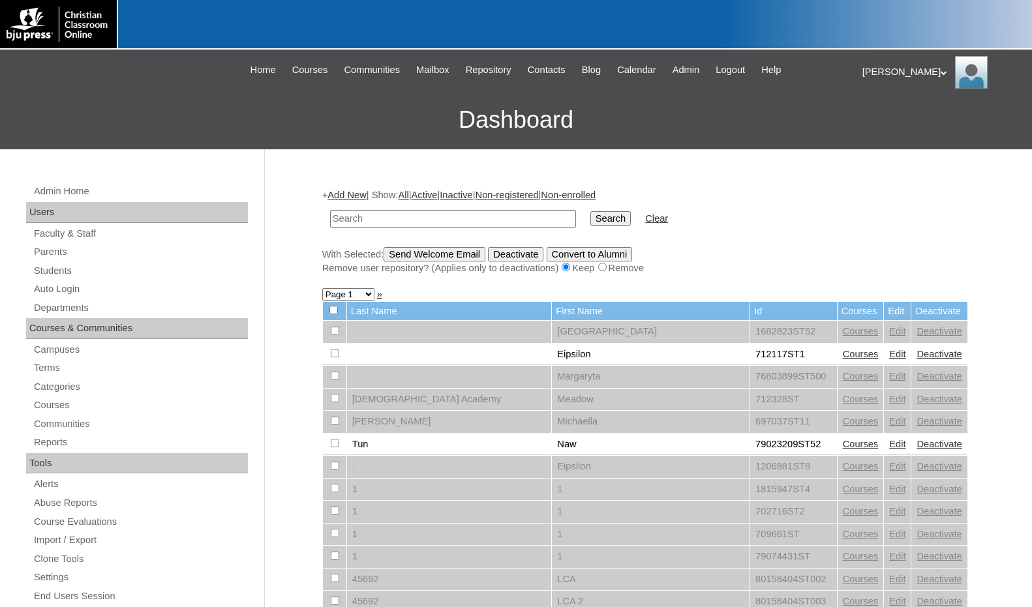
click at [534, 221] on input "text" at bounding box center [453, 219] width 246 height 18
paste input "80082129"
type input "80082129"
click at [590, 211] on input "Search" at bounding box center [610, 218] width 40 height 14
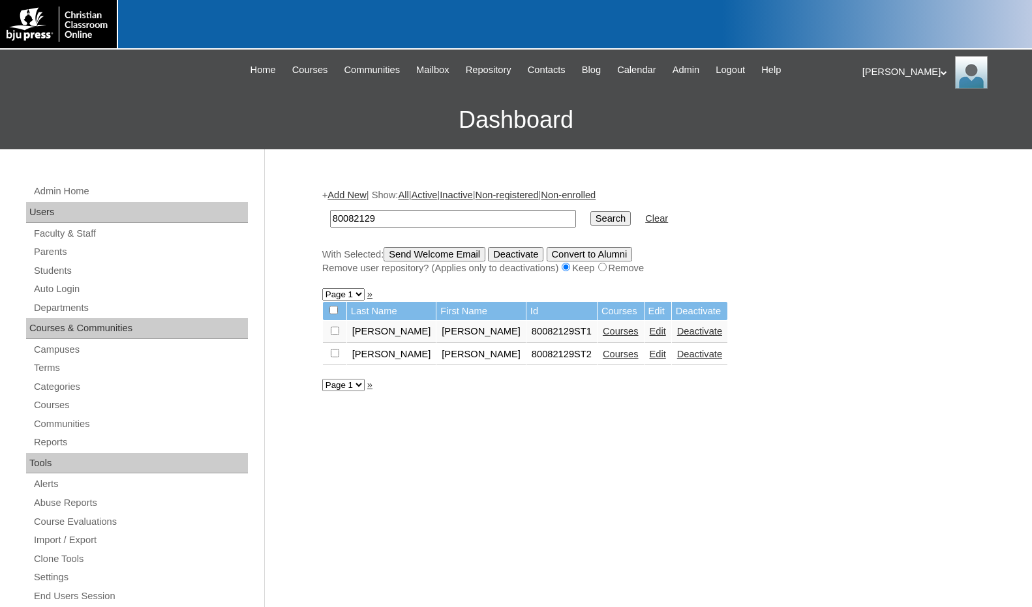
click at [603, 355] on link "Courses" at bounding box center [621, 354] width 36 height 10
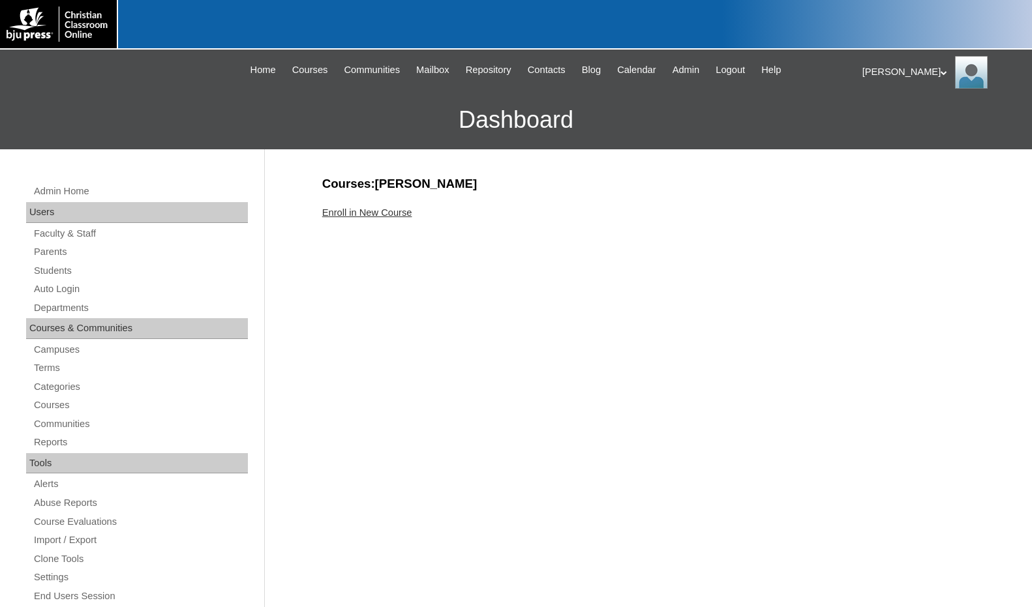
click at [387, 211] on link "Enroll in New Course" at bounding box center [367, 212] width 90 height 10
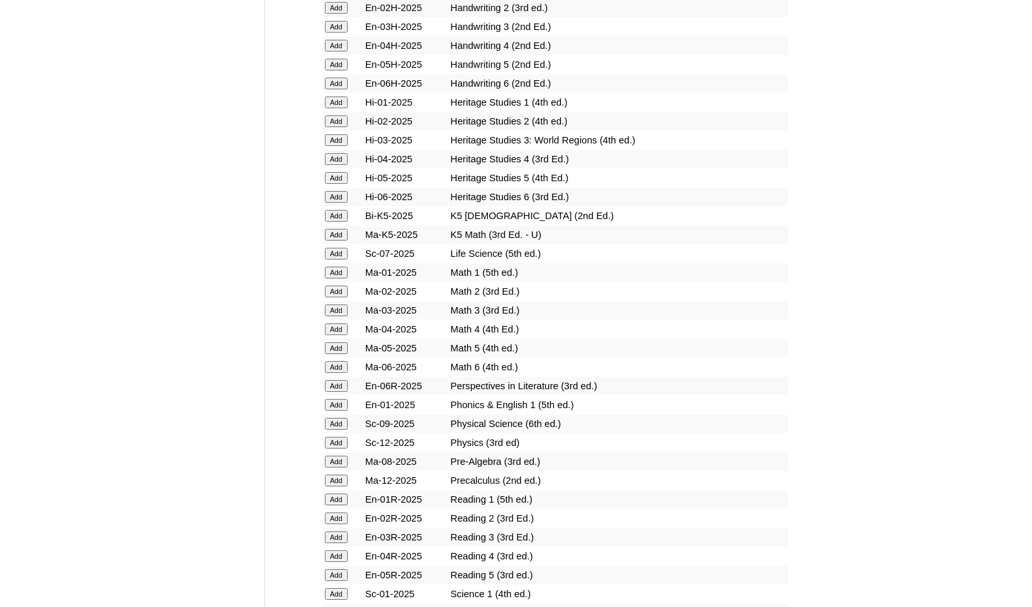
scroll to position [1109, 0]
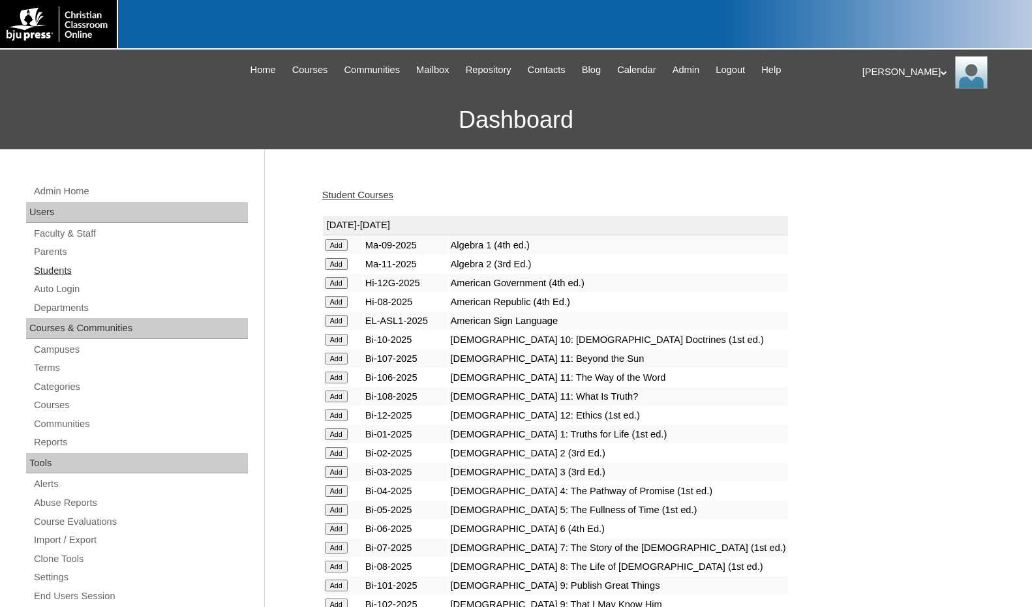
click at [68, 270] on link "Students" at bounding box center [140, 271] width 215 height 16
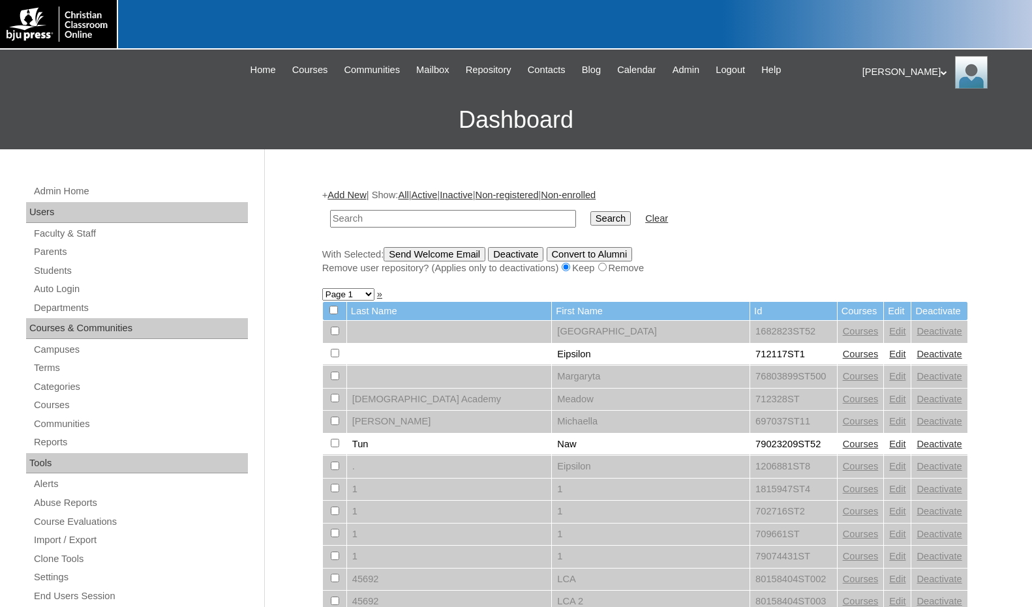
click at [360, 194] on link "Add New" at bounding box center [346, 195] width 38 height 10
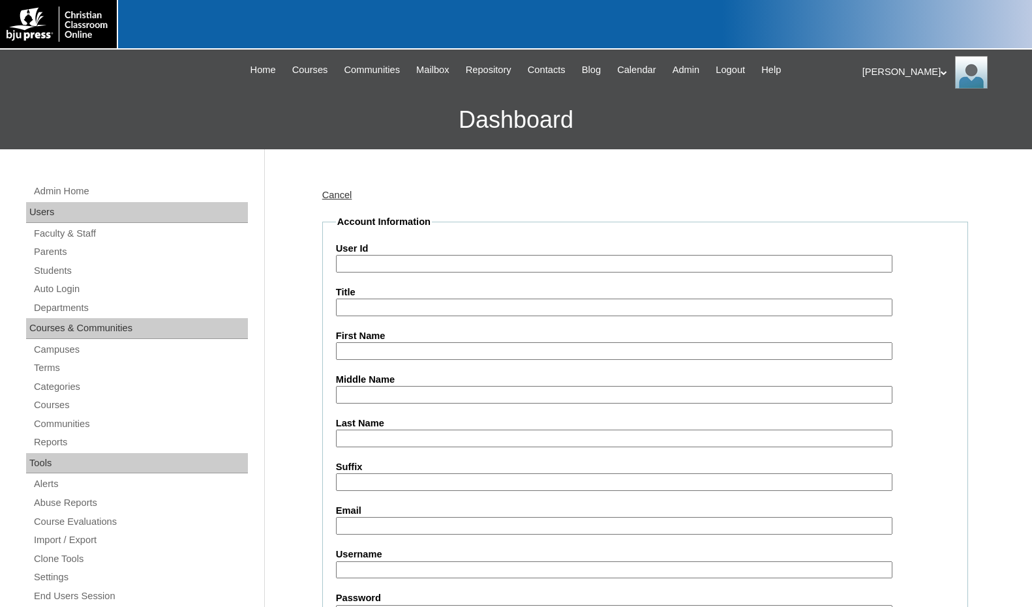
click at [402, 268] on input "User Id" at bounding box center [614, 264] width 556 height 18
paste input "80082129"
type input "80082129ST3"
type input "Evelyn"
type input "Couchman"
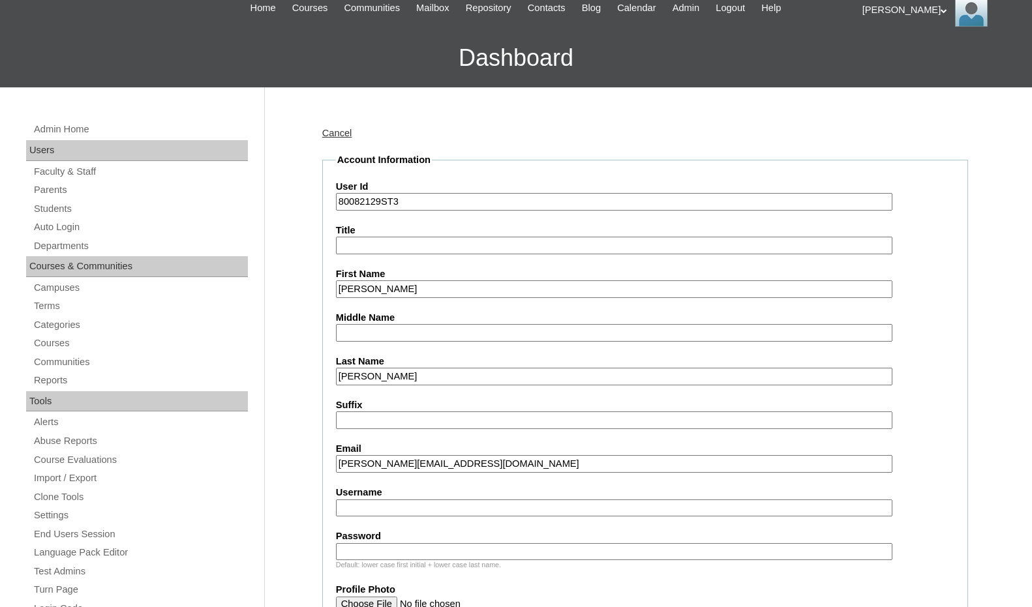
scroll to position [391, 0]
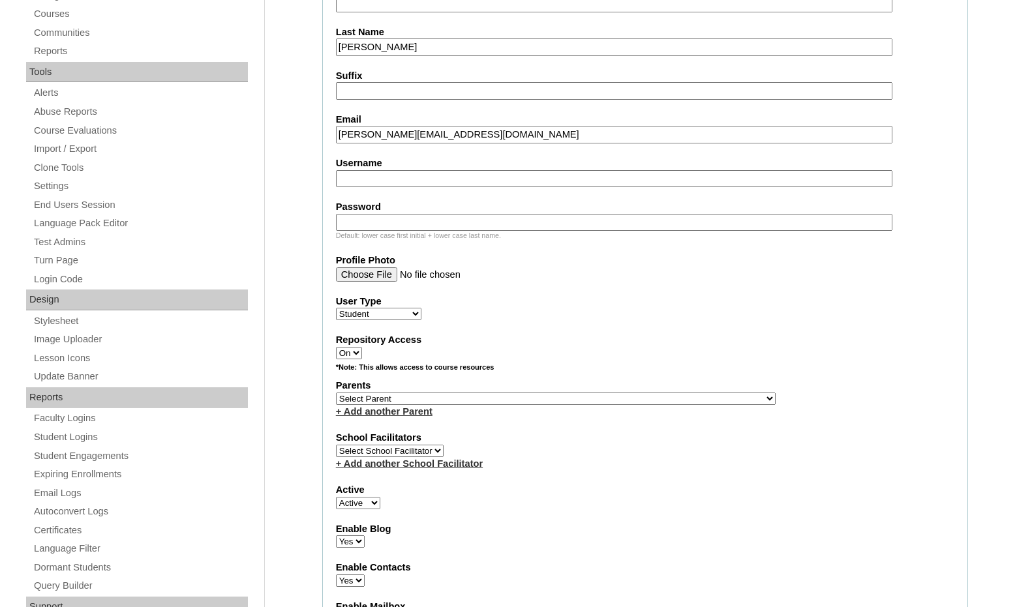
type input "charissa@boiseharvest.org"
click at [606, 400] on select "Select Parent , Fautanu, Ma 1, 1 23-24 accountMorgan, Jason 6th Street Mennonit…" at bounding box center [556, 399] width 440 height 12
select select "37150"
click at [634, 395] on div "Parents Select Parent , Fautanu, Ma 1, 1 23-24 accountMorgan, Jason 6th Street …" at bounding box center [645, 398] width 618 height 39
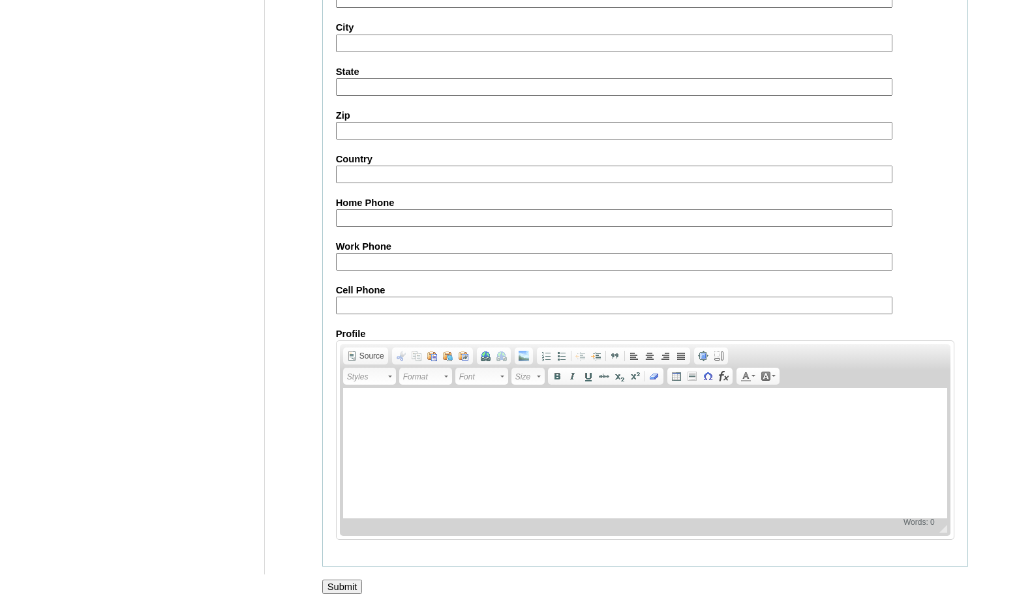
scroll to position [1378, 0]
click at [357, 586] on input "Submit" at bounding box center [342, 586] width 40 height 14
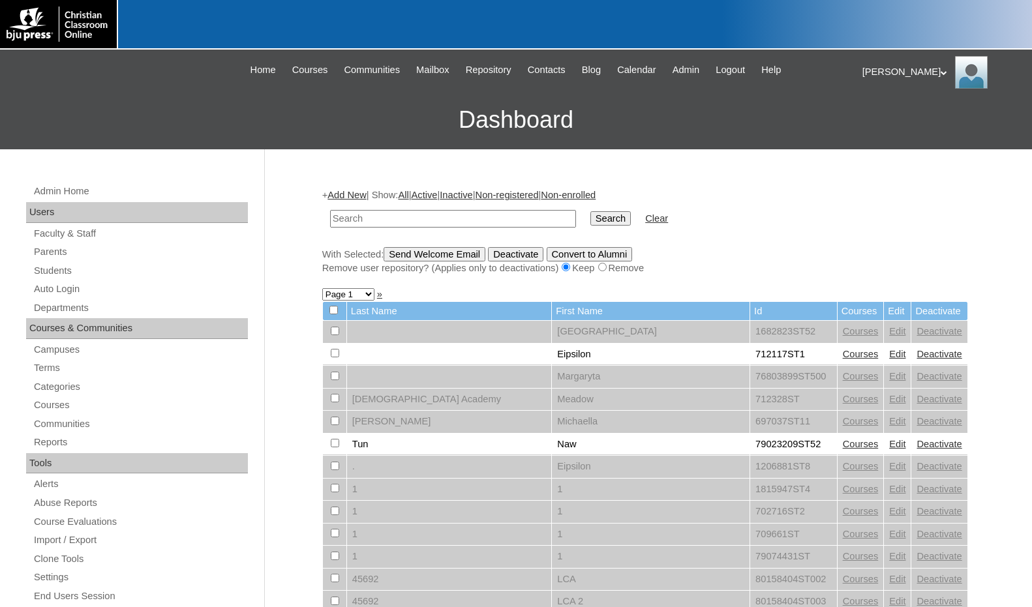
drag, startPoint x: 904, startPoint y: 327, endPoint x: 804, endPoint y: 294, distance: 105.6
drag, startPoint x: 487, startPoint y: 215, endPoint x: 510, endPoint y: 216, distance: 23.5
click at [487, 215] on input "text" at bounding box center [453, 219] width 246 height 18
paste input "80082129"
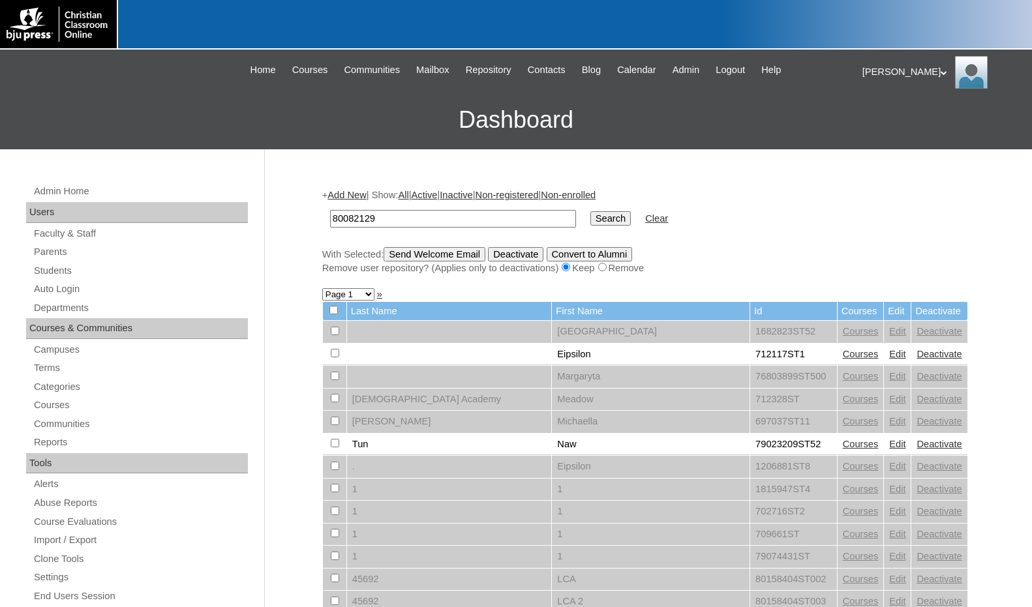
type input "80082129"
click at [590, 224] on input "Search" at bounding box center [610, 218] width 40 height 14
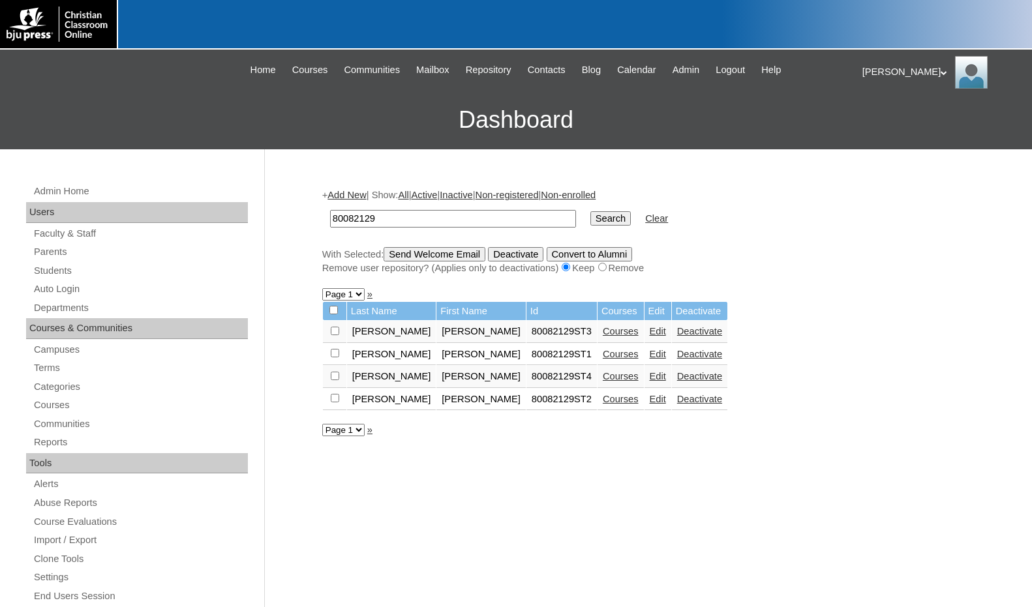
click at [603, 378] on link "Courses" at bounding box center [621, 376] width 36 height 10
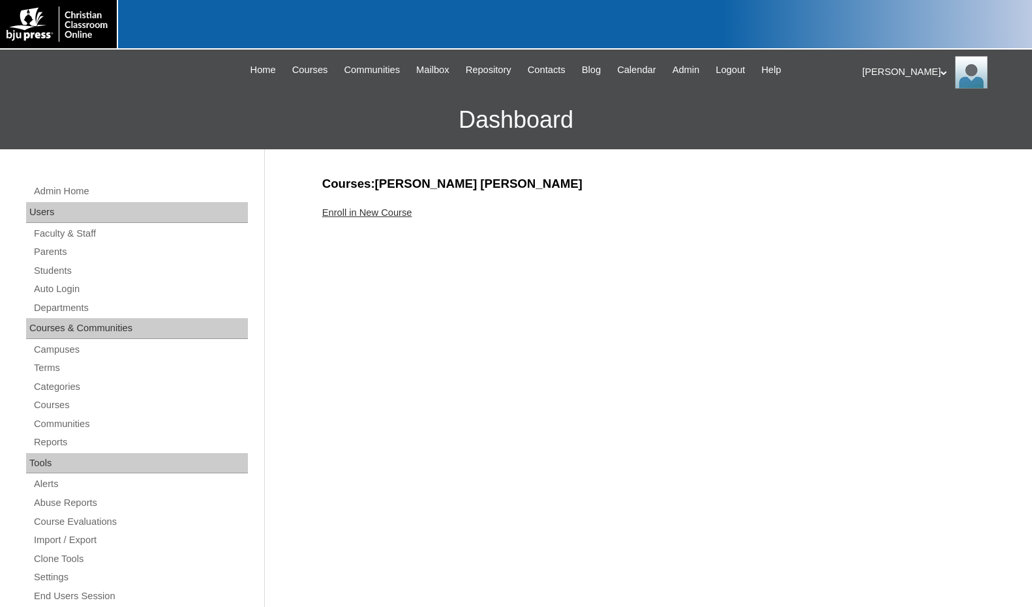
click at [393, 209] on link "Enroll in New Course" at bounding box center [367, 212] width 90 height 10
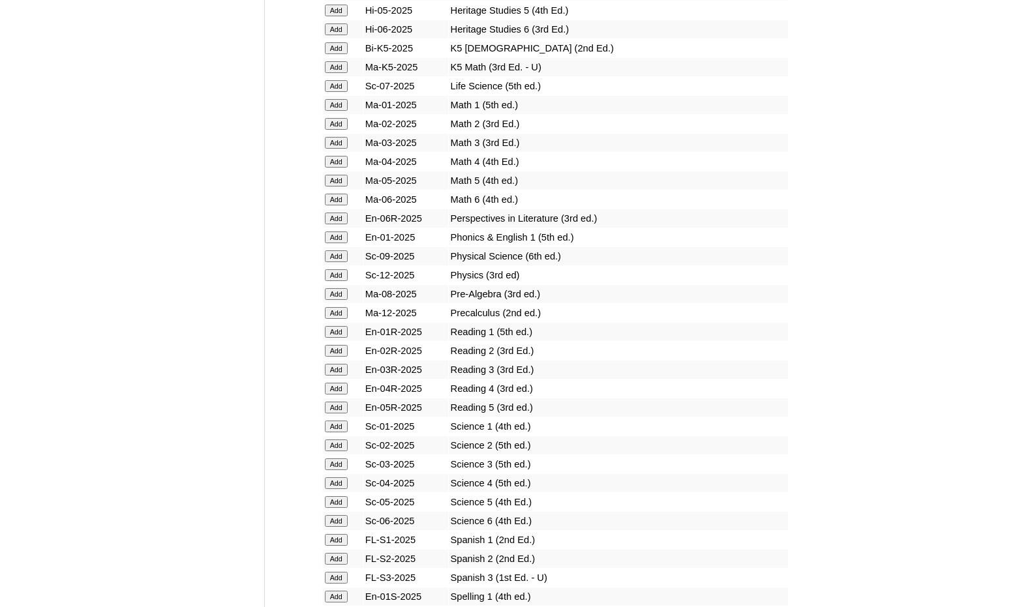
scroll to position [1239, 0]
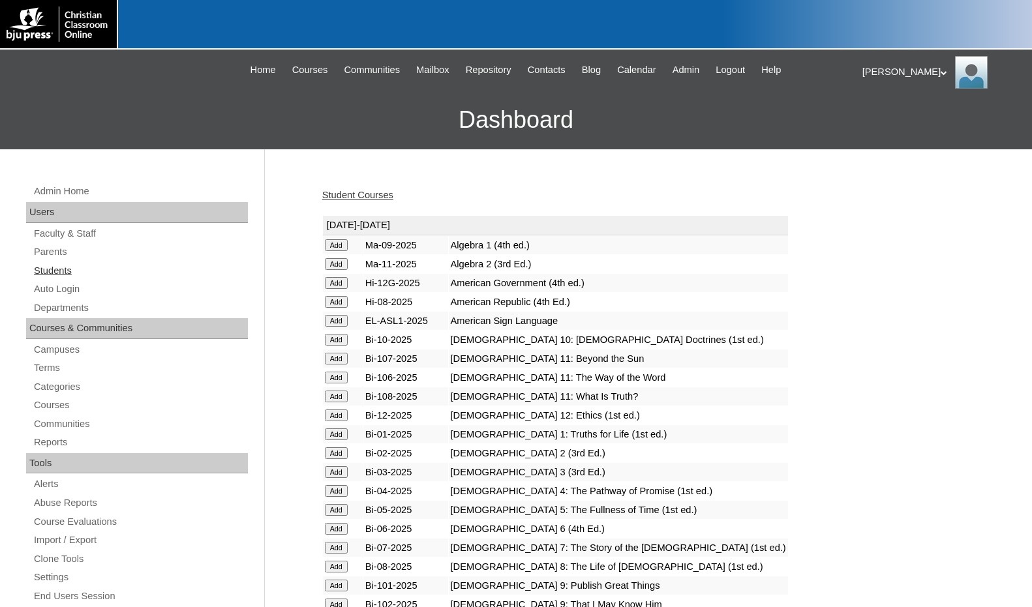
click at [72, 269] on link "Students" at bounding box center [140, 271] width 215 height 16
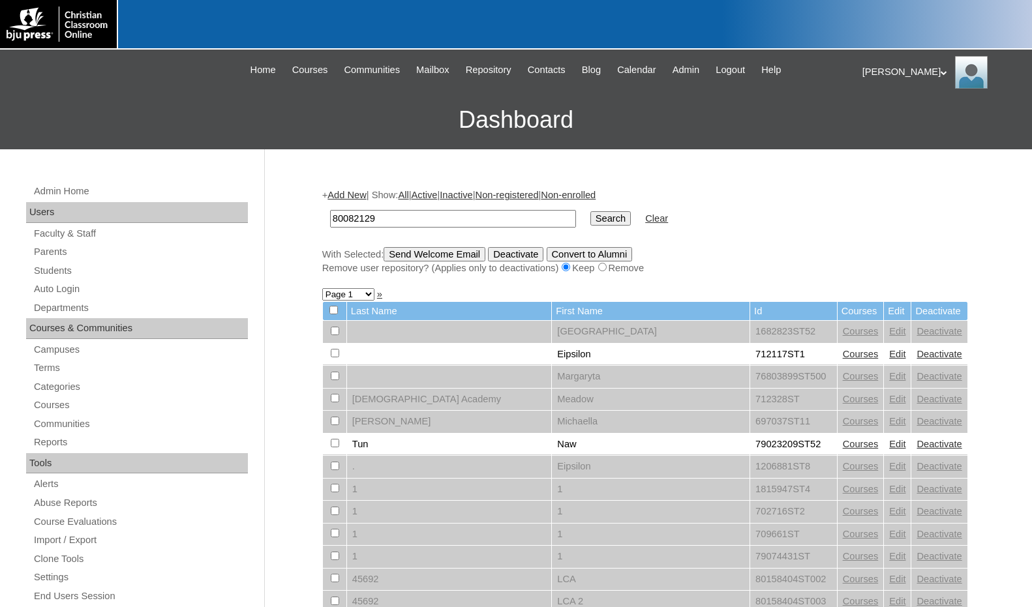
type input "80082129"
click at [590, 213] on input "Search" at bounding box center [610, 218] width 40 height 14
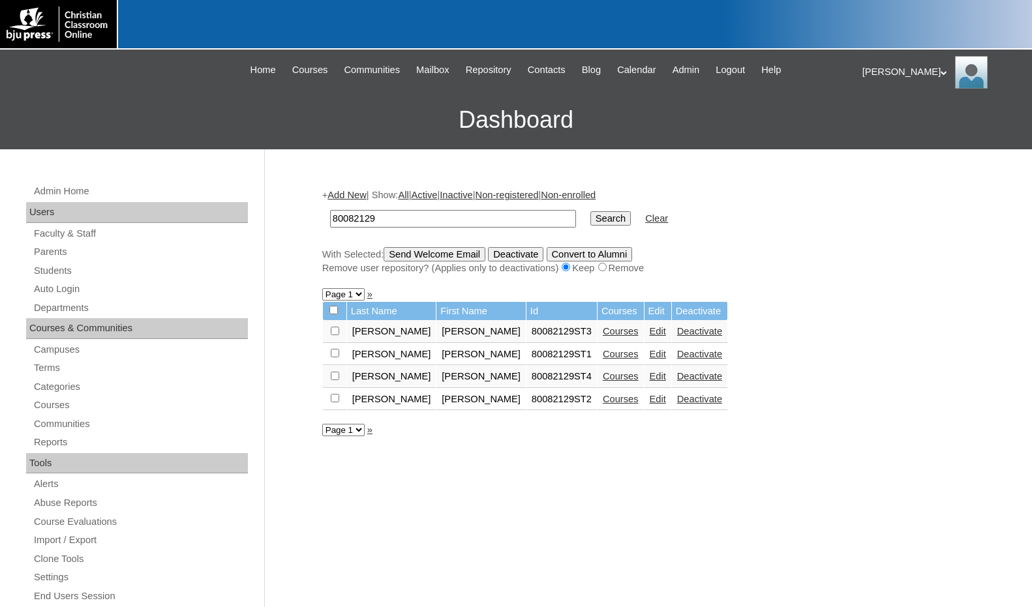
click at [334, 312] on input "checkbox" at bounding box center [333, 310] width 8 height 8
checkbox input "true"
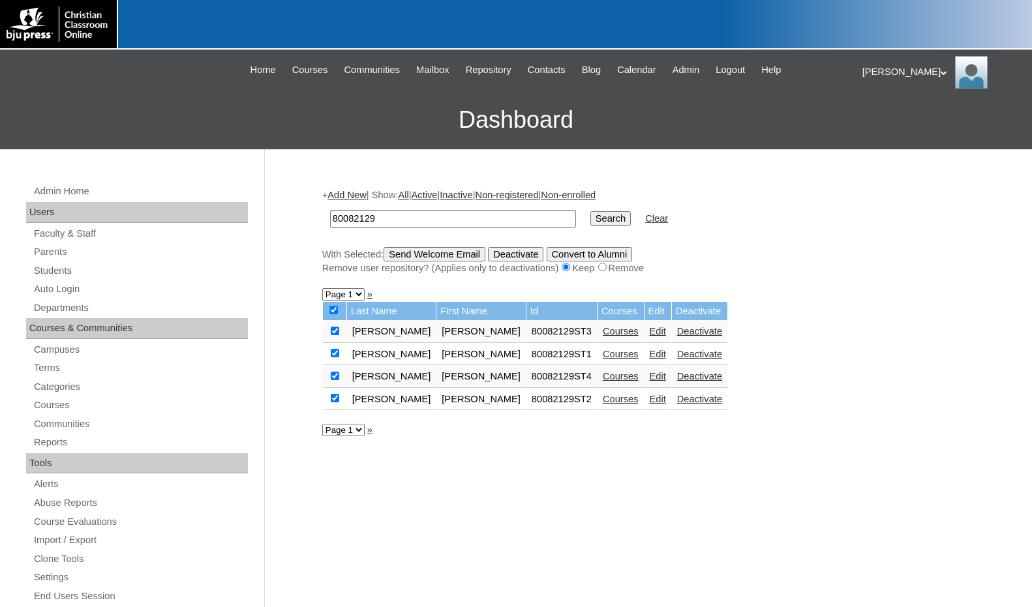
checkbox input "true"
click at [408, 255] on input "Send Welcome Email" at bounding box center [435, 254] width 102 height 14
